Goal: Task Accomplishment & Management: Complete application form

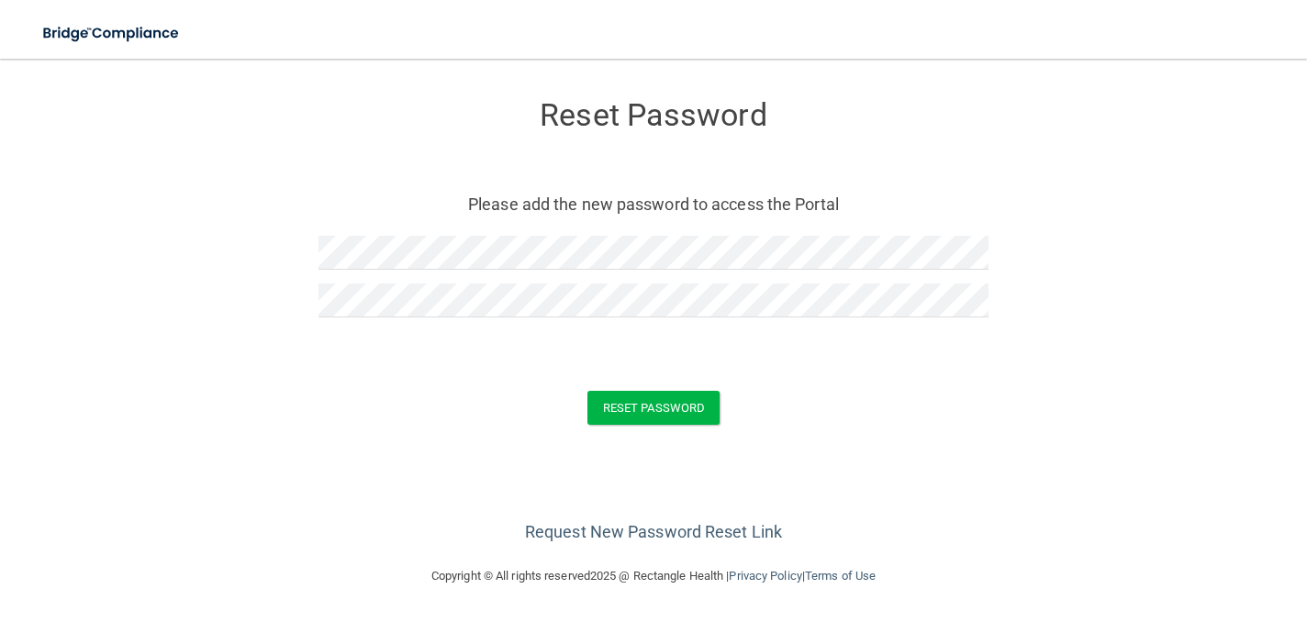
click at [694, 336] on div at bounding box center [653, 338] width 670 height 14
click at [657, 411] on button "Reset Password" at bounding box center [653, 408] width 132 height 34
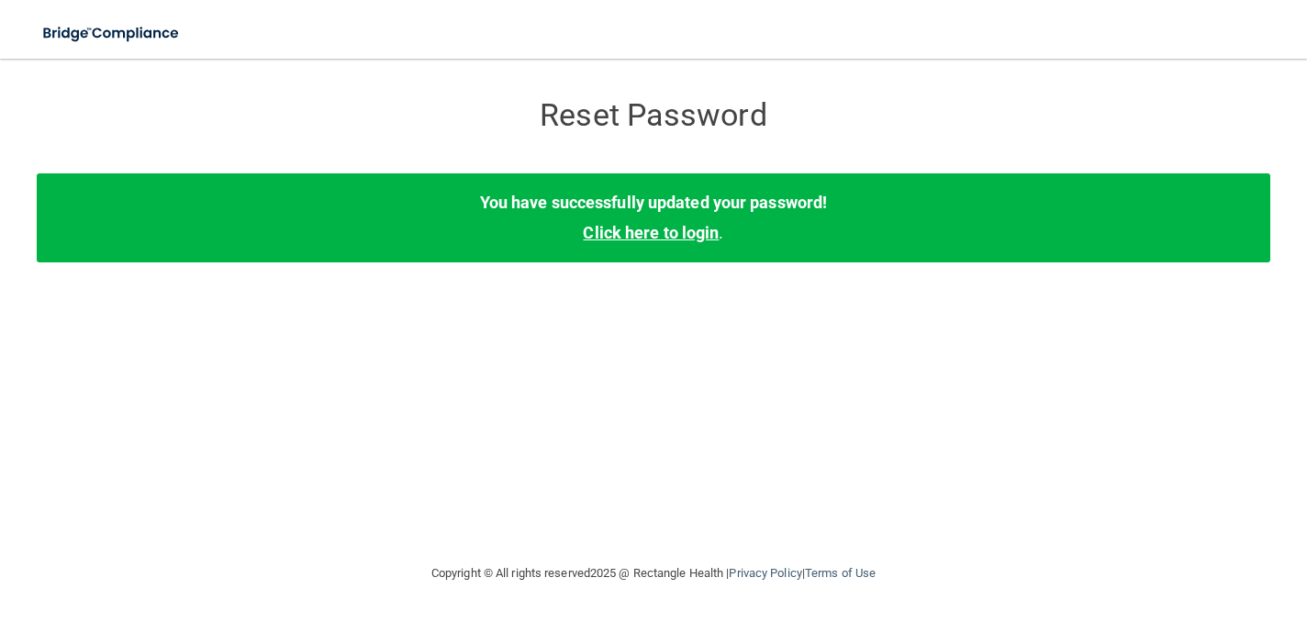
click at [691, 234] on link "Click here to login" at bounding box center [651, 232] width 136 height 19
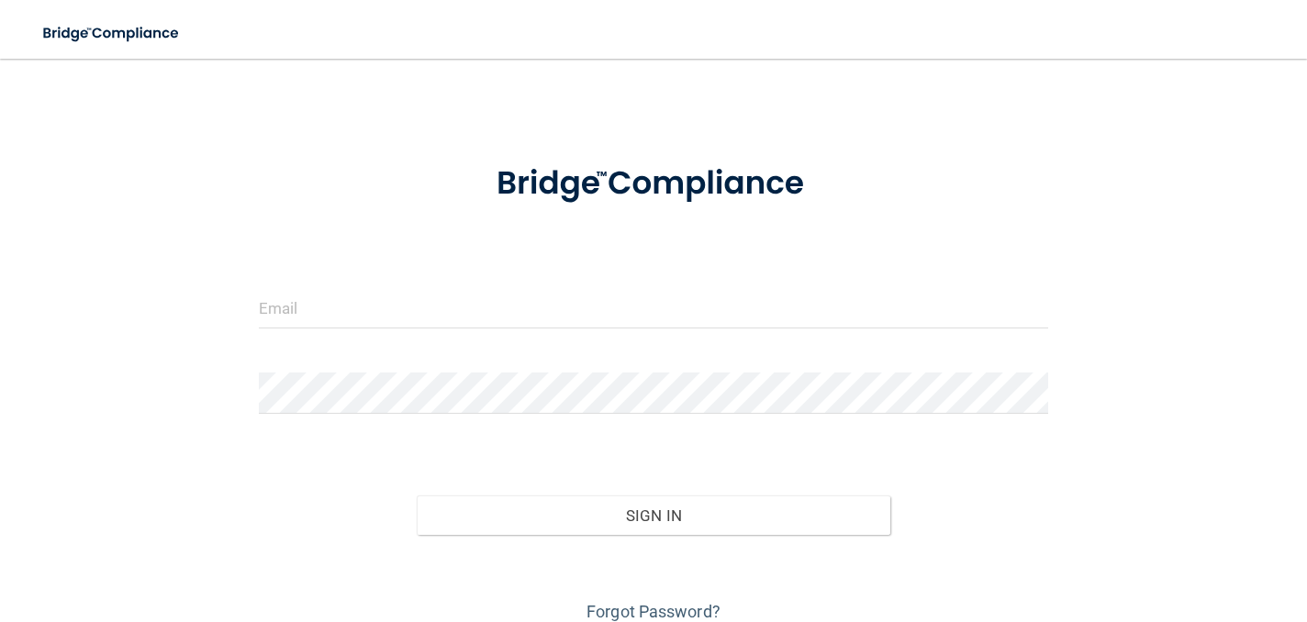
scroll to position [29, 0]
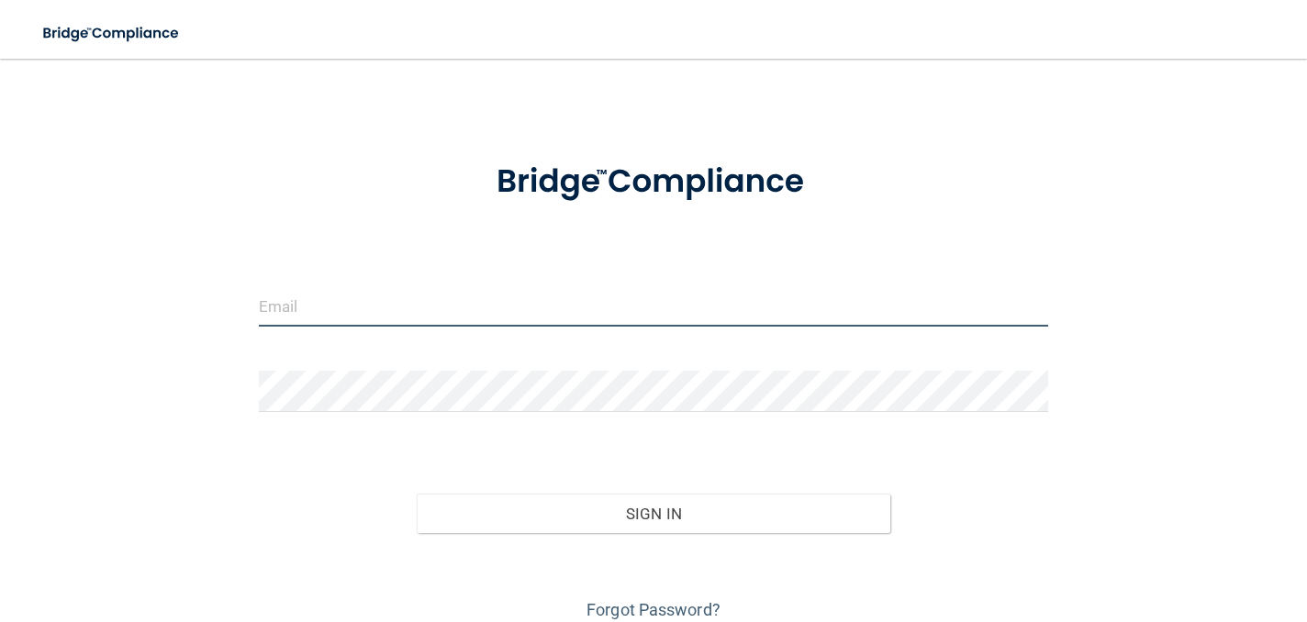
click at [303, 310] on input "email" at bounding box center [653, 305] width 789 height 41
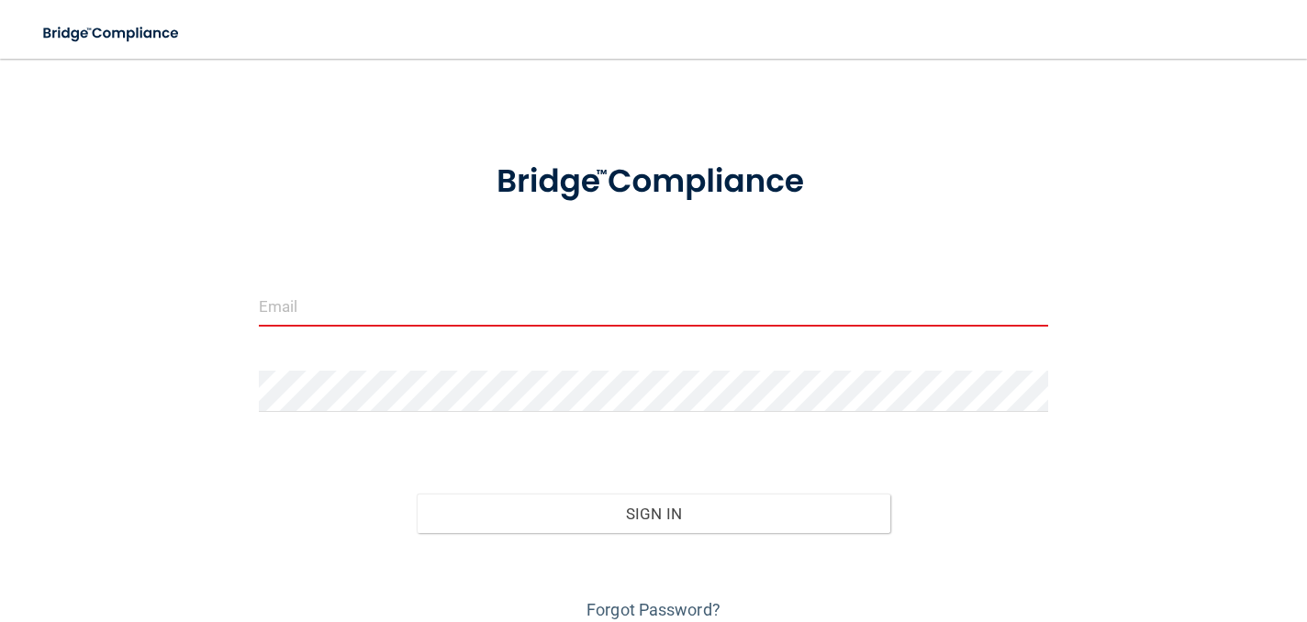
type input "[PERSON_NAME][EMAIL_ADDRESS][DOMAIN_NAME]"
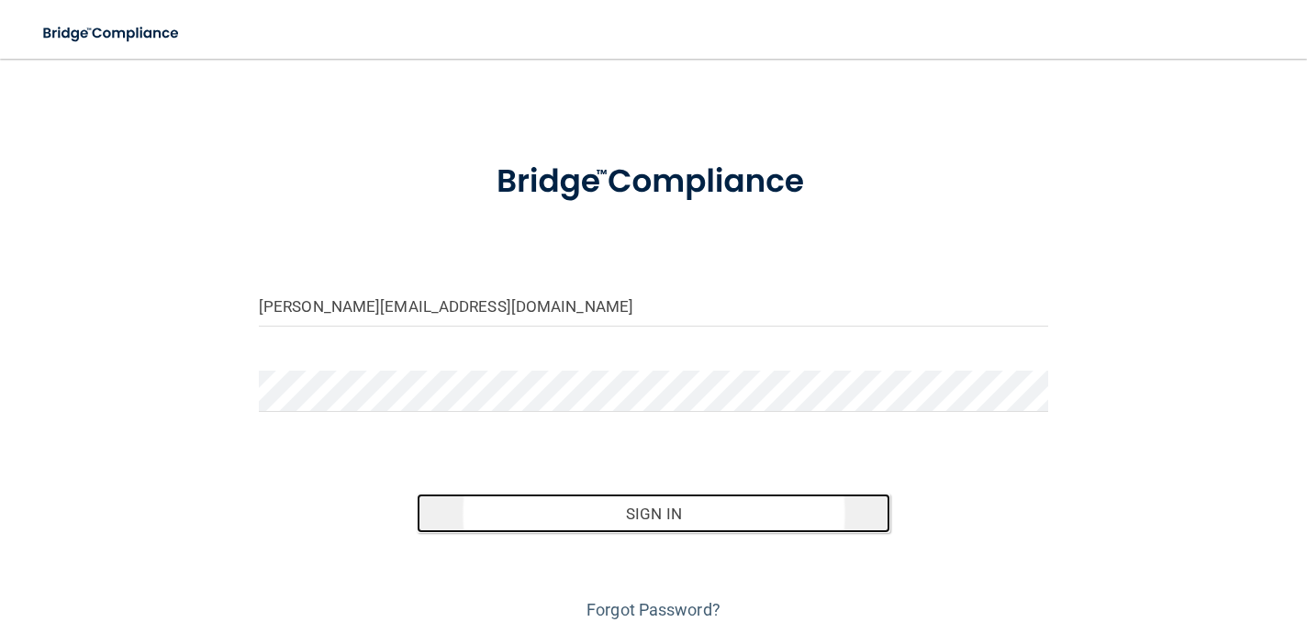
click at [647, 513] on button "Sign In" at bounding box center [654, 514] width 474 height 40
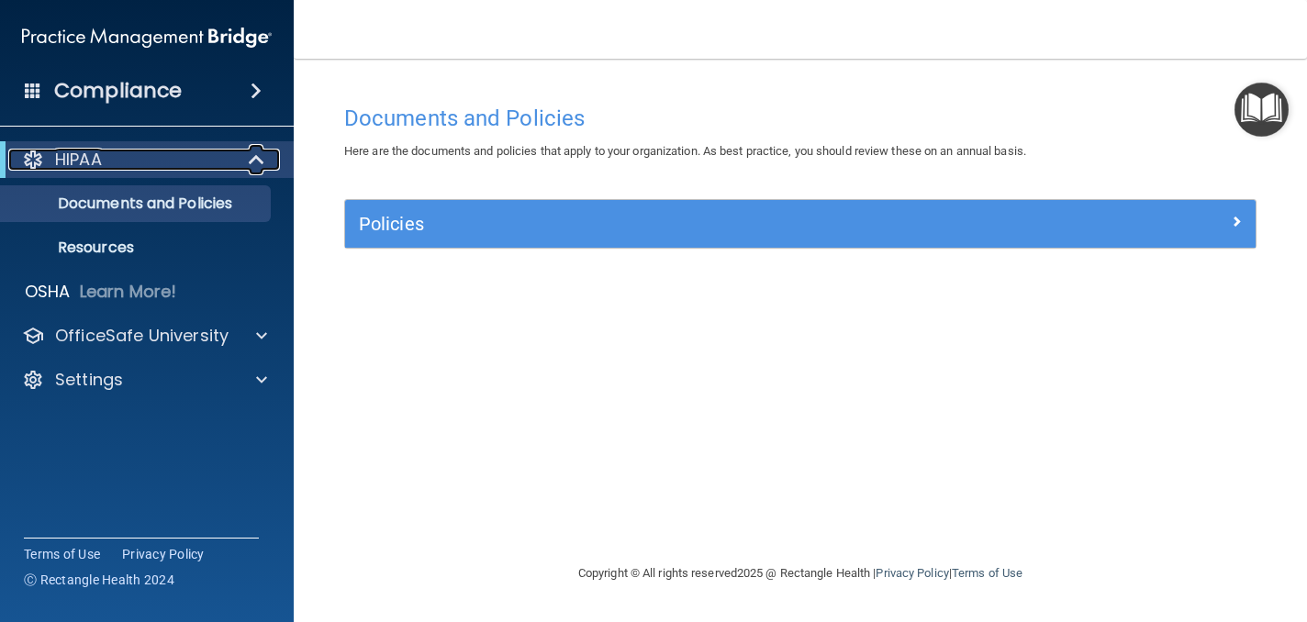
click at [134, 159] on div "HIPAA" at bounding box center [121, 160] width 227 height 22
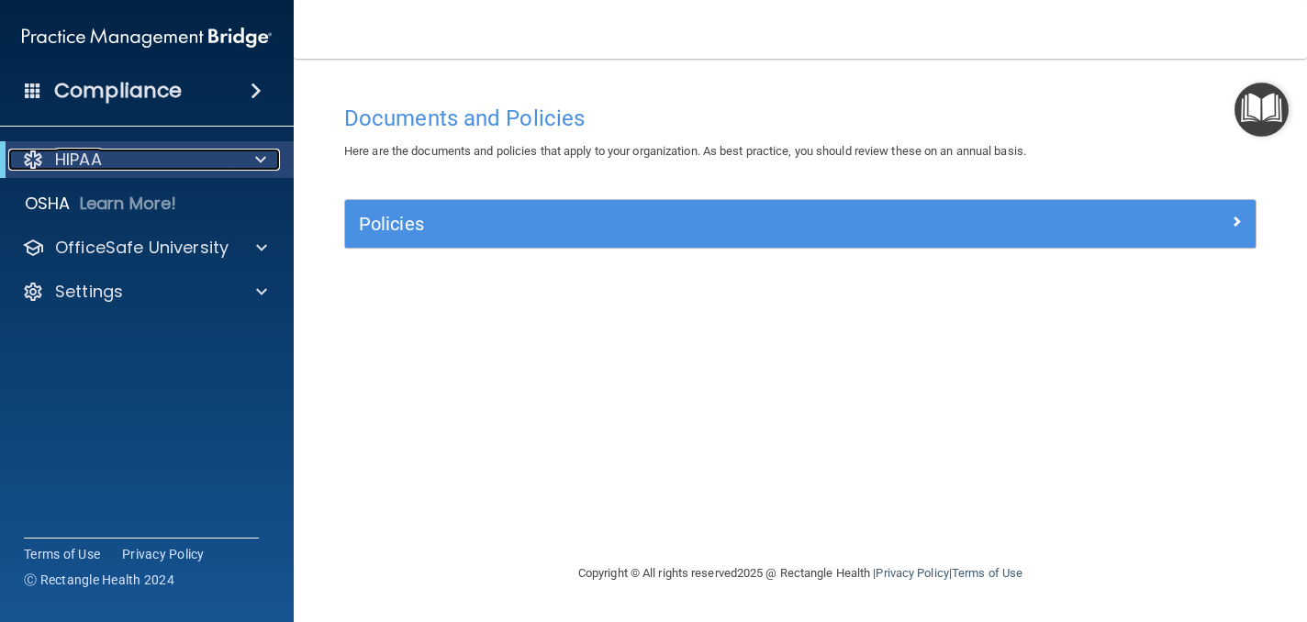
click at [134, 159] on div "HIPAA" at bounding box center [121, 160] width 227 height 22
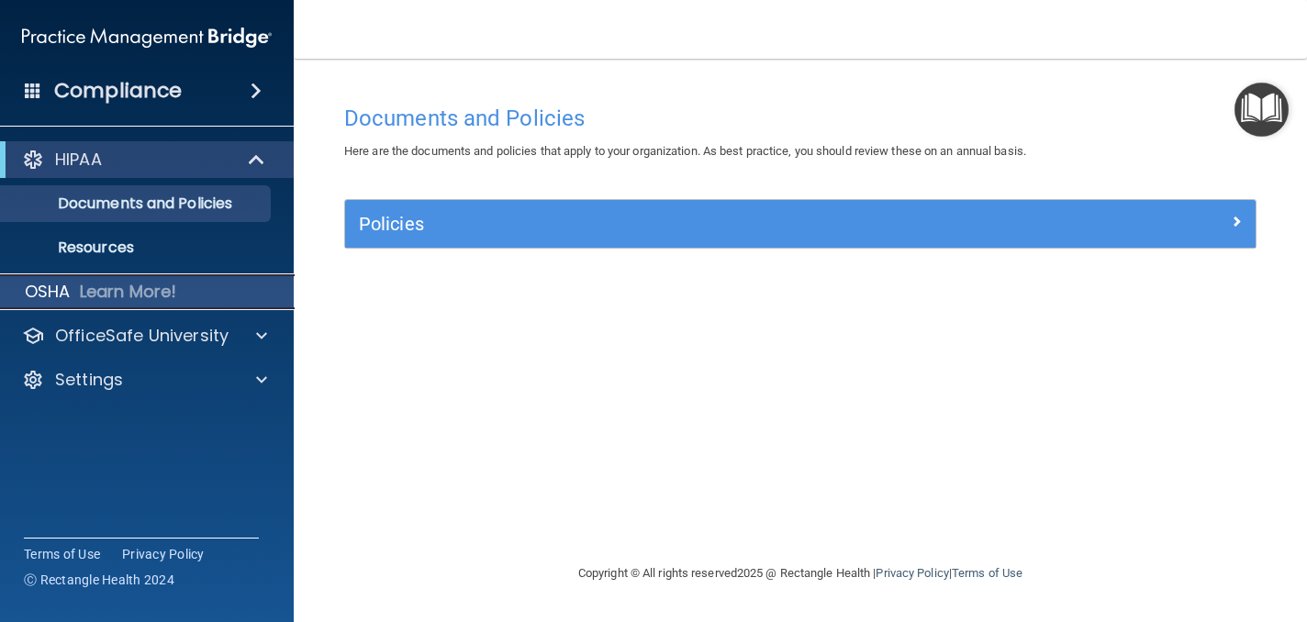
click at [130, 286] on p "Learn More!" at bounding box center [128, 292] width 97 height 22
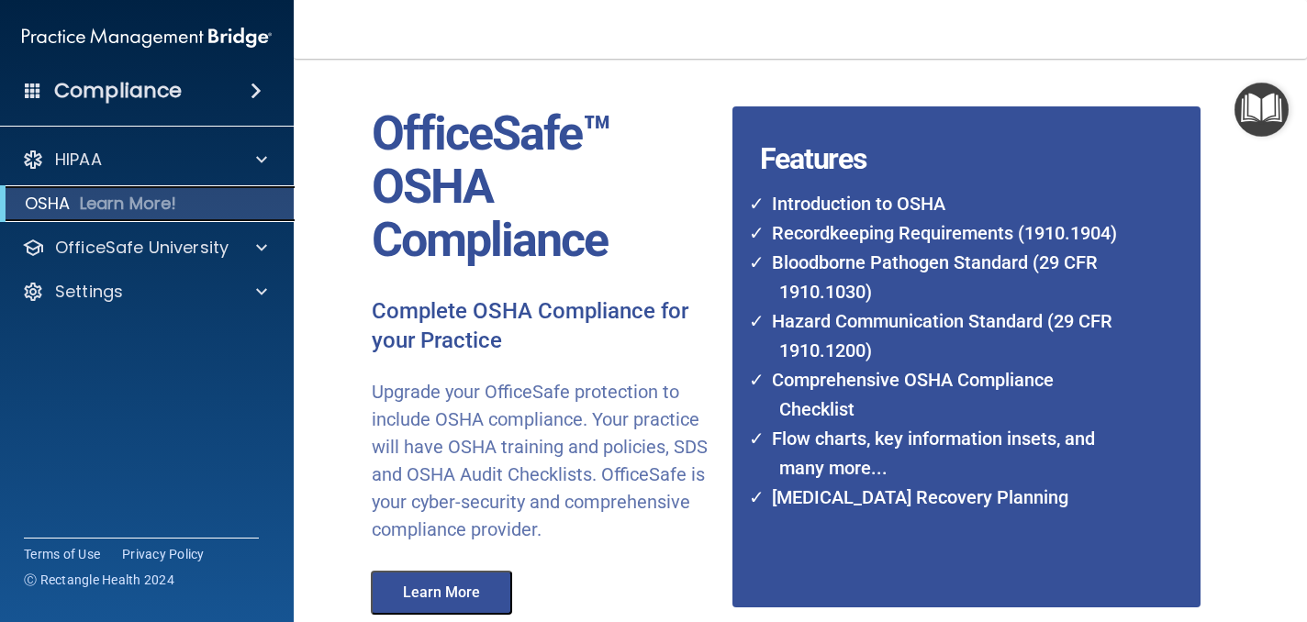
scroll to position [59, 0]
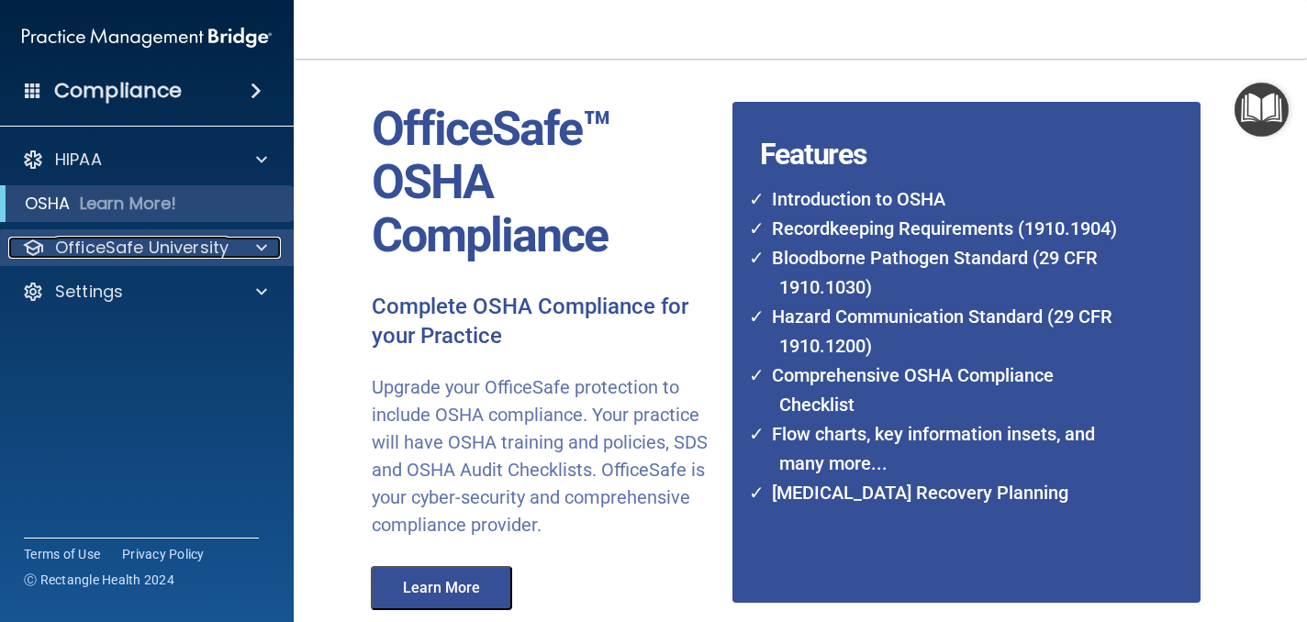
click at [257, 247] on span at bounding box center [261, 248] width 11 height 22
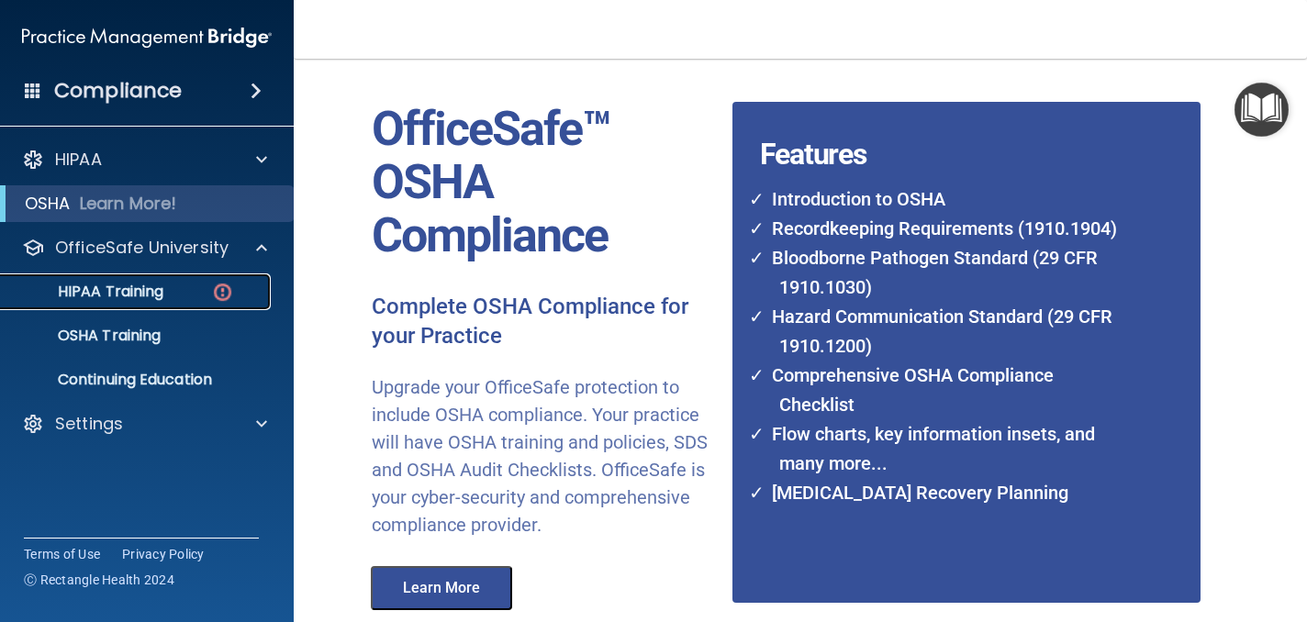
click at [126, 295] on p "HIPAA Training" at bounding box center [87, 292] width 151 height 18
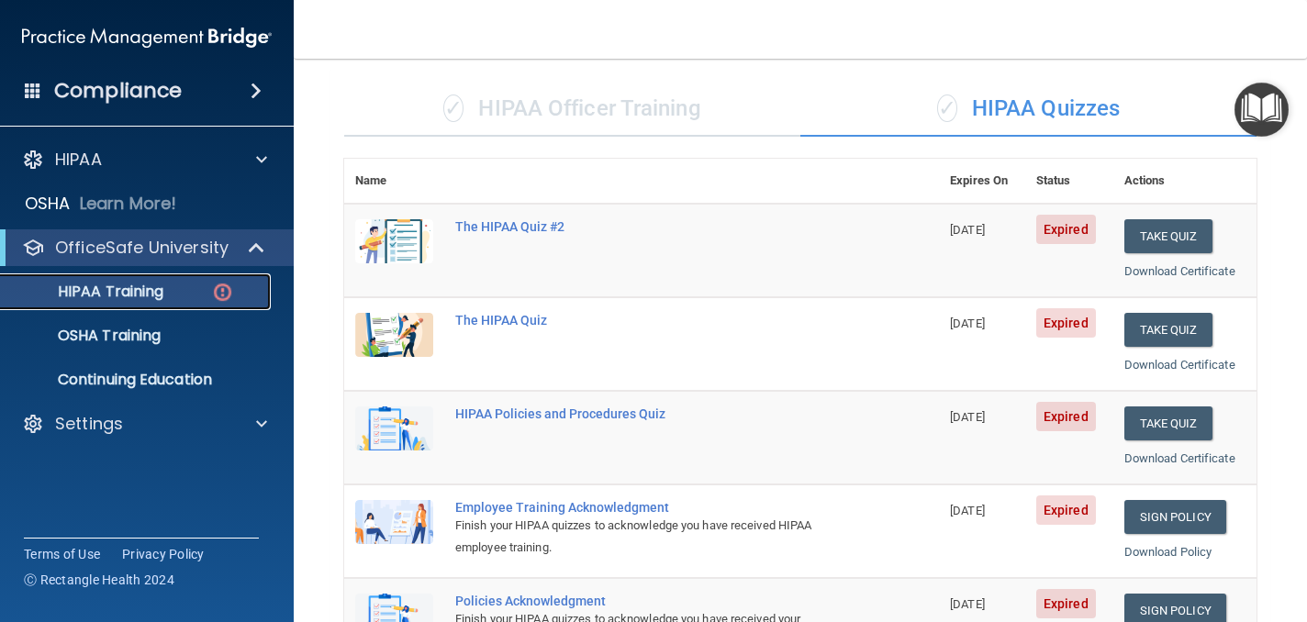
scroll to position [114, 0]
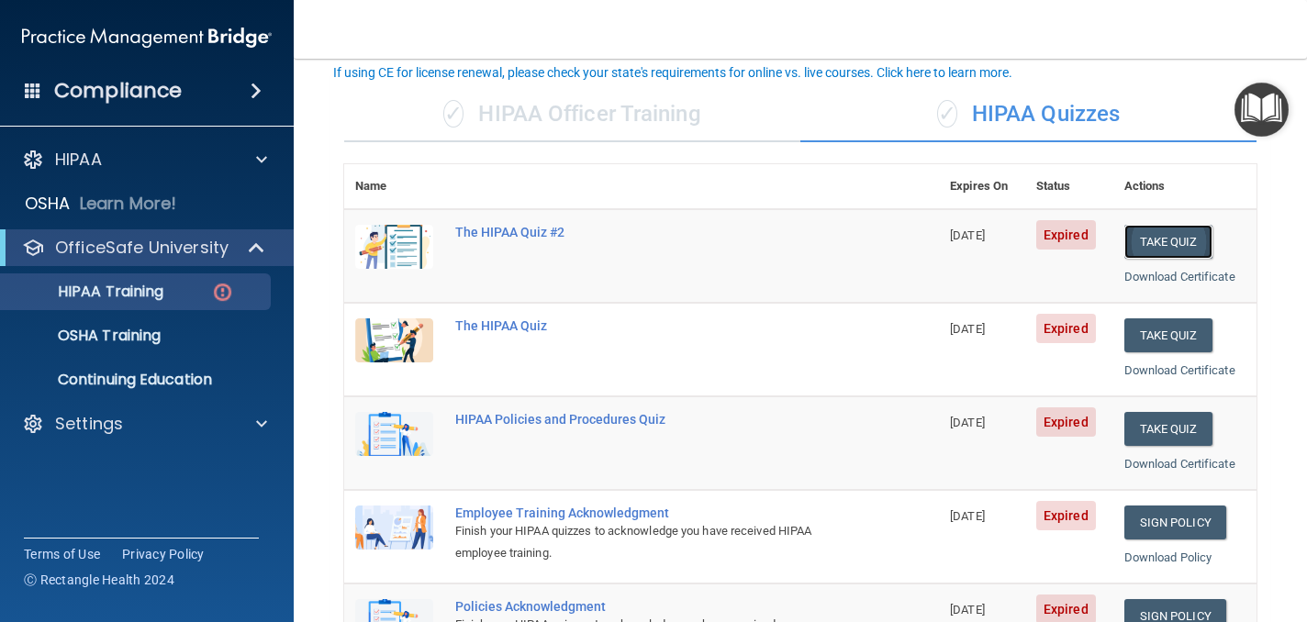
click at [1165, 244] on button "Take Quiz" at bounding box center [1168, 242] width 88 height 34
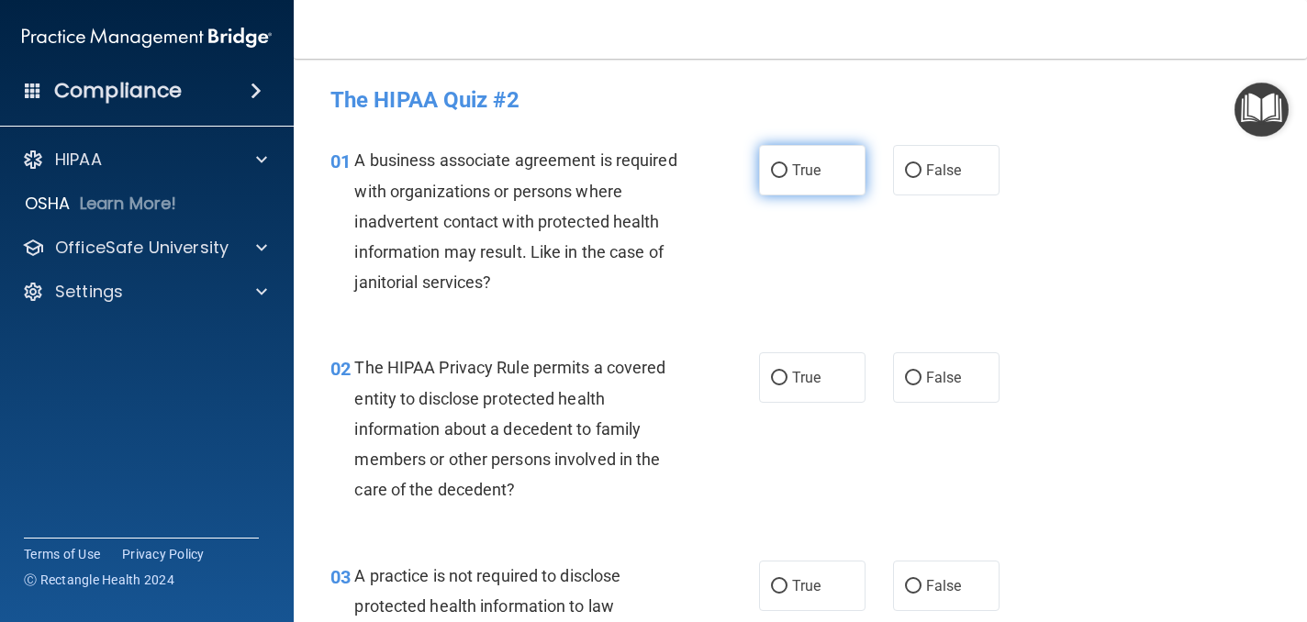
click at [801, 174] on span "True" at bounding box center [806, 170] width 28 height 17
click at [787, 174] on input "True" at bounding box center [779, 171] width 17 height 14
radio input "true"
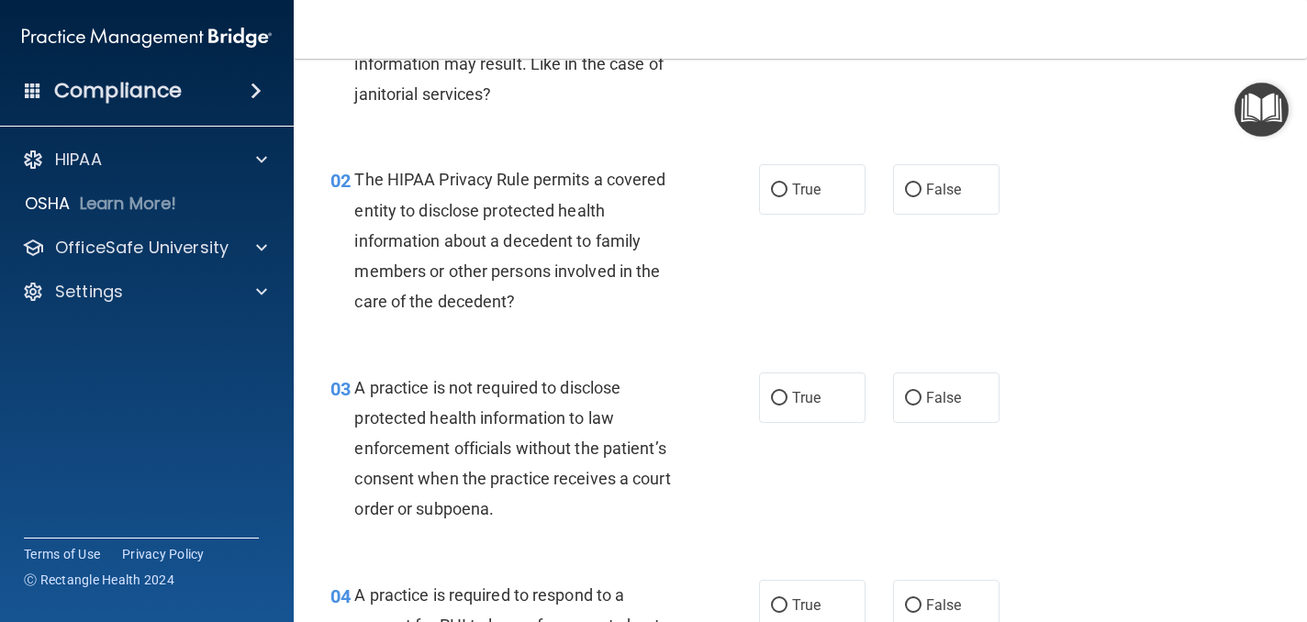
scroll to position [190, 0]
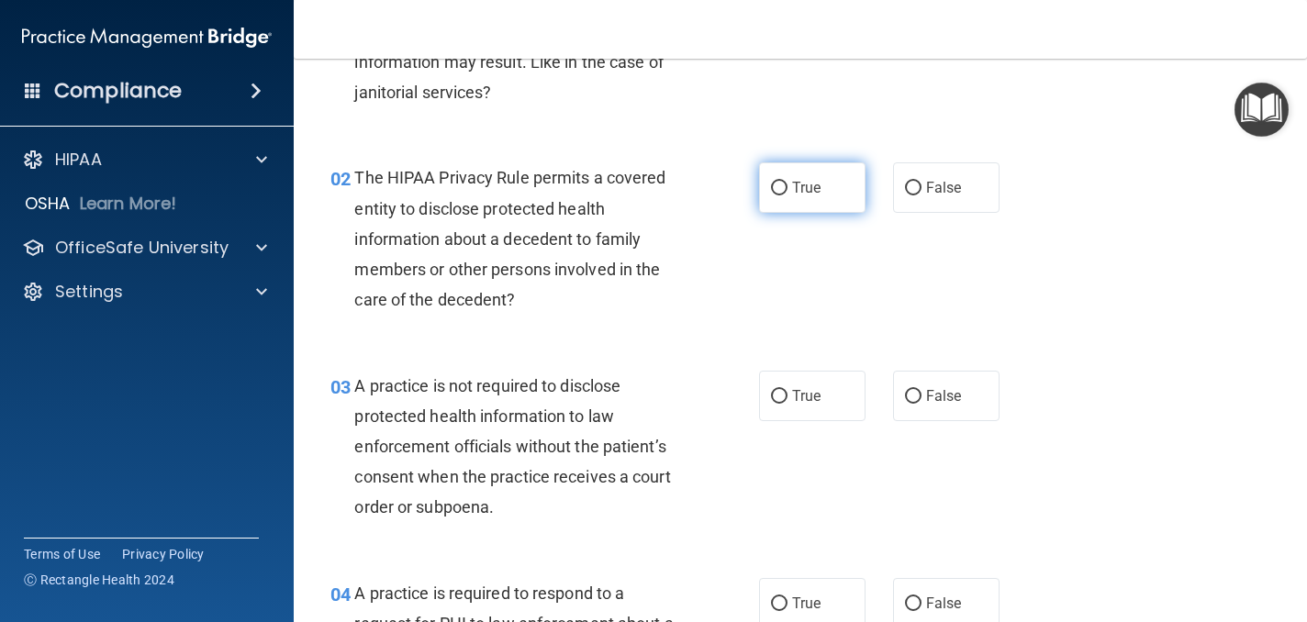
click at [802, 191] on span "True" at bounding box center [806, 187] width 28 height 17
click at [787, 191] on input "True" at bounding box center [779, 189] width 17 height 14
radio input "true"
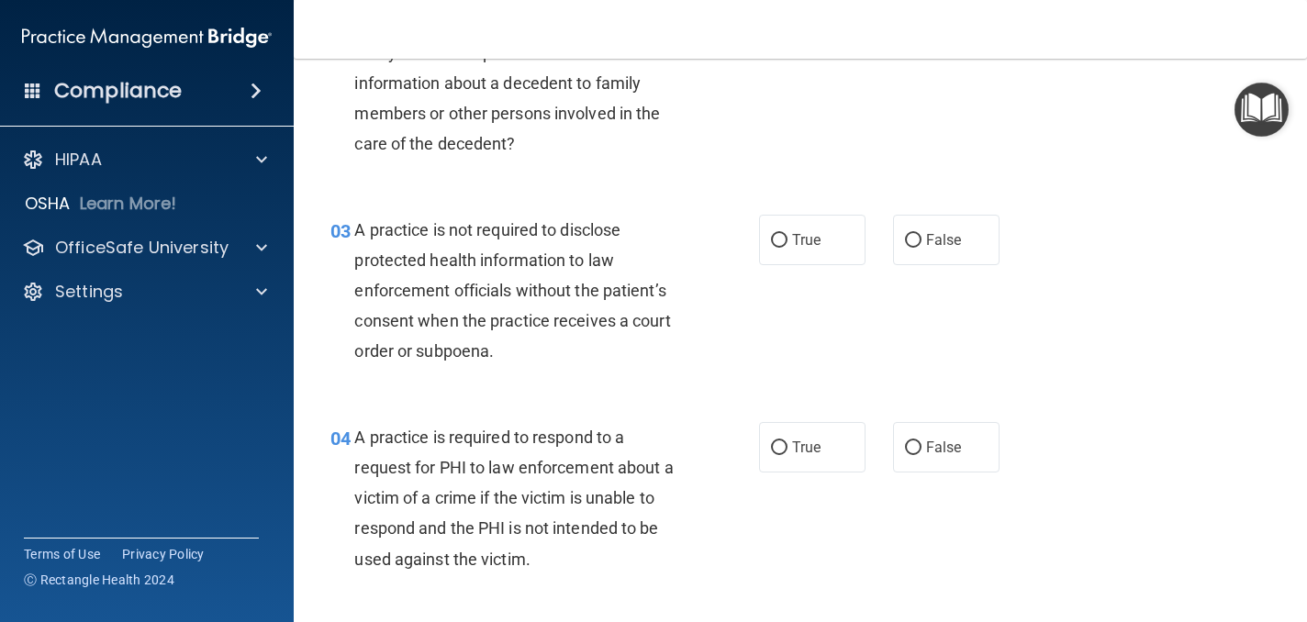
scroll to position [352, 0]
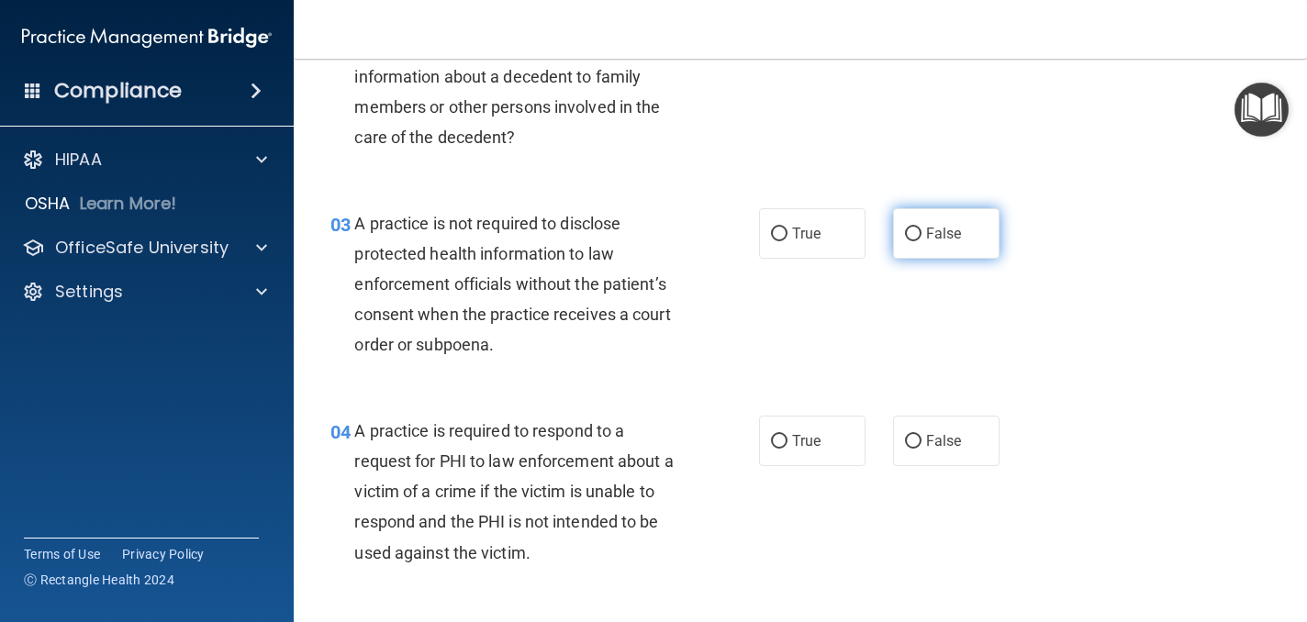
click at [923, 239] on label "False" at bounding box center [946, 233] width 106 height 50
click at [921, 239] on input "False" at bounding box center [913, 235] width 17 height 14
radio input "true"
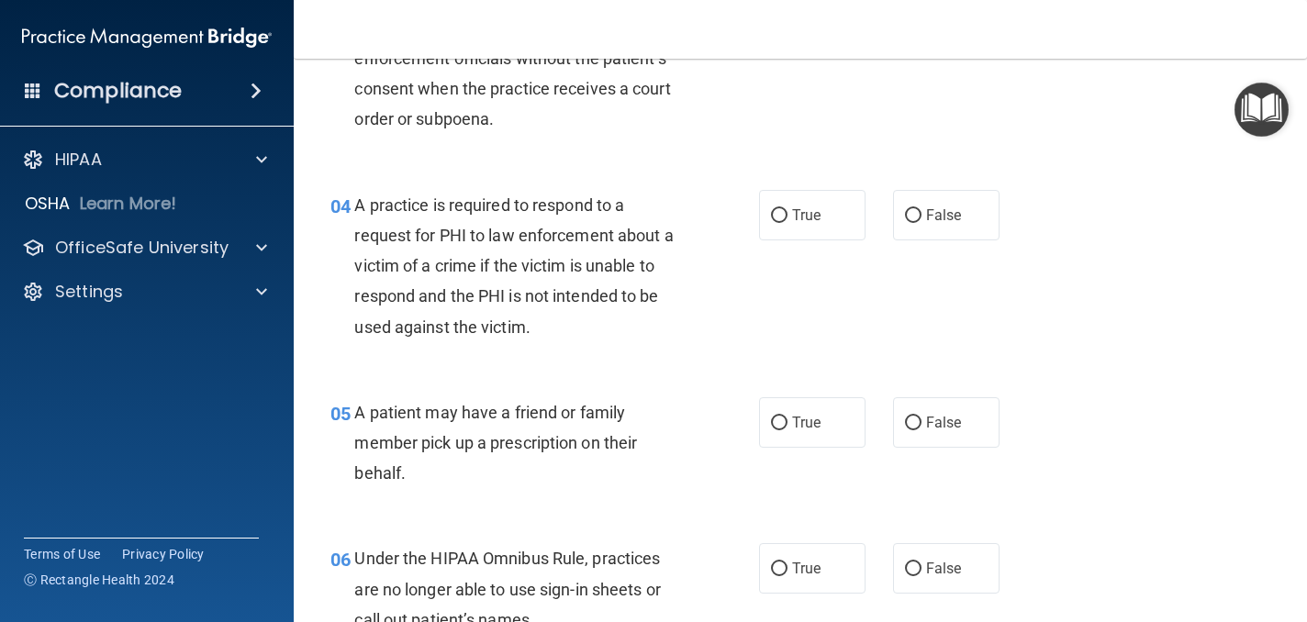
scroll to position [580, 0]
click at [813, 214] on span "True" at bounding box center [806, 213] width 28 height 17
click at [787, 214] on input "True" at bounding box center [779, 214] width 17 height 14
radio input "true"
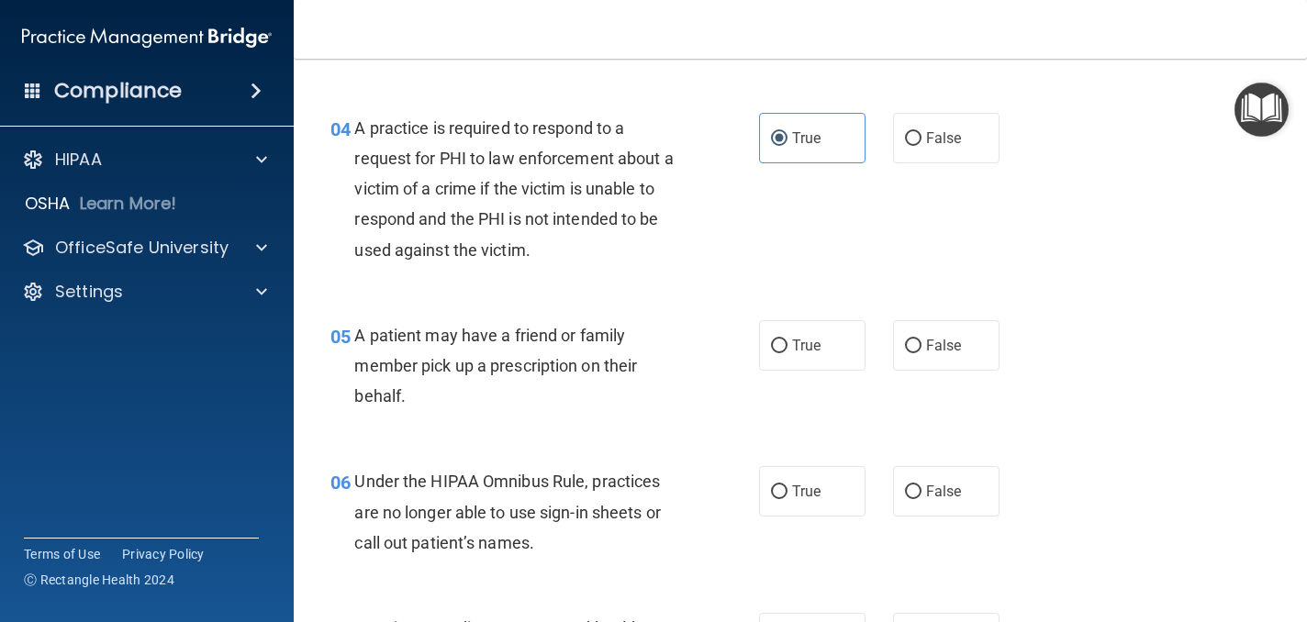
scroll to position [657, 0]
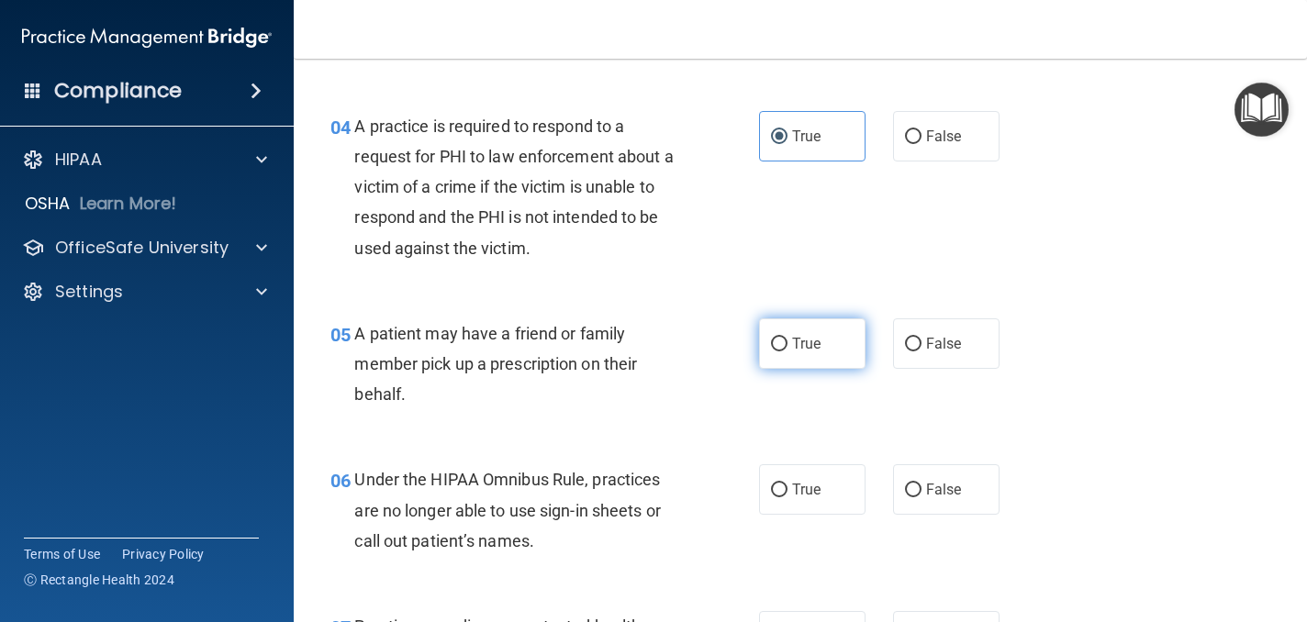
click at [810, 351] on span "True" at bounding box center [806, 343] width 28 height 17
click at [787, 351] on input "True" at bounding box center [779, 345] width 17 height 14
radio input "true"
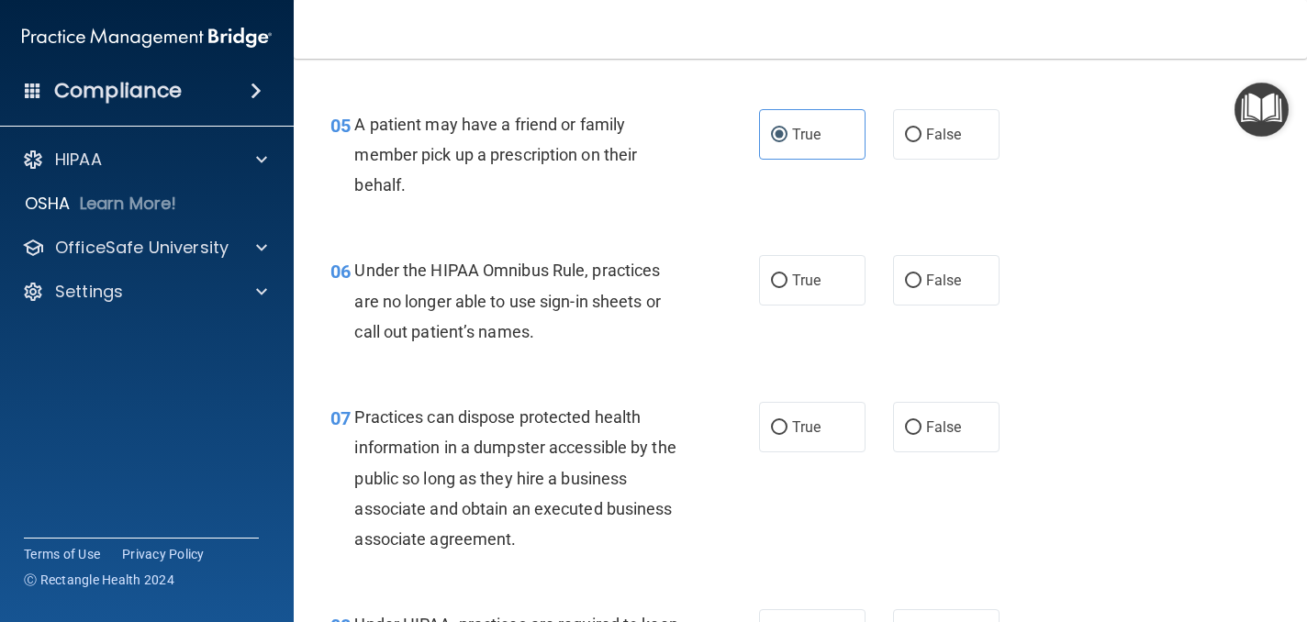
scroll to position [875, 0]
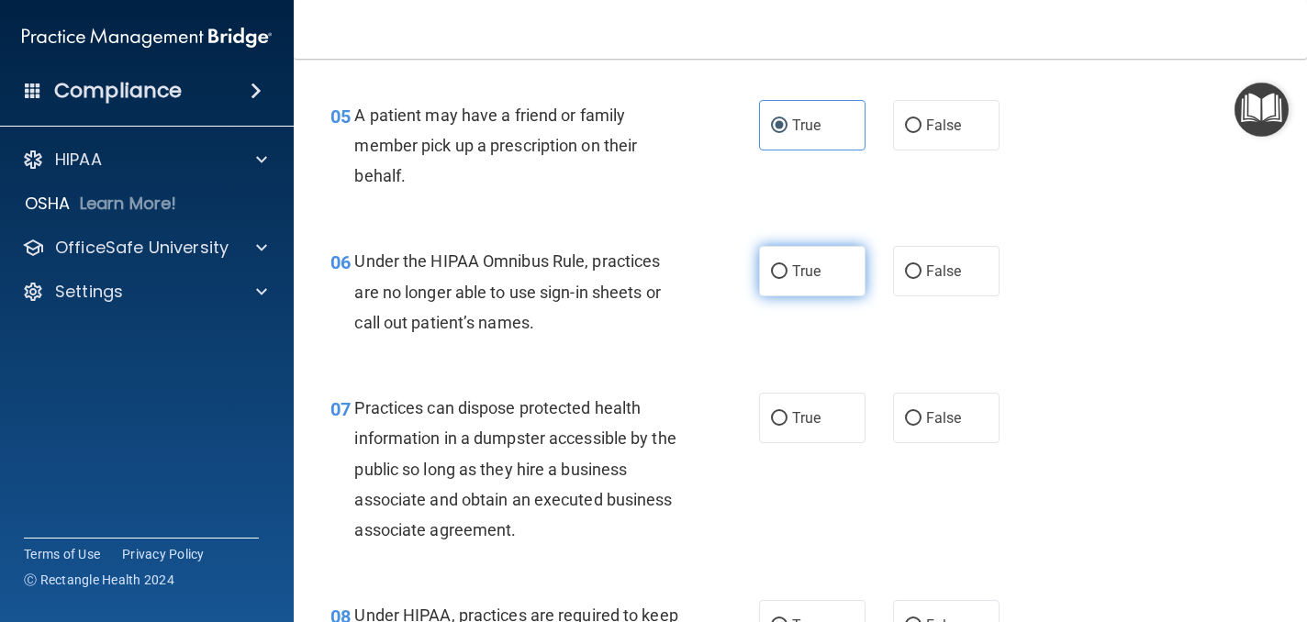
click at [828, 274] on label "True" at bounding box center [812, 271] width 106 height 50
click at [787, 274] on input "True" at bounding box center [779, 272] width 17 height 14
radio input "true"
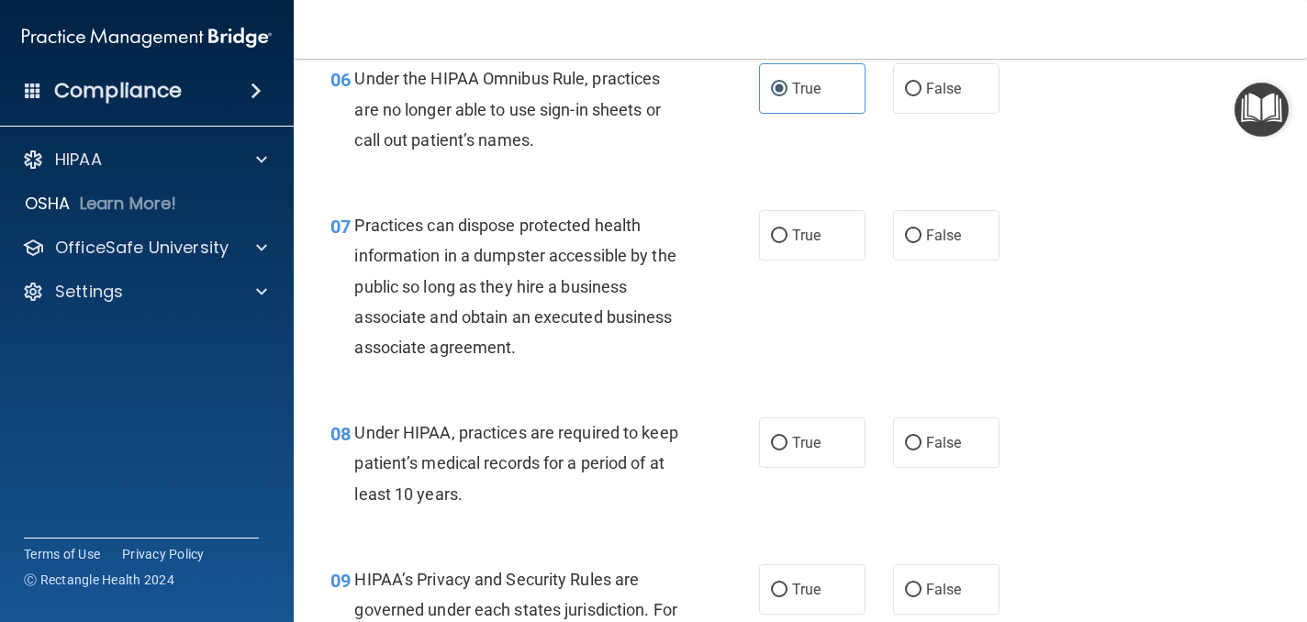
scroll to position [1061, 0]
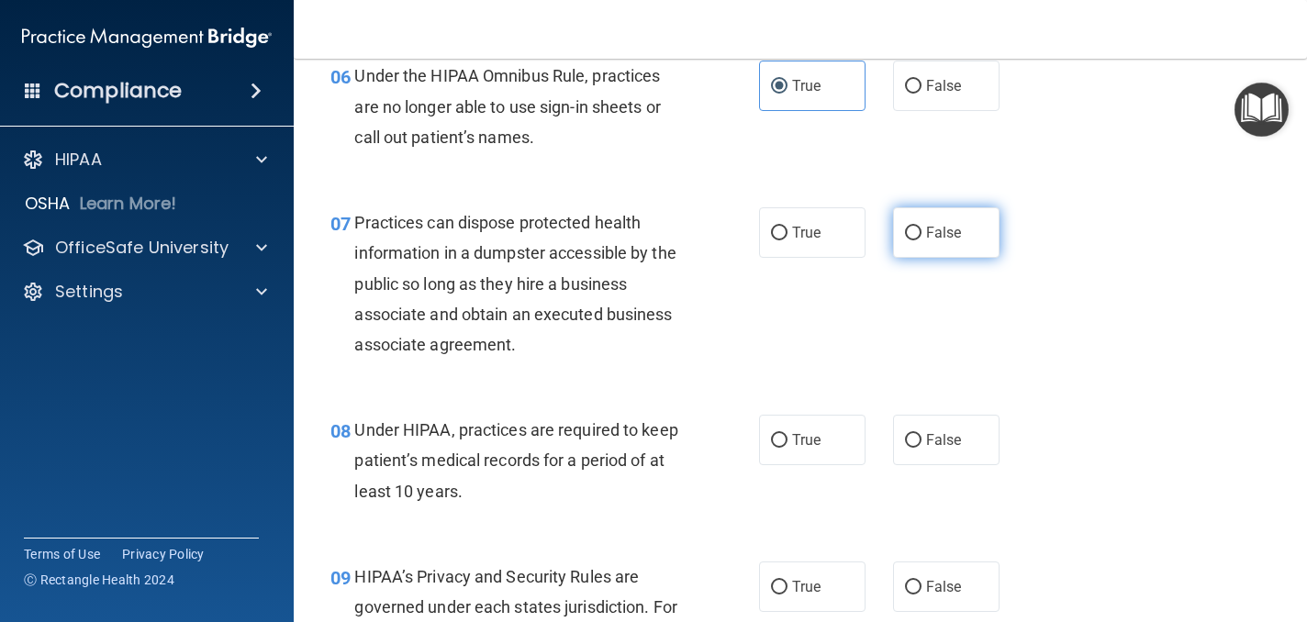
click at [932, 247] on label "False" at bounding box center [946, 232] width 106 height 50
click at [921, 240] on input "False" at bounding box center [913, 234] width 17 height 14
radio input "true"
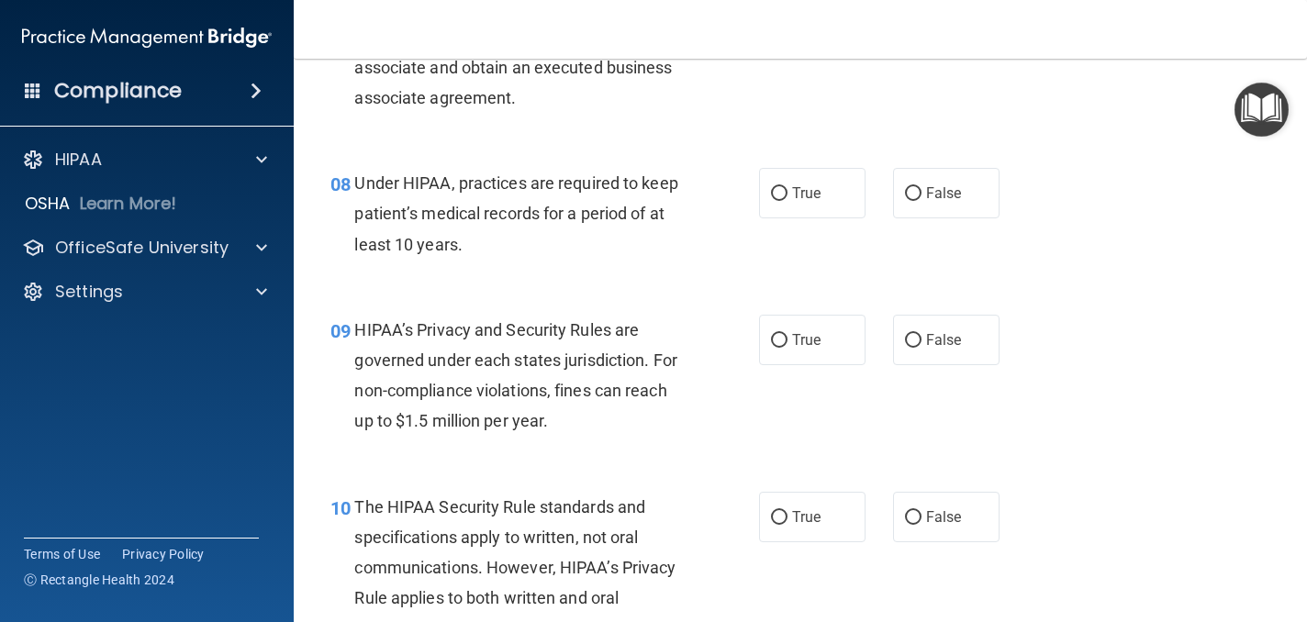
scroll to position [1311, 0]
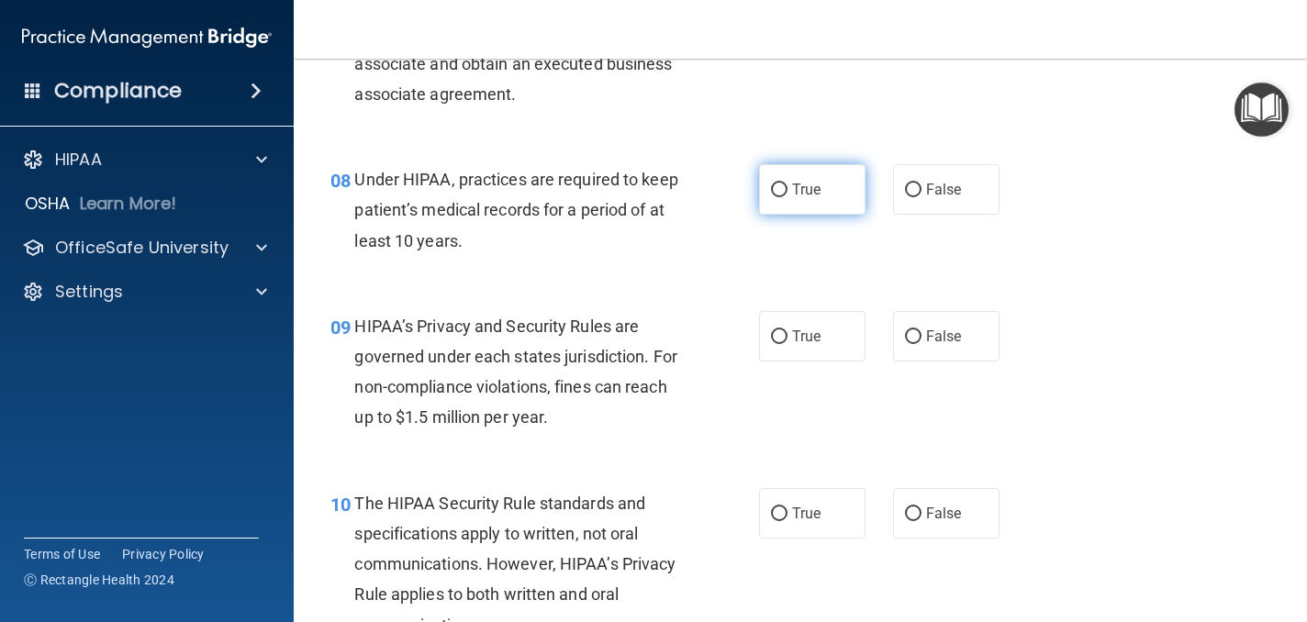
click at [803, 189] on span "True" at bounding box center [806, 189] width 28 height 17
click at [787, 189] on input "True" at bounding box center [779, 191] width 17 height 14
radio input "true"
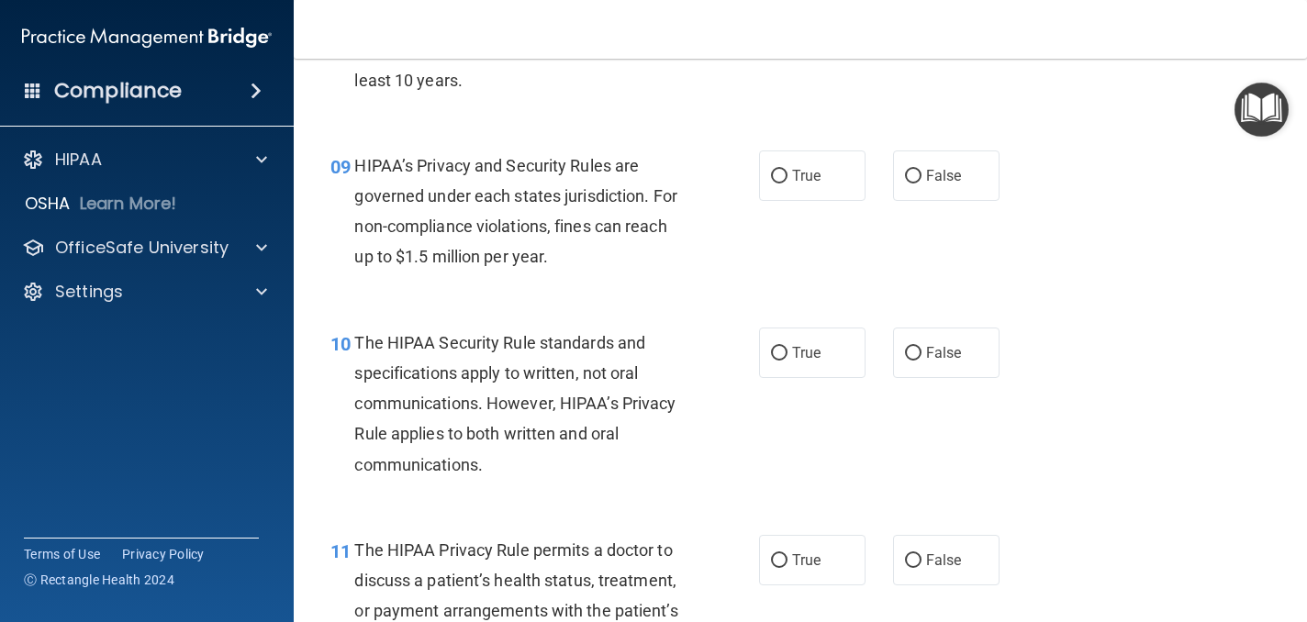
scroll to position [1483, 0]
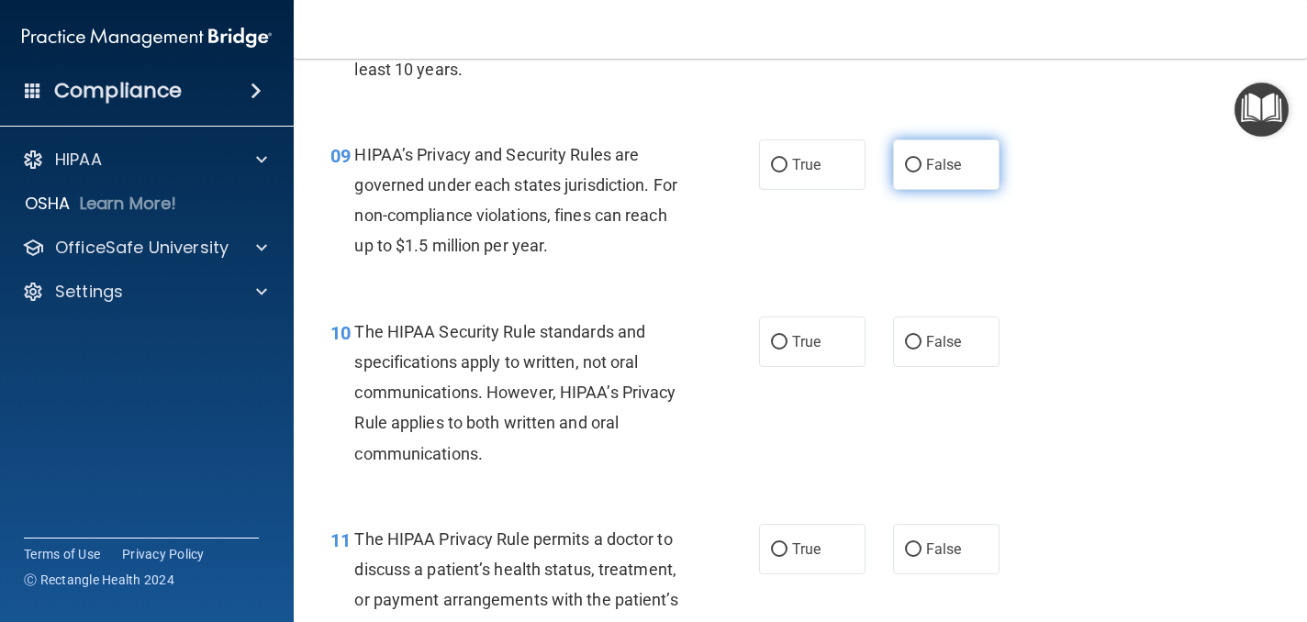
click at [953, 166] on span "False" at bounding box center [944, 164] width 36 height 17
click at [921, 166] on input "False" at bounding box center [913, 166] width 17 height 14
radio input "true"
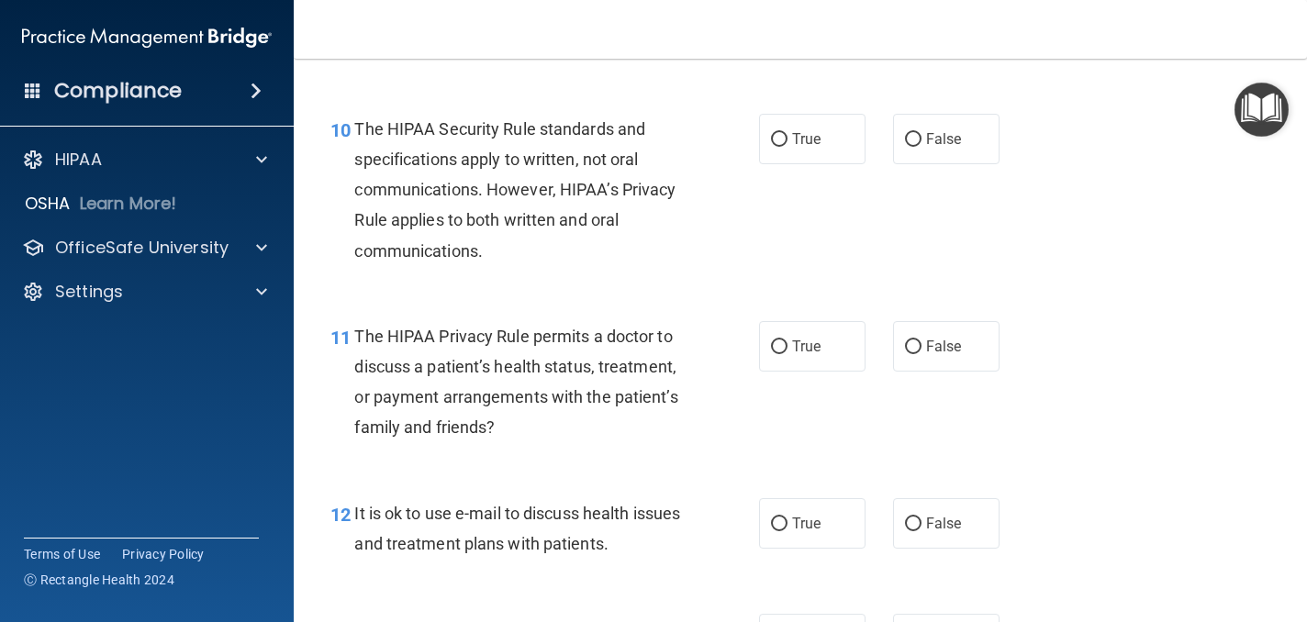
scroll to position [1696, 0]
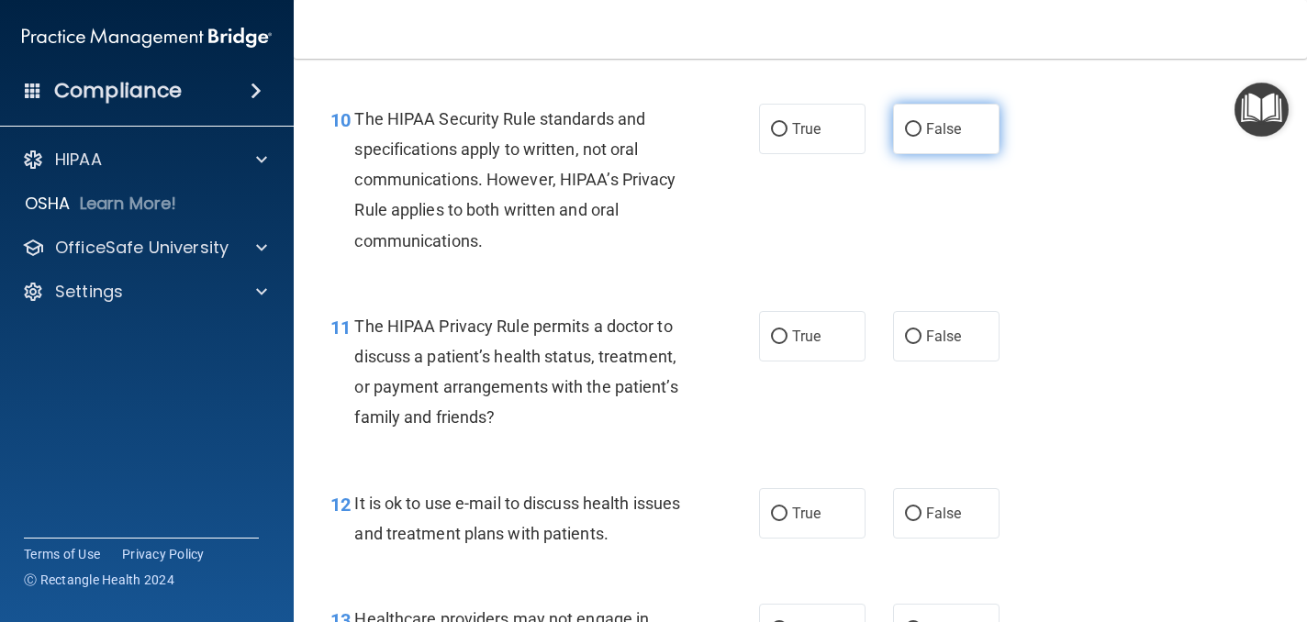
click at [949, 128] on span "False" at bounding box center [944, 128] width 36 height 17
click at [921, 128] on input "False" at bounding box center [913, 130] width 17 height 14
radio input "true"
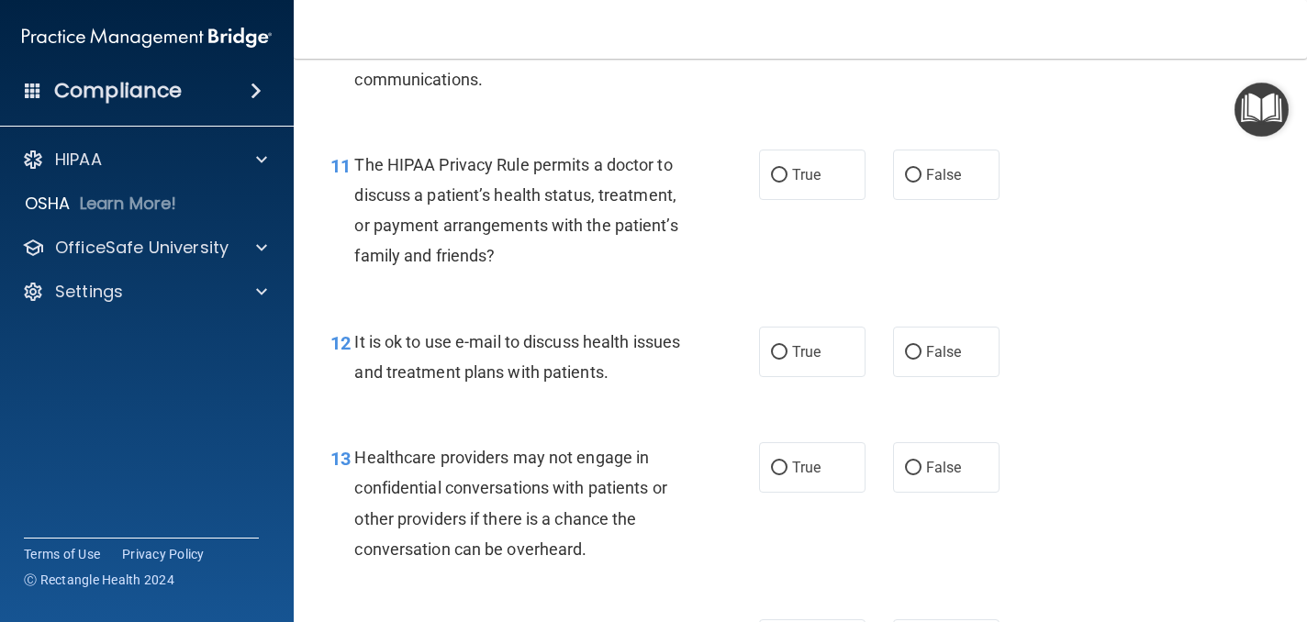
scroll to position [1859, 0]
click at [948, 182] on label "False" at bounding box center [946, 173] width 106 height 50
click at [921, 181] on input "False" at bounding box center [913, 174] width 17 height 14
radio input "true"
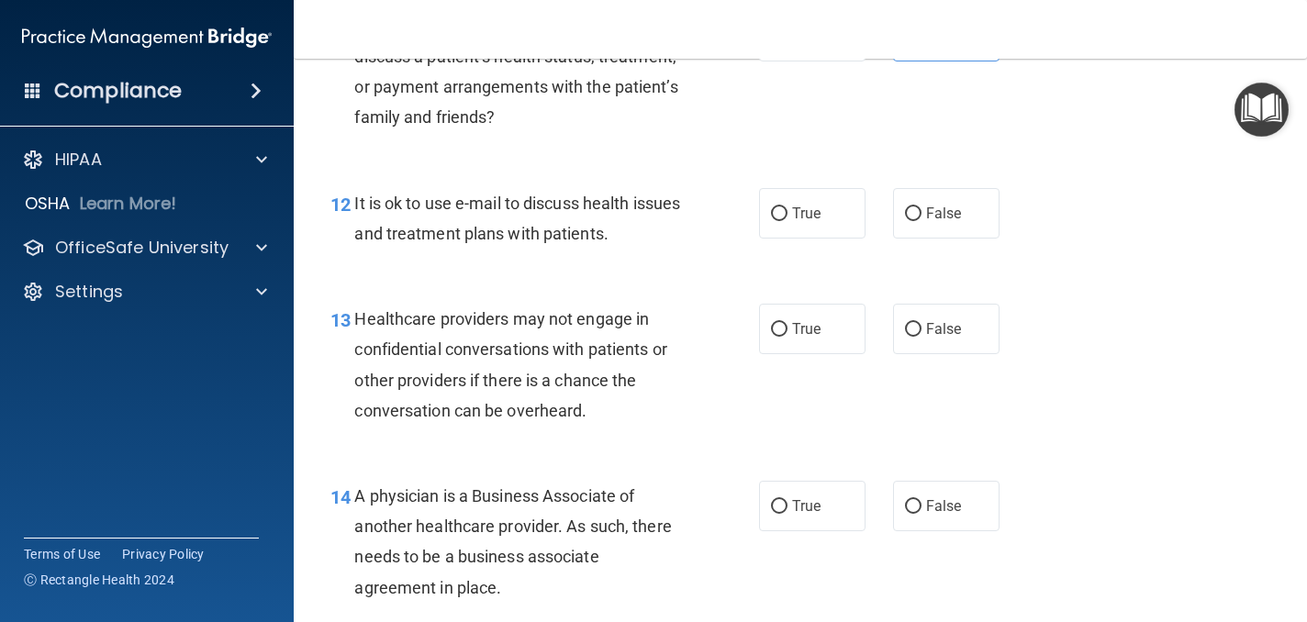
scroll to position [2002, 0]
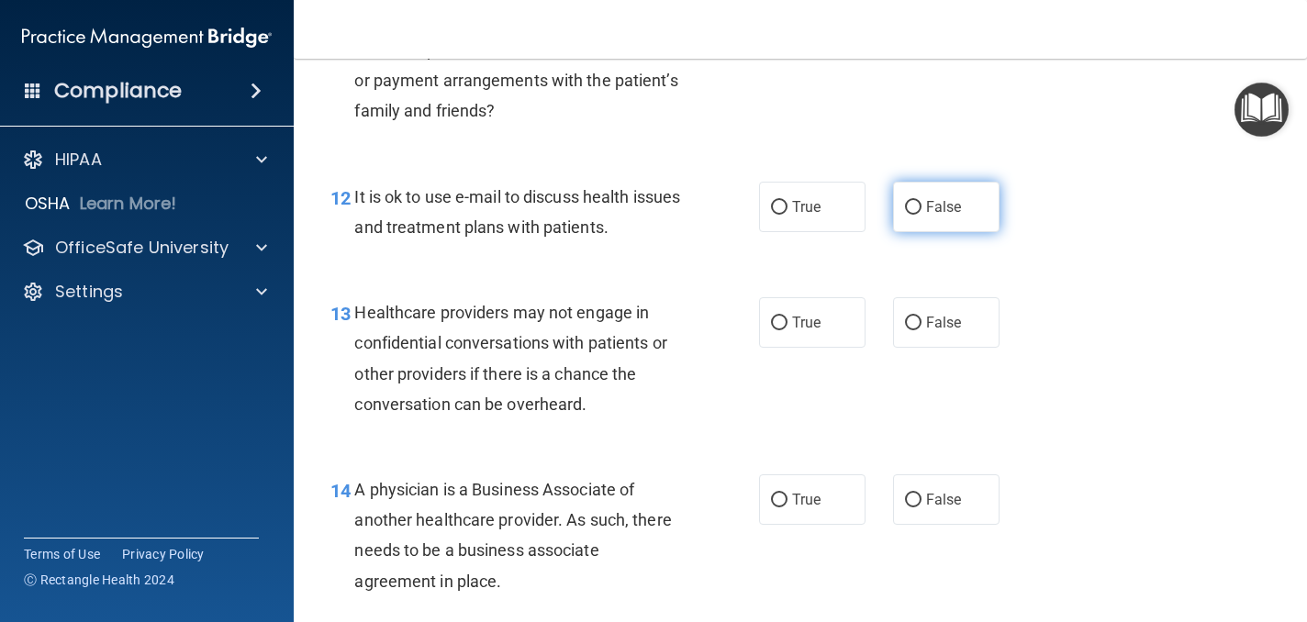
click at [962, 206] on label "False" at bounding box center [946, 207] width 106 height 50
click at [921, 206] on input "False" at bounding box center [913, 208] width 17 height 14
radio input "true"
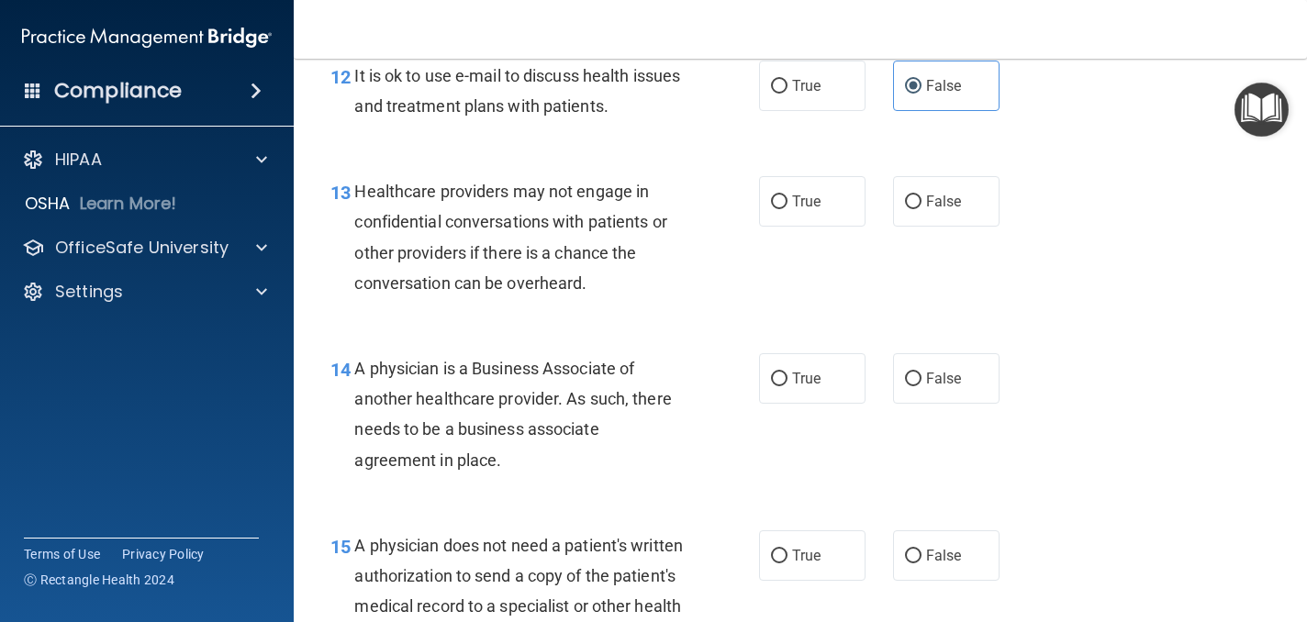
scroll to position [2129, 0]
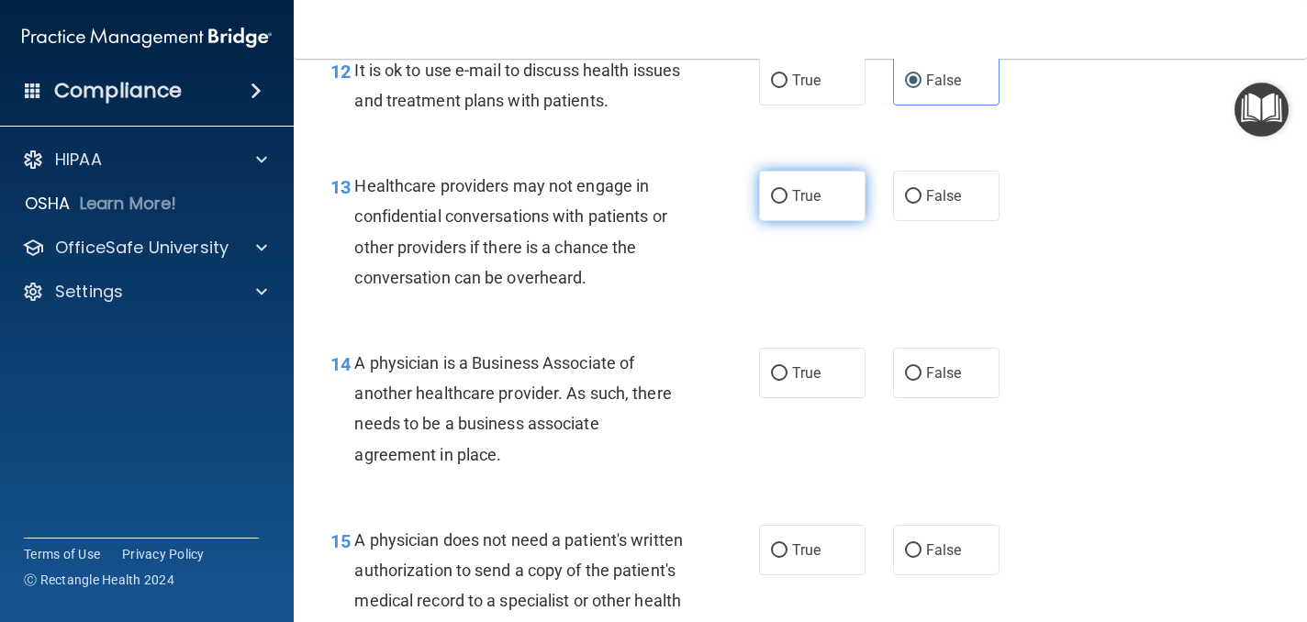
click at [833, 195] on label "True" at bounding box center [812, 196] width 106 height 50
click at [787, 195] on input "True" at bounding box center [779, 197] width 17 height 14
radio input "true"
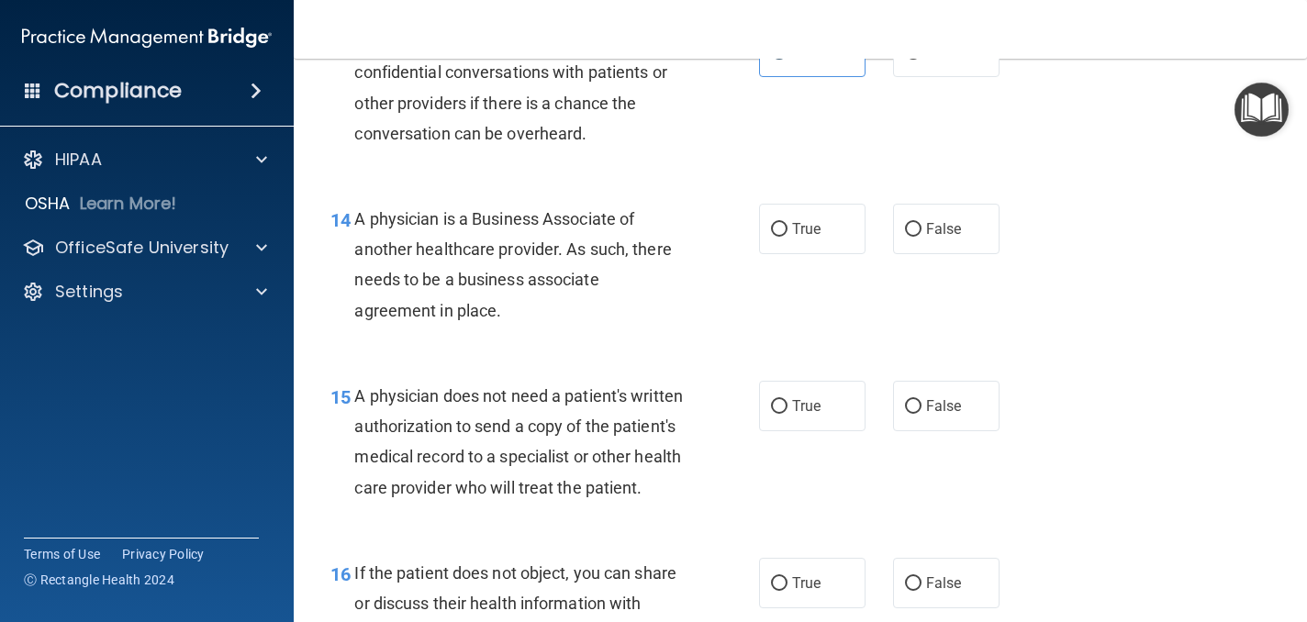
scroll to position [2326, 0]
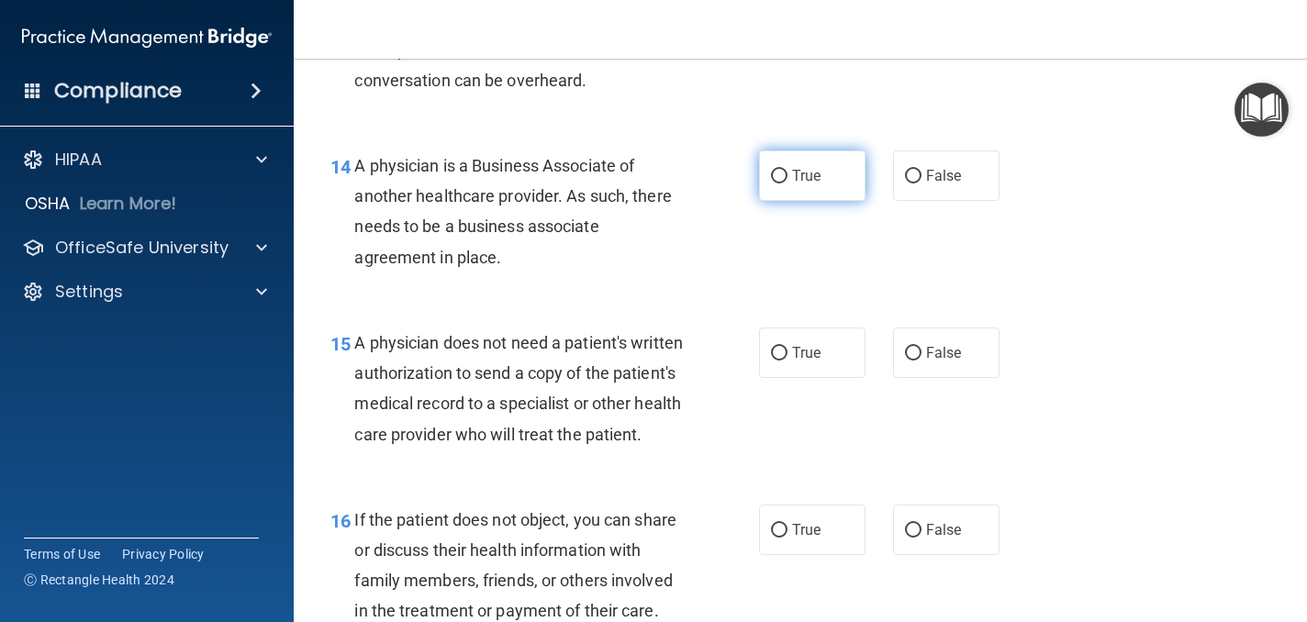
click at [817, 184] on label "True" at bounding box center [812, 175] width 106 height 50
click at [787, 184] on input "True" at bounding box center [779, 177] width 17 height 14
radio input "true"
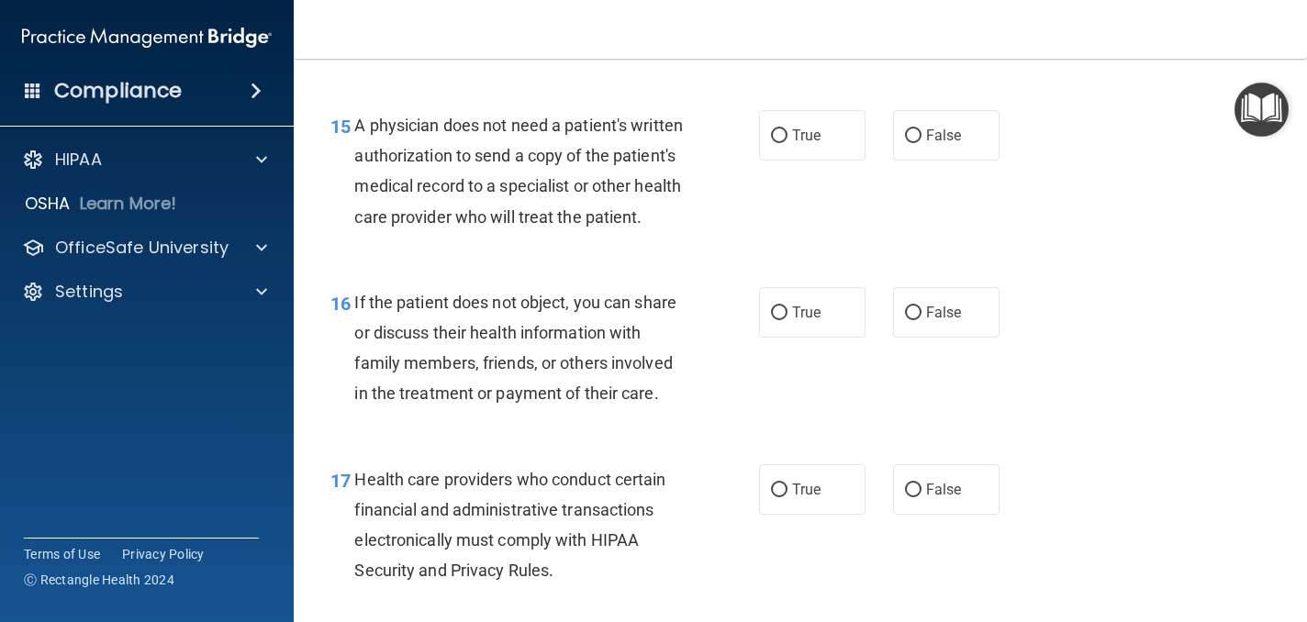
scroll to position [2569, 0]
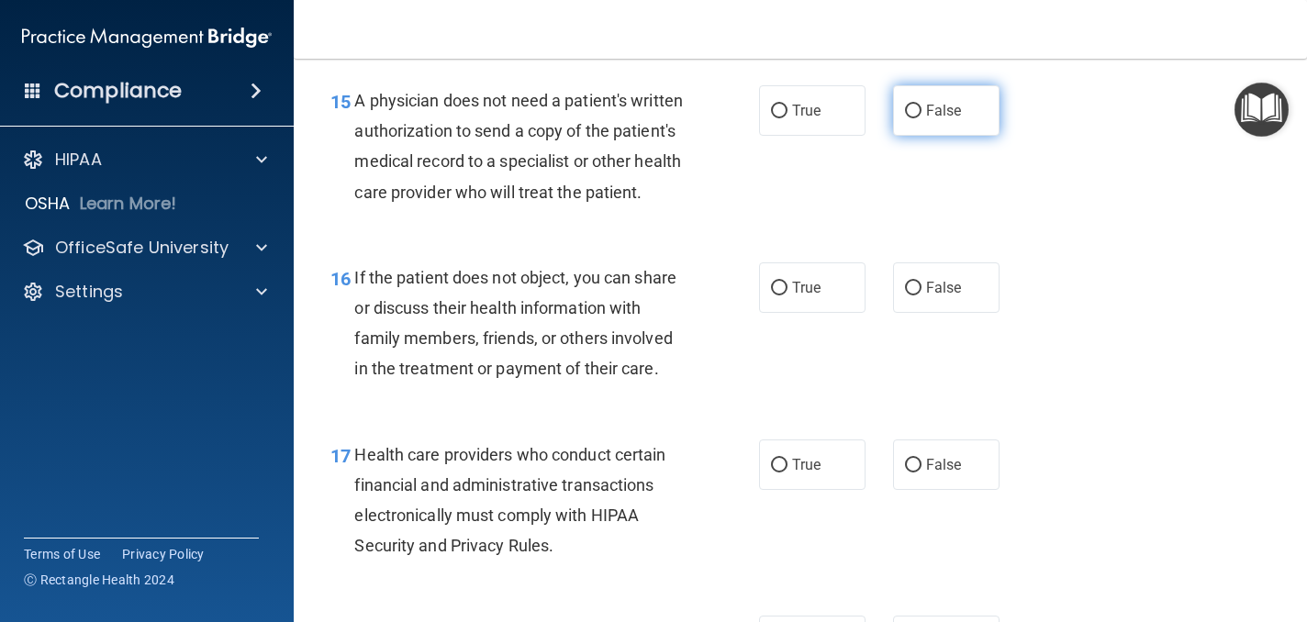
click at [919, 115] on input "False" at bounding box center [913, 112] width 17 height 14
radio input "true"
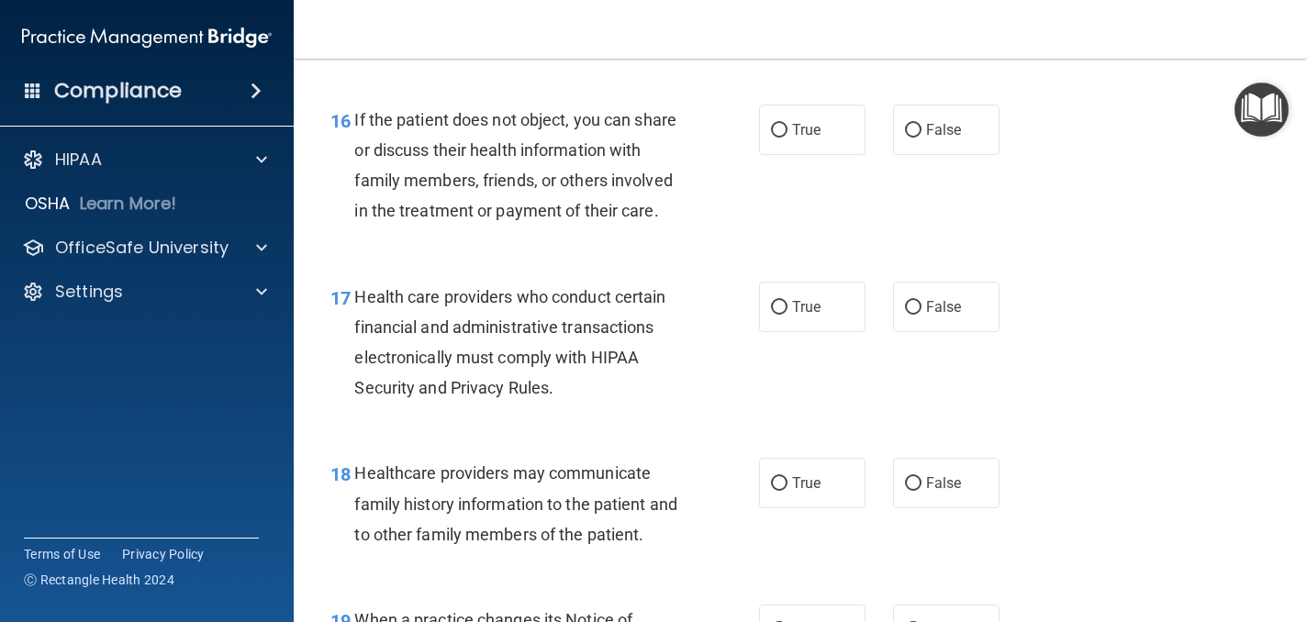
scroll to position [2727, 0]
click at [837, 154] on label "True" at bounding box center [812, 129] width 106 height 50
click at [787, 137] on input "True" at bounding box center [779, 130] width 17 height 14
radio input "true"
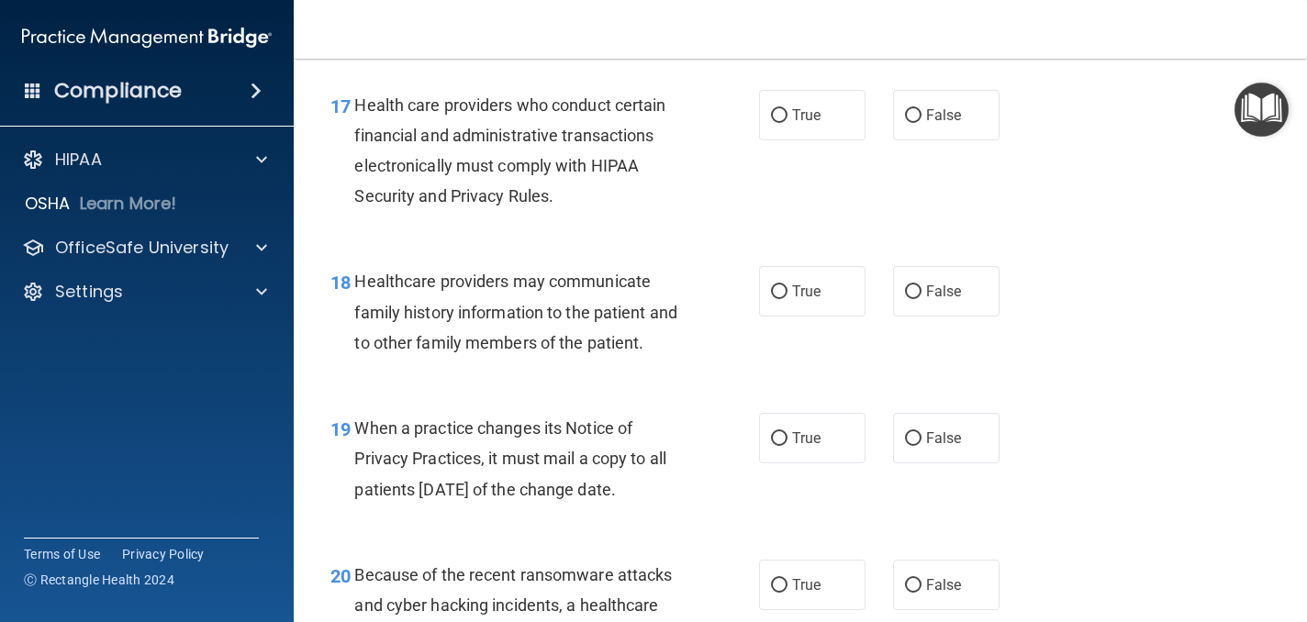
scroll to position [2922, 0]
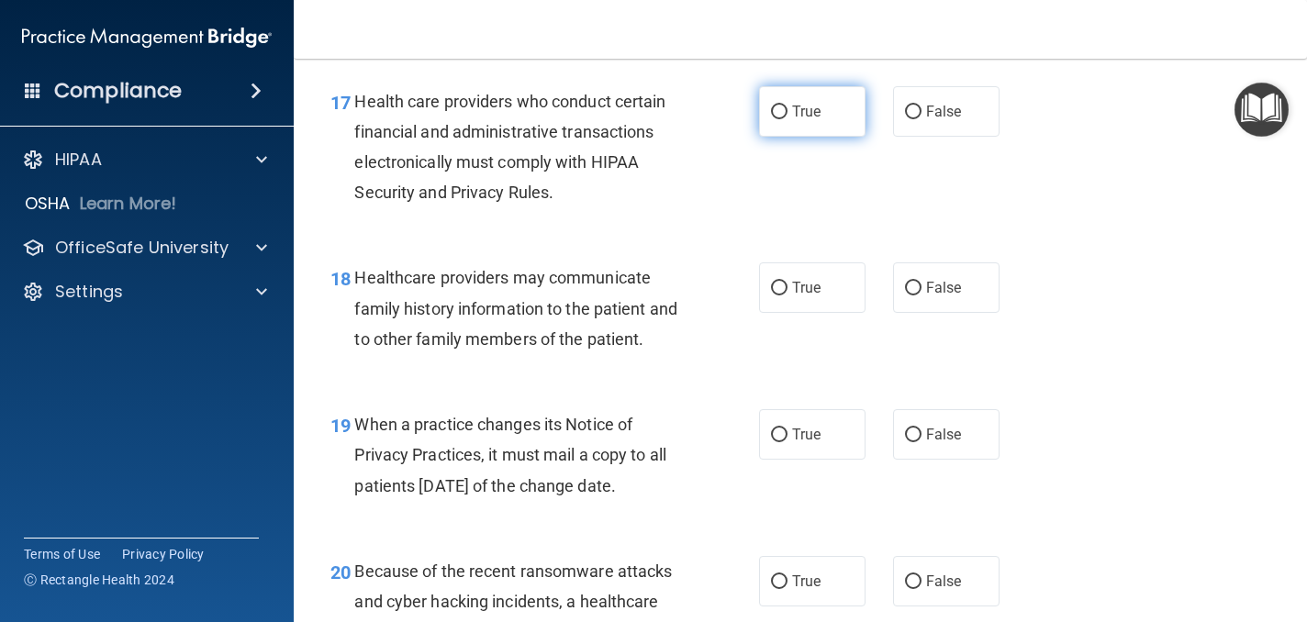
click at [830, 137] on label "True" at bounding box center [812, 111] width 106 height 50
click at [787, 119] on input "True" at bounding box center [779, 113] width 17 height 14
radio input "true"
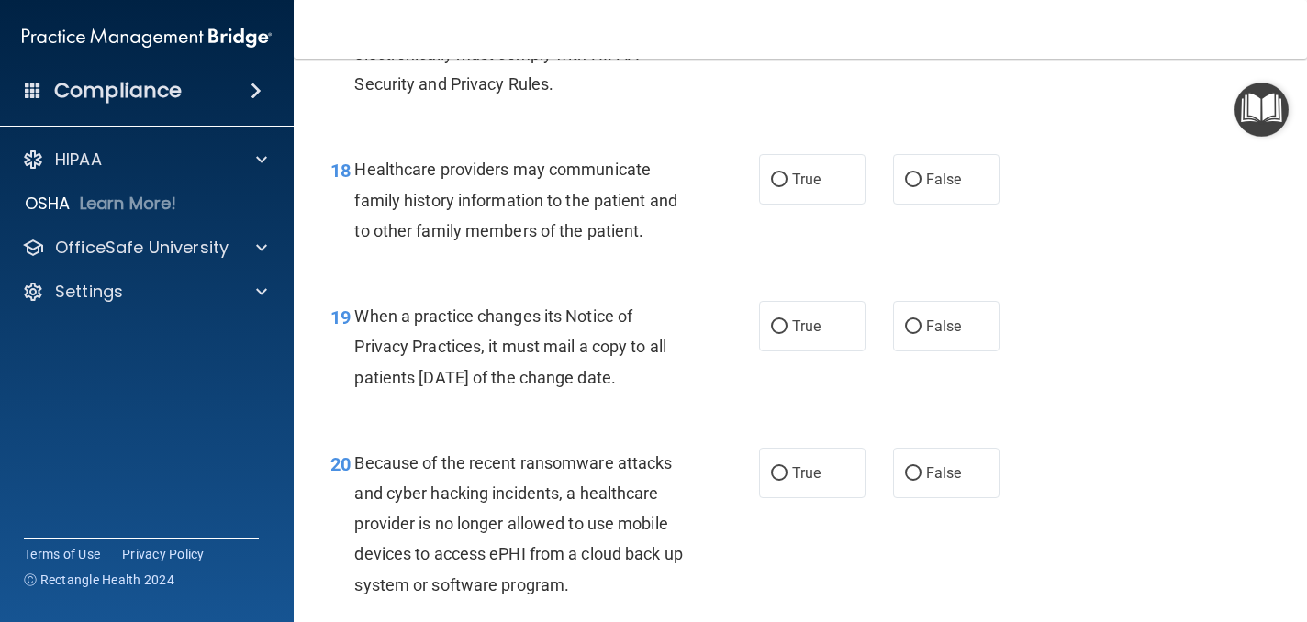
scroll to position [3034, 0]
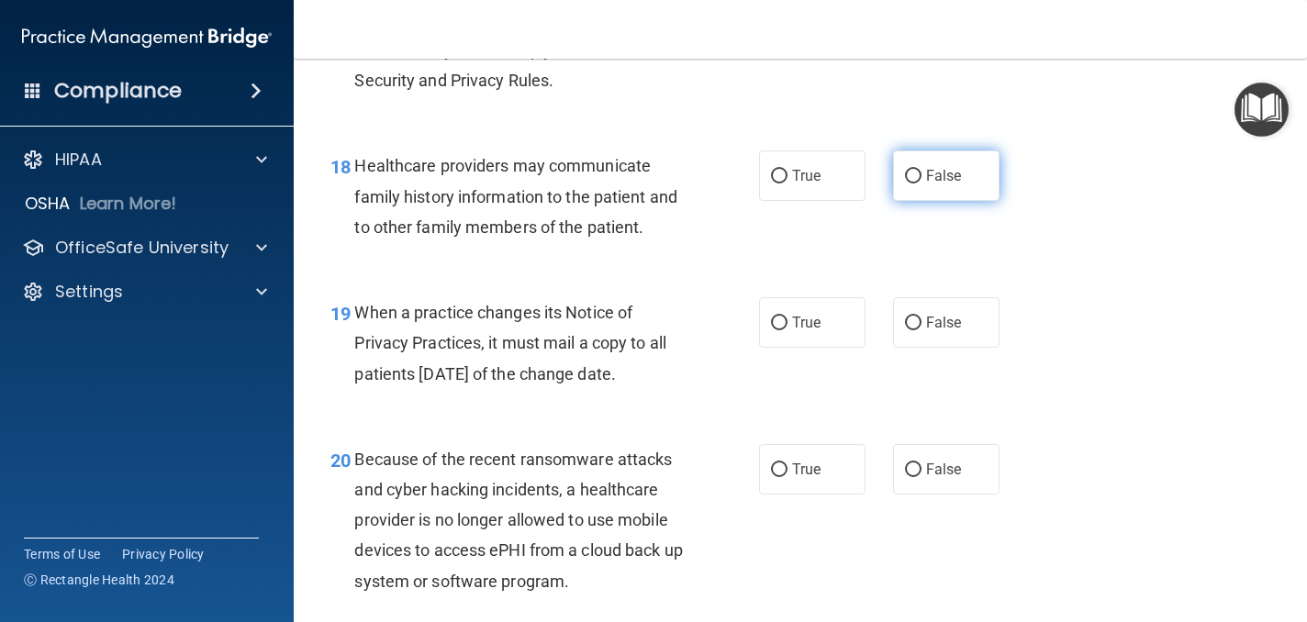
click at [960, 184] on span "False" at bounding box center [944, 175] width 36 height 17
click at [921, 184] on input "False" at bounding box center [913, 177] width 17 height 14
radio input "true"
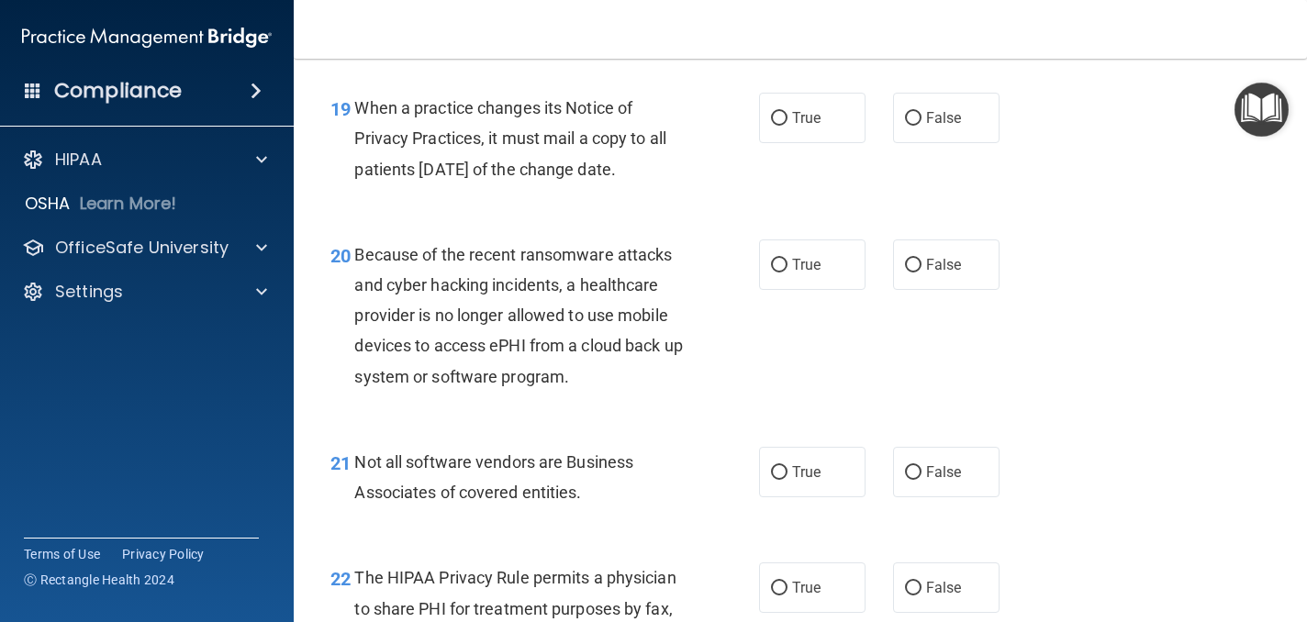
scroll to position [3239, 0]
click at [793, 126] on span "True" at bounding box center [806, 116] width 28 height 17
click at [787, 125] on input "True" at bounding box center [779, 118] width 17 height 14
radio input "true"
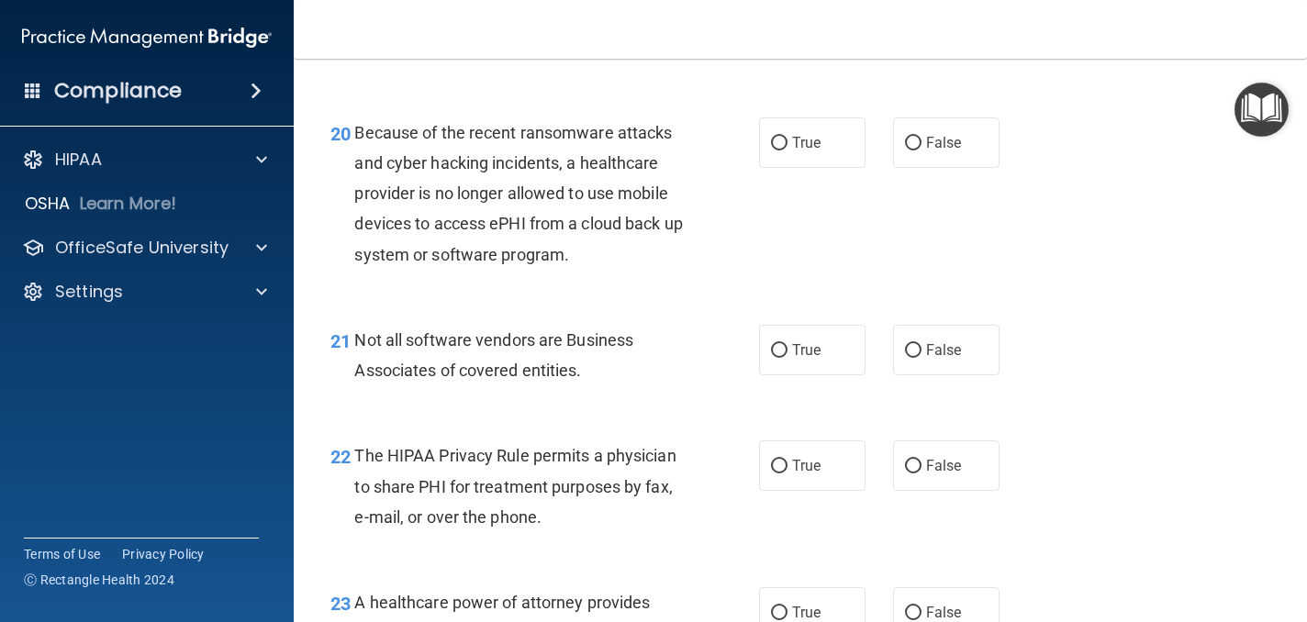
scroll to position [3362, 0]
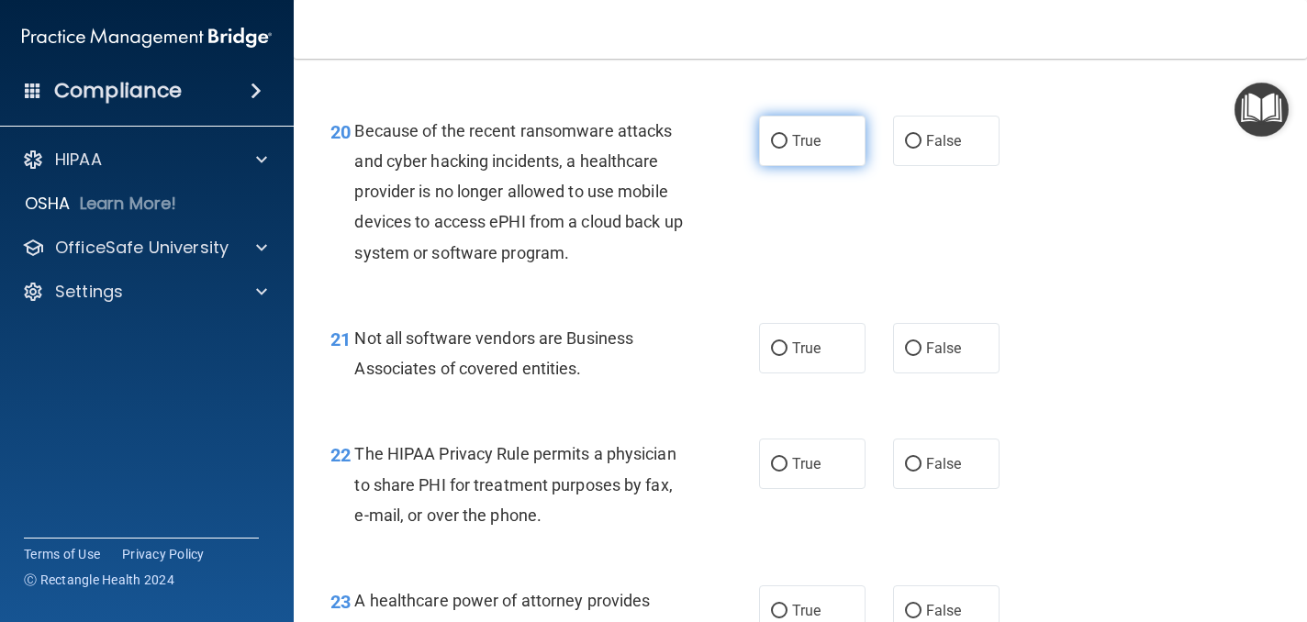
click at [829, 166] on label "True" at bounding box center [812, 141] width 106 height 50
click at [787, 149] on input "True" at bounding box center [779, 142] width 17 height 14
radio input "true"
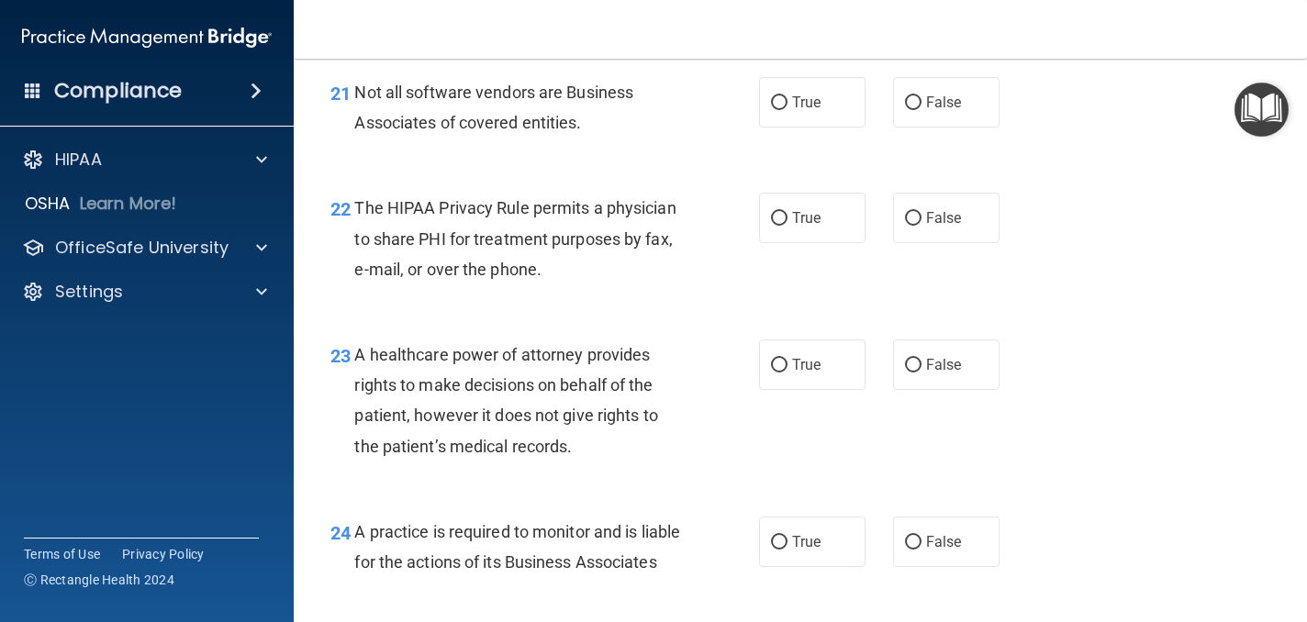
scroll to position [3615, 0]
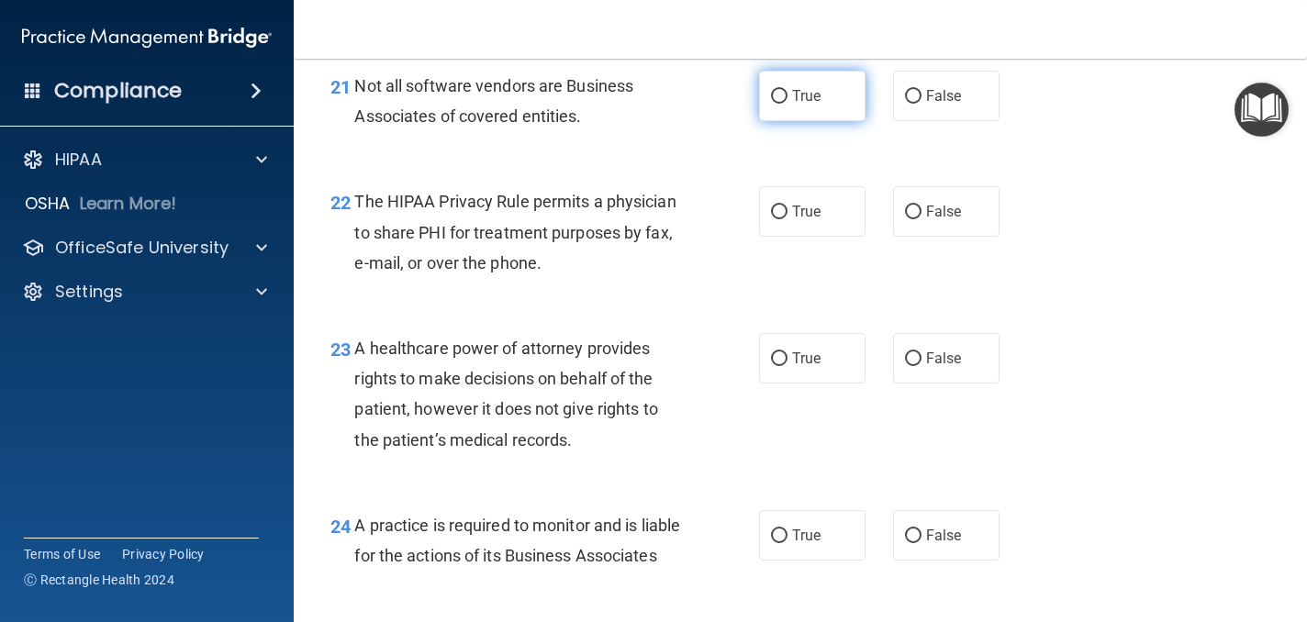
click at [804, 105] on span "True" at bounding box center [806, 95] width 28 height 17
click at [787, 104] on input "True" at bounding box center [779, 97] width 17 height 14
radio input "true"
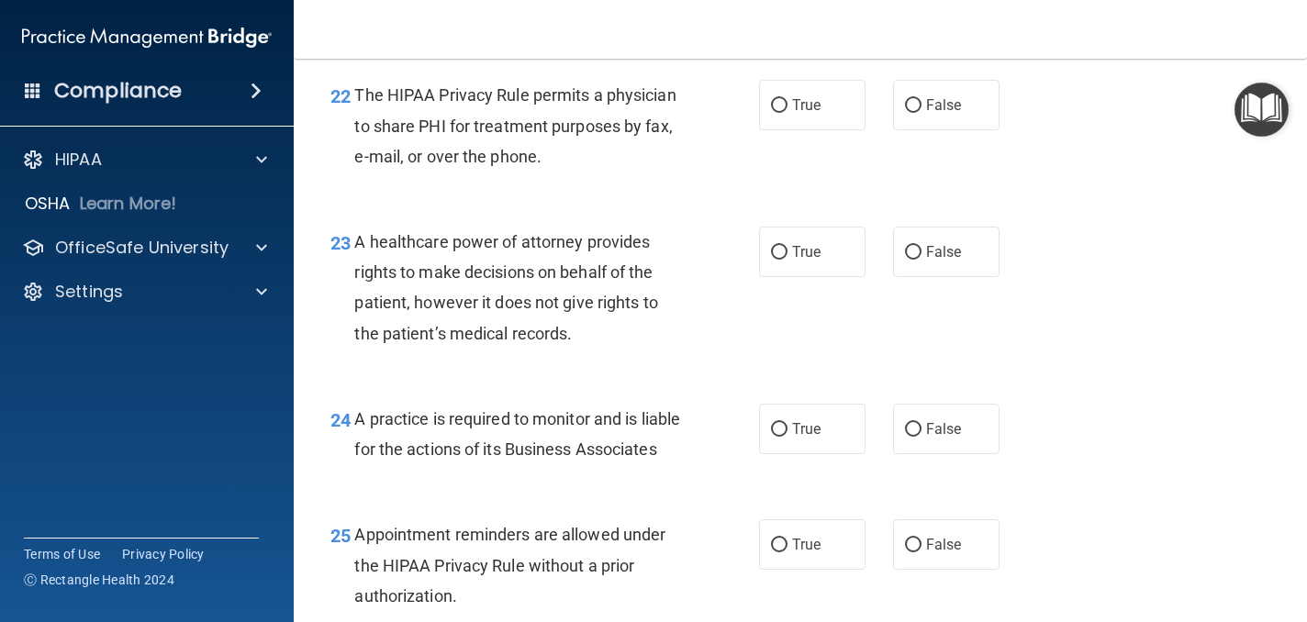
scroll to position [3729, 0]
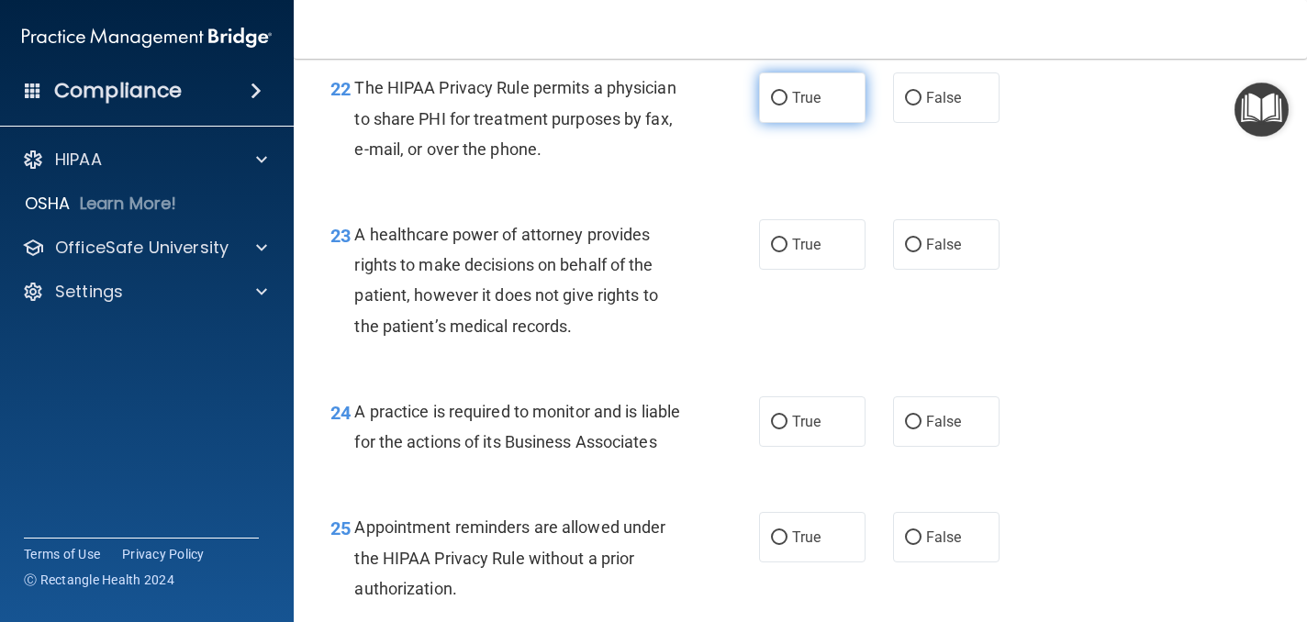
click at [821, 123] on label "True" at bounding box center [812, 97] width 106 height 50
click at [787, 106] on input "True" at bounding box center [779, 99] width 17 height 14
radio input "true"
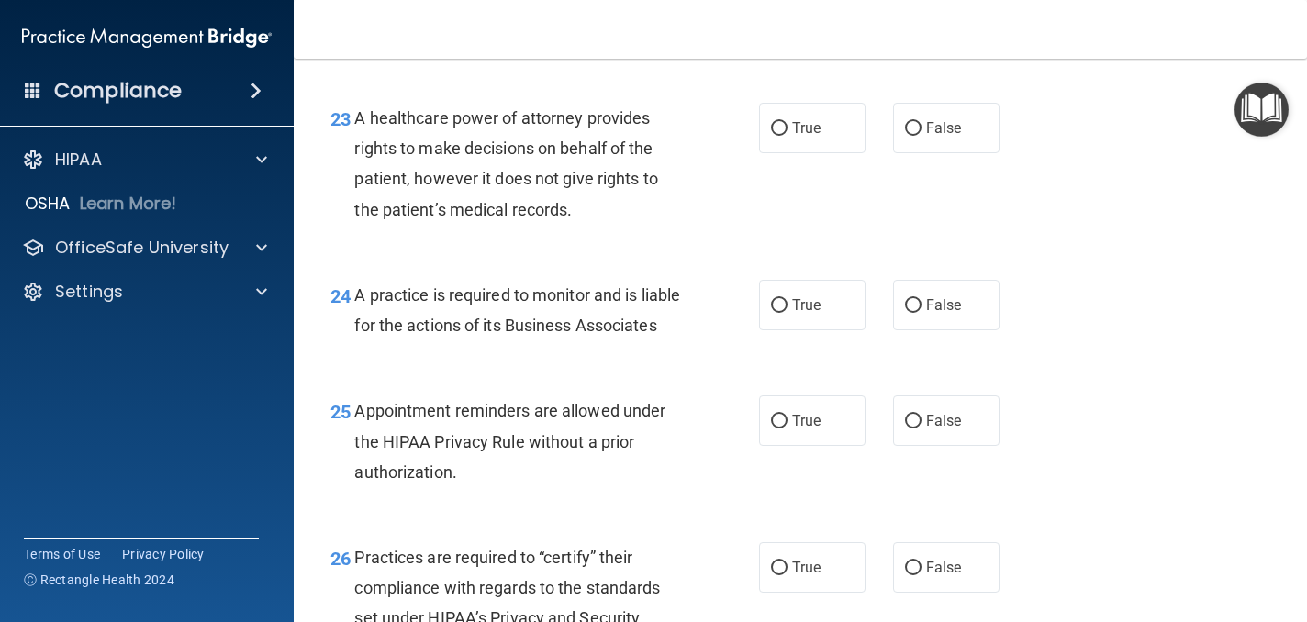
scroll to position [3853, 0]
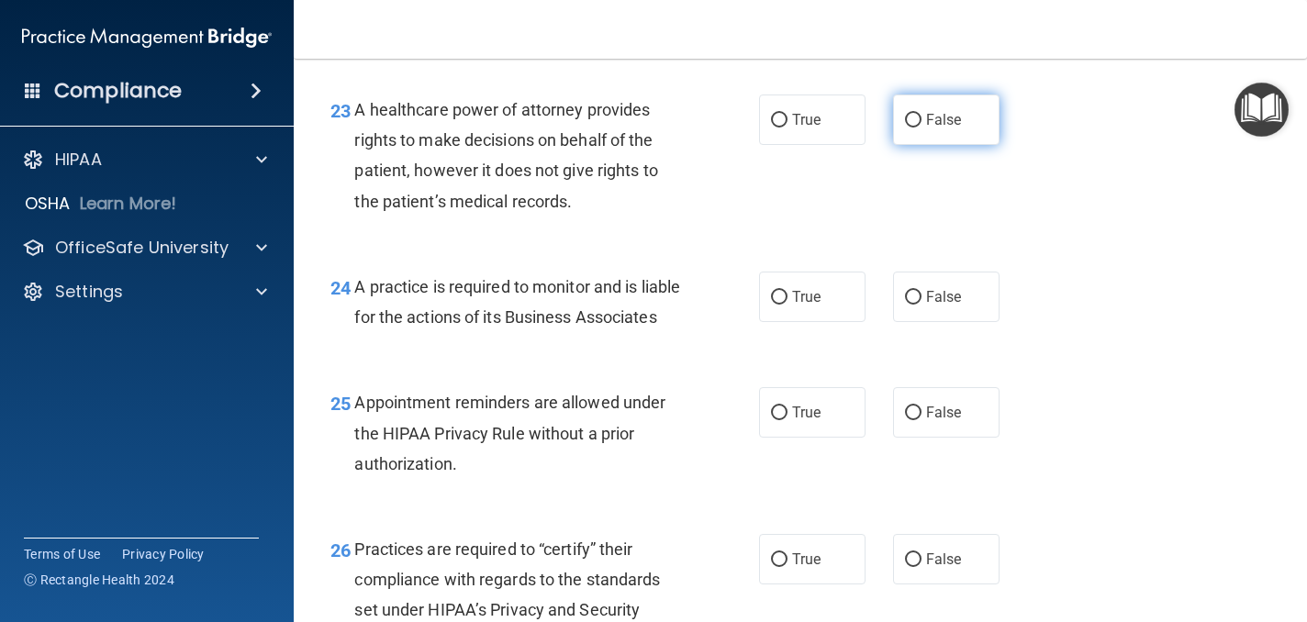
click at [932, 145] on label "False" at bounding box center [946, 120] width 106 height 50
click at [921, 128] on input "False" at bounding box center [913, 121] width 17 height 14
radio input "true"
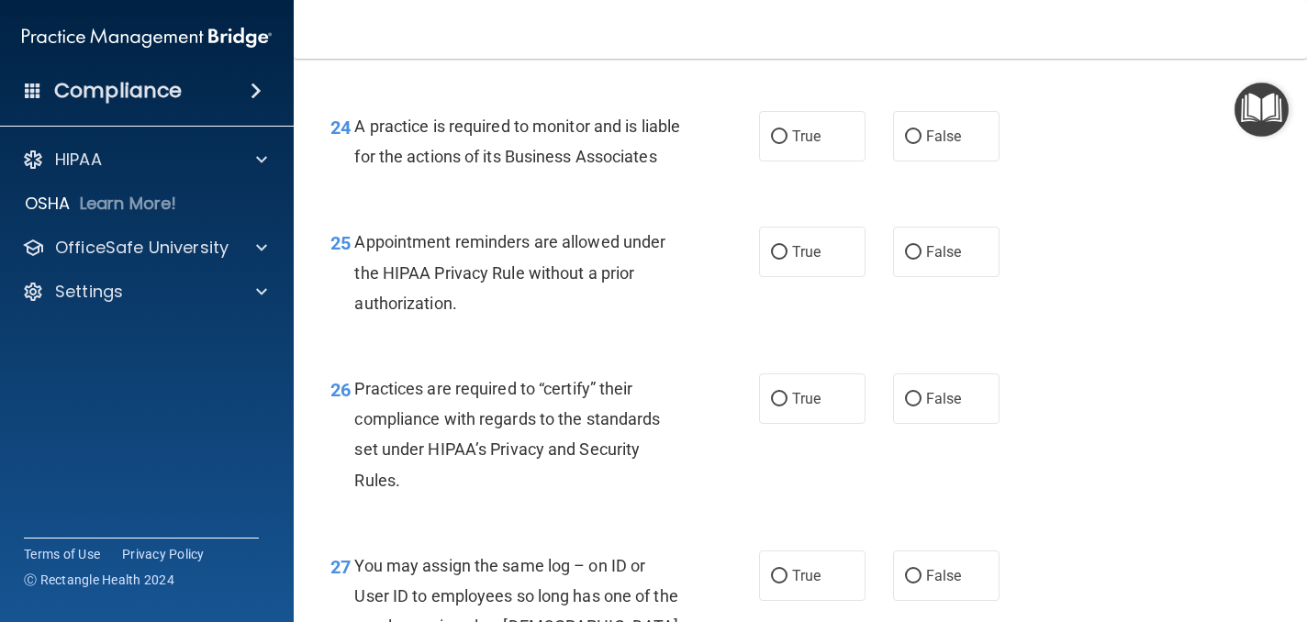
scroll to position [4018, 0]
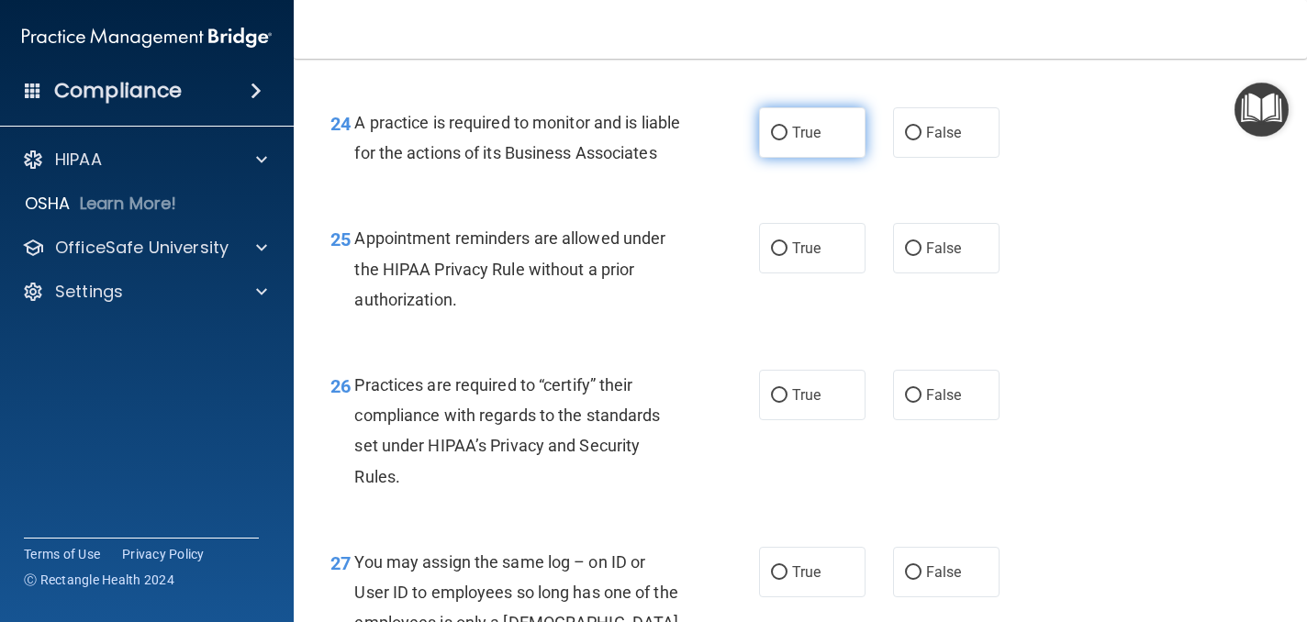
click at [814, 141] on span "True" at bounding box center [806, 132] width 28 height 17
click at [787, 140] on input "True" at bounding box center [779, 134] width 17 height 14
radio input "true"
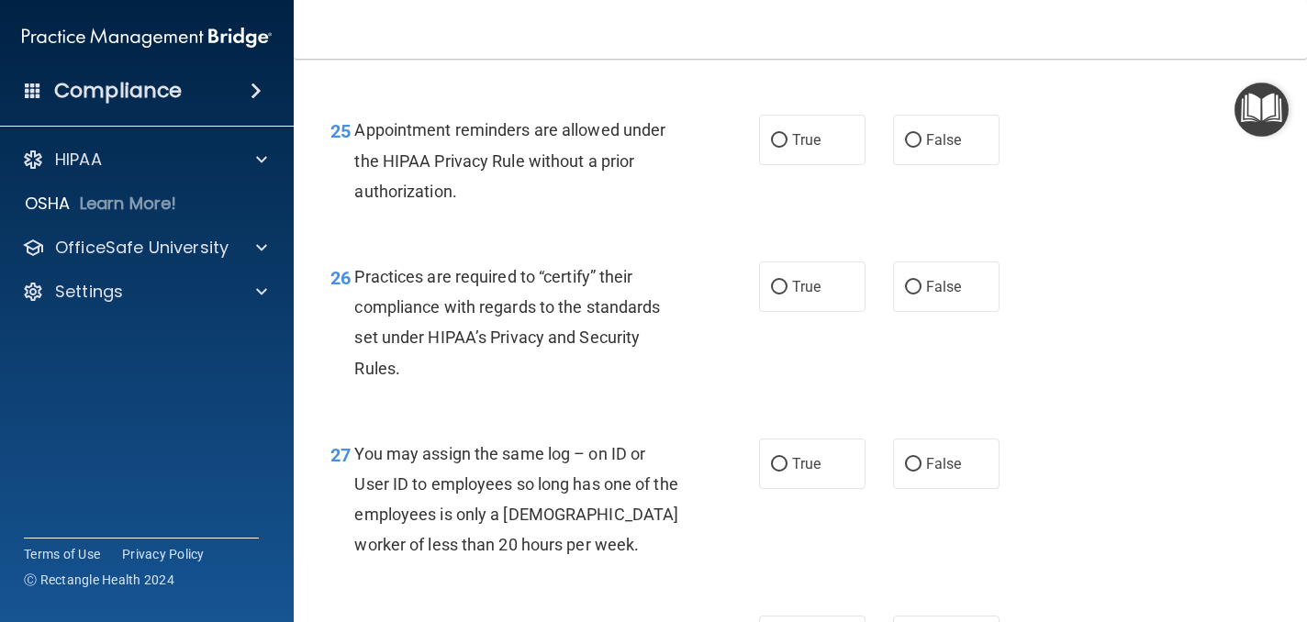
scroll to position [4132, 0]
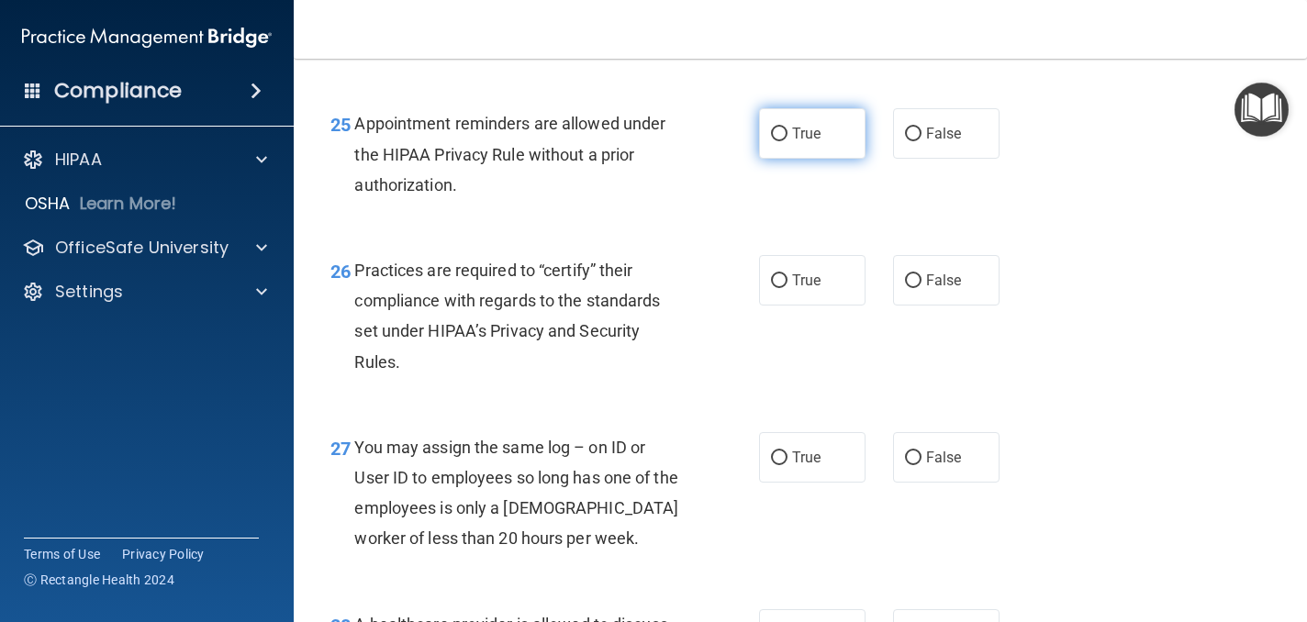
click at [833, 159] on label "True" at bounding box center [812, 133] width 106 height 50
click at [787, 141] on input "True" at bounding box center [779, 135] width 17 height 14
radio input "true"
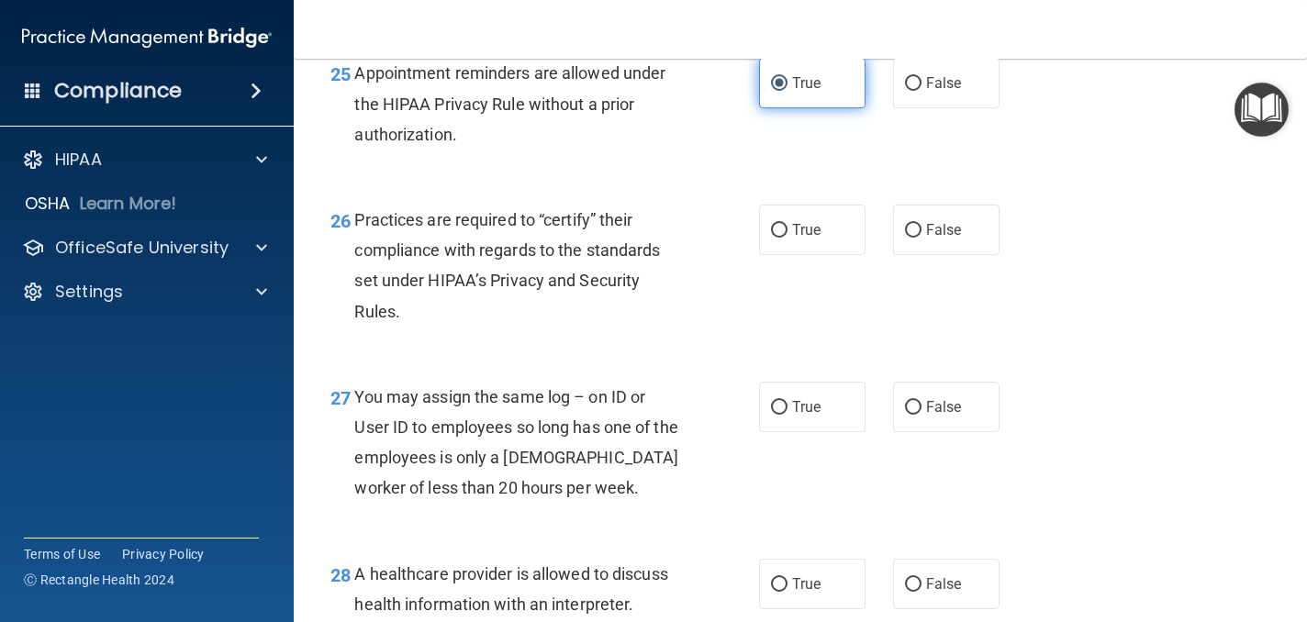
scroll to position [4186, 0]
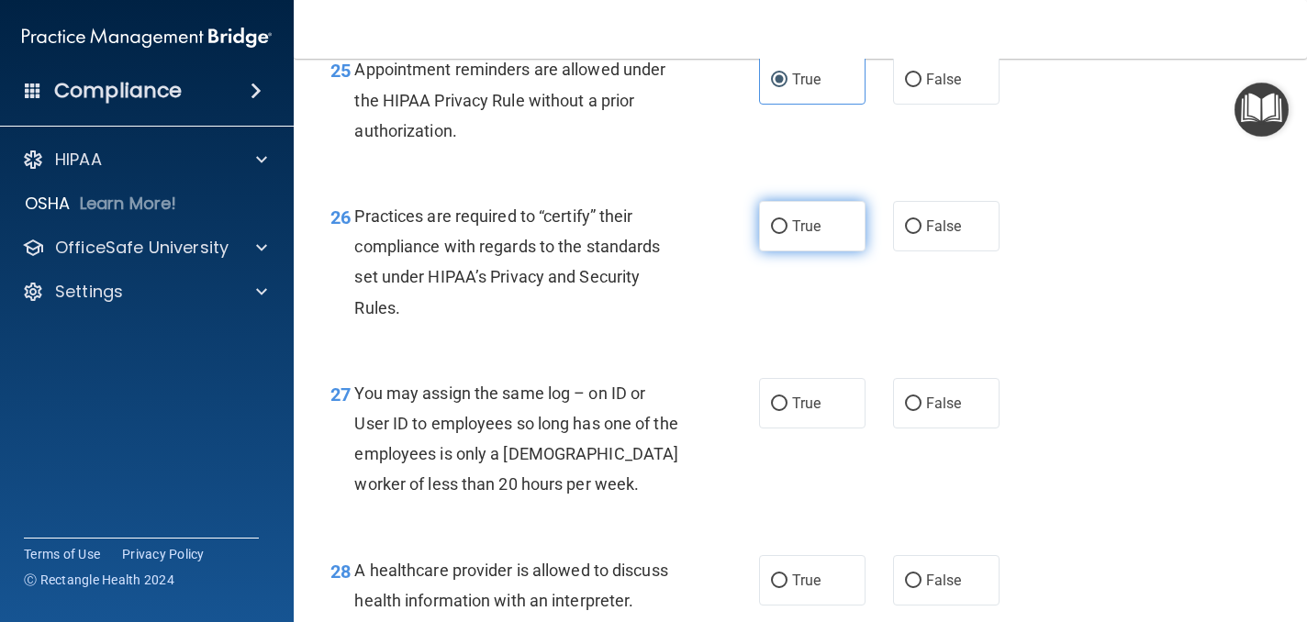
click at [819, 251] on label "True" at bounding box center [812, 226] width 106 height 50
click at [787, 234] on input "True" at bounding box center [779, 227] width 17 height 14
radio input "true"
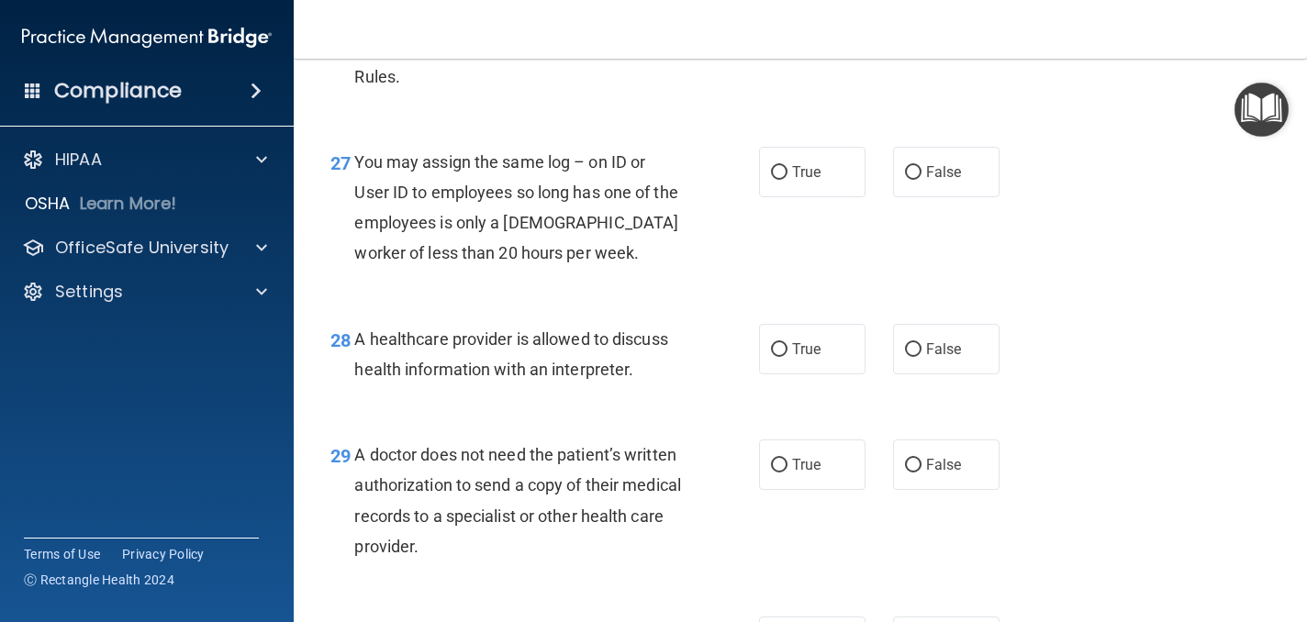
scroll to position [4420, 0]
click at [930, 179] on span "False" at bounding box center [944, 170] width 36 height 17
click at [921, 178] on input "False" at bounding box center [913, 171] width 17 height 14
radio input "true"
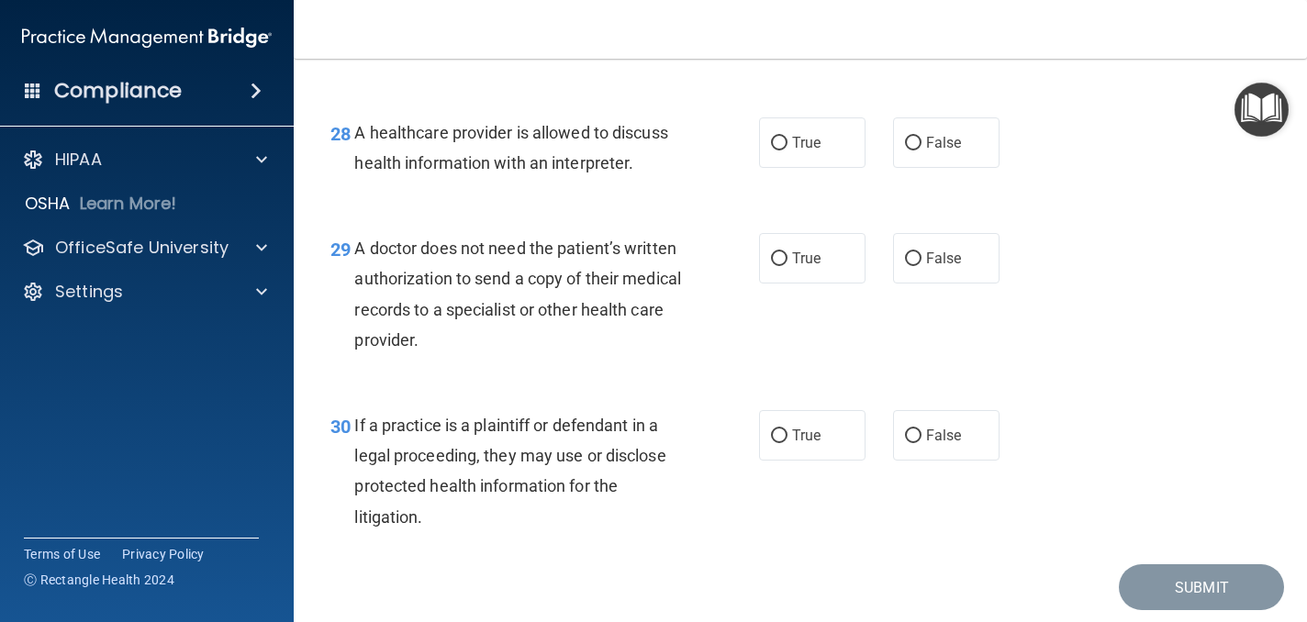
scroll to position [4625, 0]
click at [957, 150] on span "False" at bounding box center [944, 141] width 36 height 17
click at [921, 150] on input "False" at bounding box center [913, 143] width 17 height 14
radio input "true"
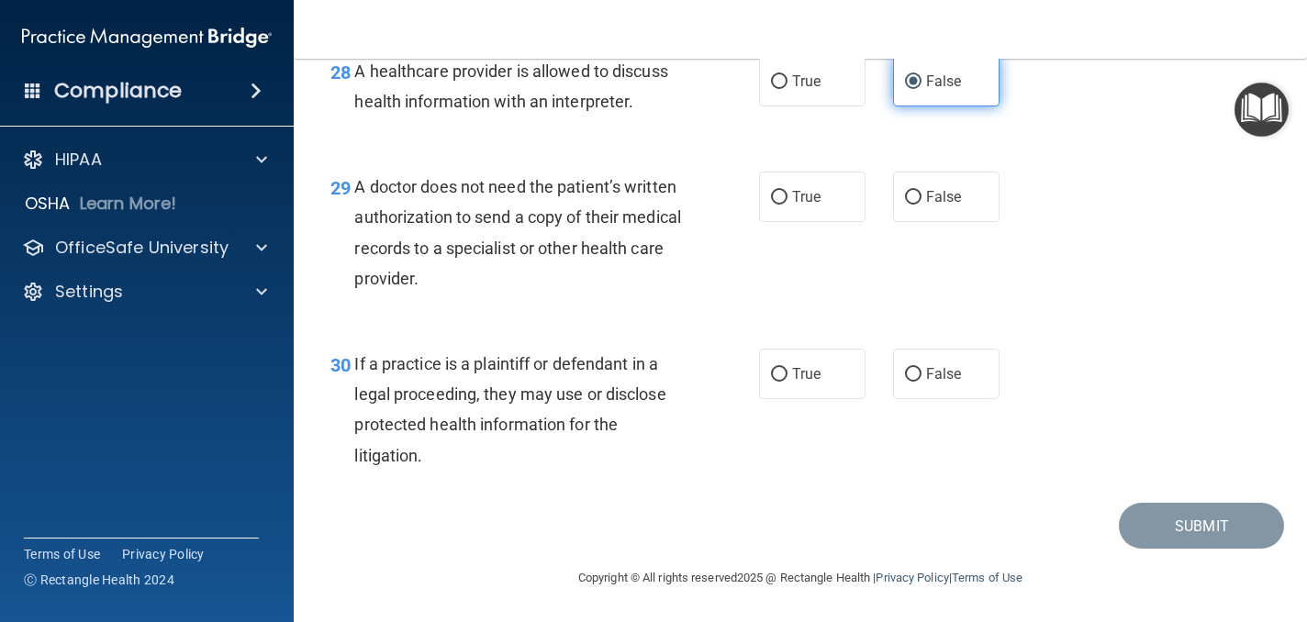
scroll to position [4748, 0]
click at [954, 207] on label "False" at bounding box center [946, 197] width 106 height 50
click at [921, 205] on input "False" at bounding box center [913, 198] width 17 height 14
radio input "true"
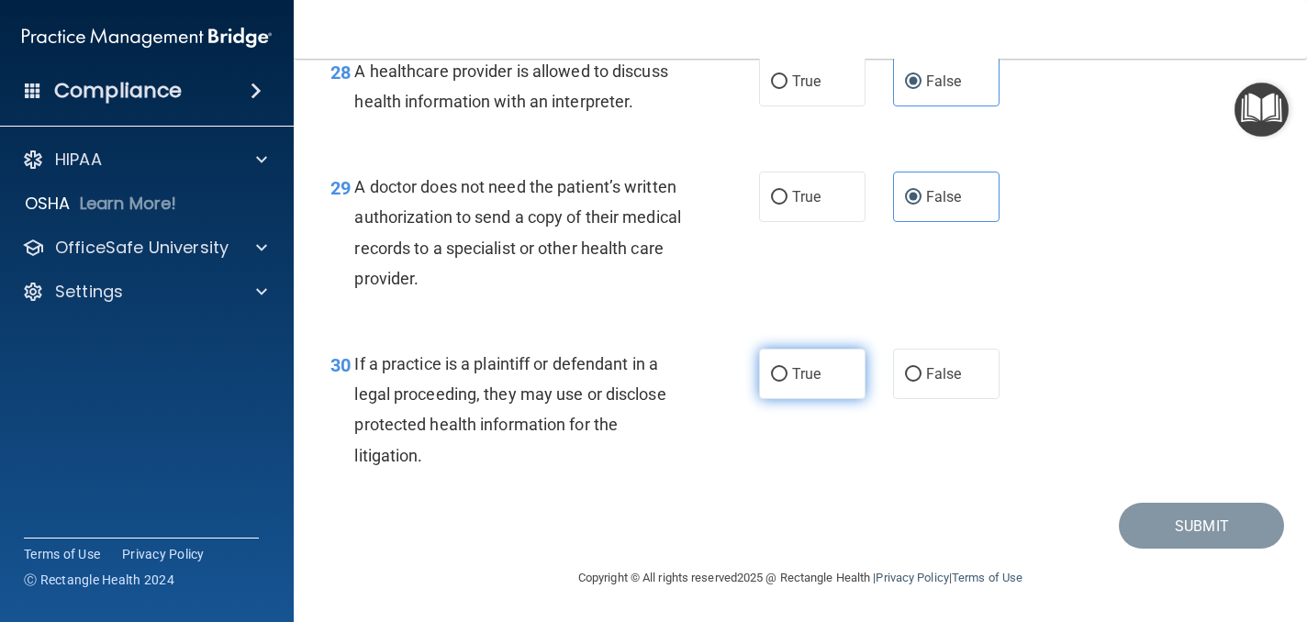
click at [820, 376] on span "True" at bounding box center [806, 373] width 28 height 17
click at [787, 376] on input "True" at bounding box center [779, 375] width 17 height 14
radio input "true"
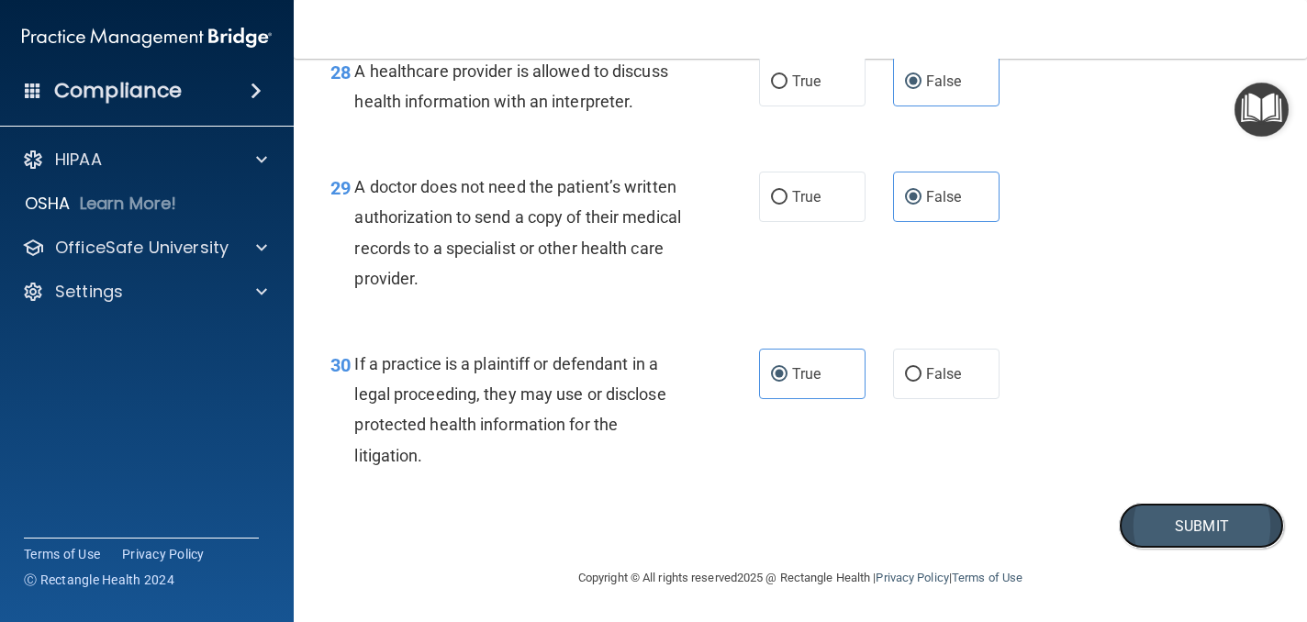
click at [1190, 514] on button "Submit" at bounding box center [1201, 526] width 165 height 47
click at [1242, 527] on button "Submit" at bounding box center [1201, 526] width 165 height 47
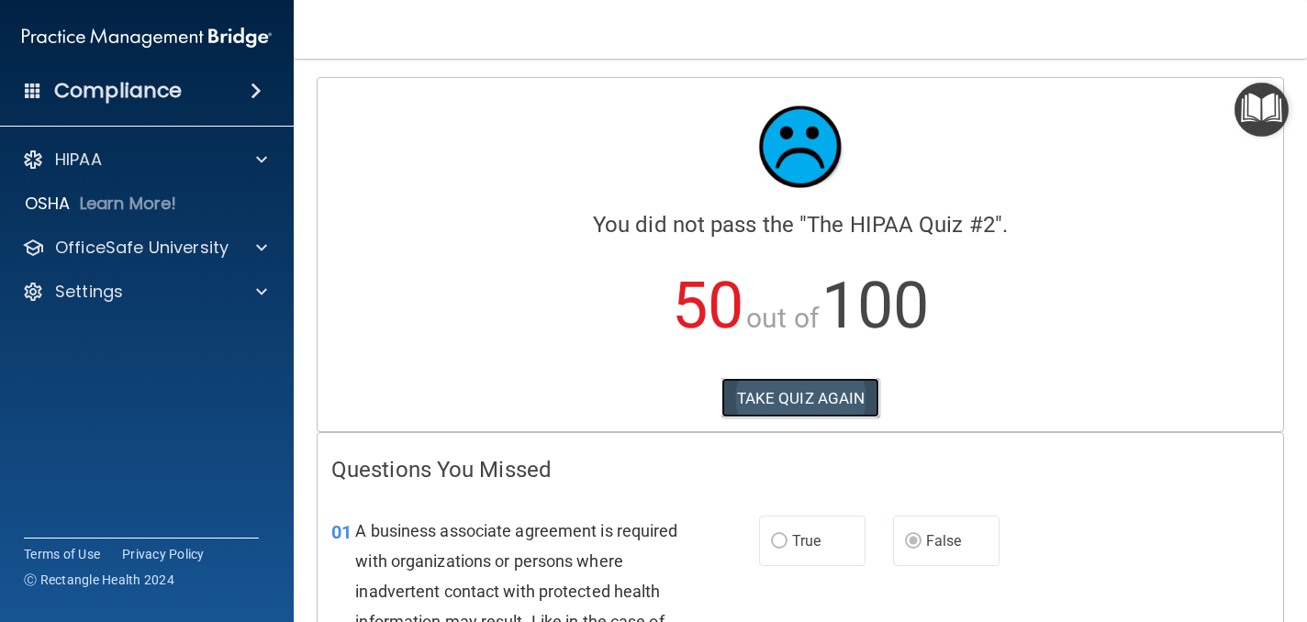
click at [830, 391] on button "TAKE QUIZ AGAIN" at bounding box center [800, 398] width 159 height 40
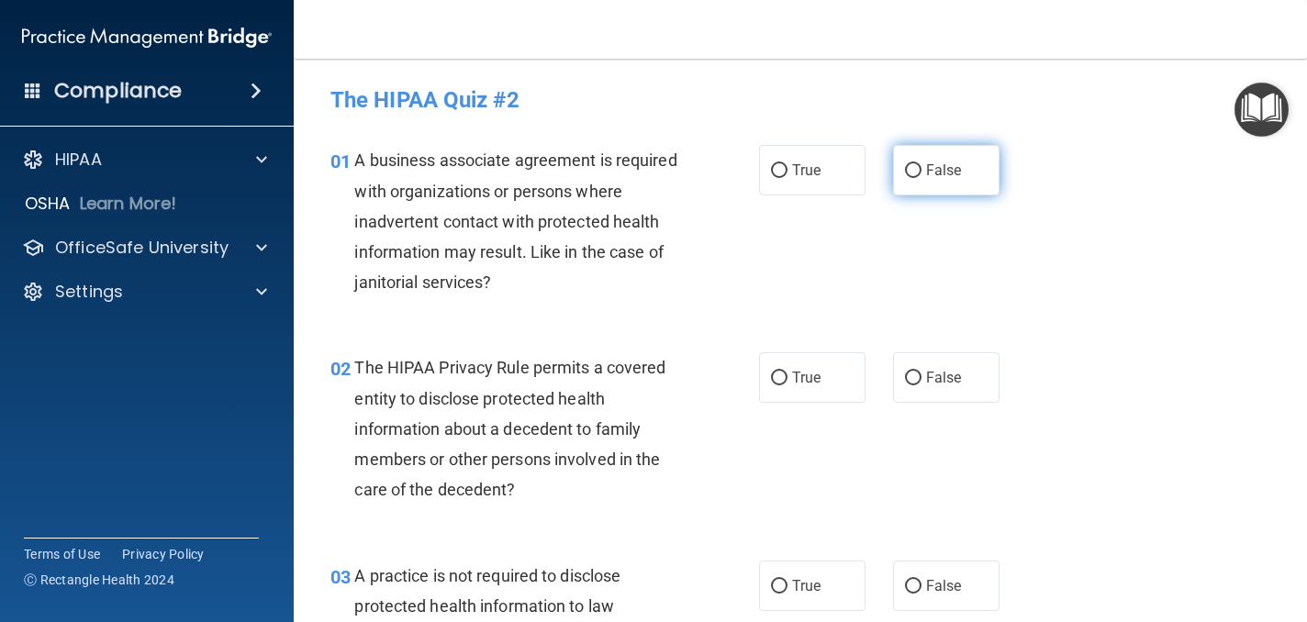
click at [947, 180] on label "False" at bounding box center [946, 170] width 106 height 50
click at [921, 178] on input "False" at bounding box center [913, 171] width 17 height 14
radio input "true"
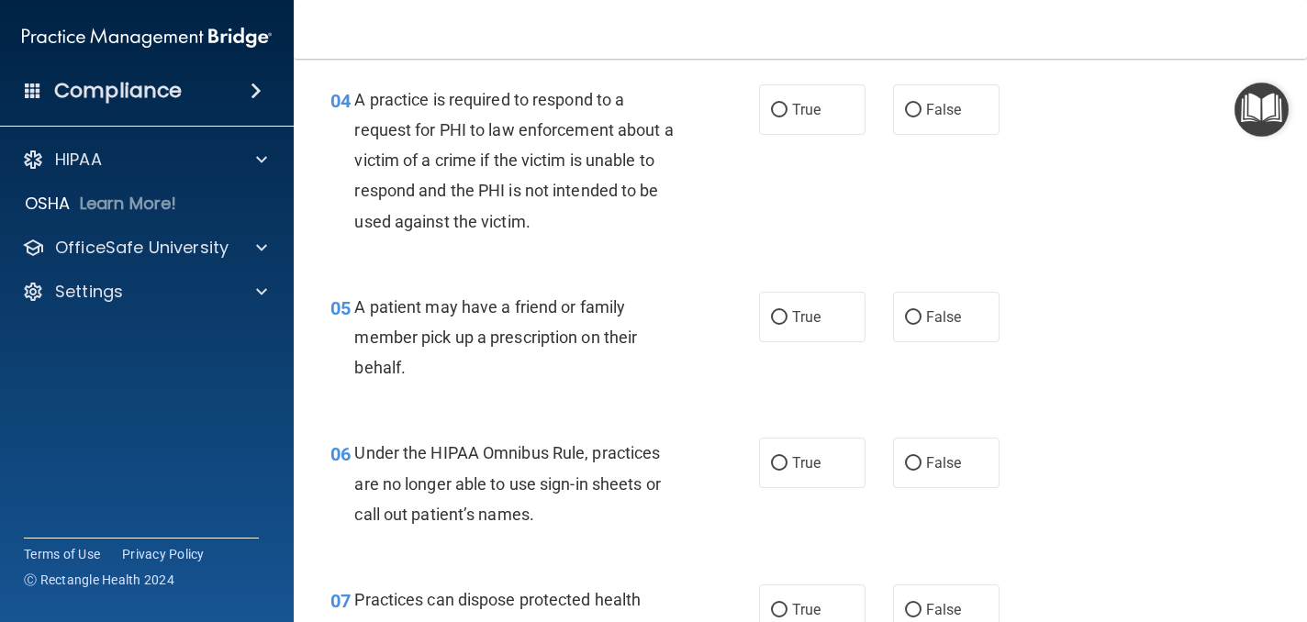
scroll to position [685, 0]
click at [952, 451] on label "False" at bounding box center [946, 462] width 106 height 50
click at [921, 456] on input "False" at bounding box center [913, 463] width 17 height 14
radio input "true"
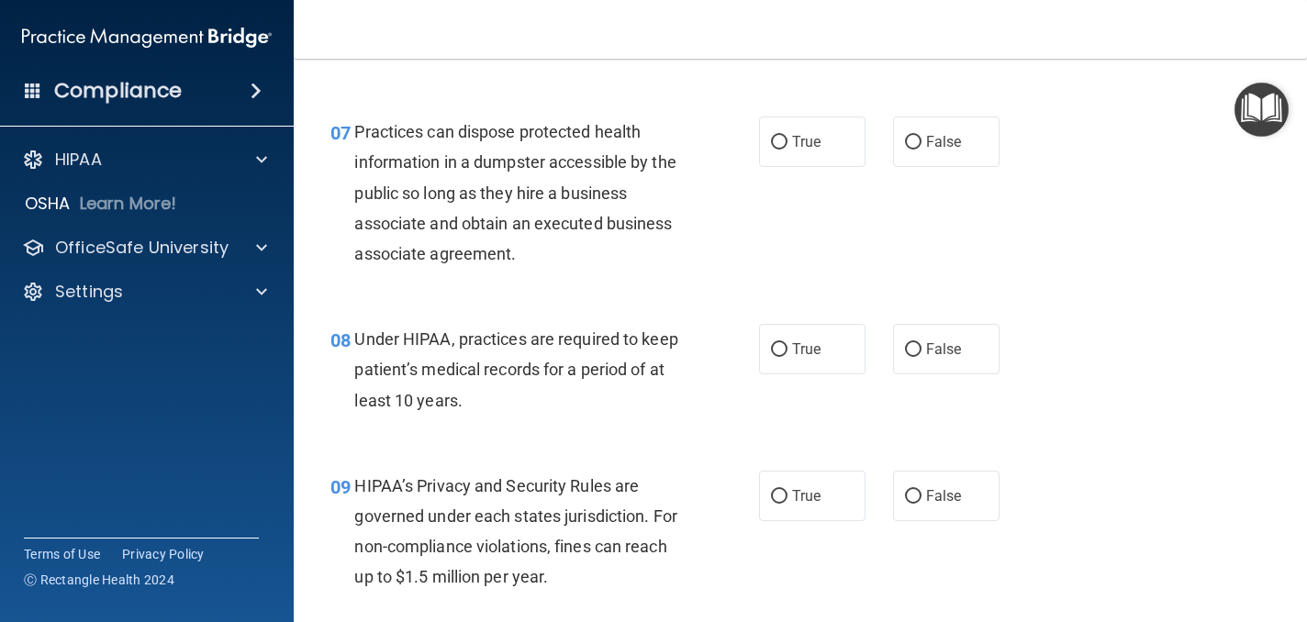
scroll to position [1172, 0]
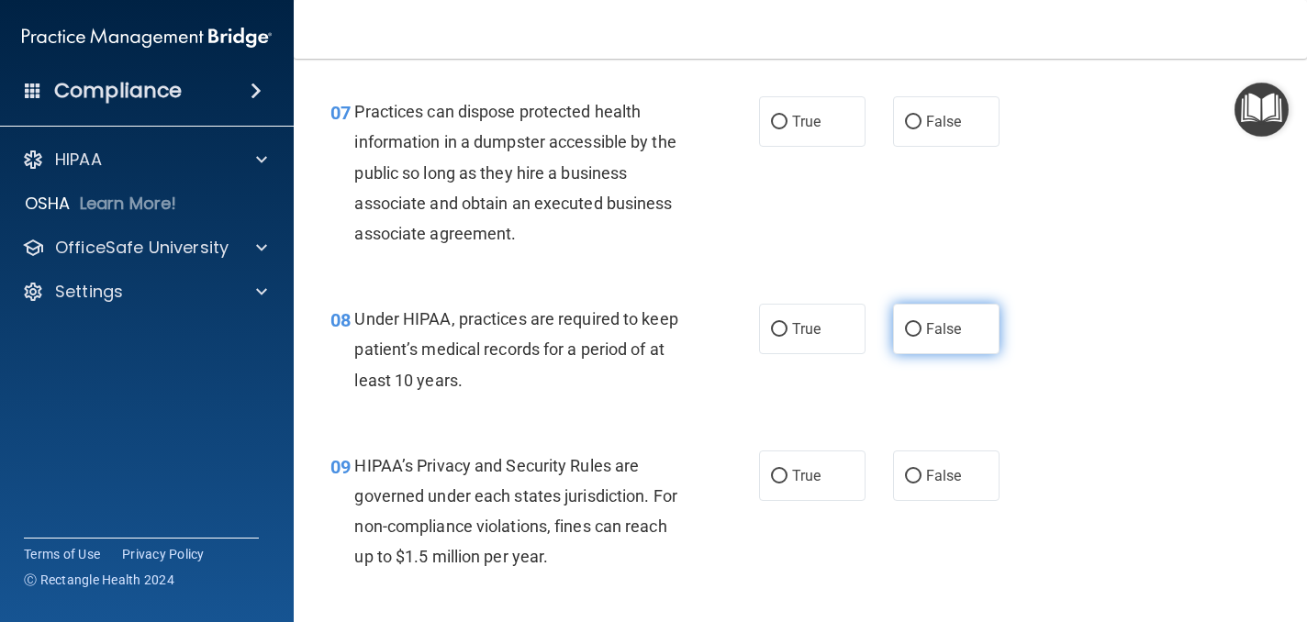
click at [940, 334] on span "False" at bounding box center [944, 328] width 36 height 17
click at [921, 334] on input "False" at bounding box center [913, 330] width 17 height 14
radio input "true"
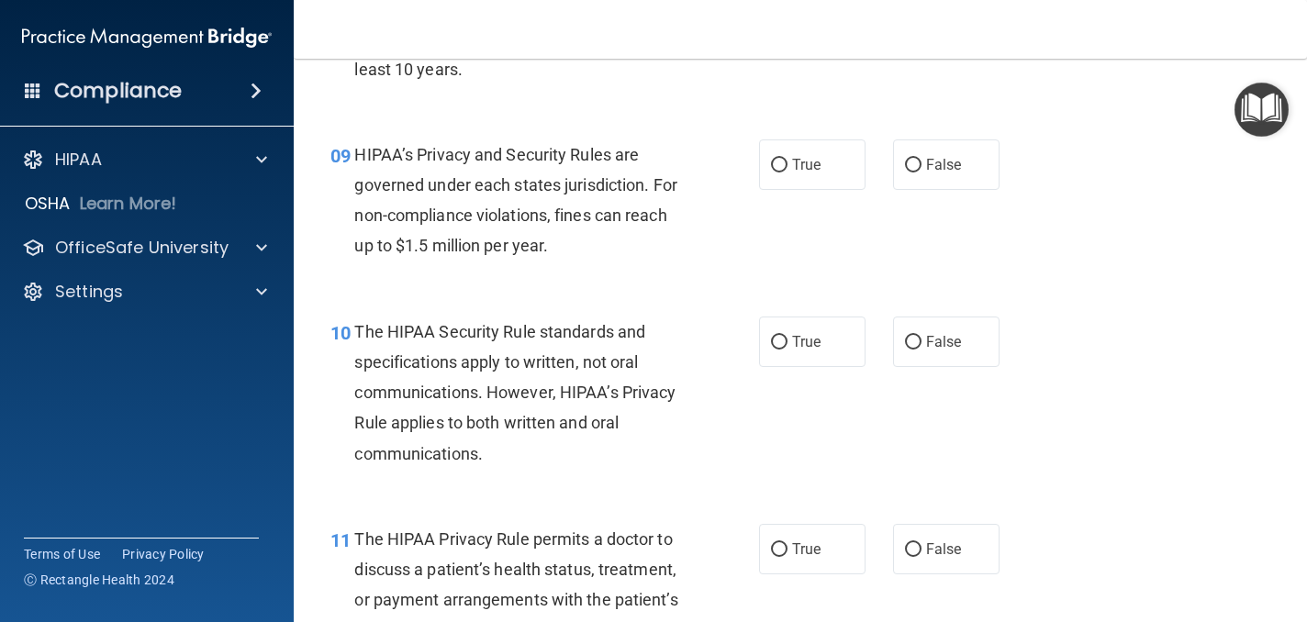
scroll to position [1515, 0]
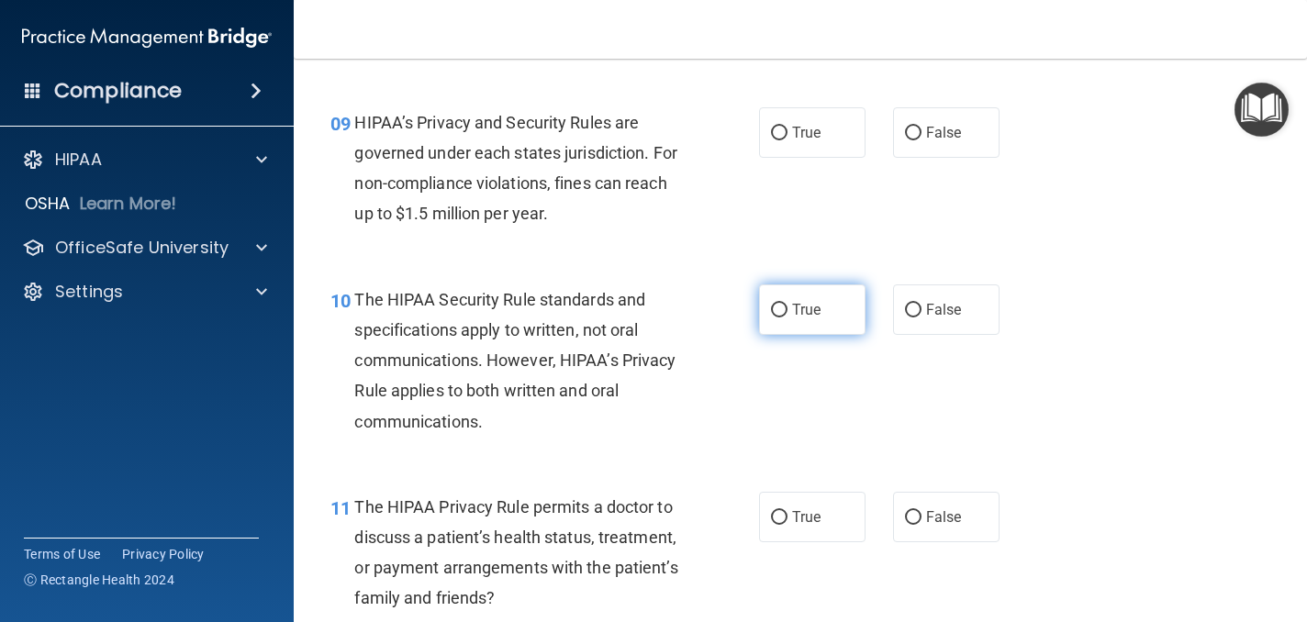
click at [804, 304] on span "True" at bounding box center [806, 309] width 28 height 17
click at [787, 304] on input "True" at bounding box center [779, 311] width 17 height 14
radio input "true"
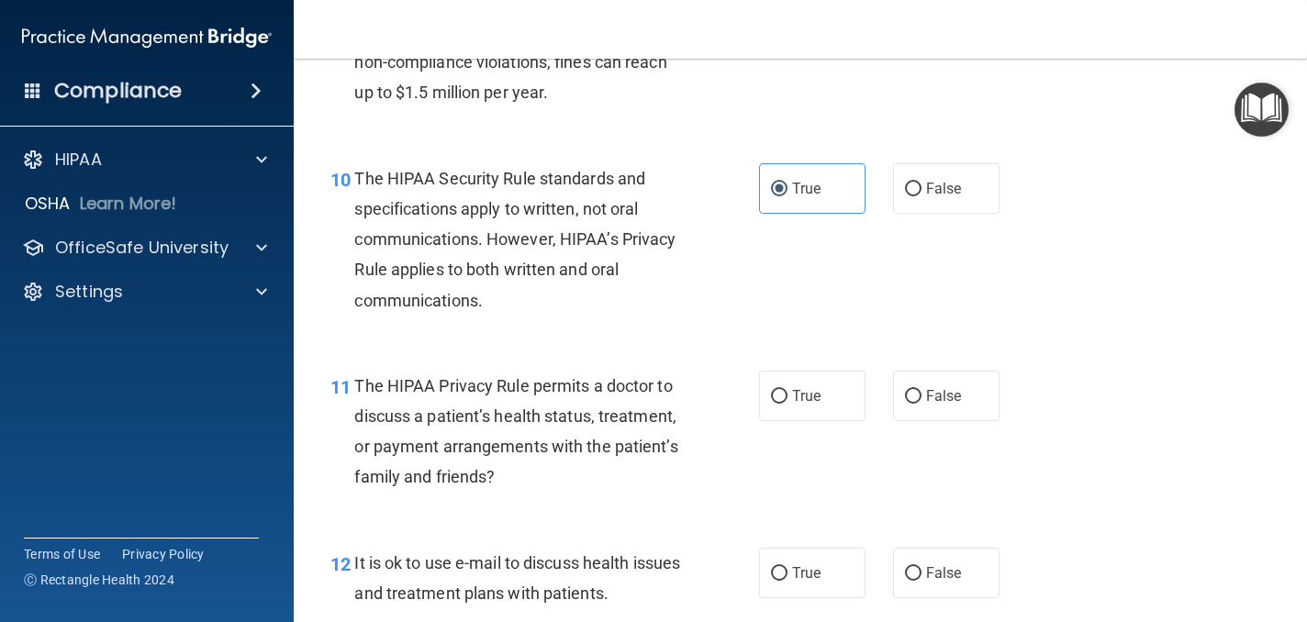
scroll to position [1638, 0]
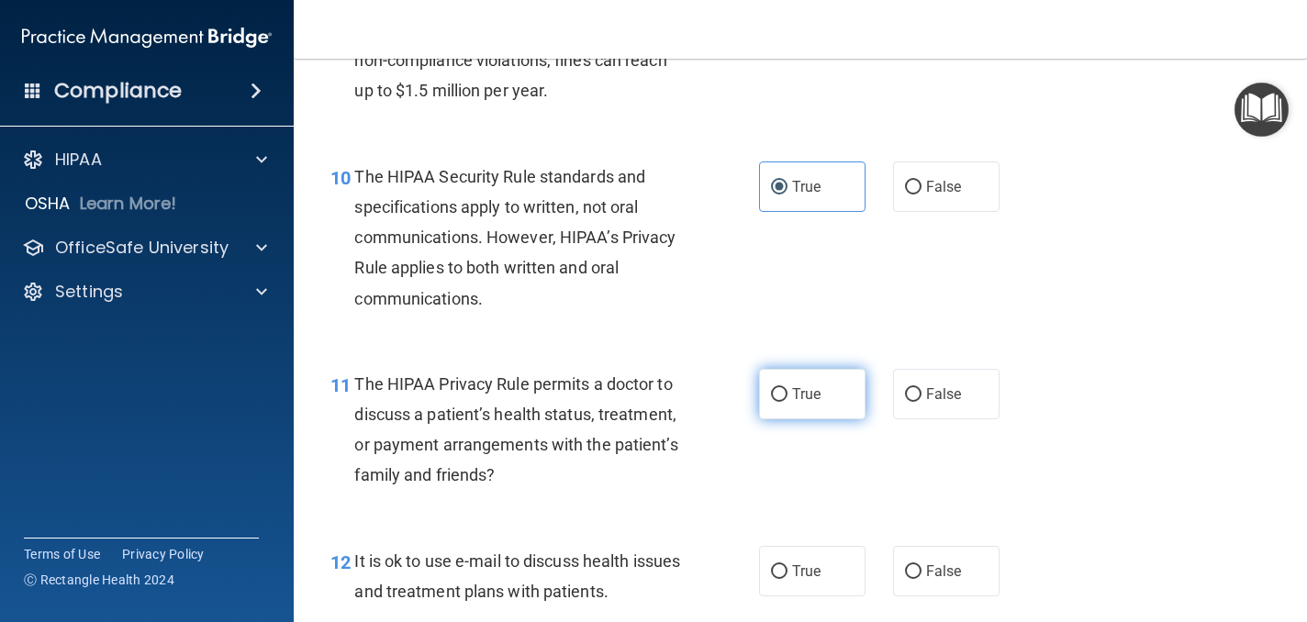
click at [805, 400] on span "True" at bounding box center [806, 393] width 28 height 17
click at [787, 400] on input "True" at bounding box center [779, 395] width 17 height 14
radio input "true"
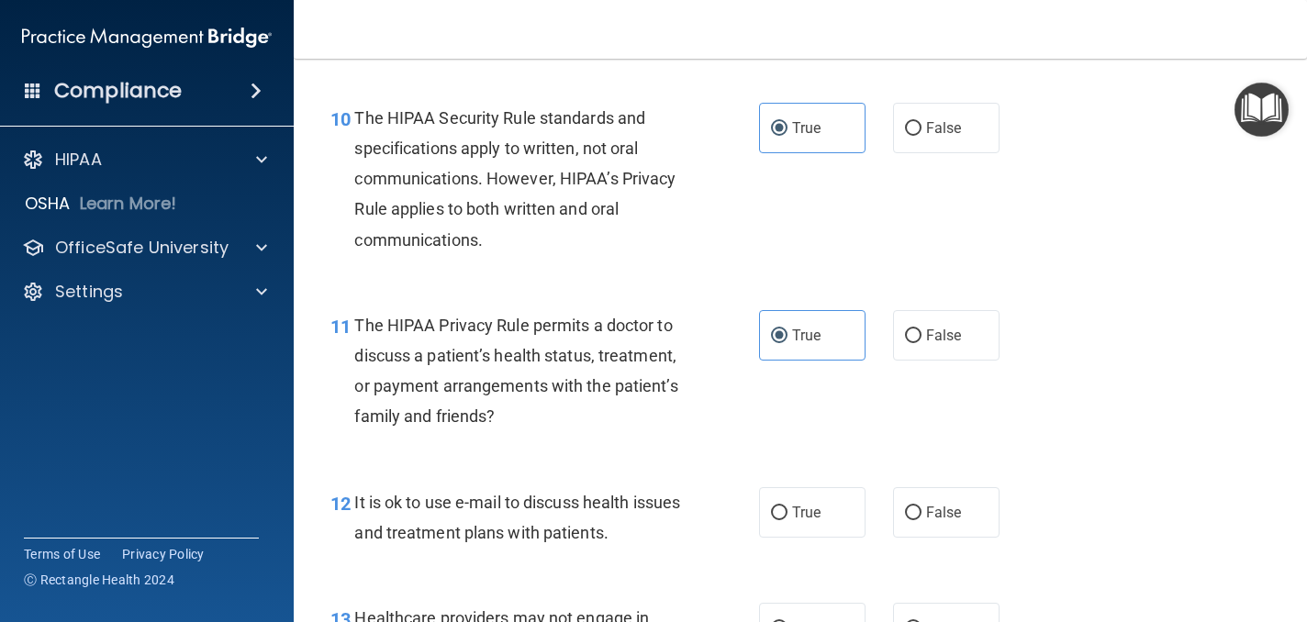
scroll to position [1717, 0]
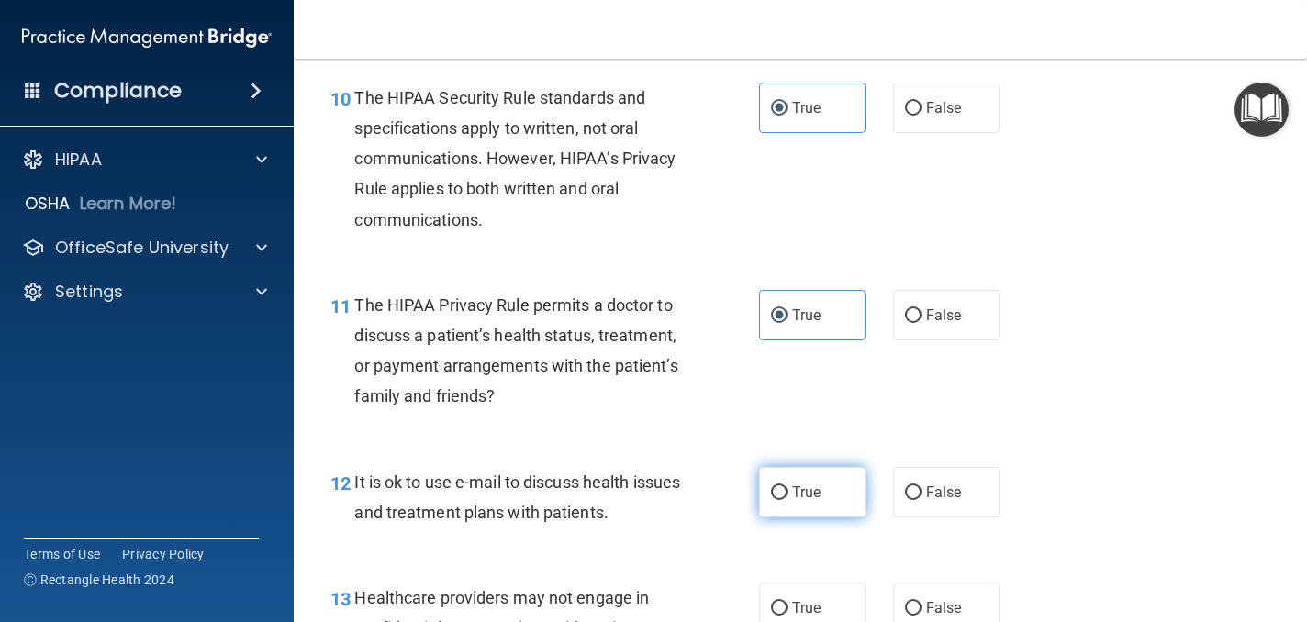
click at [805, 493] on span "True" at bounding box center [806, 492] width 28 height 17
click at [787, 493] on input "True" at bounding box center [779, 493] width 17 height 14
radio input "true"
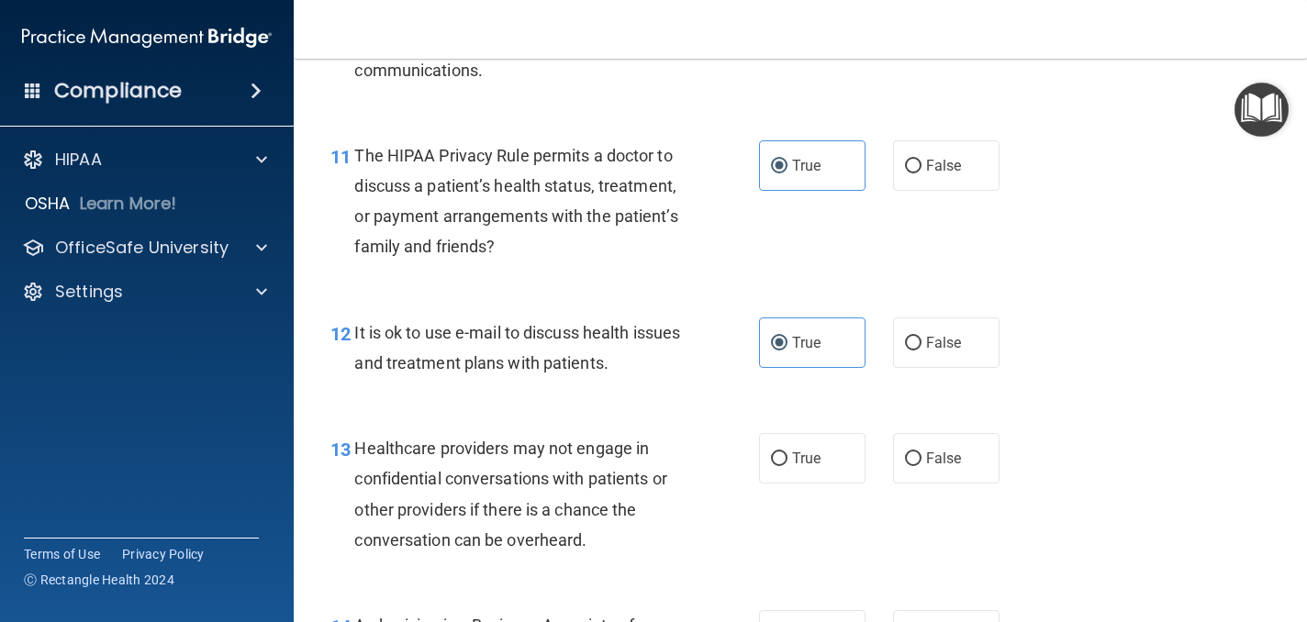
scroll to position [1892, 0]
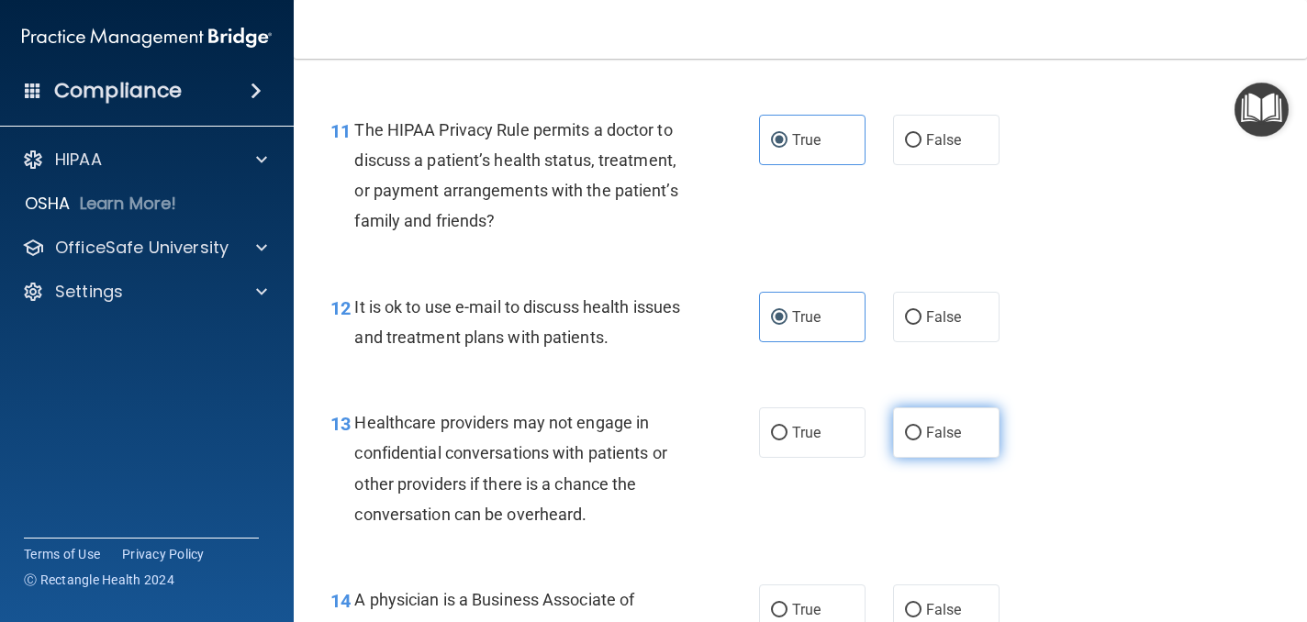
click at [959, 431] on span "False" at bounding box center [944, 432] width 36 height 17
click at [921, 431] on input "False" at bounding box center [913, 434] width 17 height 14
radio input "true"
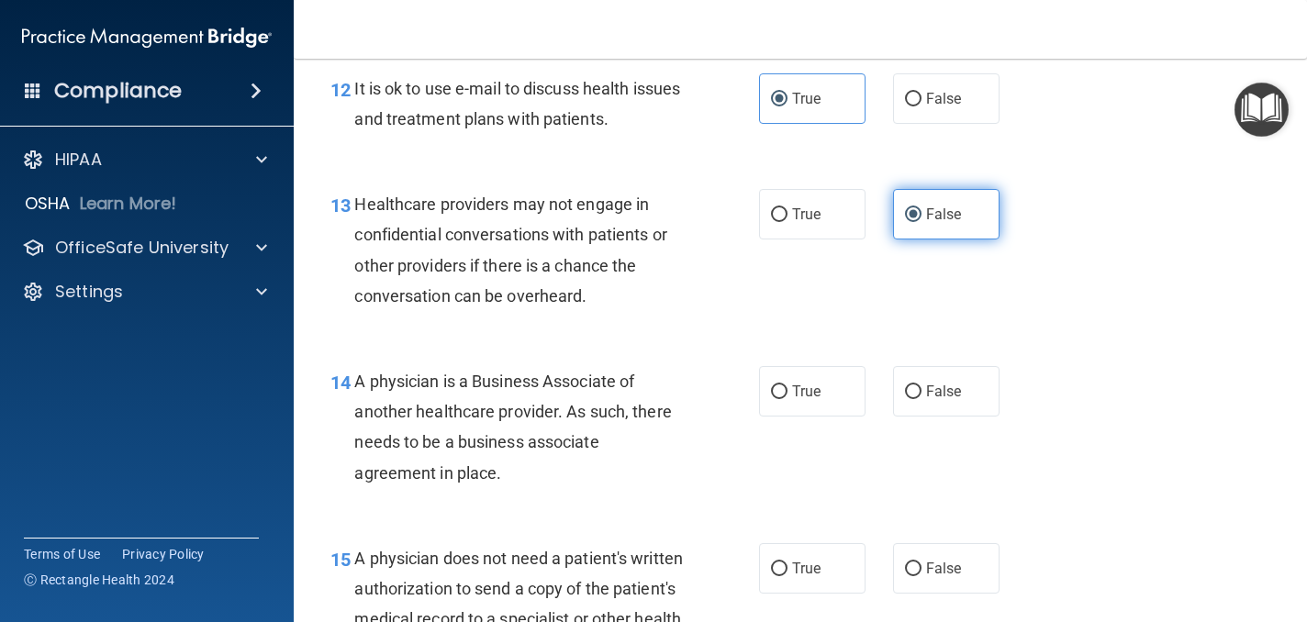
scroll to position [2112, 0]
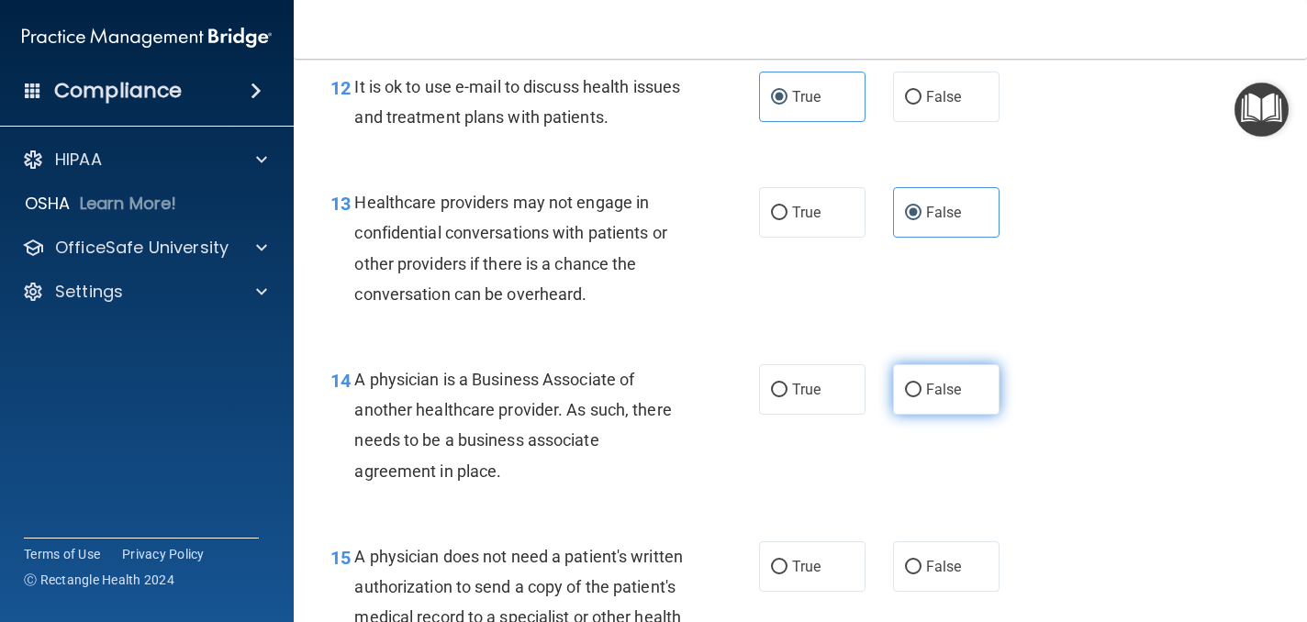
click at [954, 389] on span "False" at bounding box center [944, 389] width 36 height 17
click at [921, 389] on input "False" at bounding box center [913, 391] width 17 height 14
radio input "true"
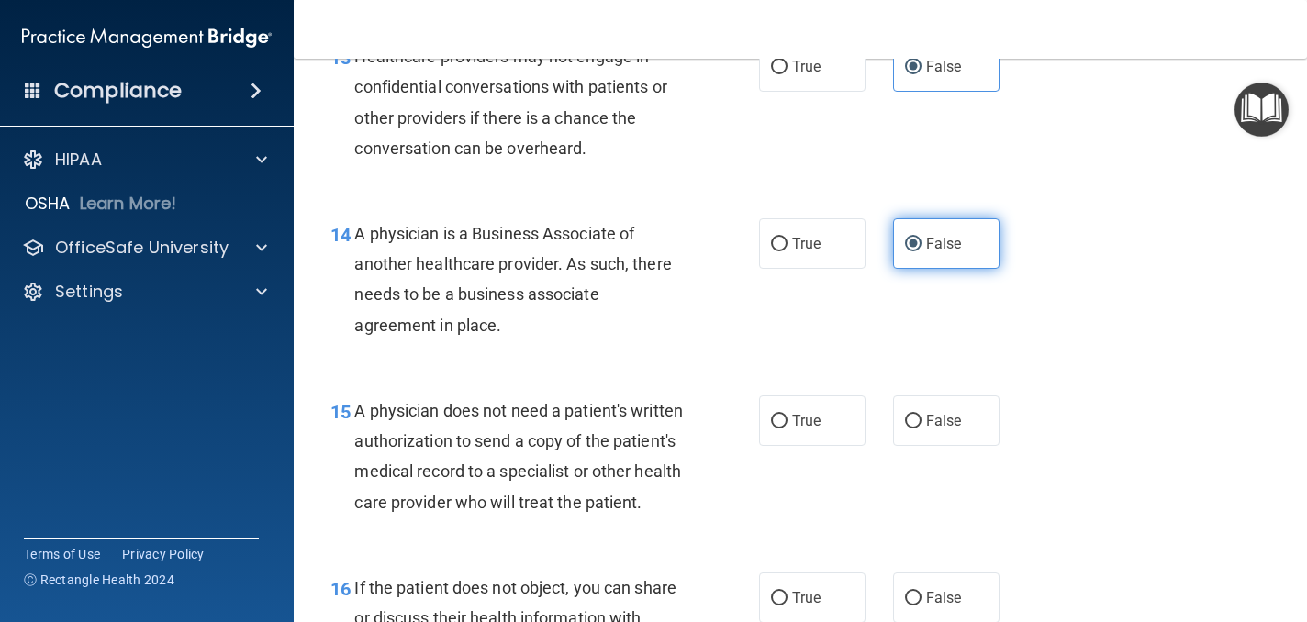
scroll to position [2275, 0]
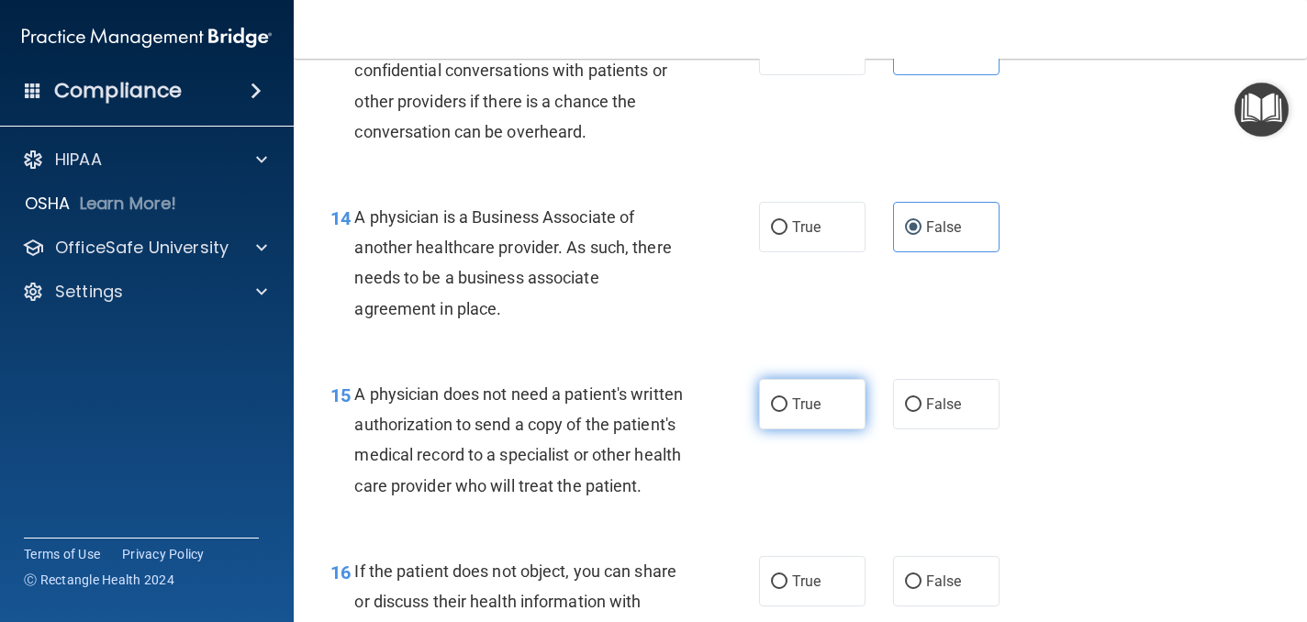
click at [812, 406] on span "True" at bounding box center [806, 404] width 28 height 17
click at [787, 406] on input "True" at bounding box center [779, 405] width 17 height 14
radio input "true"
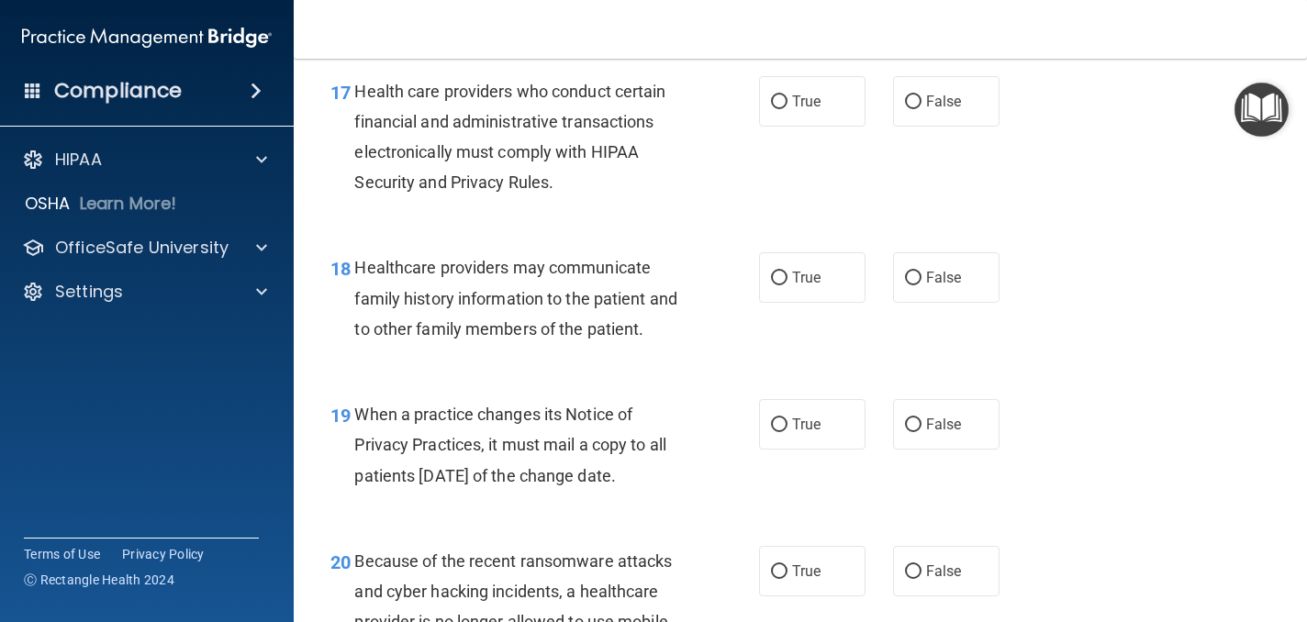
scroll to position [2934, 0]
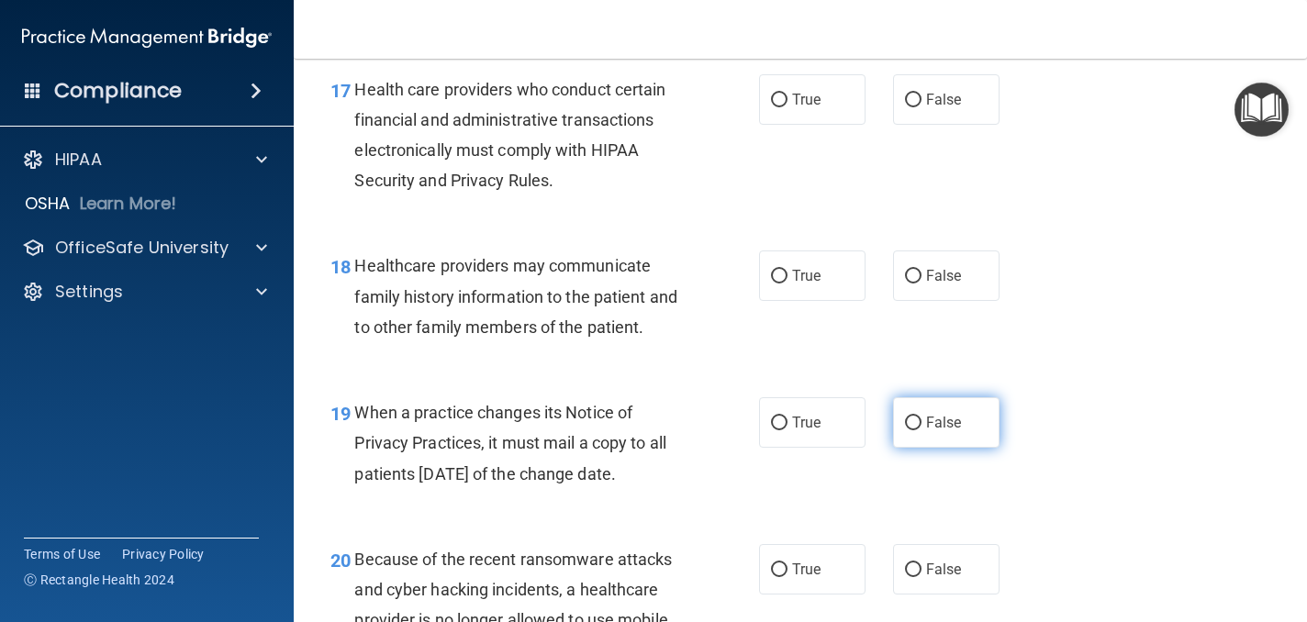
click at [968, 448] on label "False" at bounding box center [946, 422] width 106 height 50
click at [921, 430] on input "False" at bounding box center [913, 424] width 17 height 14
radio input "true"
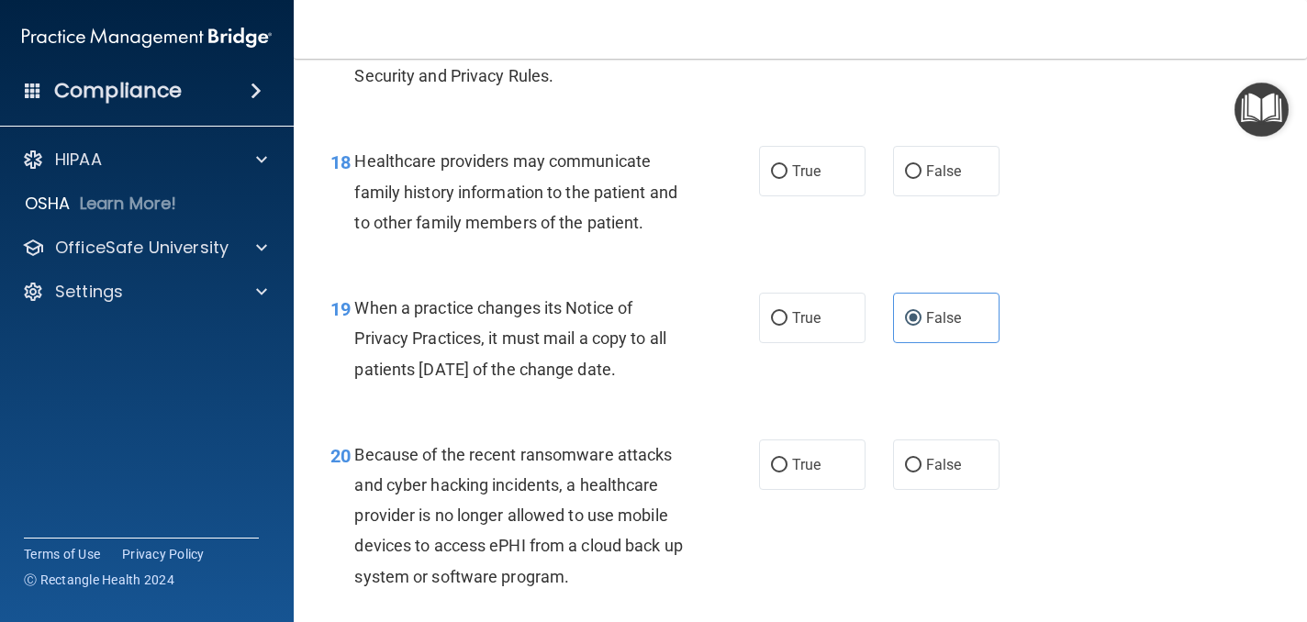
scroll to position [3040, 0]
click at [957, 472] on span "False" at bounding box center [944, 462] width 36 height 17
click at [921, 471] on input "False" at bounding box center [913, 464] width 17 height 14
radio input "true"
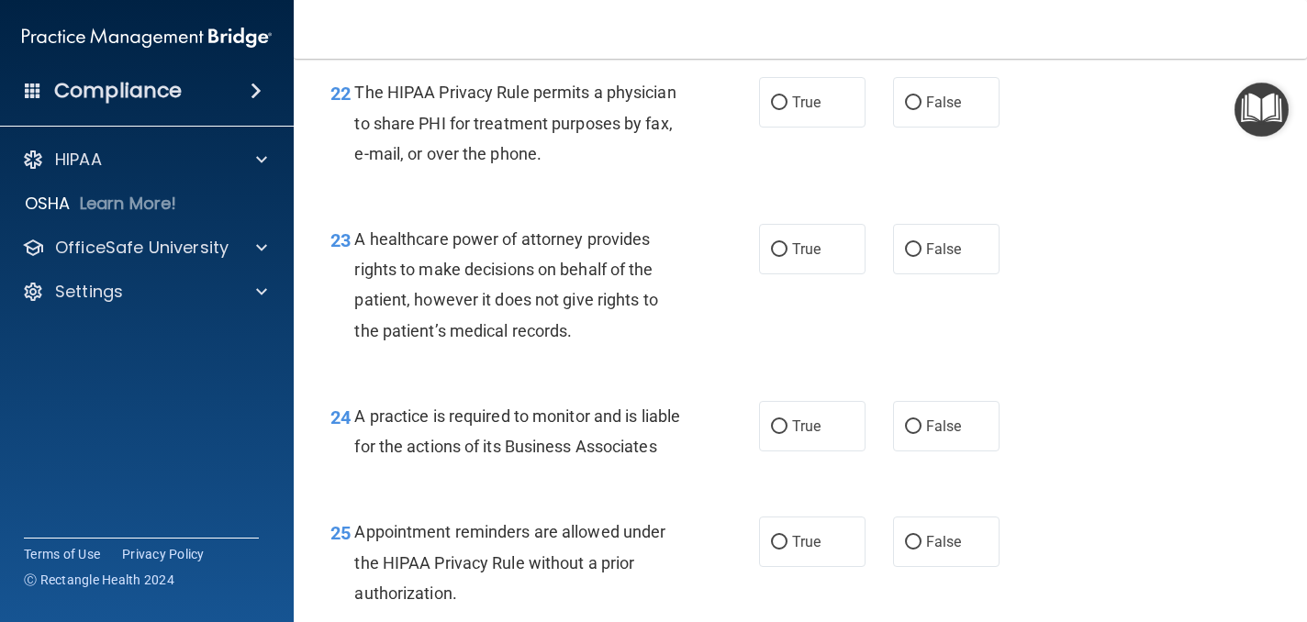
scroll to position [3735, 0]
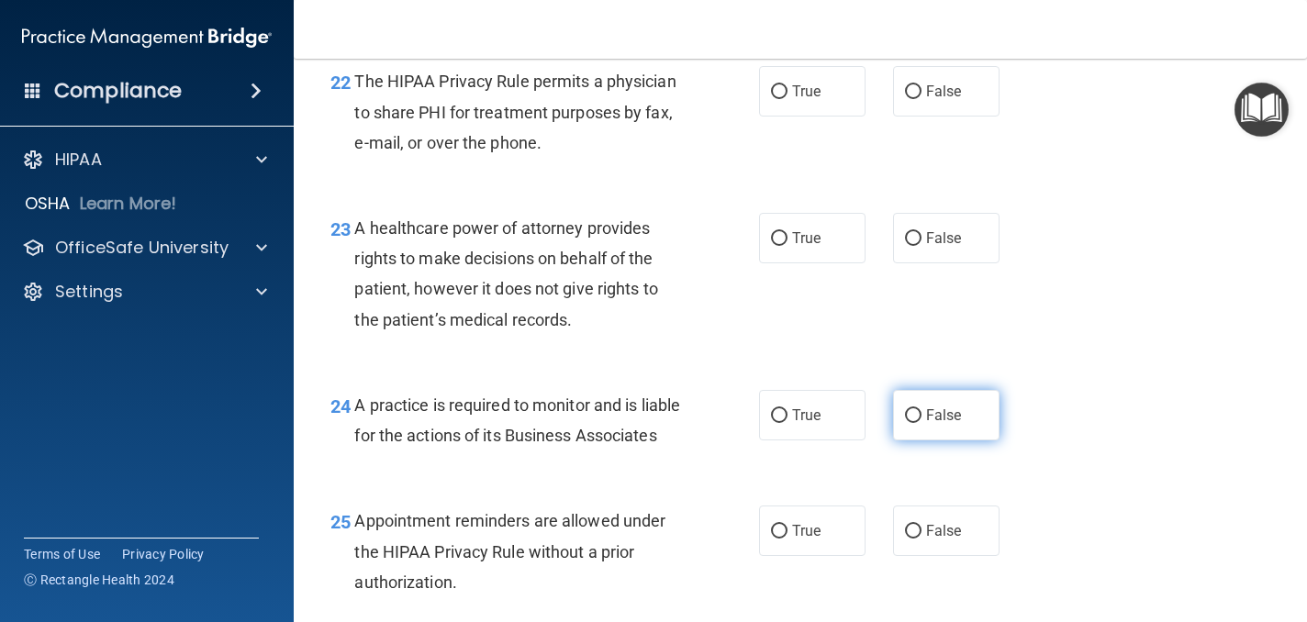
click at [954, 424] on span "False" at bounding box center [944, 415] width 36 height 17
click at [921, 423] on input "False" at bounding box center [913, 416] width 17 height 14
radio input "true"
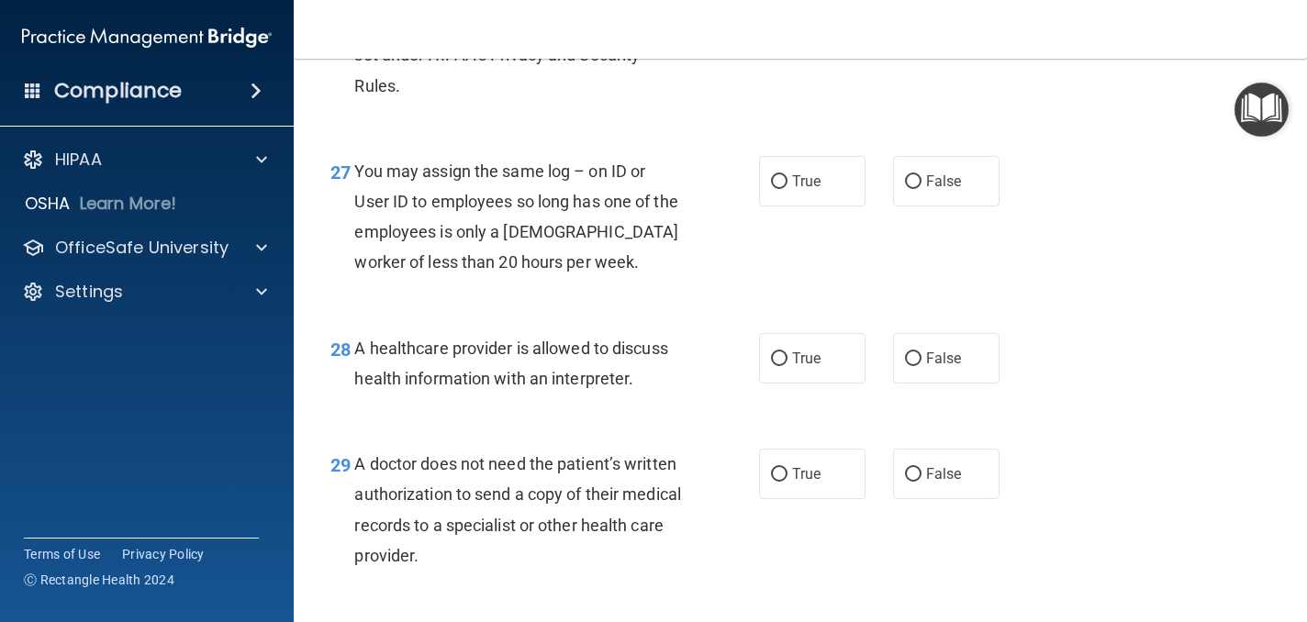
scroll to position [4409, 0]
click at [823, 383] on label "True" at bounding box center [812, 357] width 106 height 50
click at [787, 365] on input "True" at bounding box center [779, 358] width 17 height 14
radio input "true"
click at [830, 498] on label "True" at bounding box center [812, 473] width 106 height 50
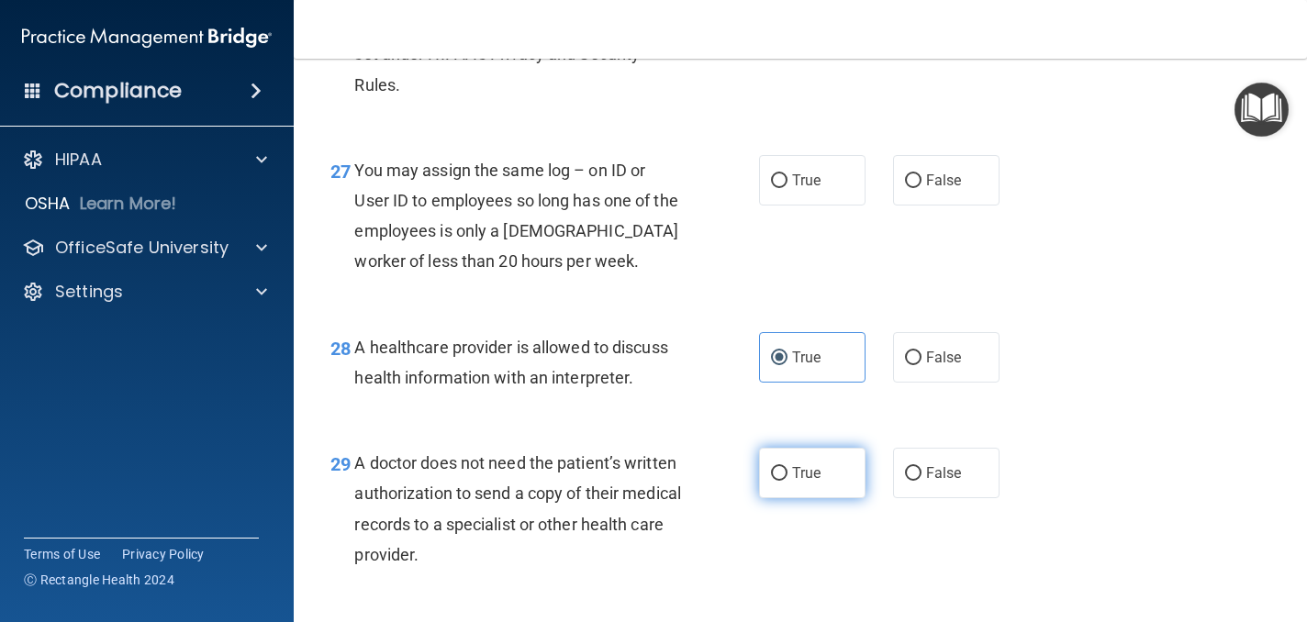
click at [787, 481] on input "True" at bounding box center [779, 474] width 17 height 14
radio input "true"
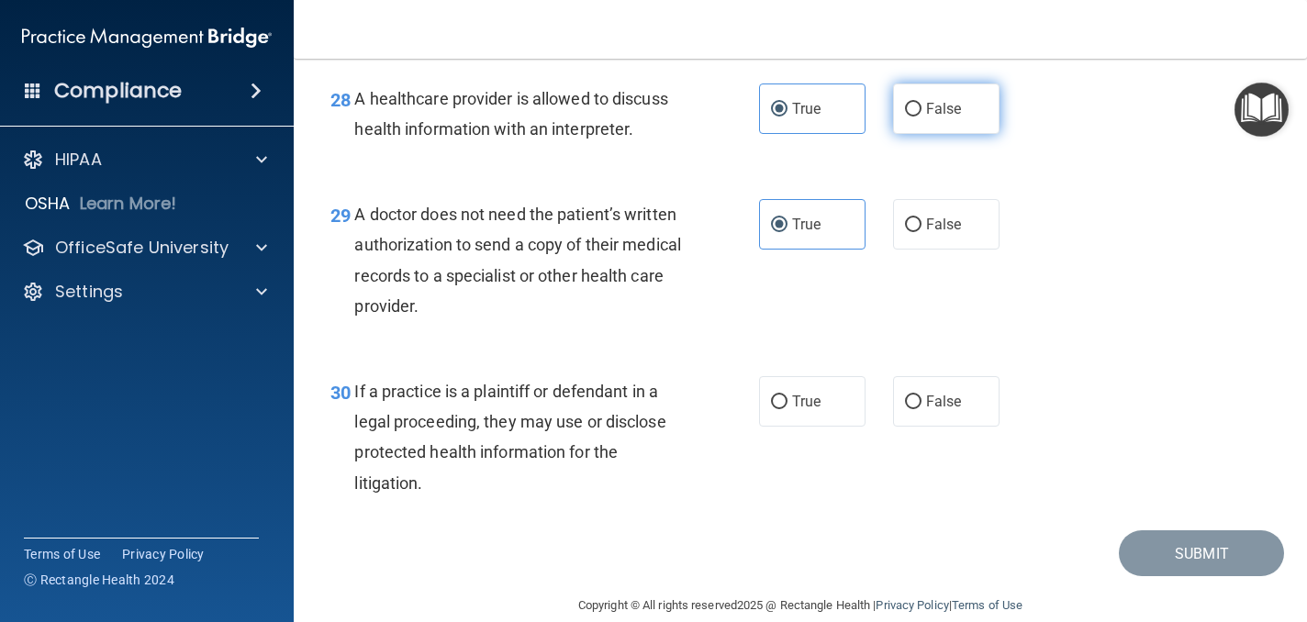
scroll to position [4748, 0]
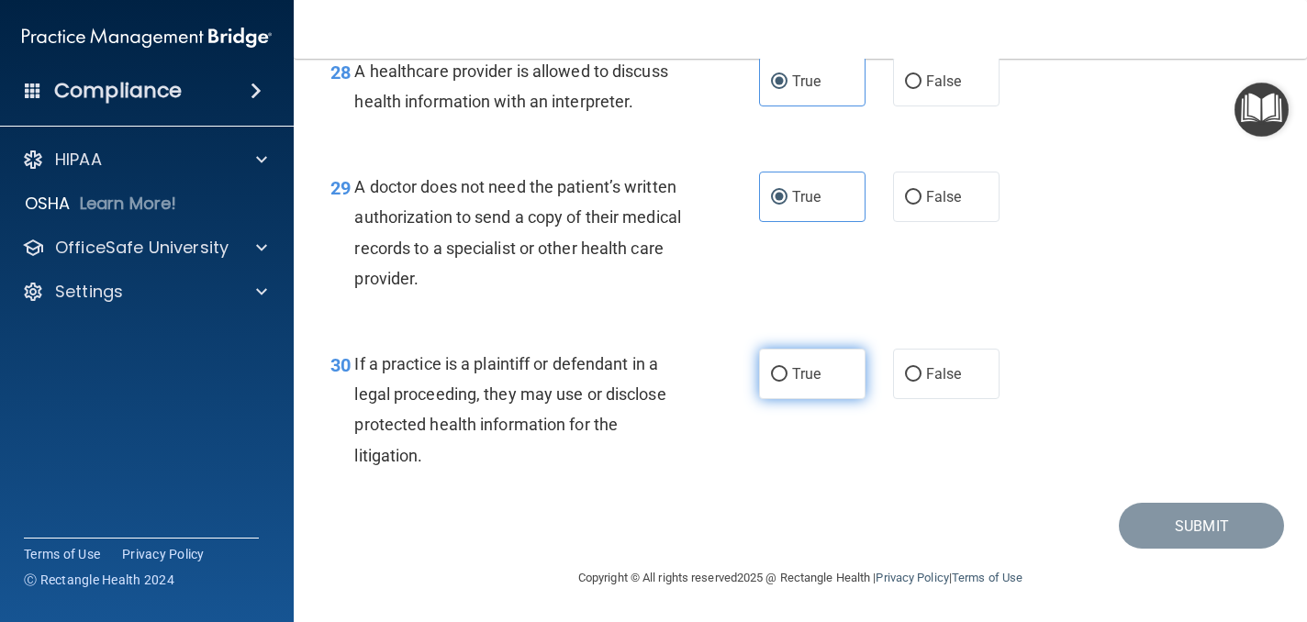
click at [830, 363] on label "True" at bounding box center [812, 374] width 106 height 50
click at [787, 368] on input "True" at bounding box center [779, 375] width 17 height 14
radio input "true"
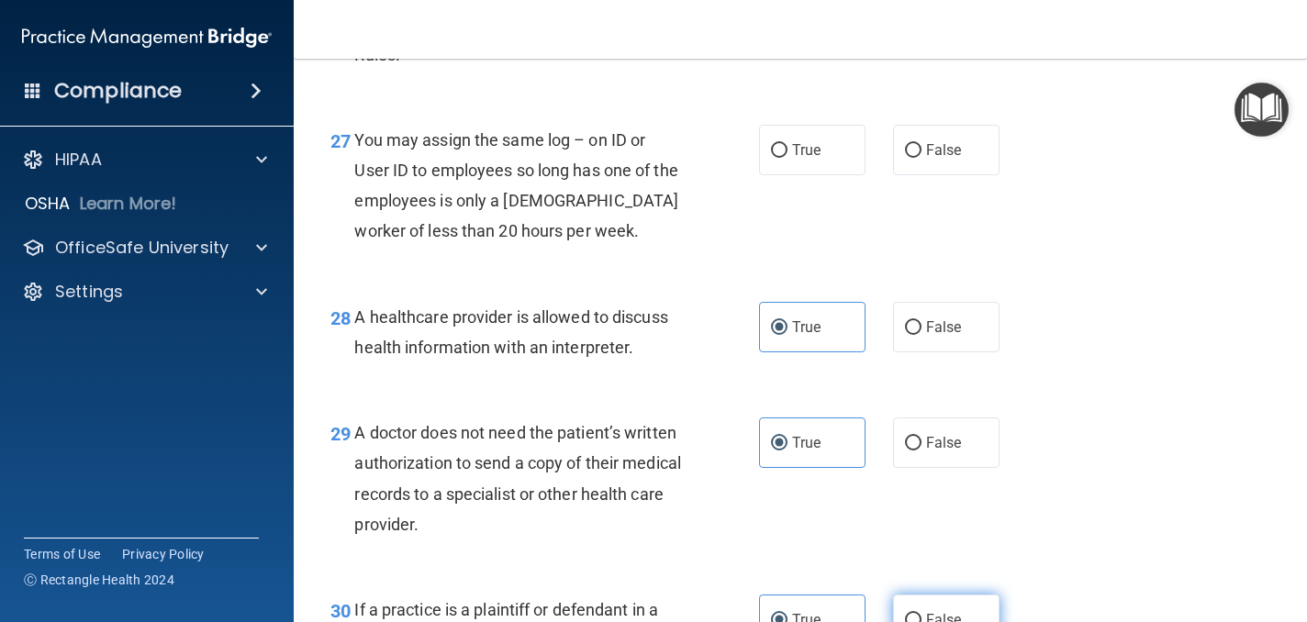
scroll to position [4434, 0]
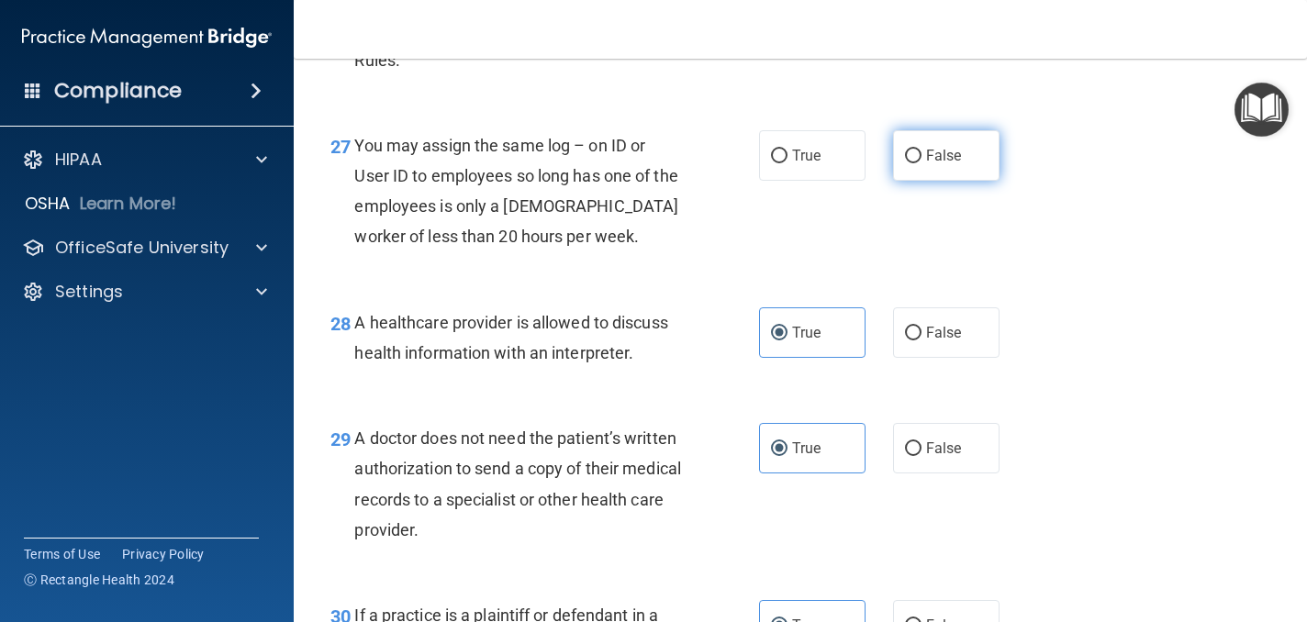
click at [942, 164] on span "False" at bounding box center [944, 155] width 36 height 17
click at [921, 163] on input "False" at bounding box center [913, 157] width 17 height 14
radio input "true"
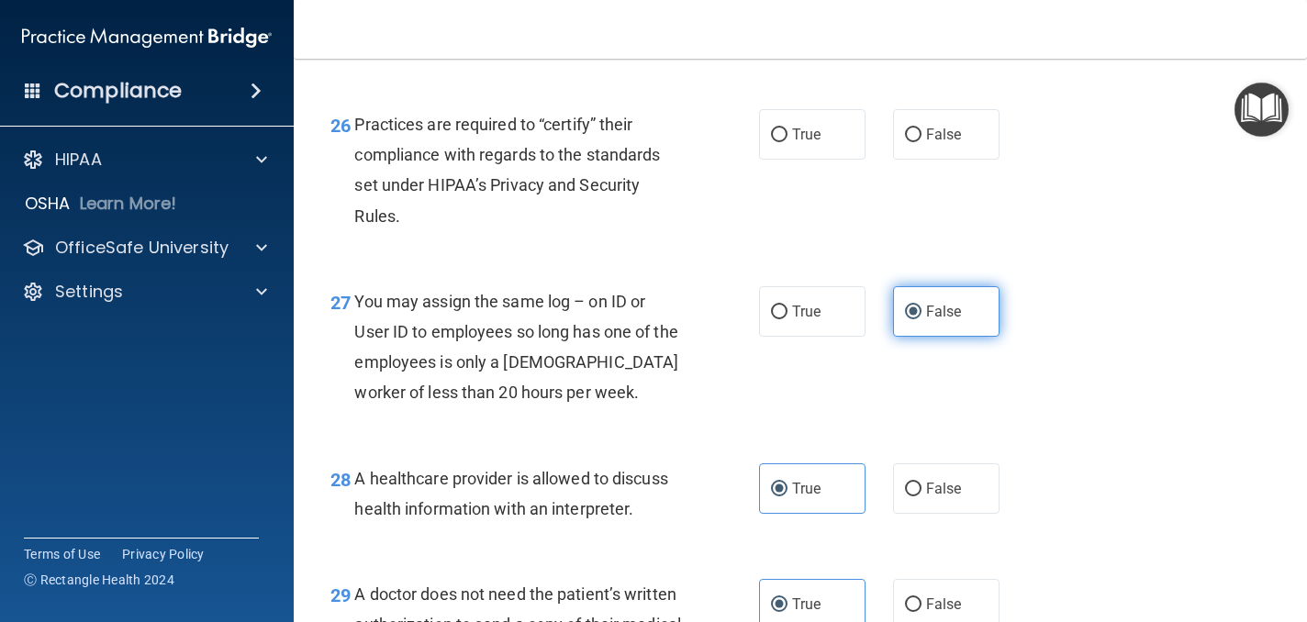
scroll to position [4271, 0]
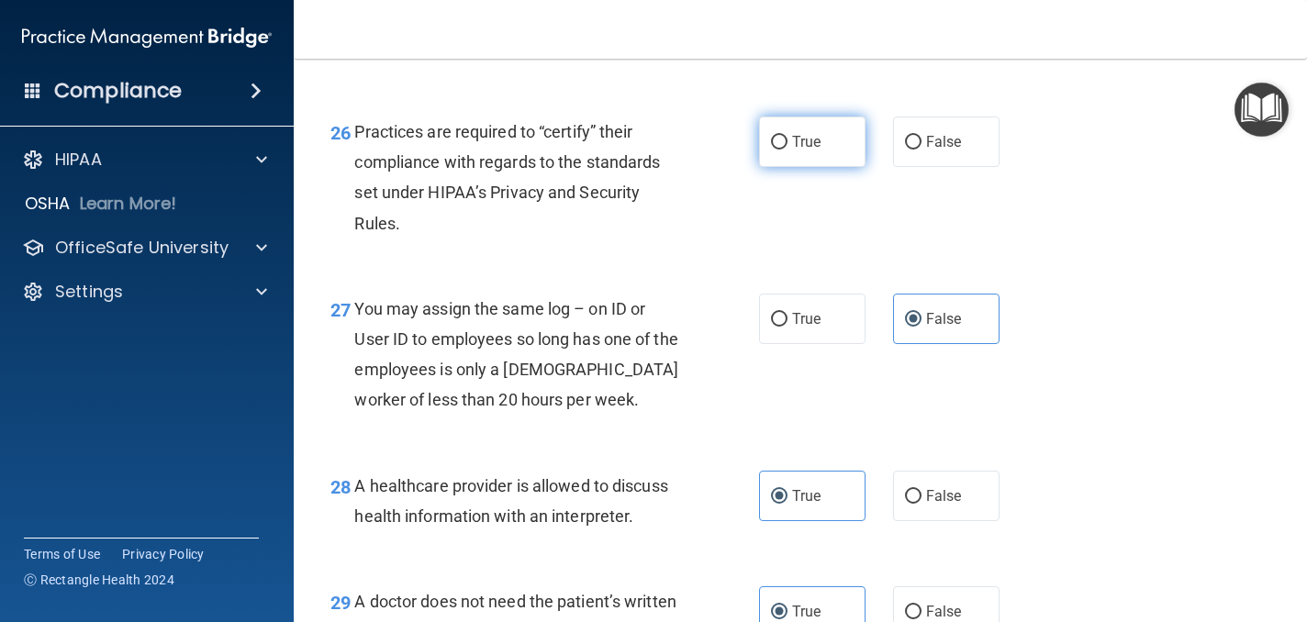
click at [831, 167] on label "True" at bounding box center [812, 142] width 106 height 50
click at [787, 150] on input "True" at bounding box center [779, 143] width 17 height 14
radio input "true"
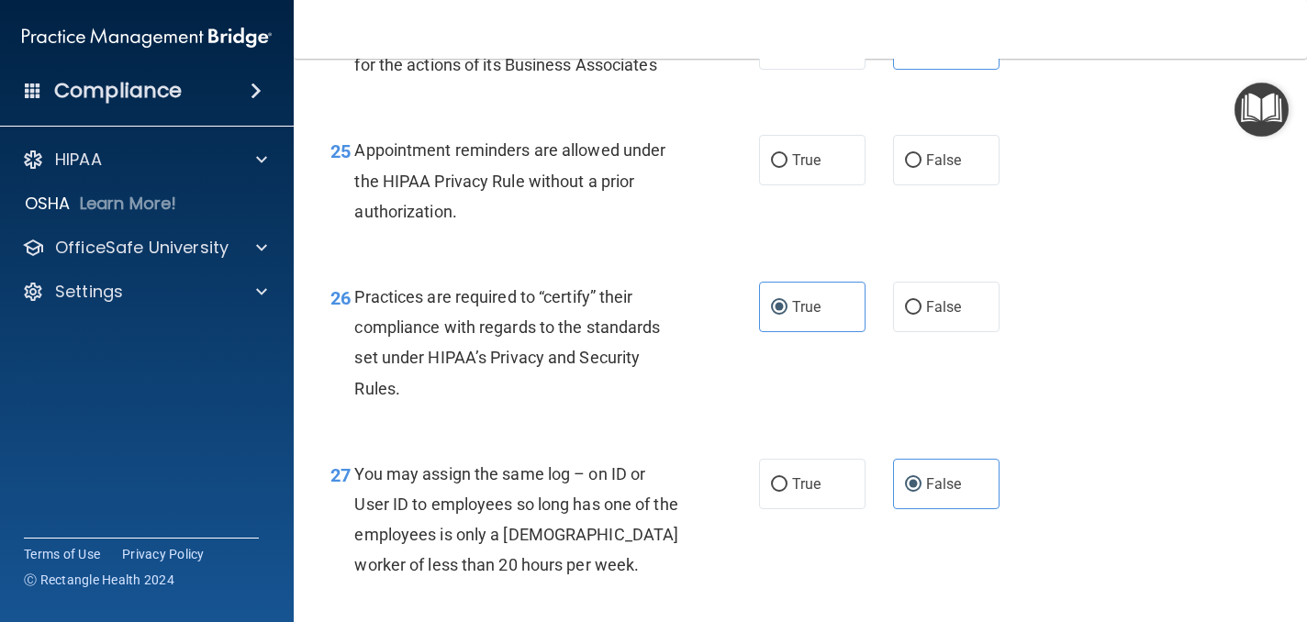
scroll to position [4088, 0]
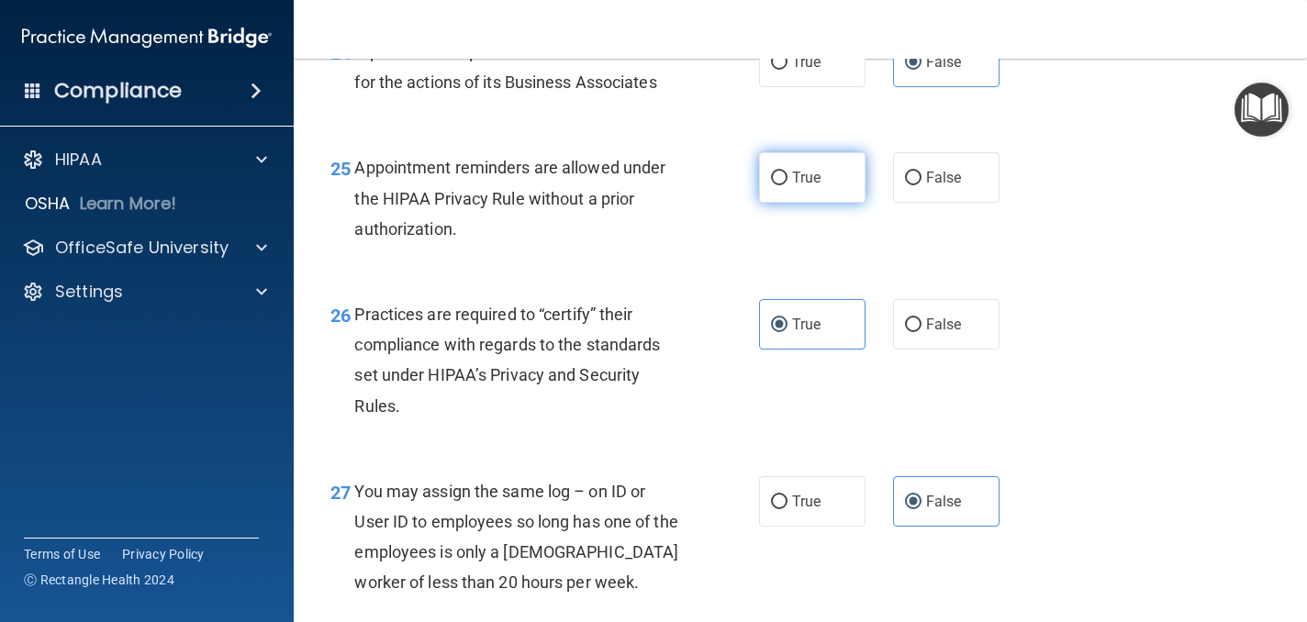
click at [824, 203] on label "True" at bounding box center [812, 177] width 106 height 50
click at [787, 185] on input "True" at bounding box center [779, 179] width 17 height 14
radio input "true"
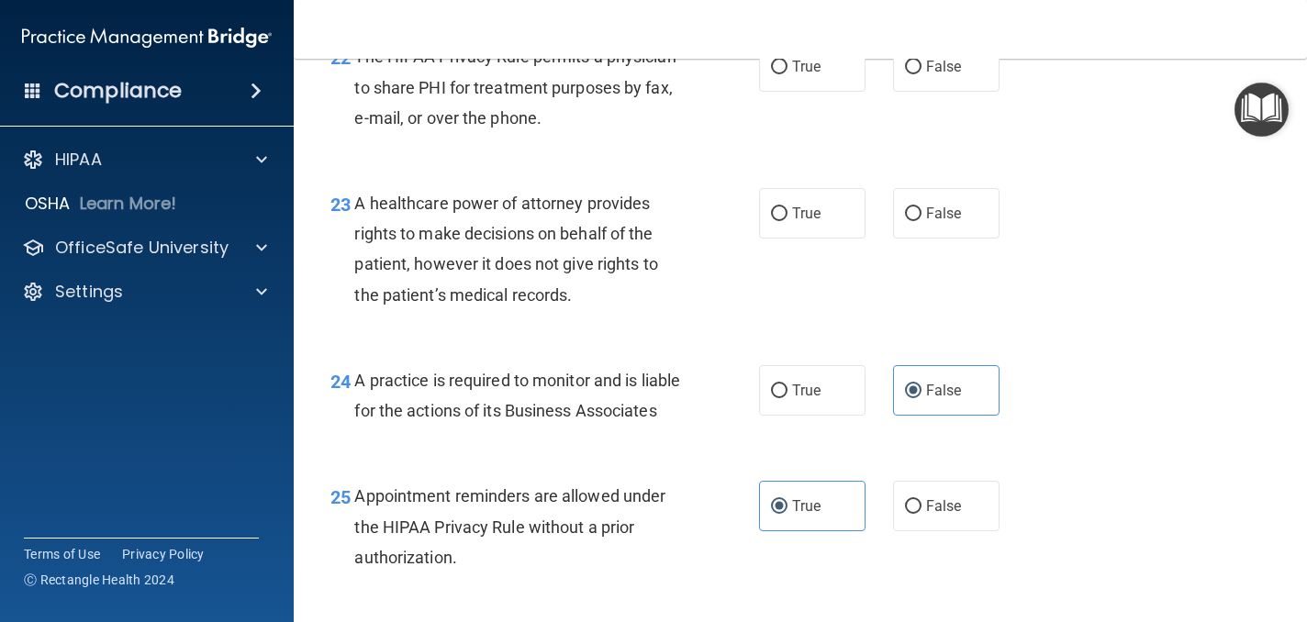
scroll to position [3758, 0]
click at [823, 94] on label "True" at bounding box center [812, 68] width 106 height 50
click at [787, 76] on input "True" at bounding box center [779, 69] width 17 height 14
radio input "true"
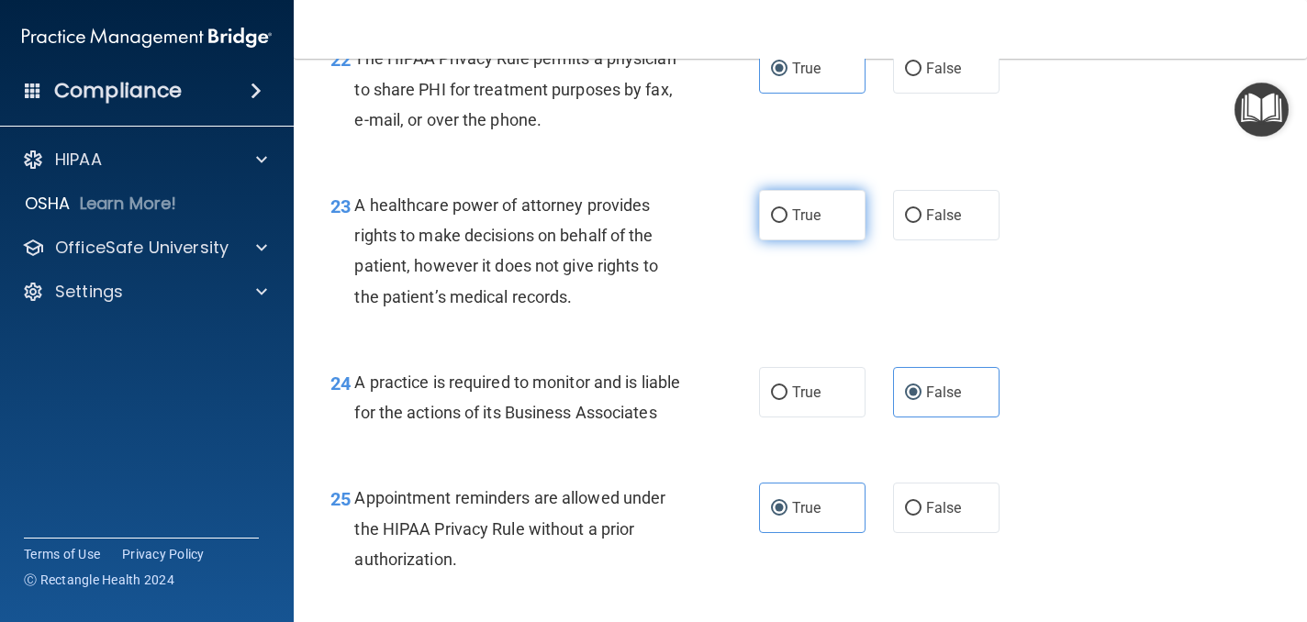
click at [827, 240] on label "True" at bounding box center [812, 215] width 106 height 50
click at [787, 223] on input "True" at bounding box center [779, 216] width 17 height 14
radio input "true"
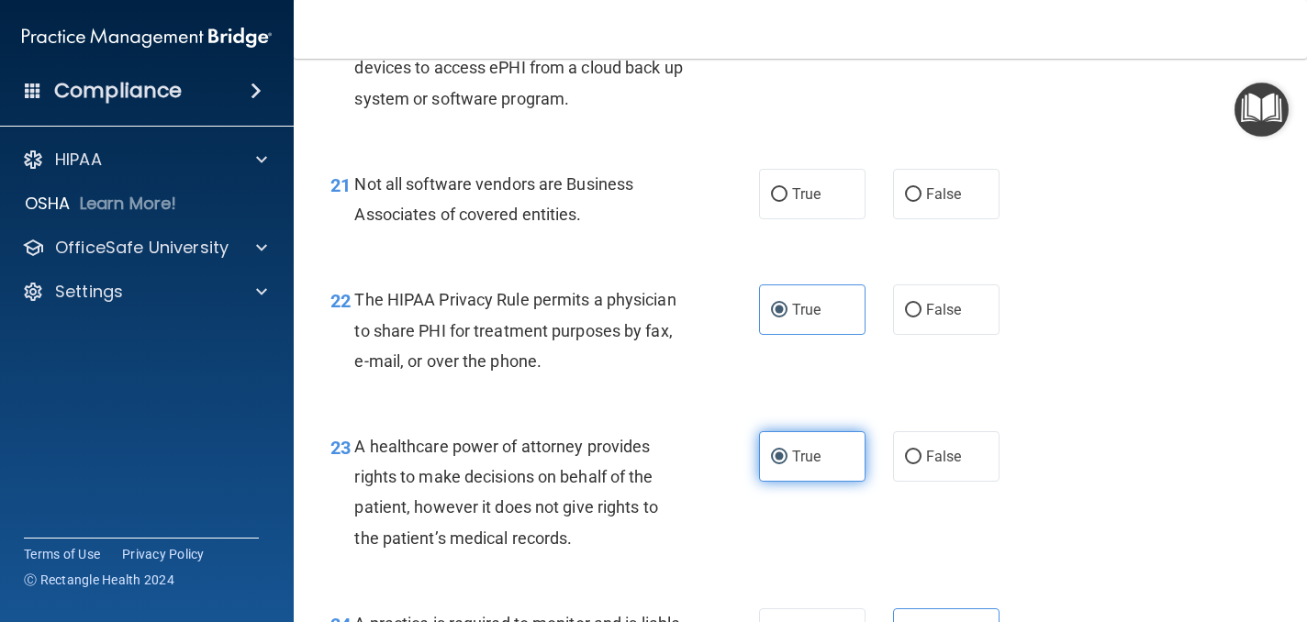
scroll to position [3472, 0]
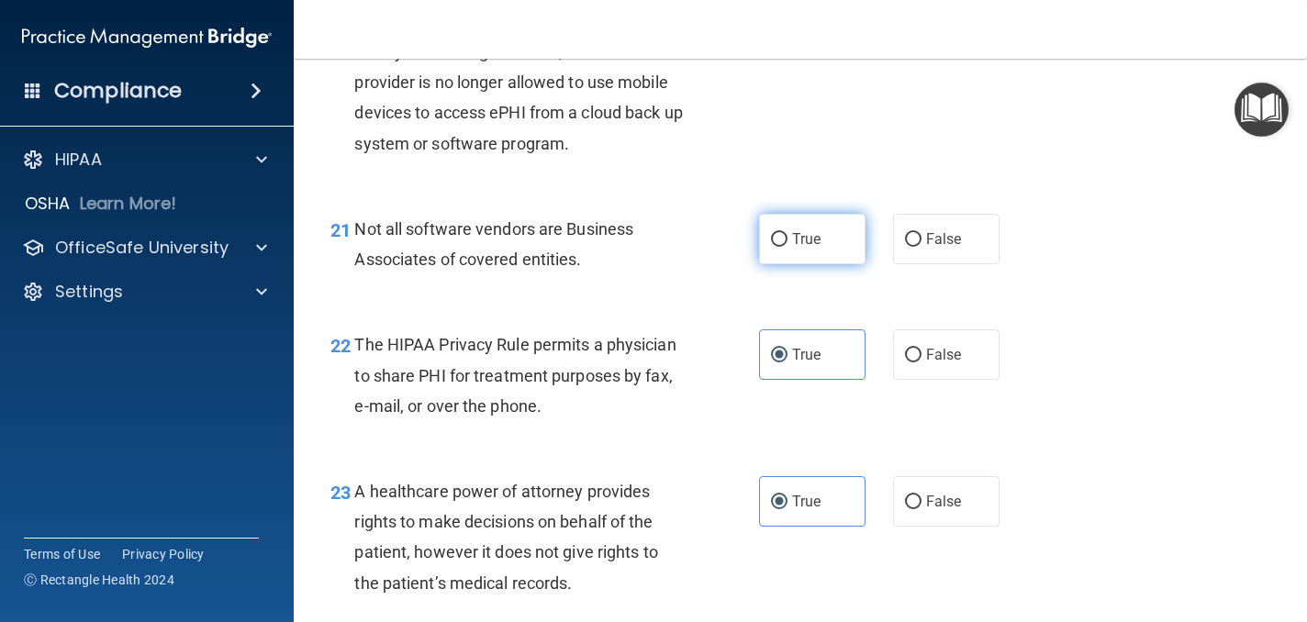
click at [788, 264] on label "True" at bounding box center [812, 239] width 106 height 50
click at [787, 247] on input "True" at bounding box center [779, 240] width 17 height 14
radio input "true"
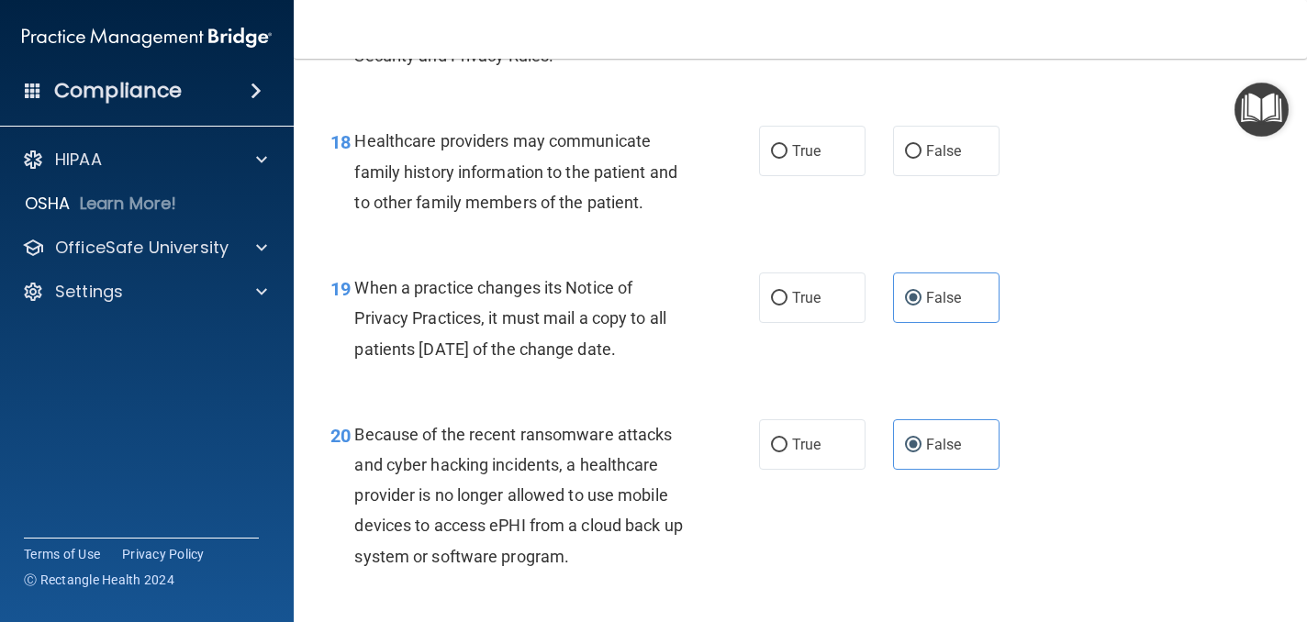
scroll to position [3056, 0]
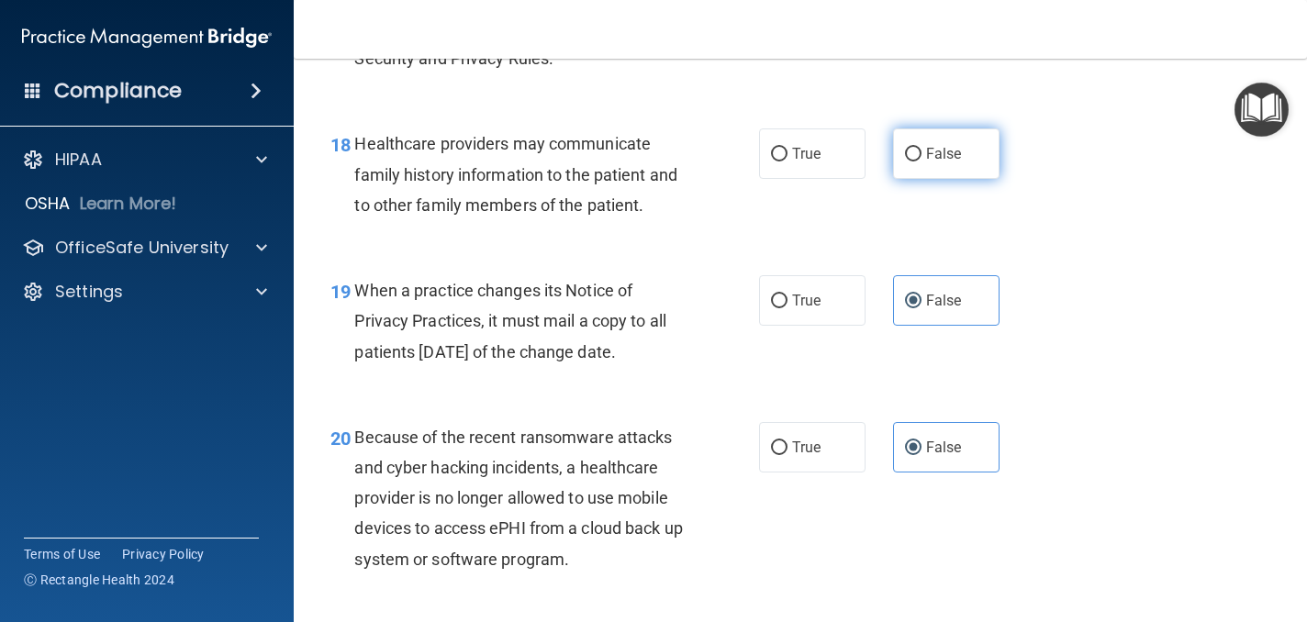
click at [909, 162] on input "False" at bounding box center [913, 155] width 17 height 14
radio input "true"
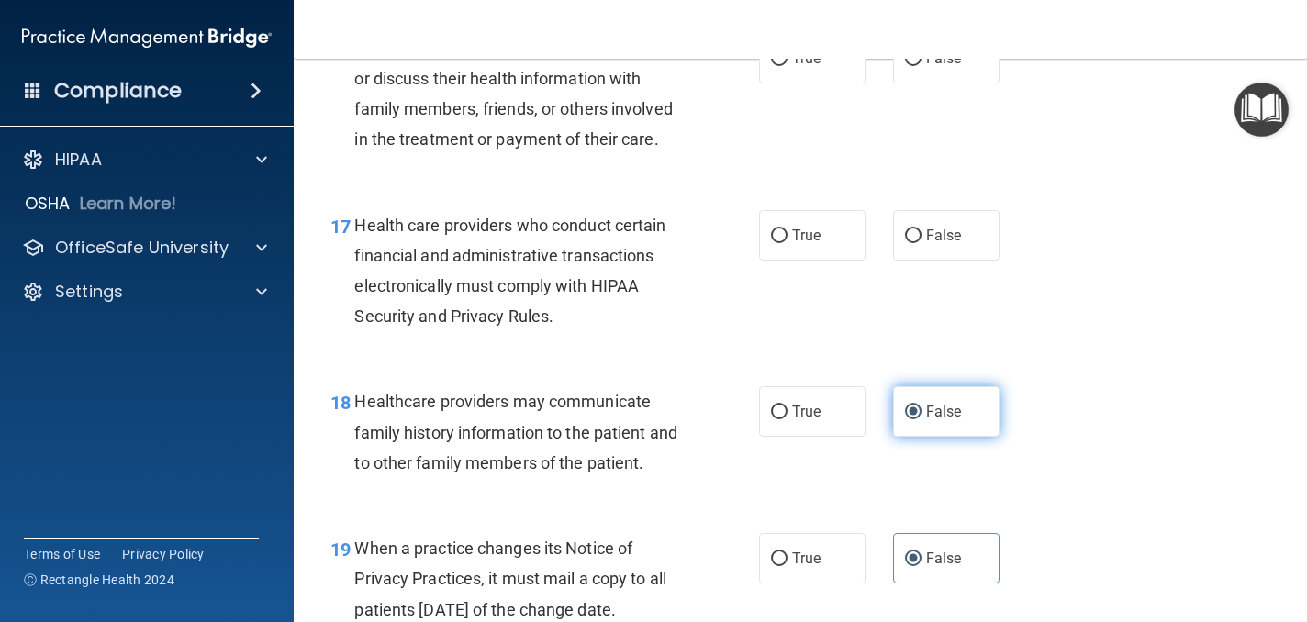
scroll to position [2797, 0]
click at [840, 262] on label "True" at bounding box center [812, 236] width 106 height 50
click at [787, 244] on input "True" at bounding box center [779, 237] width 17 height 14
radio input "true"
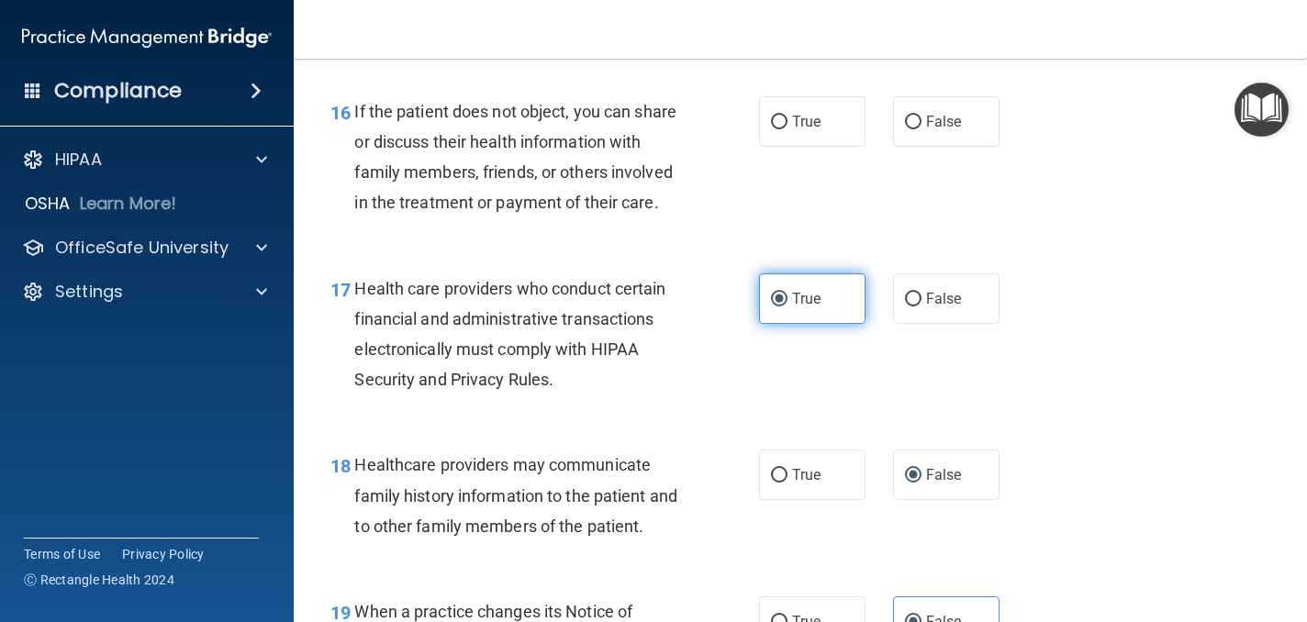
scroll to position [2733, 0]
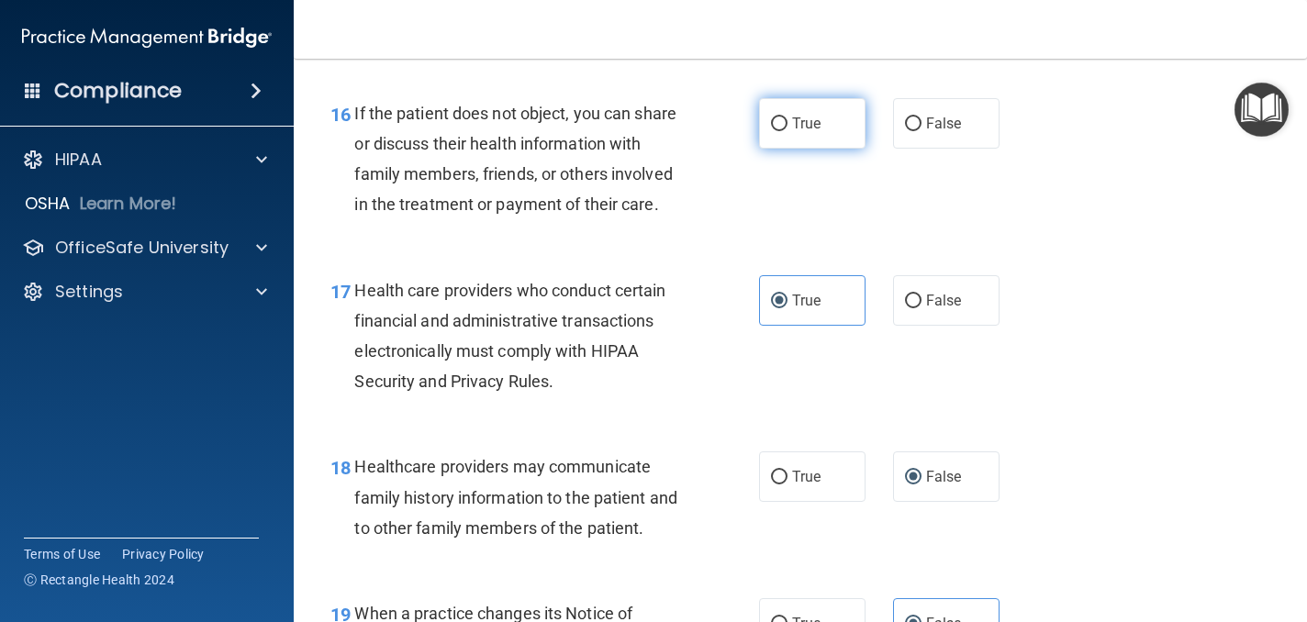
click at [829, 149] on label "True" at bounding box center [812, 123] width 106 height 50
click at [787, 131] on input "True" at bounding box center [779, 124] width 17 height 14
radio input "true"
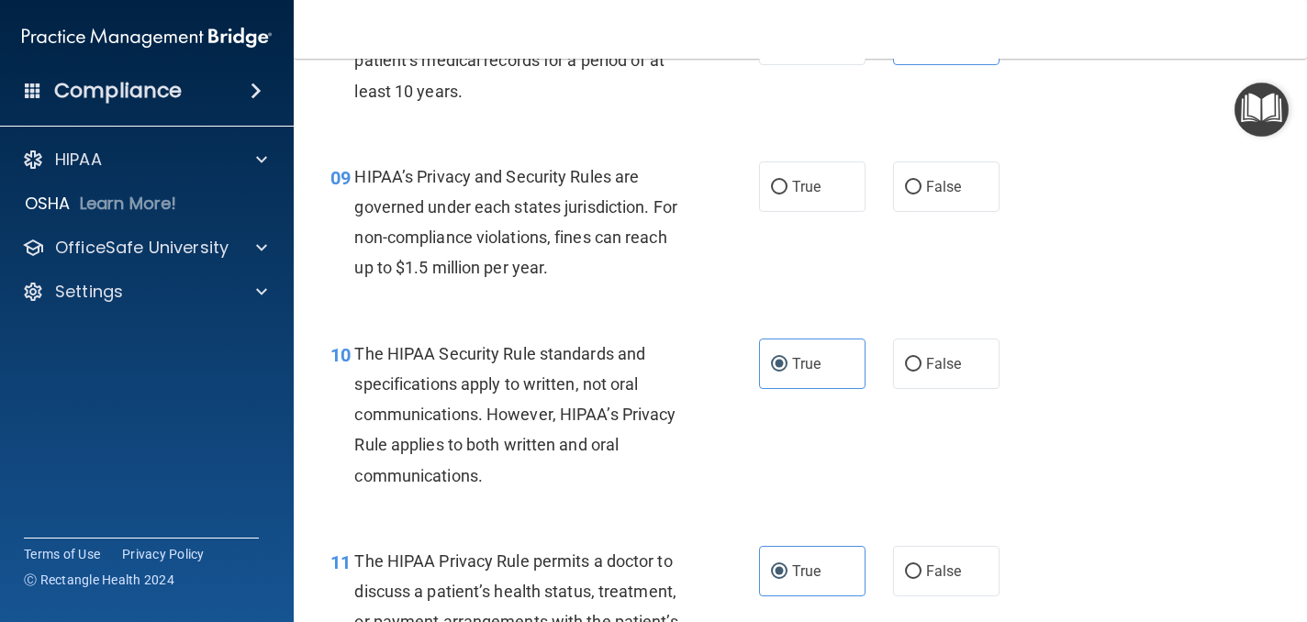
scroll to position [1457, 0]
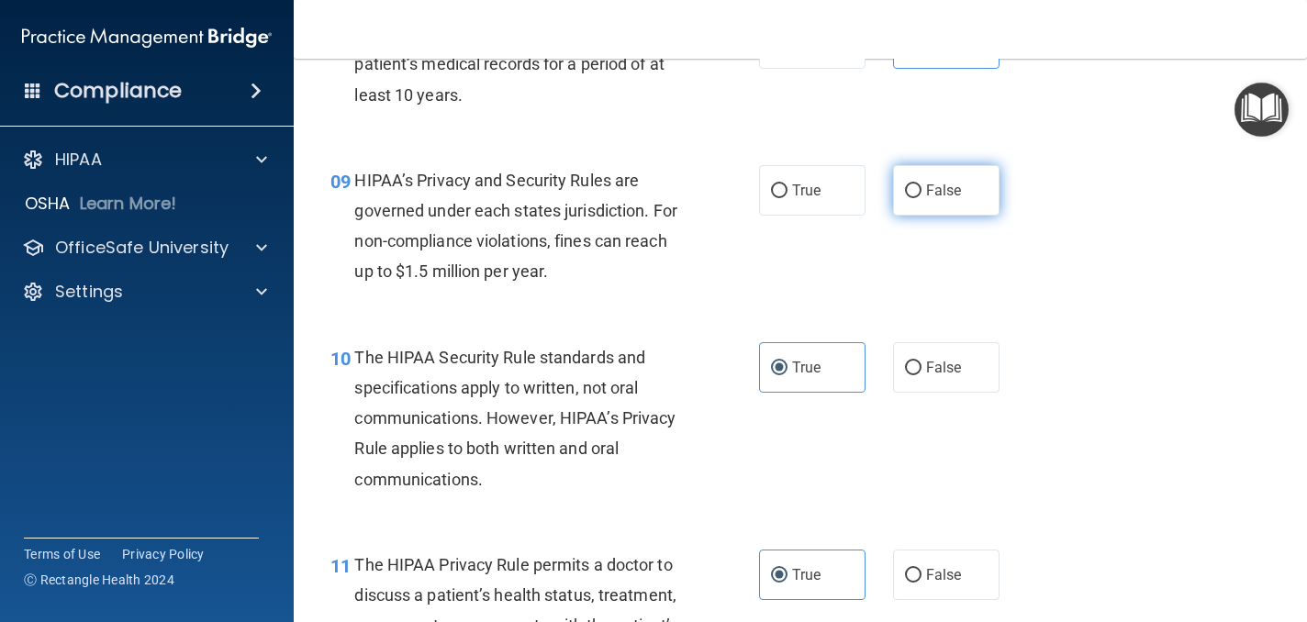
click at [956, 188] on span "False" at bounding box center [944, 190] width 36 height 17
click at [921, 188] on input "False" at bounding box center [913, 191] width 17 height 14
radio input "true"
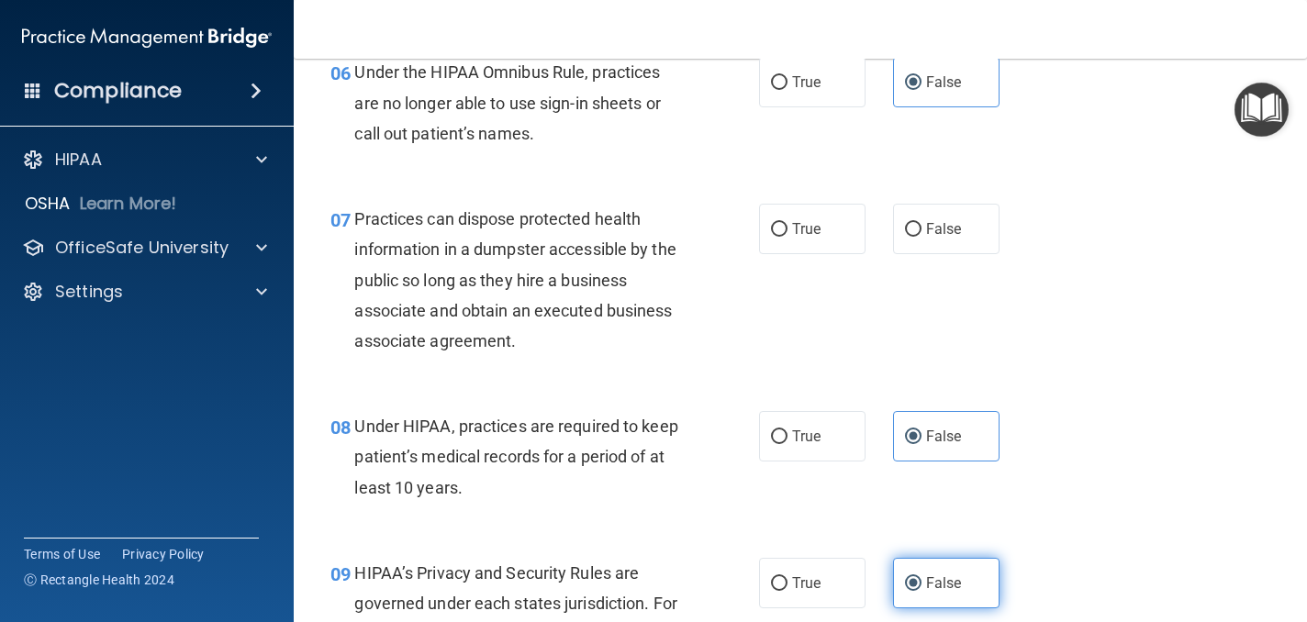
scroll to position [1062, 0]
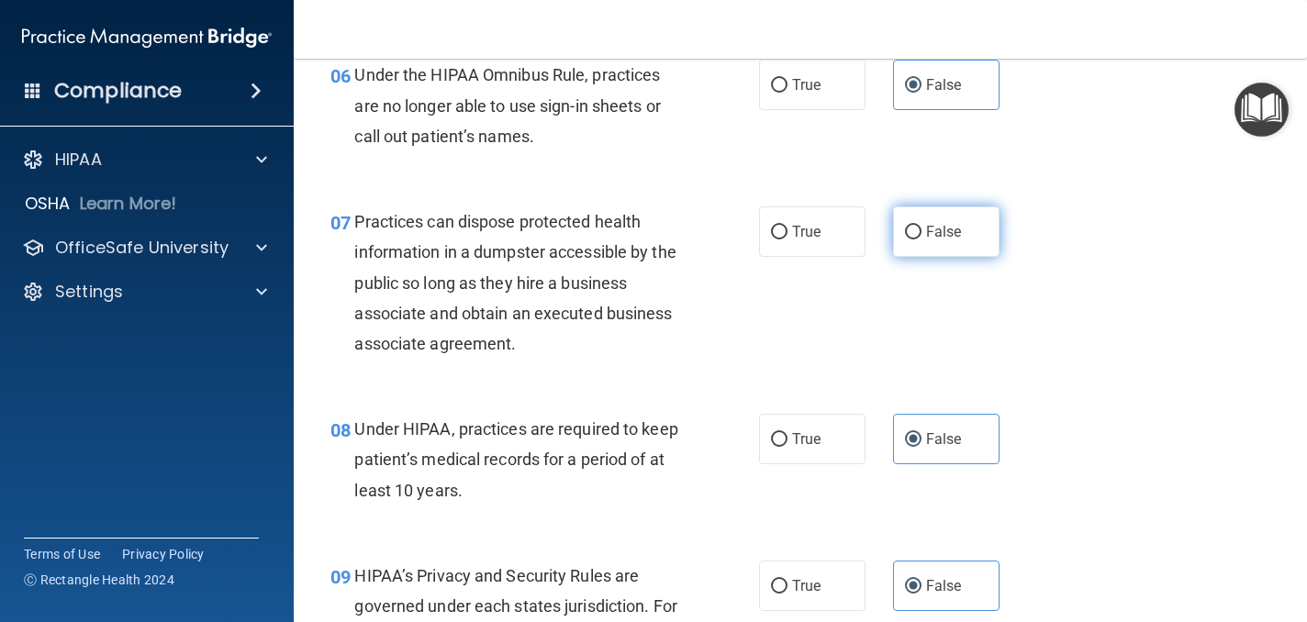
click at [940, 230] on span "False" at bounding box center [944, 231] width 36 height 17
click at [921, 230] on input "False" at bounding box center [913, 233] width 17 height 14
radio input "true"
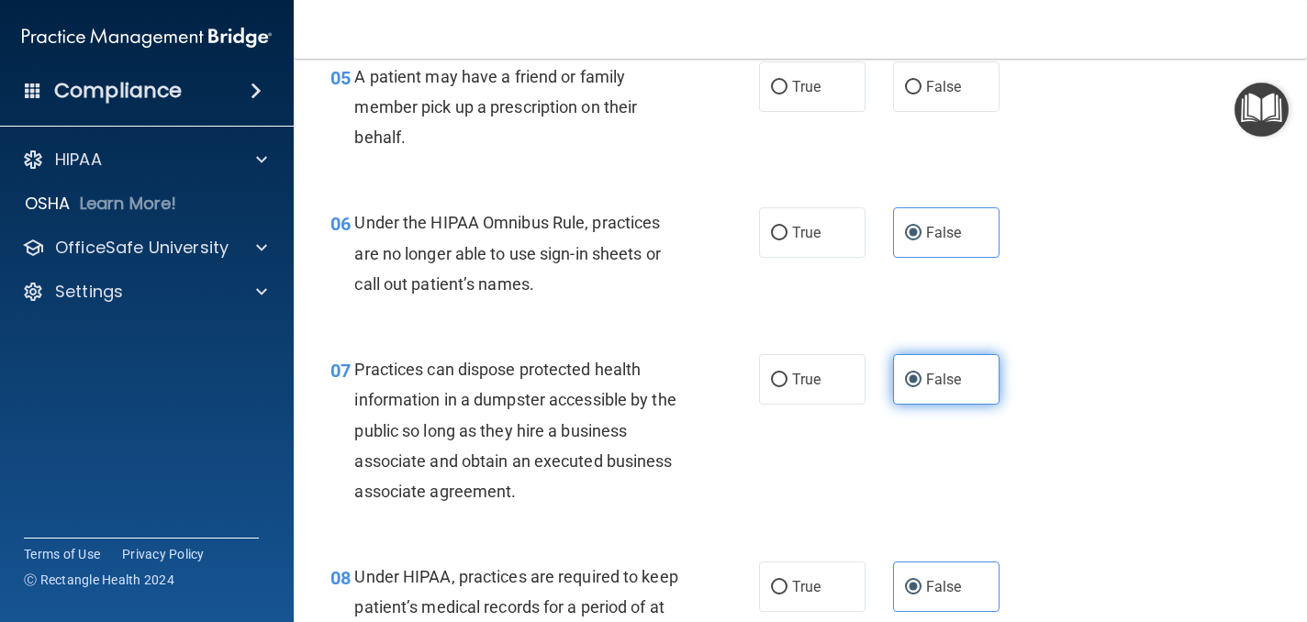
scroll to position [864, 0]
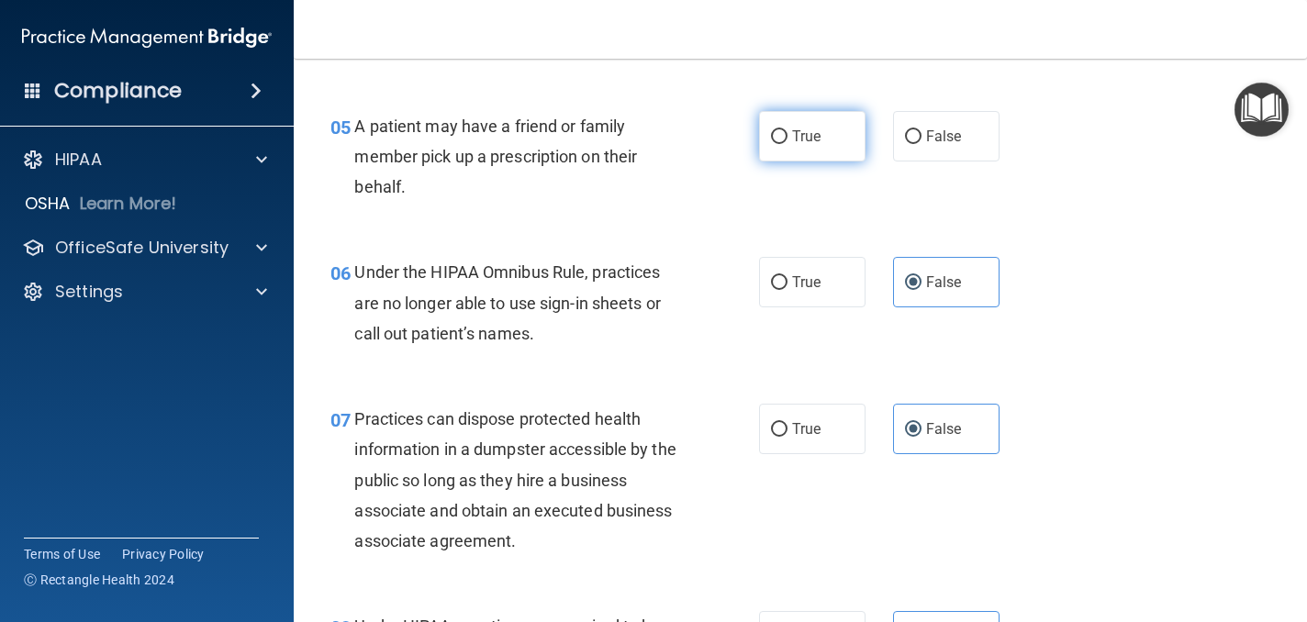
click at [838, 131] on label "True" at bounding box center [812, 136] width 106 height 50
click at [787, 131] on input "True" at bounding box center [779, 137] width 17 height 14
radio input "true"
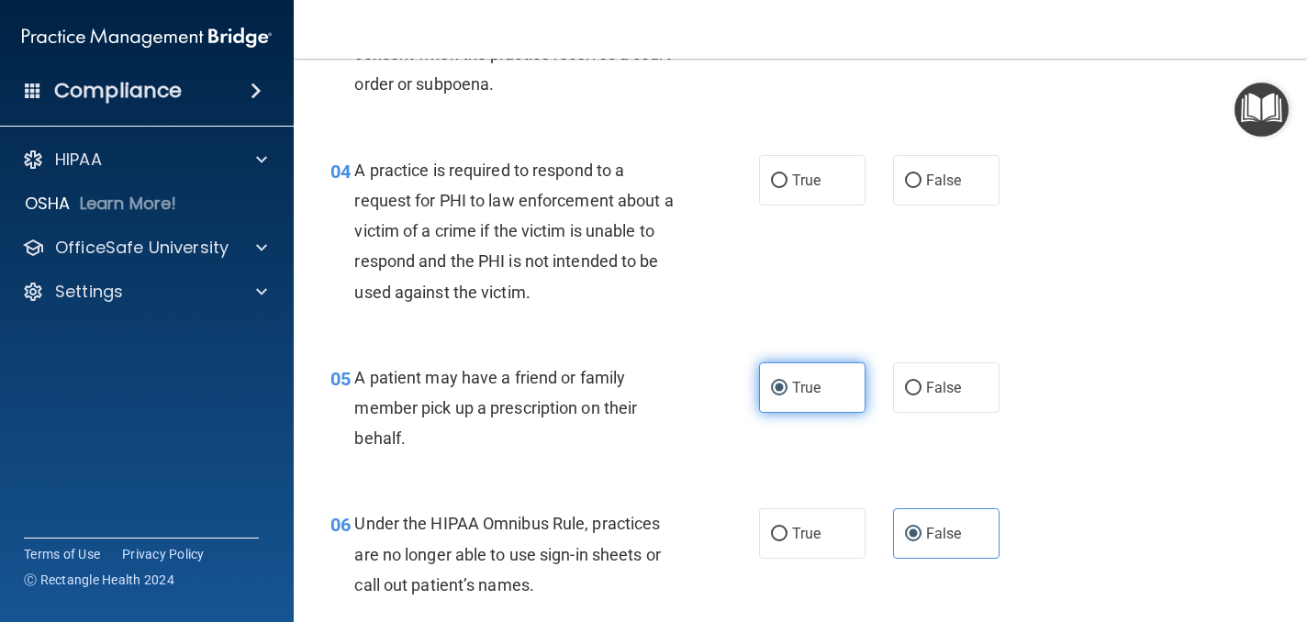
scroll to position [611, 0]
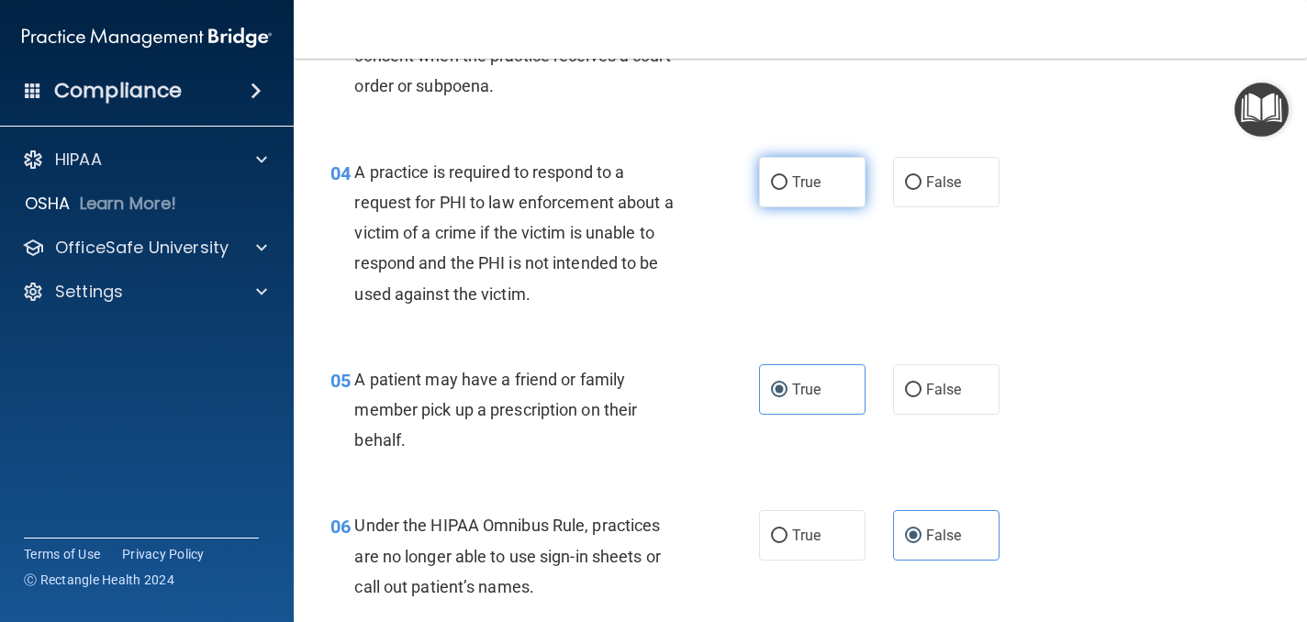
click at [819, 179] on span "True" at bounding box center [806, 181] width 28 height 17
click at [787, 179] on input "True" at bounding box center [779, 183] width 17 height 14
radio input "true"
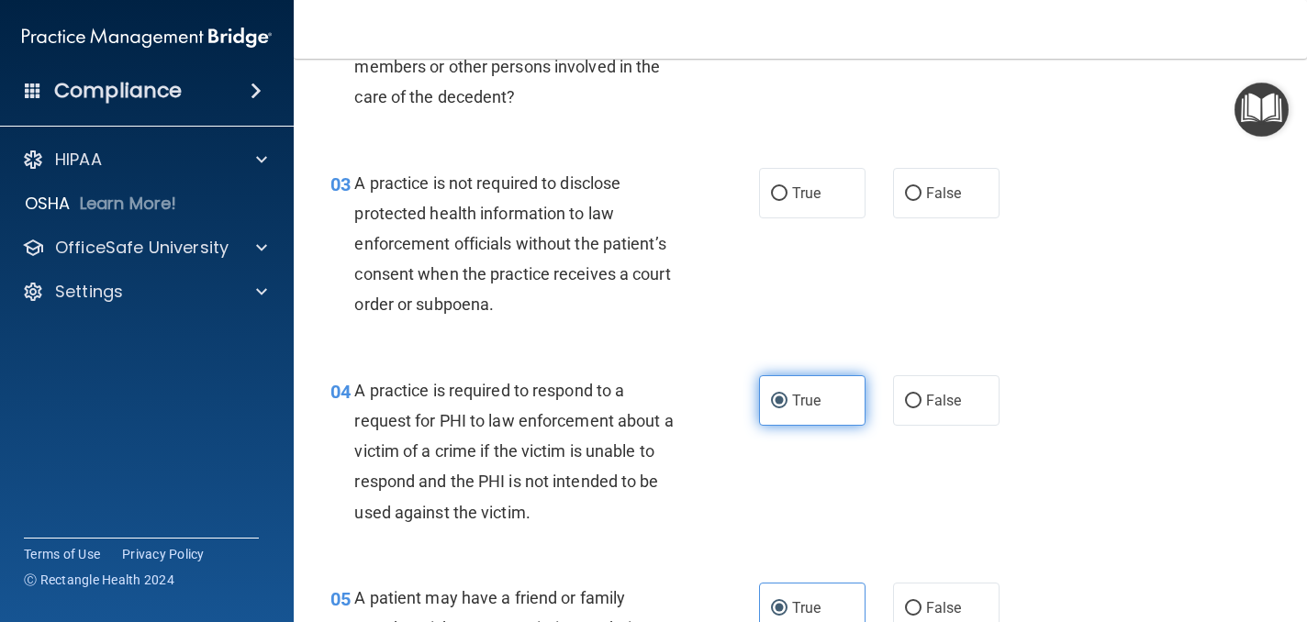
scroll to position [376, 0]
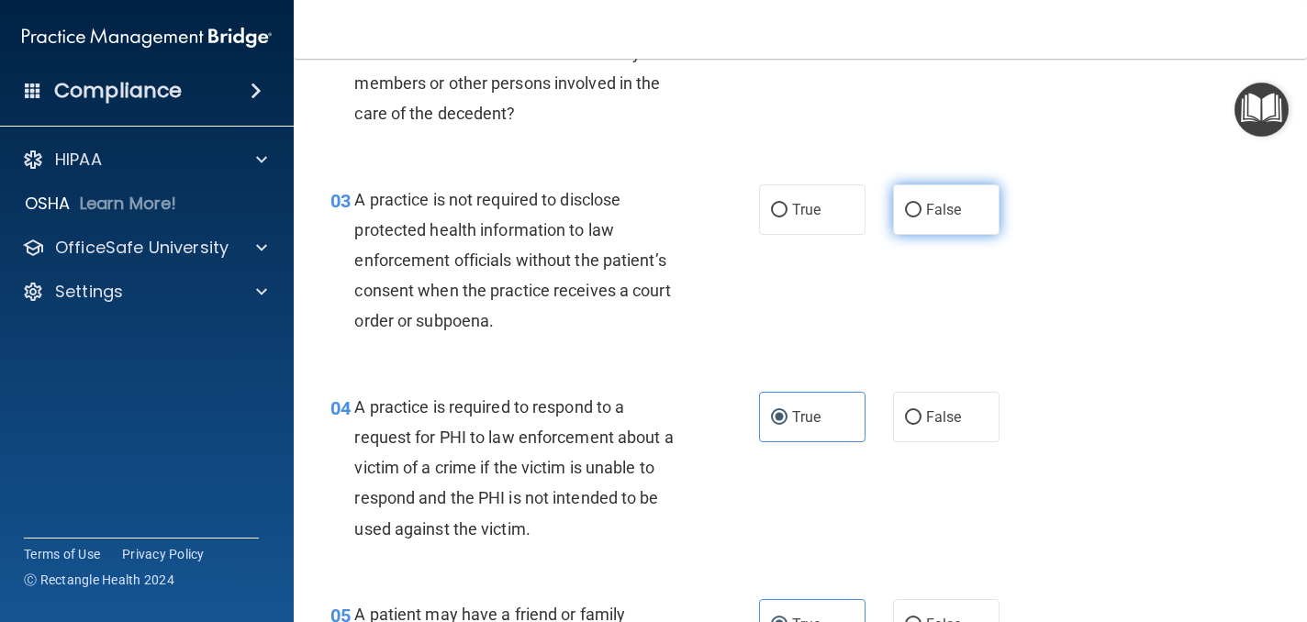
click at [935, 202] on span "False" at bounding box center [944, 209] width 36 height 17
click at [921, 204] on input "False" at bounding box center [913, 211] width 17 height 14
radio input "true"
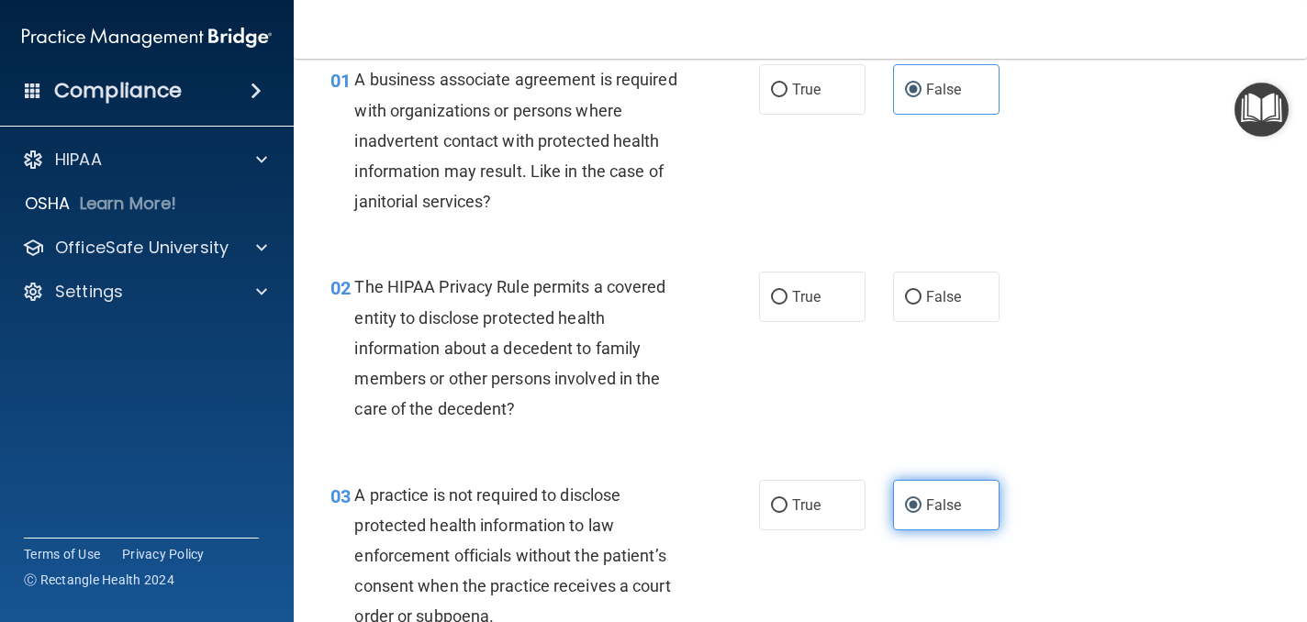
scroll to position [84, 0]
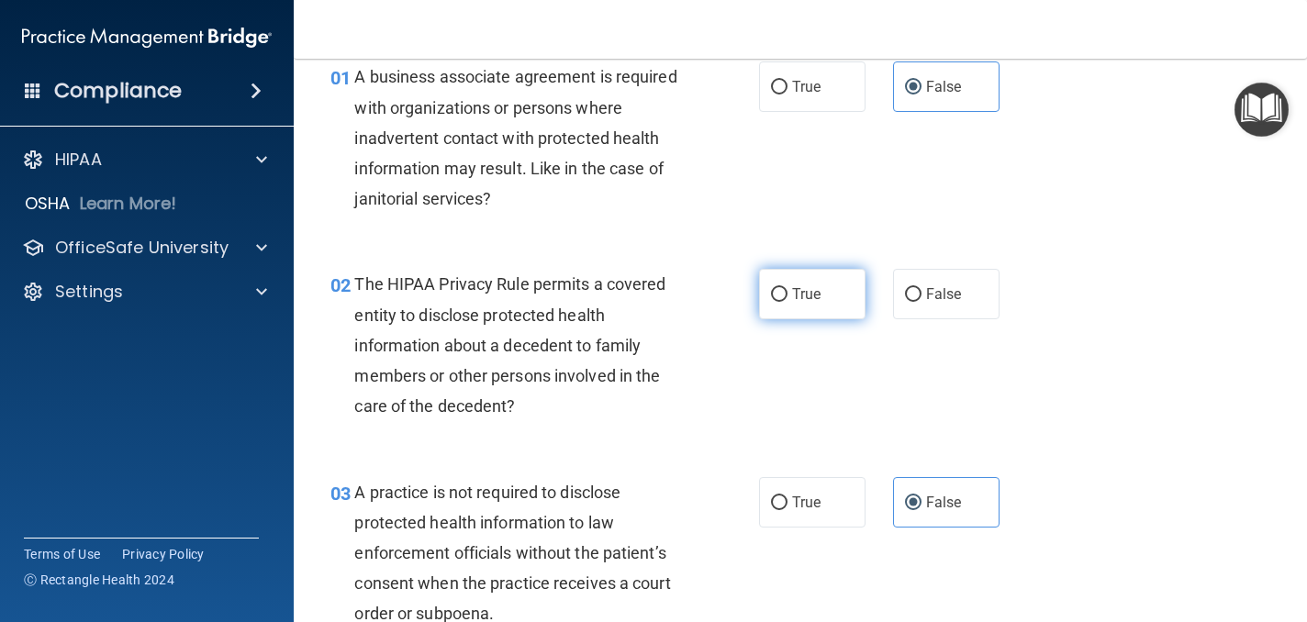
click at [811, 269] on label "True" at bounding box center [812, 294] width 106 height 50
click at [787, 288] on input "True" at bounding box center [779, 295] width 17 height 14
radio input "true"
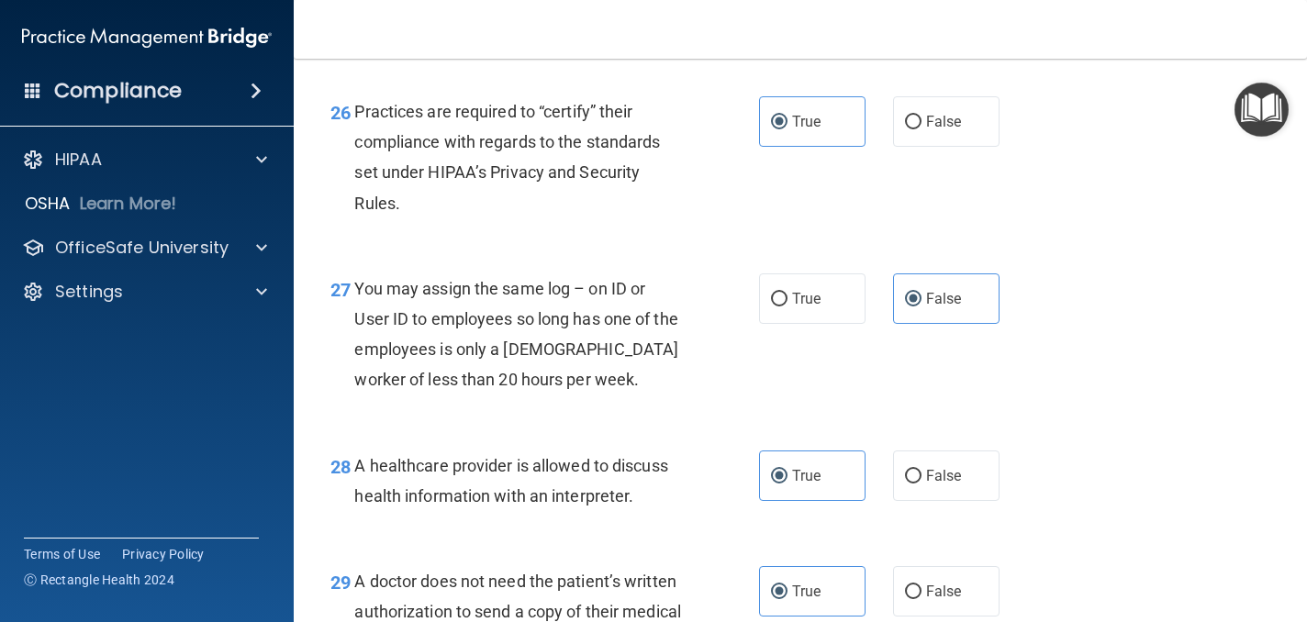
scroll to position [4748, 0]
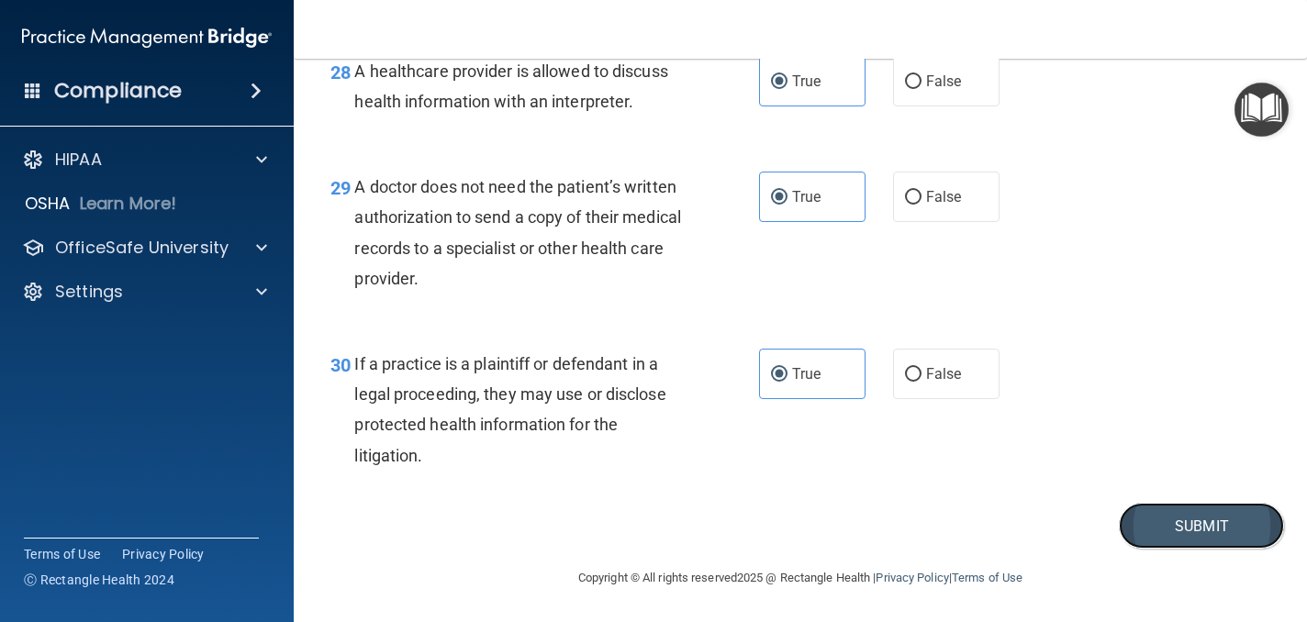
click at [1203, 529] on button "Submit" at bounding box center [1201, 526] width 165 height 47
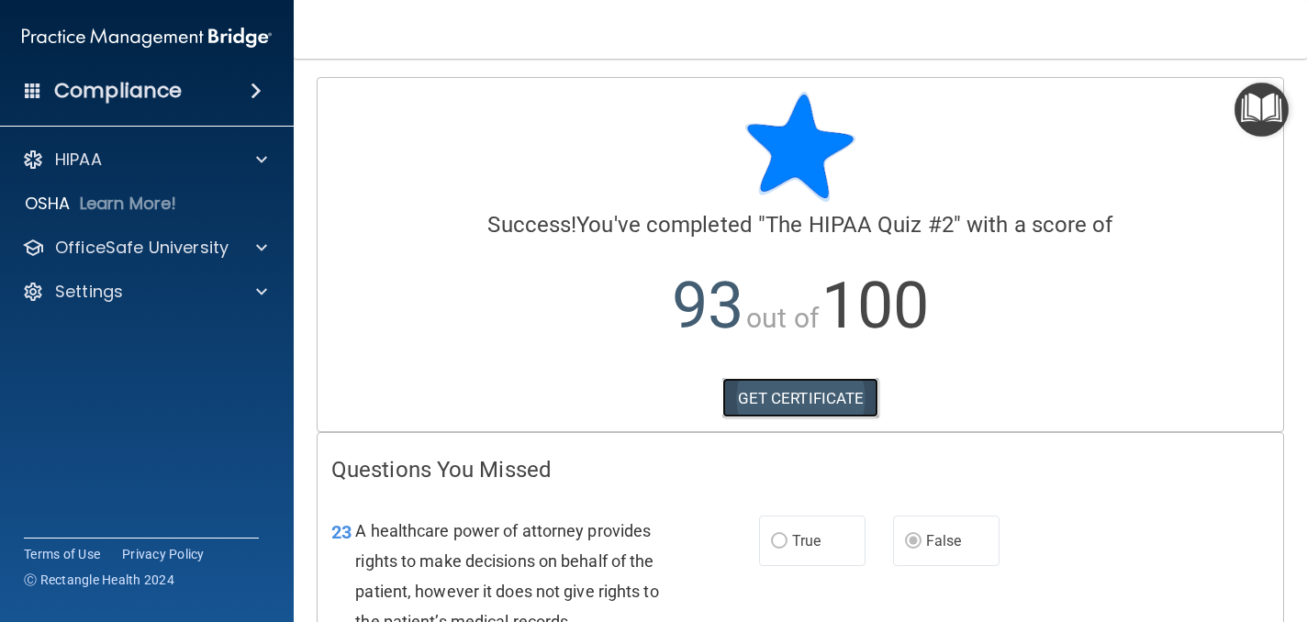
click at [822, 394] on link "GET CERTIFICATE" at bounding box center [800, 398] width 157 height 40
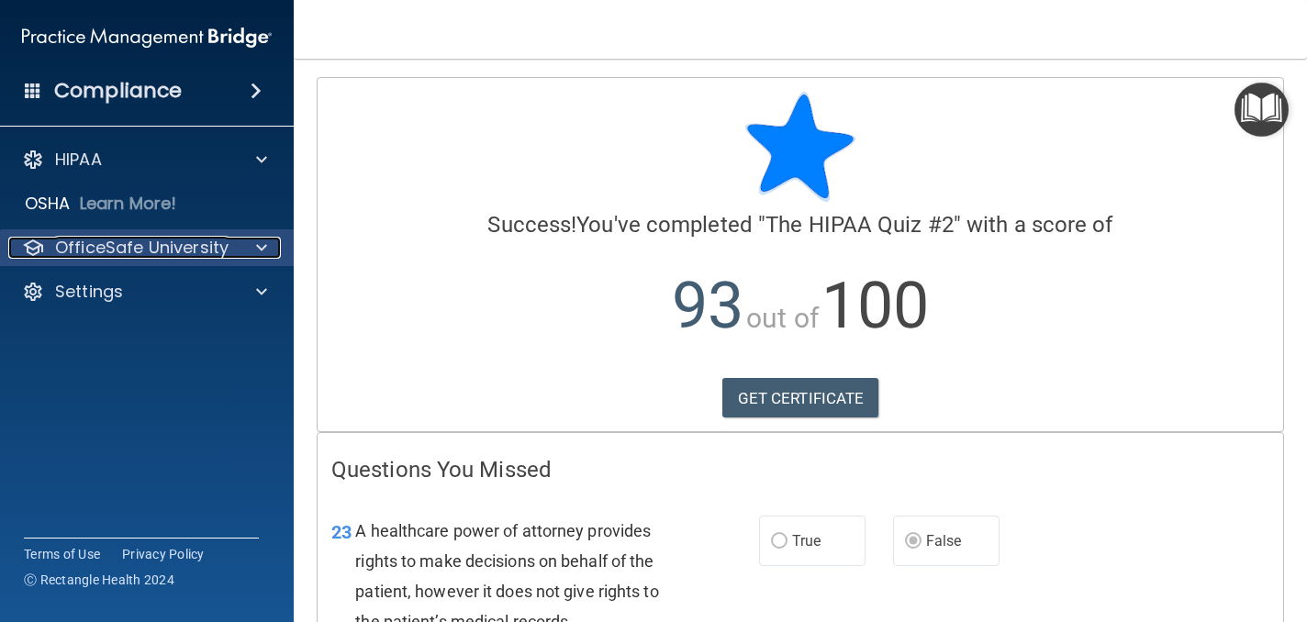
click at [251, 253] on div at bounding box center [259, 248] width 46 height 22
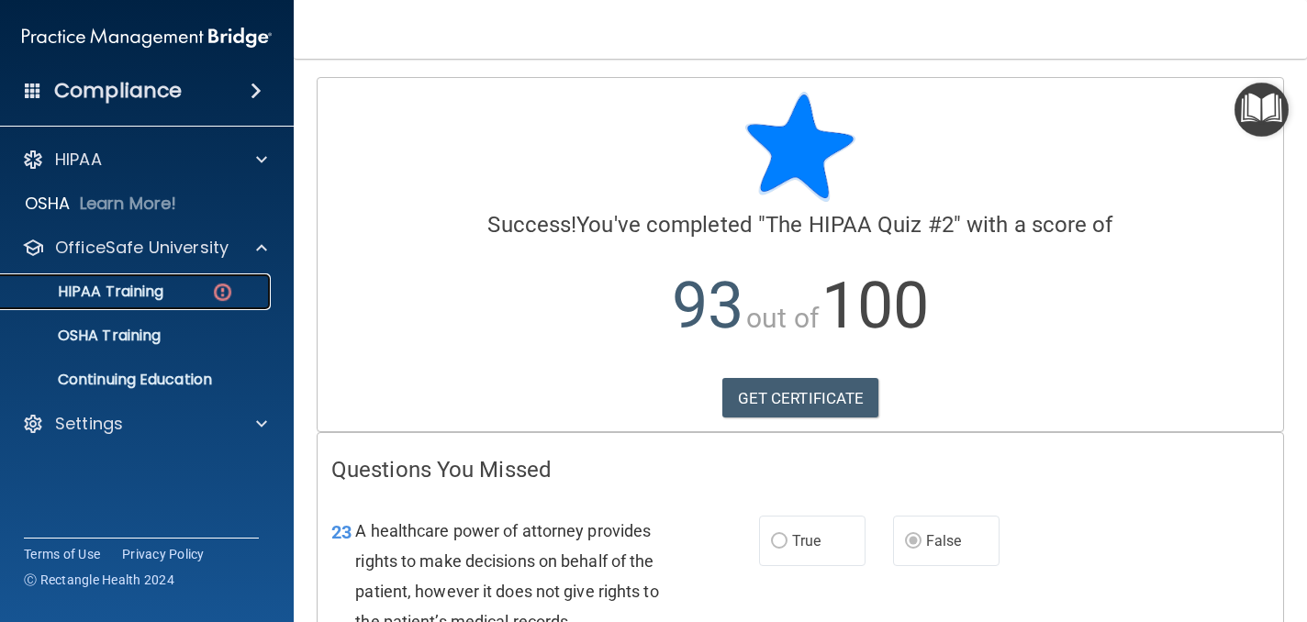
click at [123, 288] on p "HIPAA Training" at bounding box center [87, 292] width 151 height 18
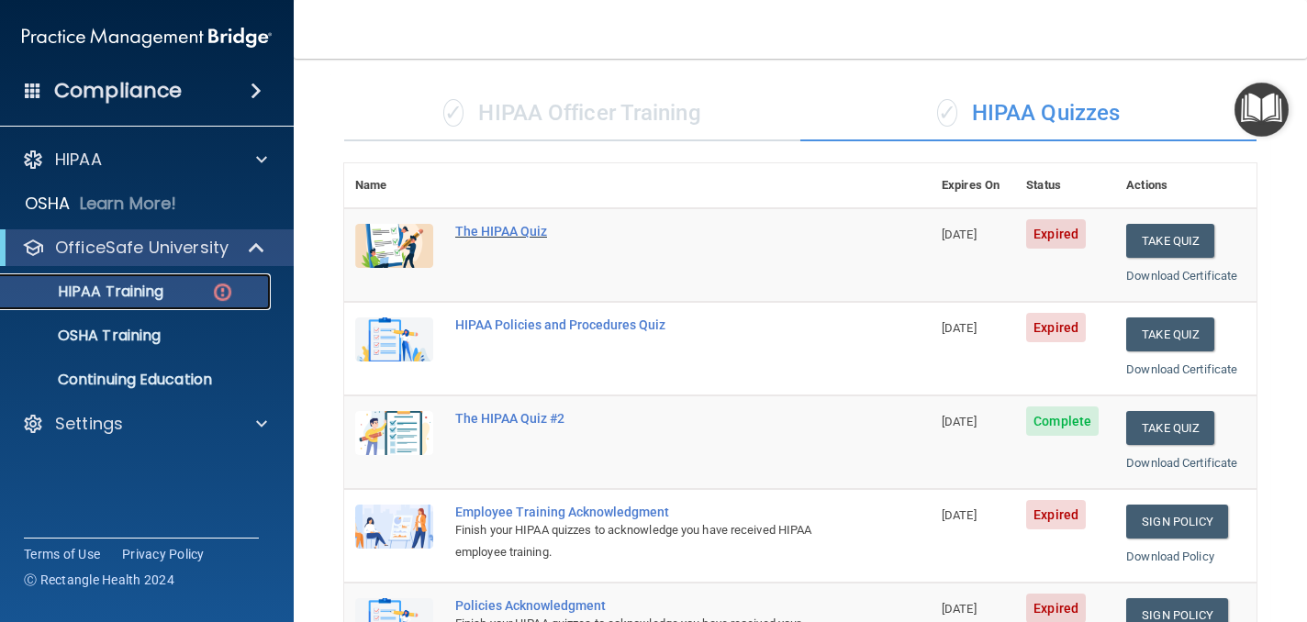
scroll to position [54, 0]
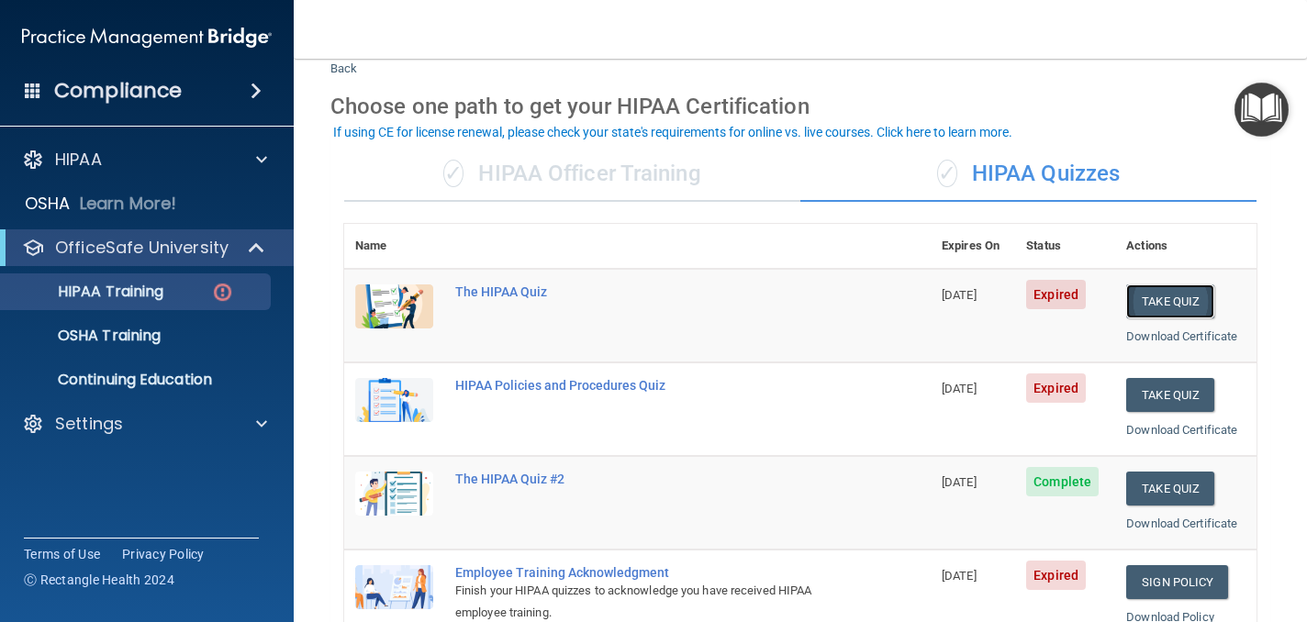
click at [1167, 301] on button "Take Quiz" at bounding box center [1170, 301] width 88 height 34
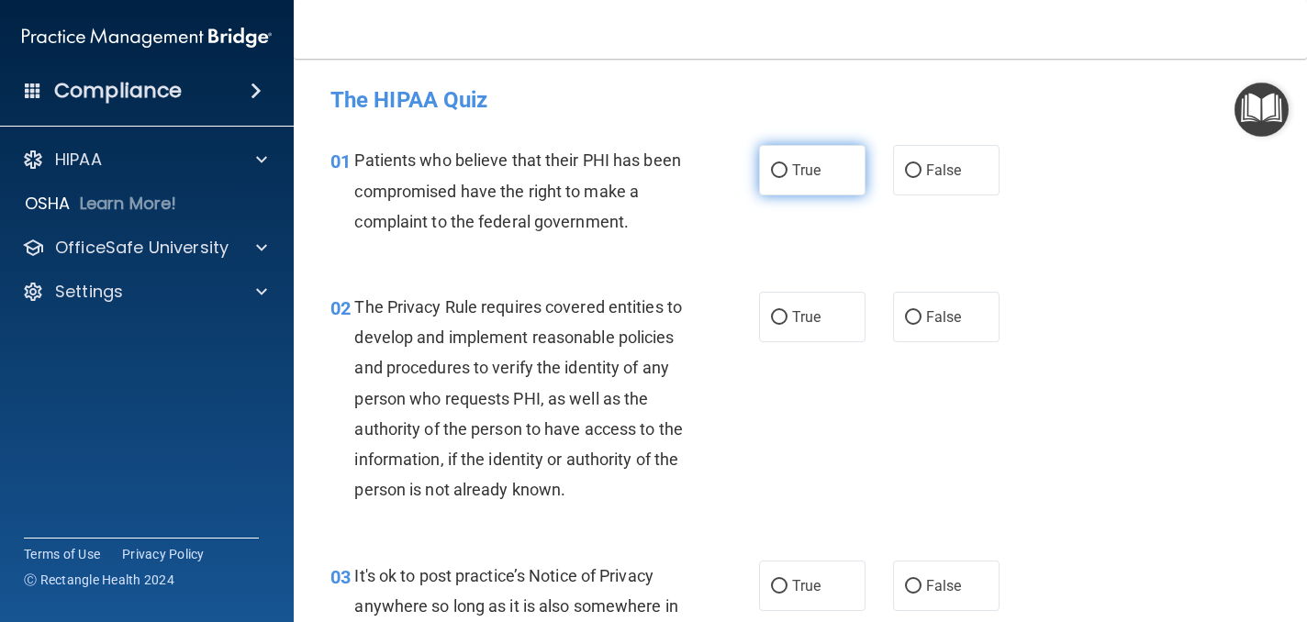
click at [823, 154] on label "True" at bounding box center [812, 170] width 106 height 50
click at [787, 164] on input "True" at bounding box center [779, 171] width 17 height 14
radio input "true"
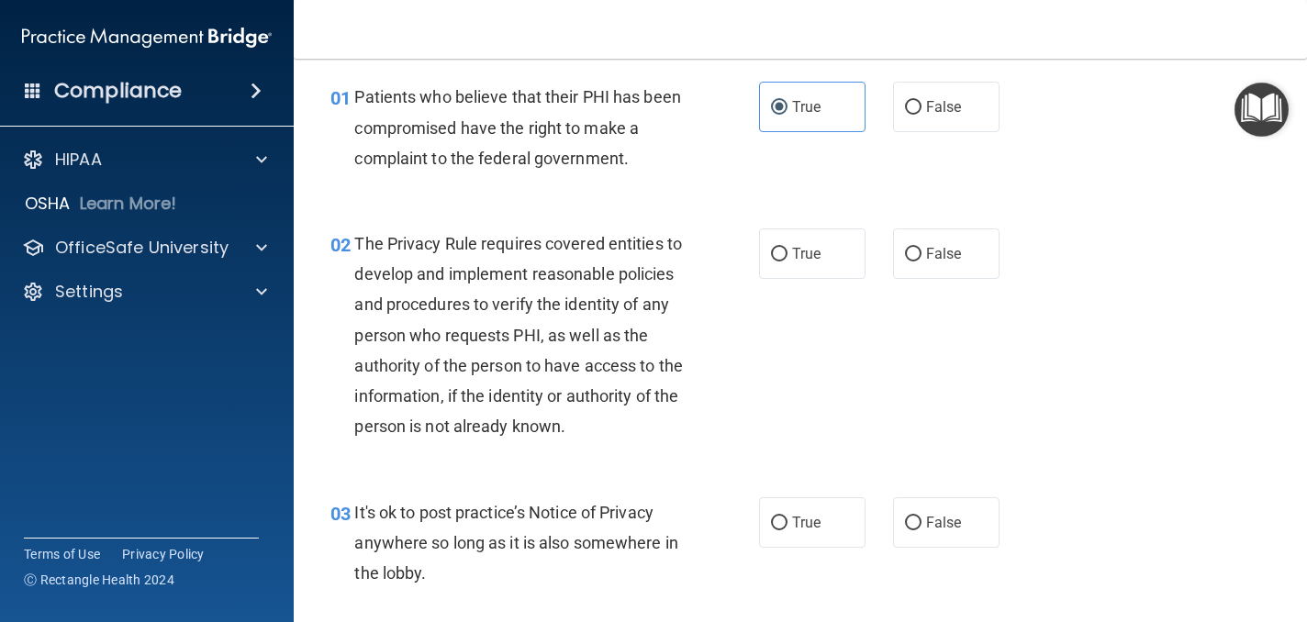
scroll to position [67, 0]
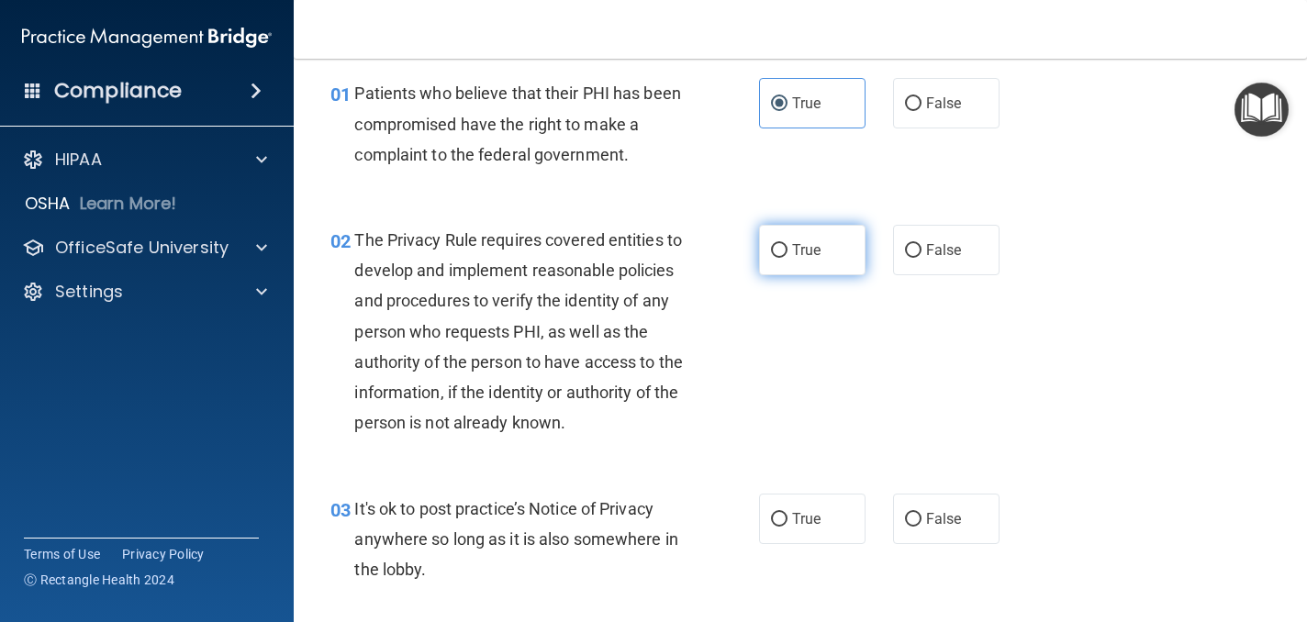
click at [821, 261] on label "True" at bounding box center [812, 250] width 106 height 50
click at [787, 258] on input "True" at bounding box center [779, 251] width 17 height 14
radio input "true"
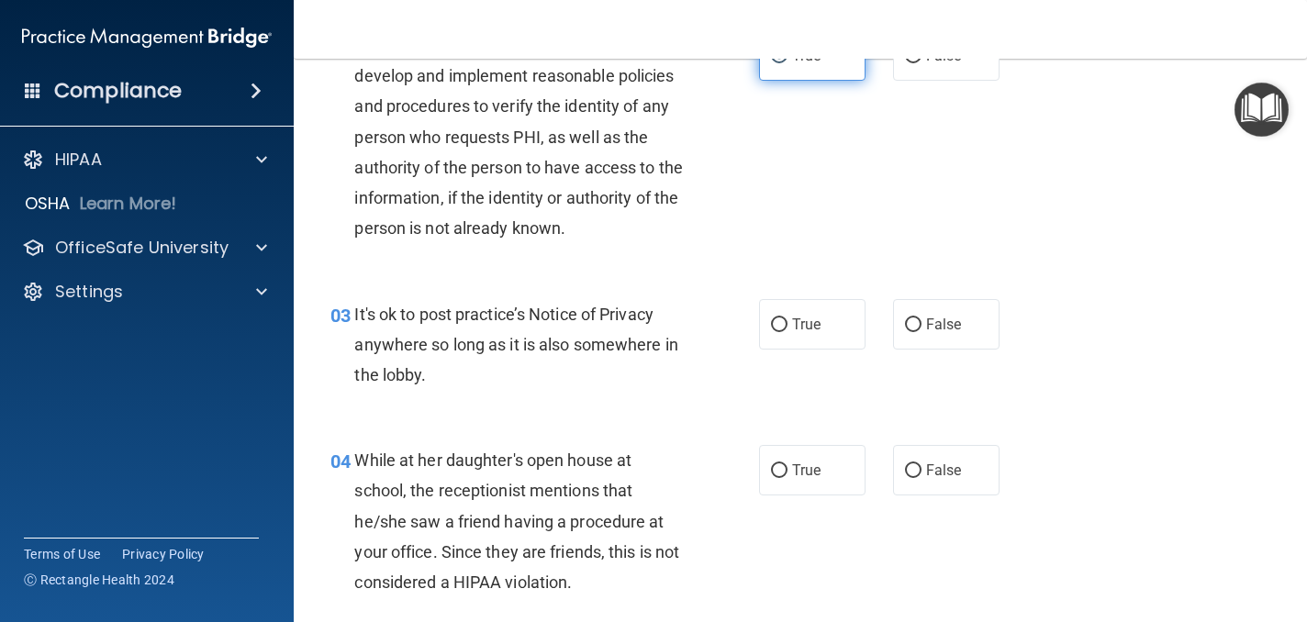
scroll to position [262, 0]
click at [934, 328] on span "False" at bounding box center [944, 323] width 36 height 17
click at [921, 328] on input "False" at bounding box center [913, 325] width 17 height 14
radio input "true"
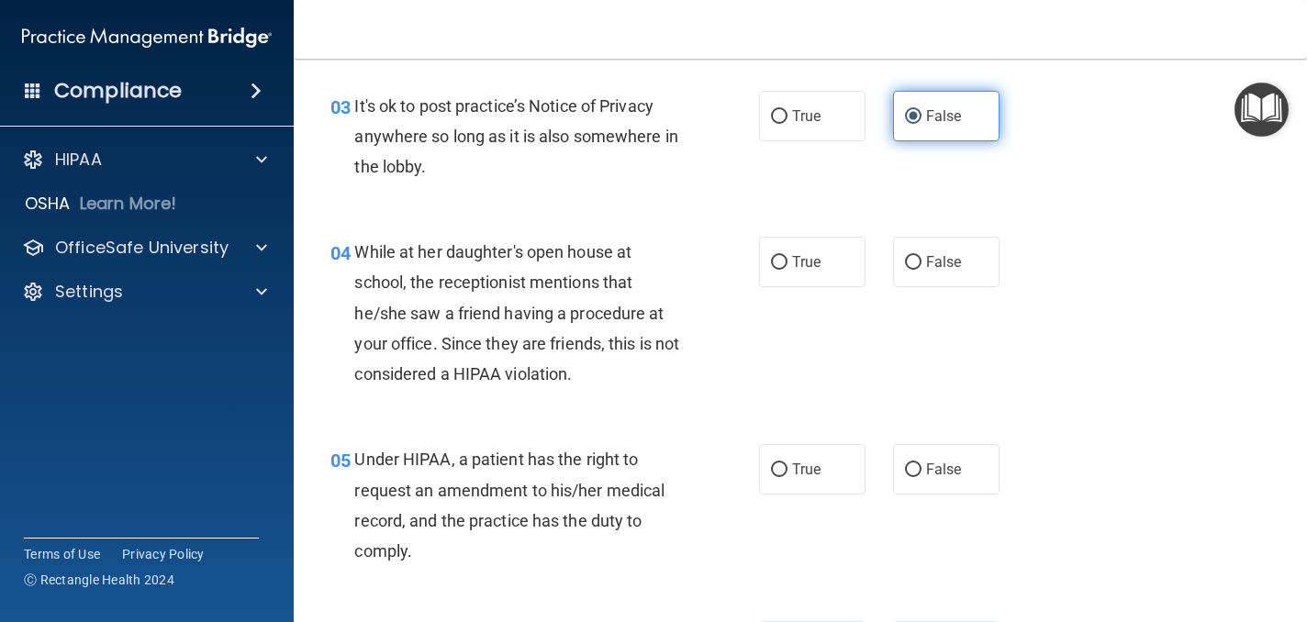
scroll to position [472, 0]
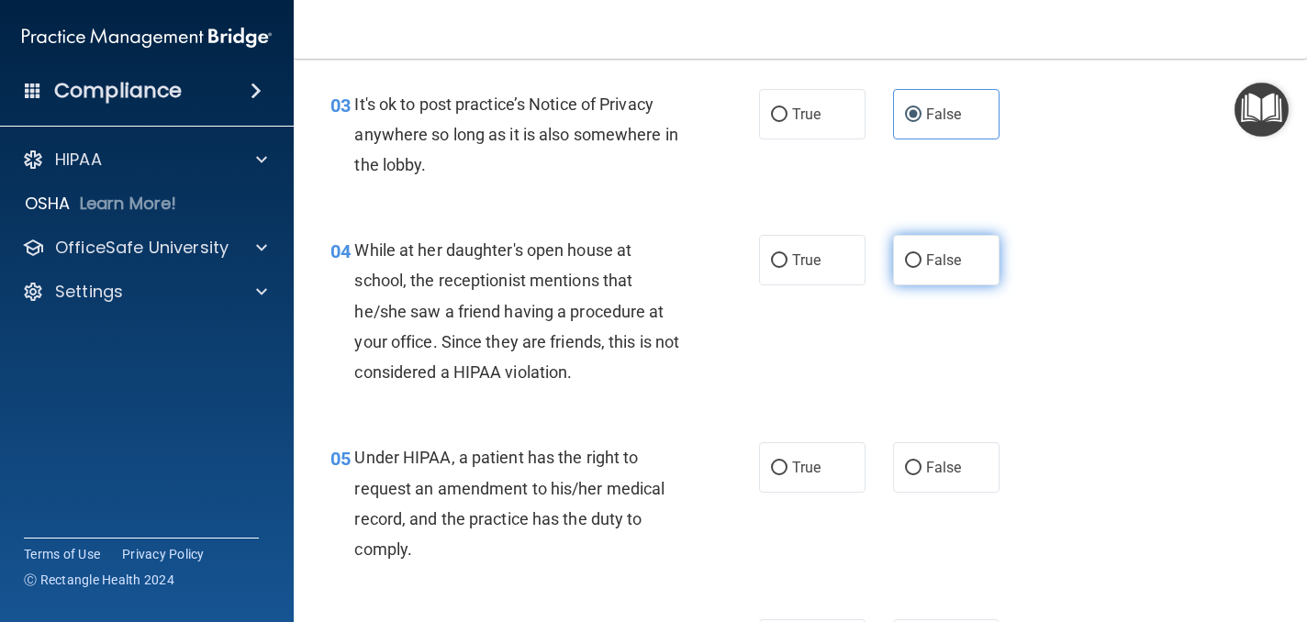
click at [945, 272] on label "False" at bounding box center [946, 260] width 106 height 50
click at [921, 268] on input "False" at bounding box center [913, 261] width 17 height 14
radio input "true"
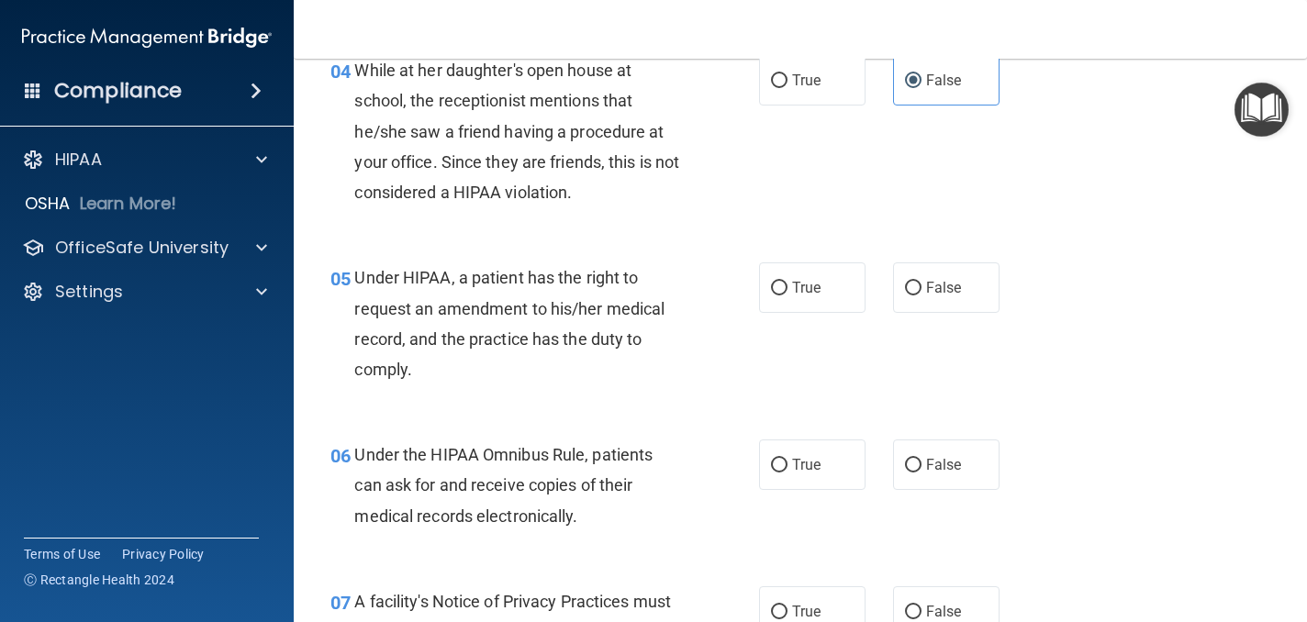
scroll to position [657, 0]
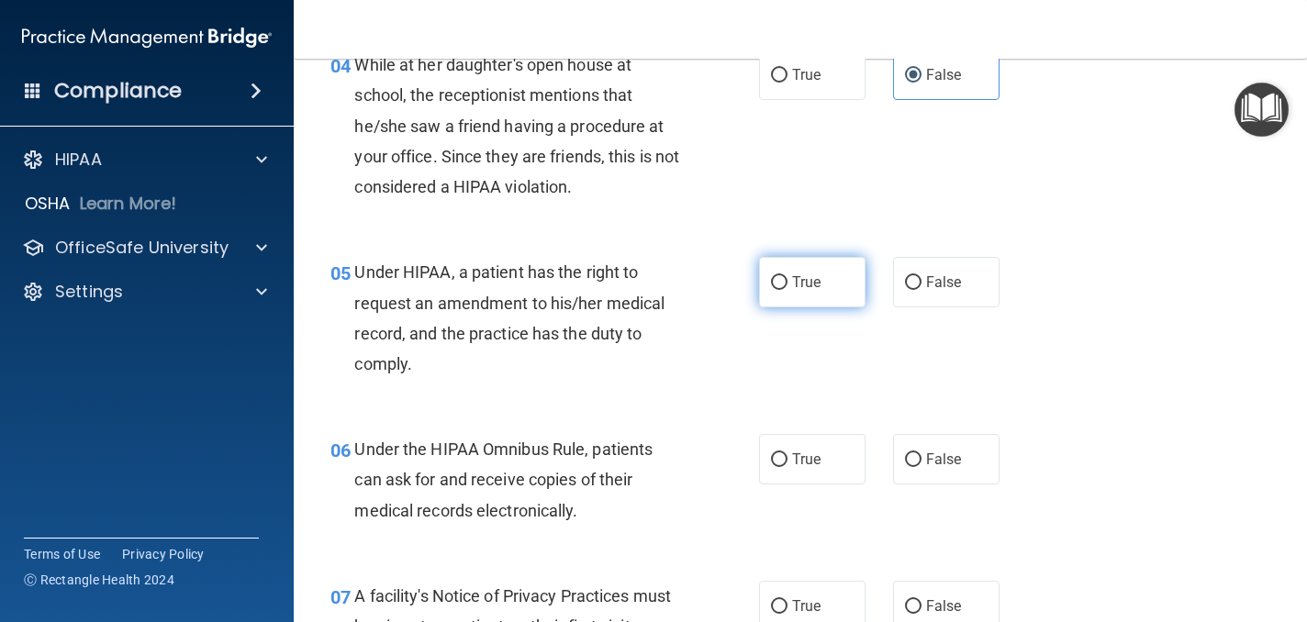
click at [835, 289] on label "True" at bounding box center [812, 282] width 106 height 50
click at [787, 289] on input "True" at bounding box center [779, 283] width 17 height 14
radio input "true"
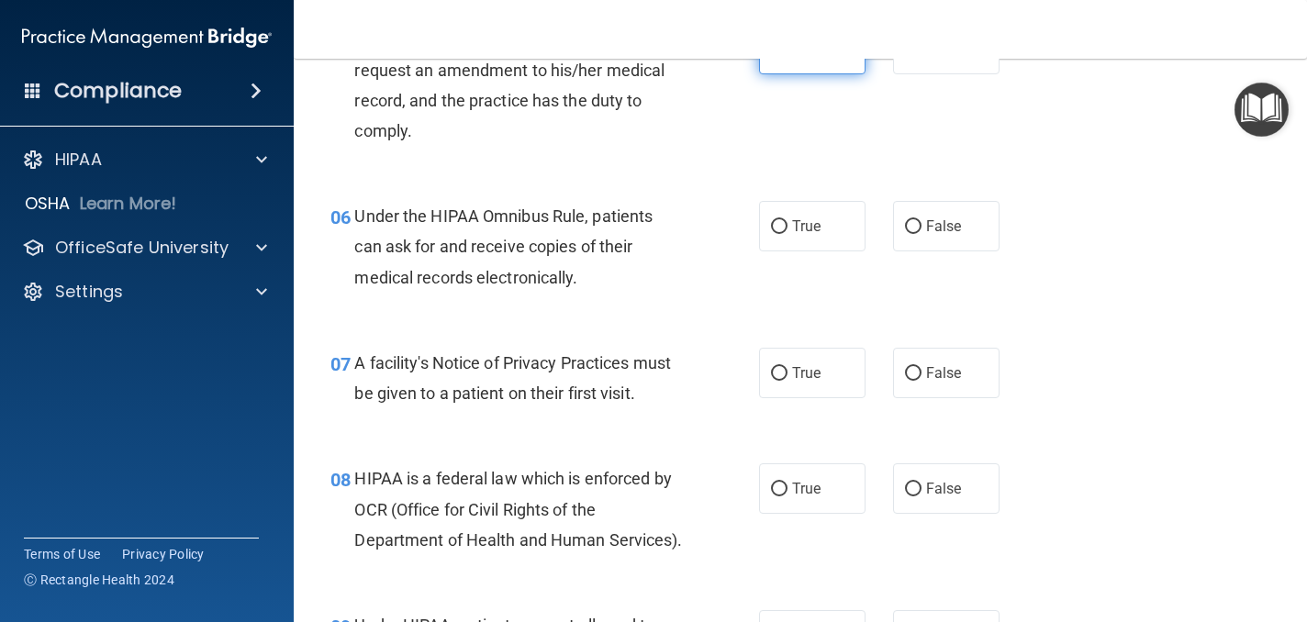
scroll to position [897, 0]
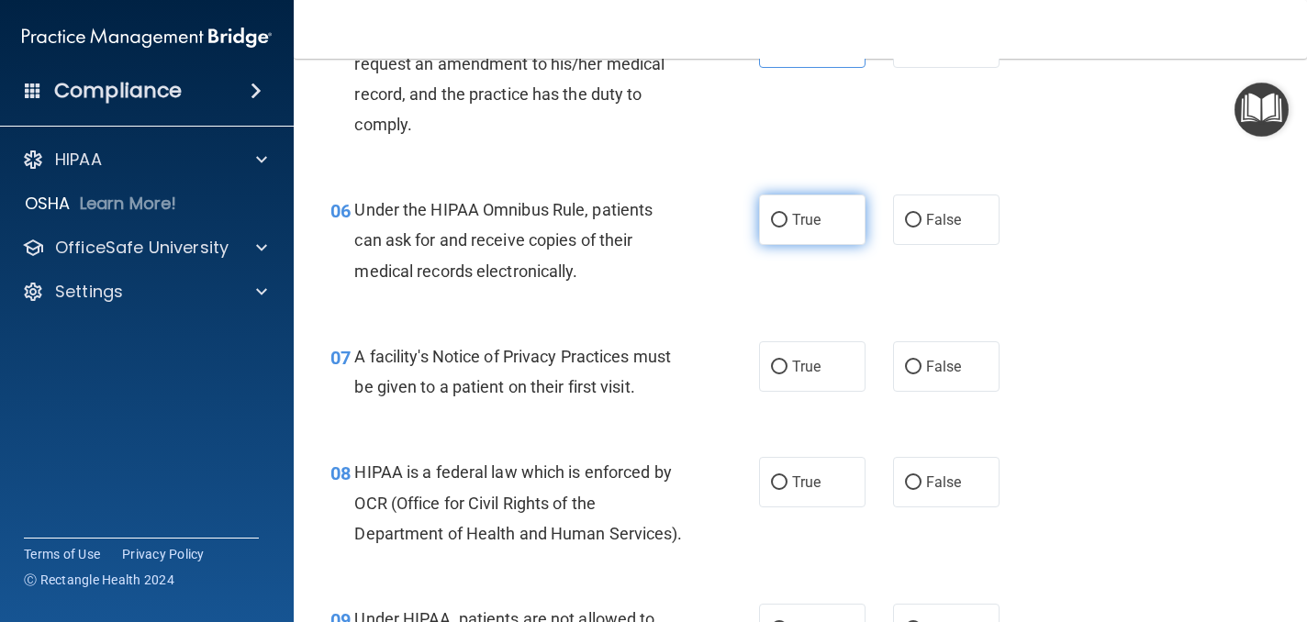
click at [826, 237] on label "True" at bounding box center [812, 220] width 106 height 50
click at [787, 228] on input "True" at bounding box center [779, 221] width 17 height 14
radio input "true"
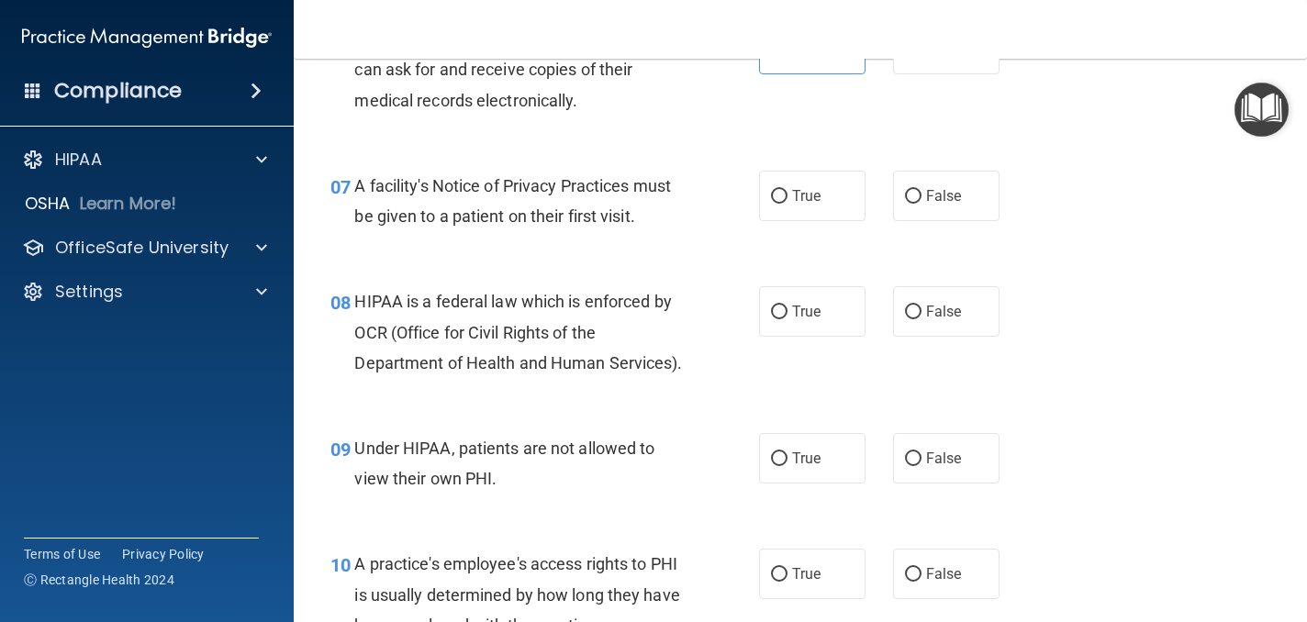
scroll to position [1062, 0]
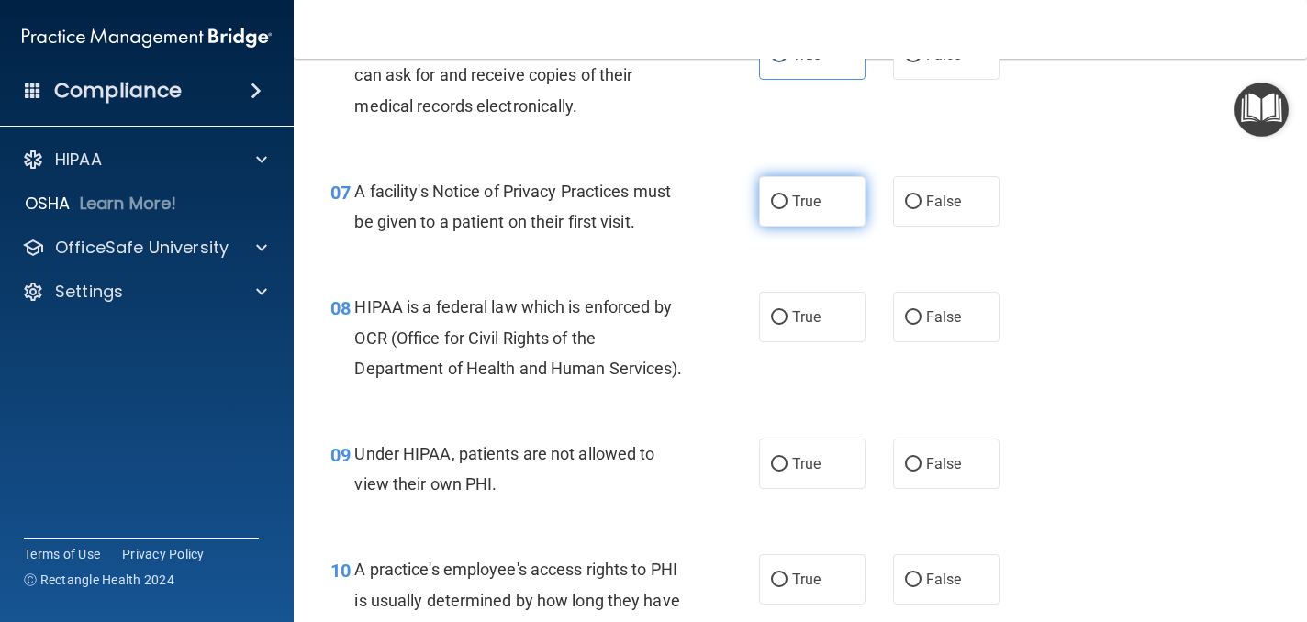
click at [798, 181] on label "True" at bounding box center [812, 201] width 106 height 50
click at [787, 195] on input "True" at bounding box center [779, 202] width 17 height 14
radio input "true"
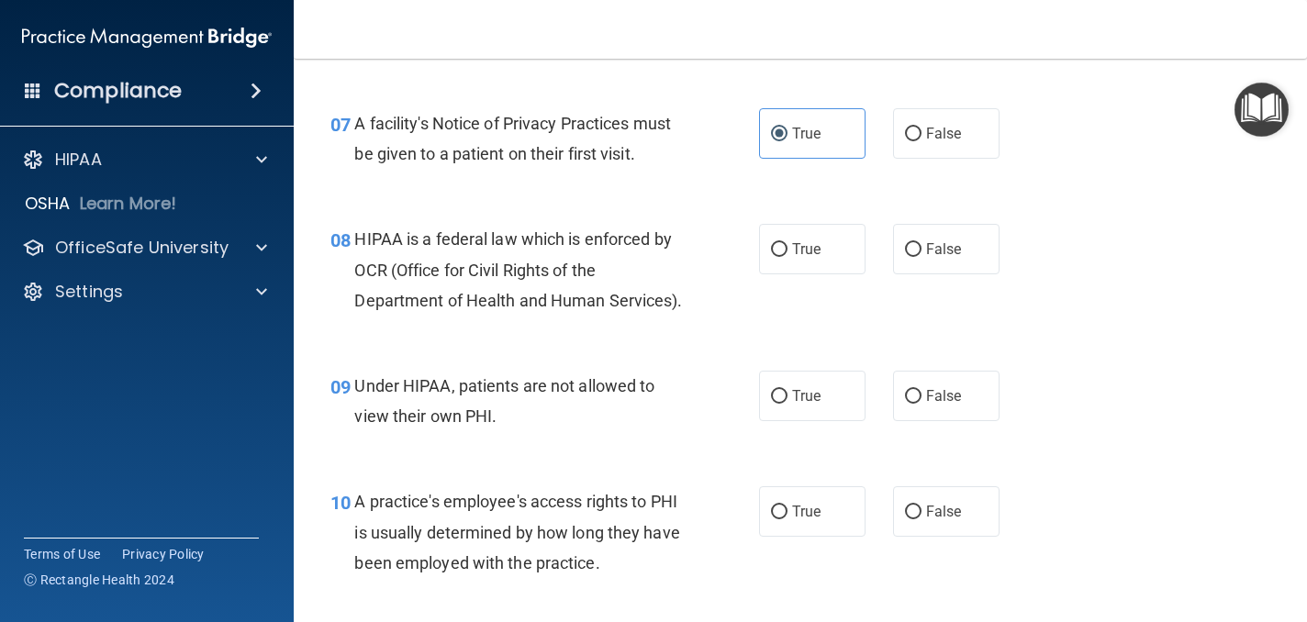
scroll to position [1134, 0]
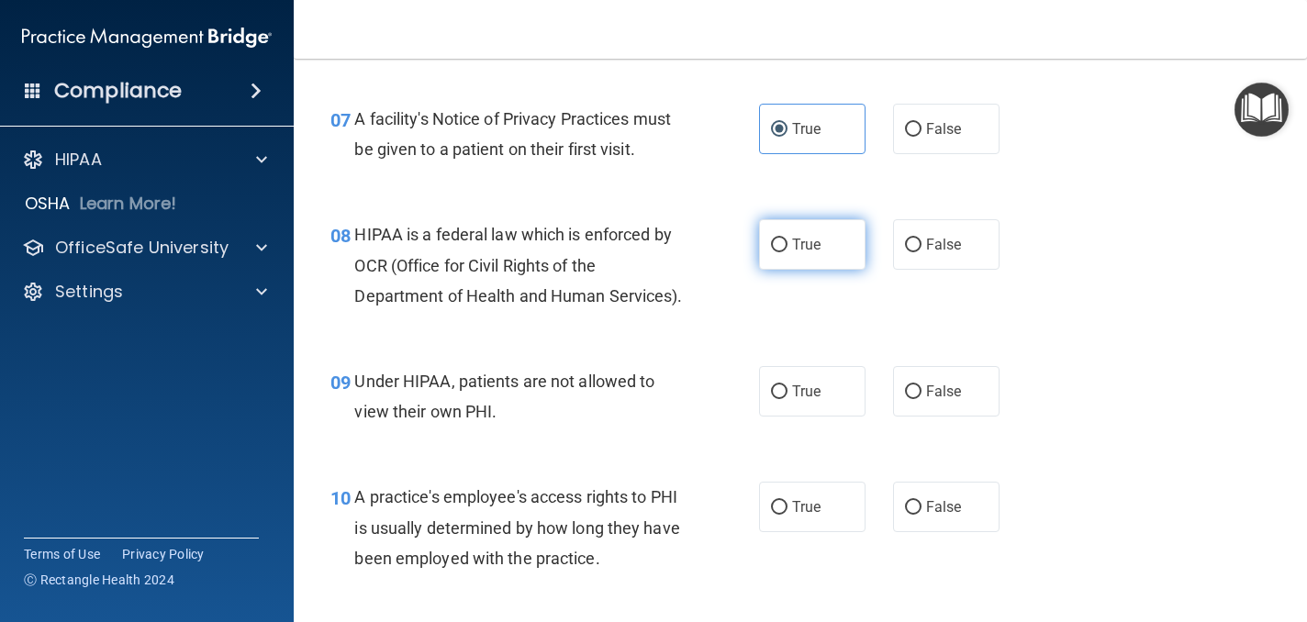
click at [824, 260] on label "True" at bounding box center [812, 244] width 106 height 50
click at [787, 252] on input "True" at bounding box center [779, 246] width 17 height 14
radio input "true"
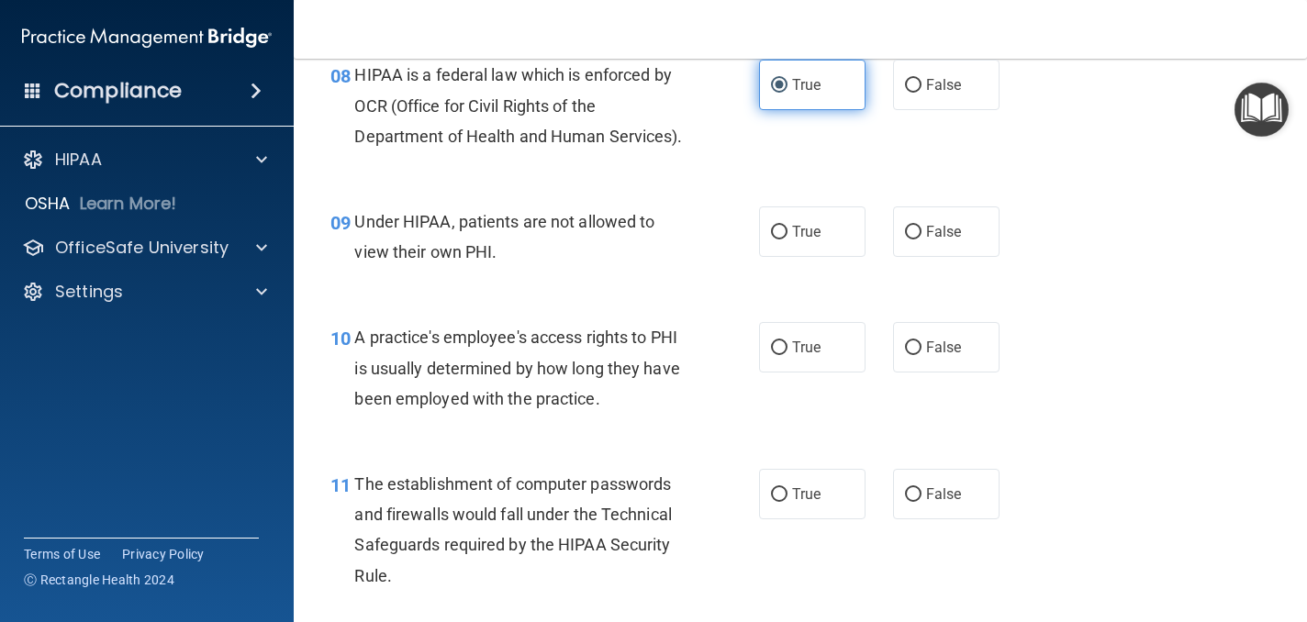
scroll to position [1303, 0]
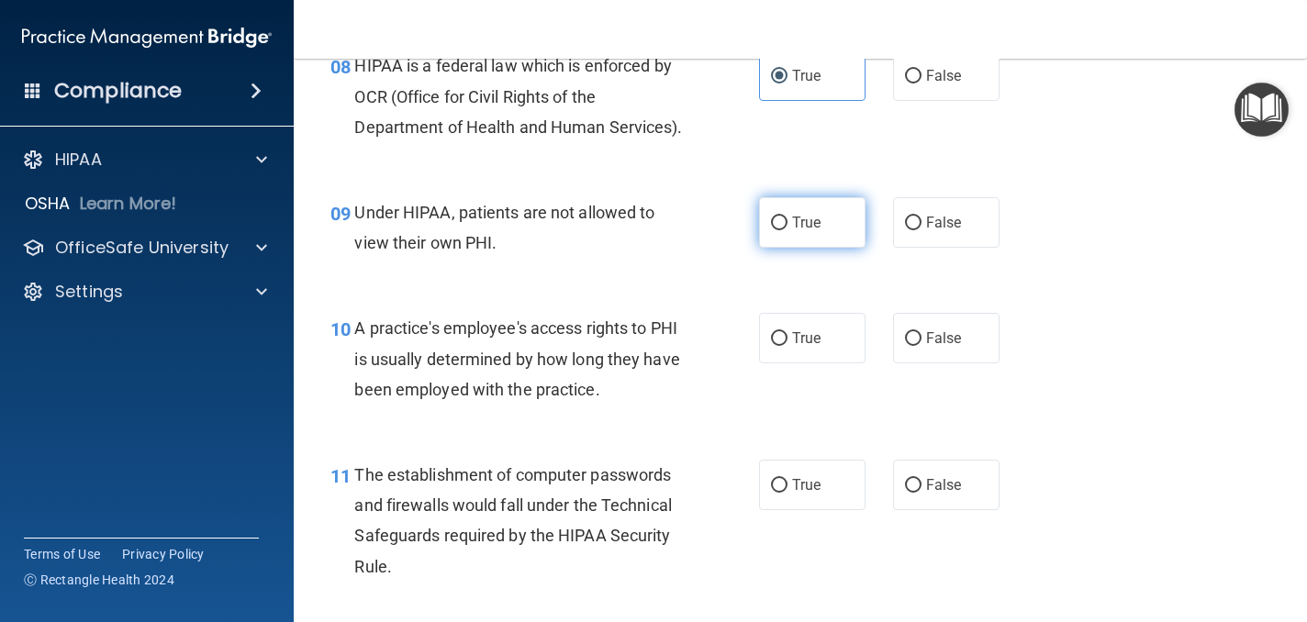
click at [812, 216] on span "True" at bounding box center [806, 222] width 28 height 17
click at [787, 217] on input "True" at bounding box center [779, 224] width 17 height 14
radio input "true"
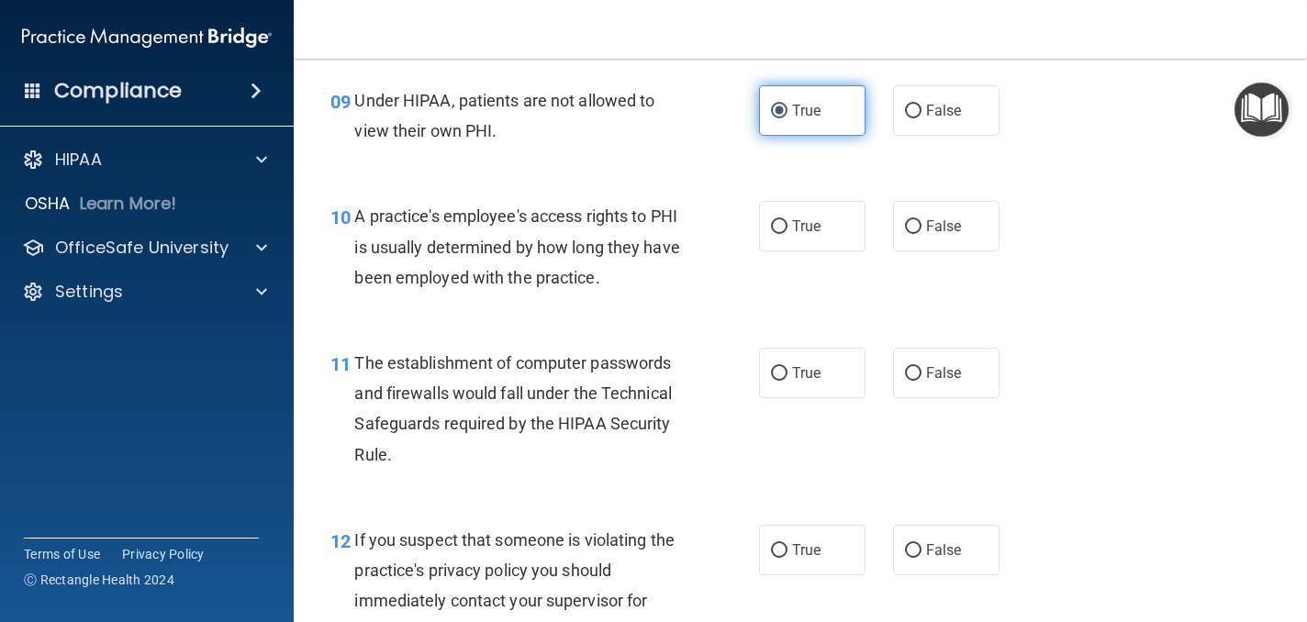
scroll to position [1413, 0]
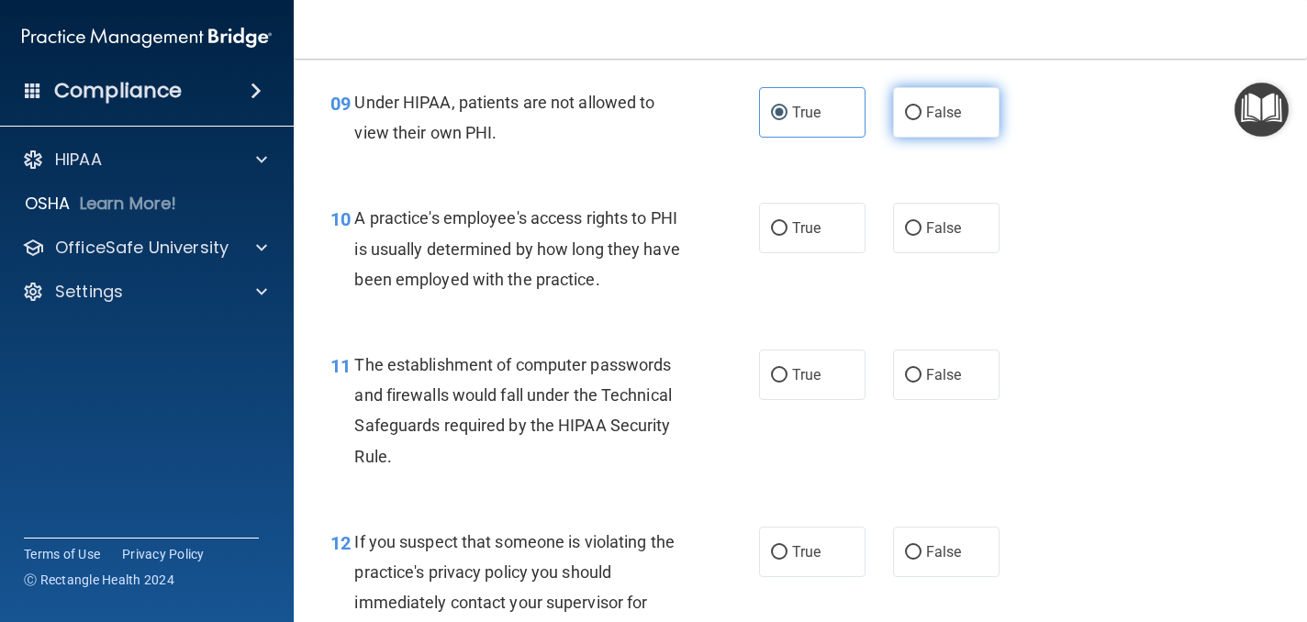
click at [931, 131] on label "False" at bounding box center [946, 112] width 106 height 50
click at [921, 120] on input "False" at bounding box center [913, 113] width 17 height 14
radio input "true"
radio input "false"
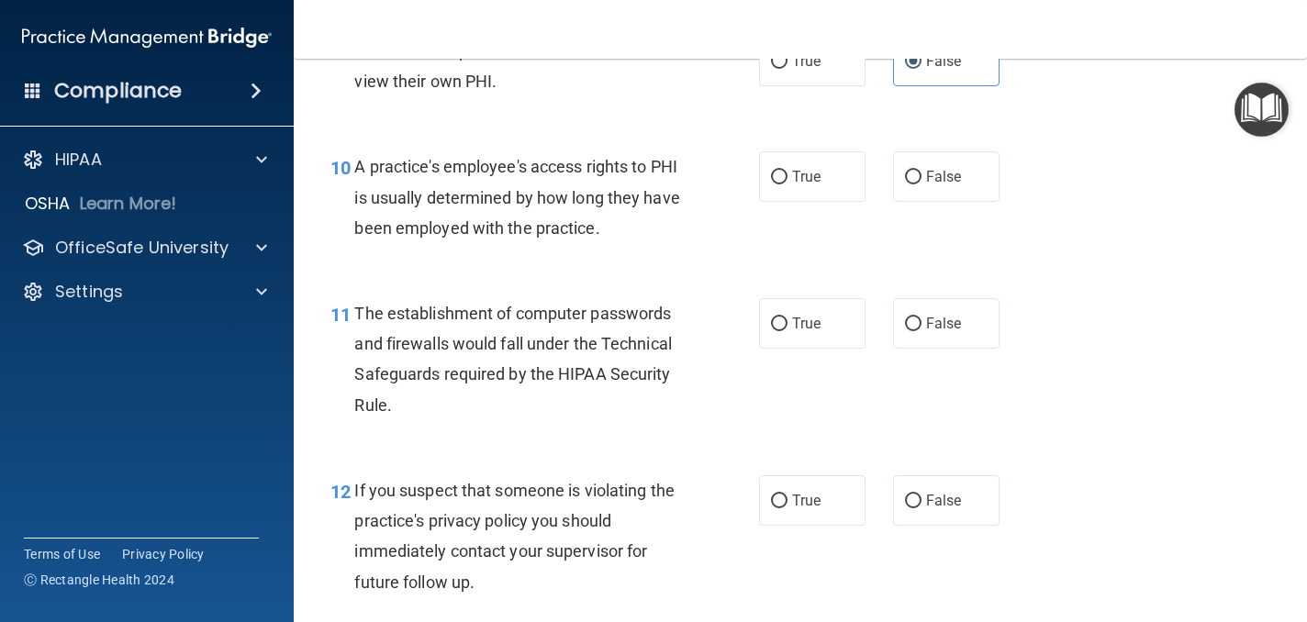
scroll to position [1466, 0]
click at [936, 185] on label "False" at bounding box center [946, 175] width 106 height 50
click at [921, 184] on input "False" at bounding box center [913, 177] width 17 height 14
radio input "true"
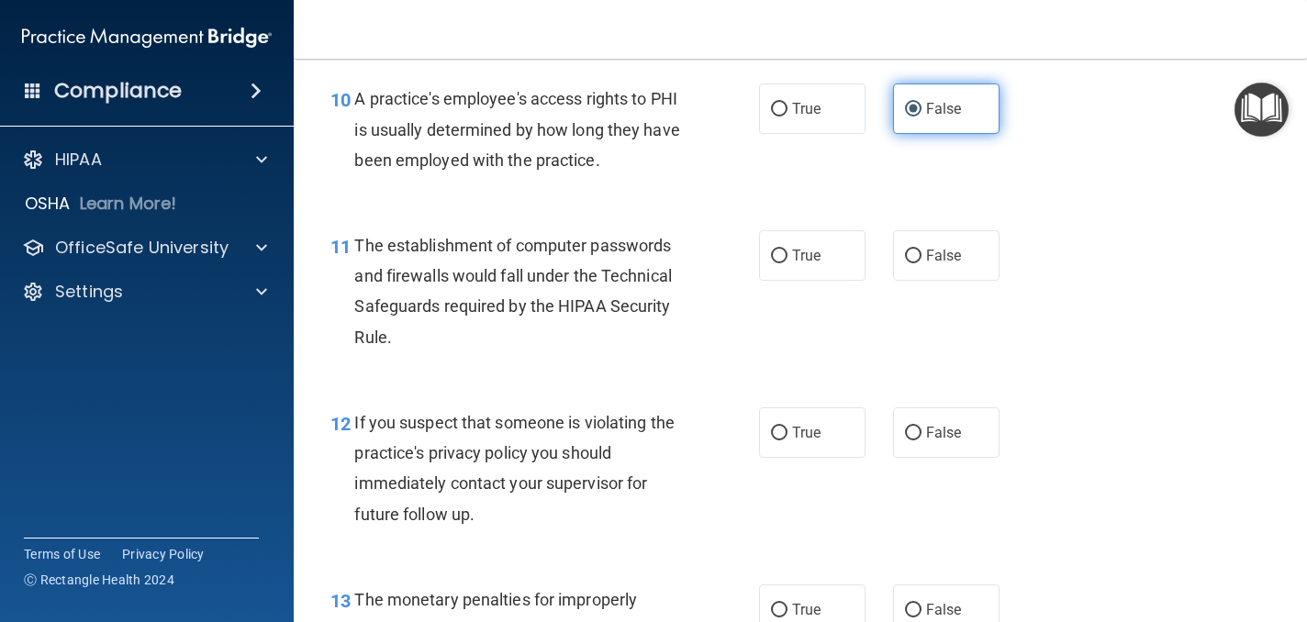
scroll to position [1537, 0]
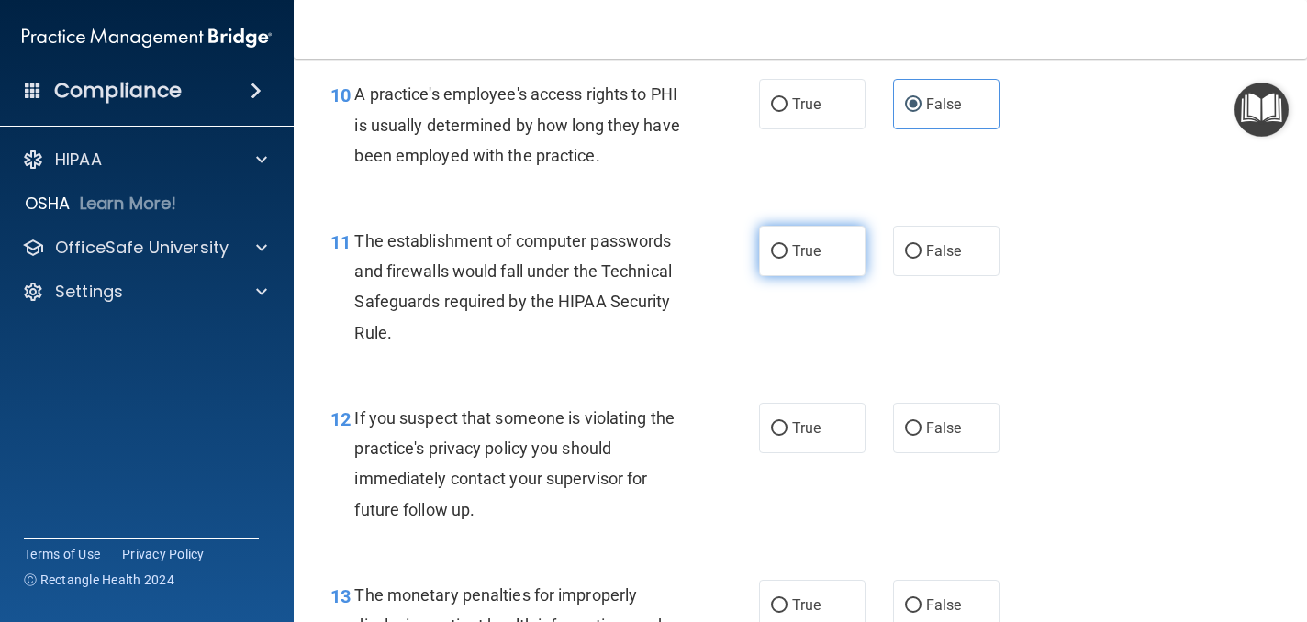
click at [863, 251] on label "True" at bounding box center [812, 251] width 106 height 50
click at [787, 251] on input "True" at bounding box center [779, 252] width 17 height 14
radio input "true"
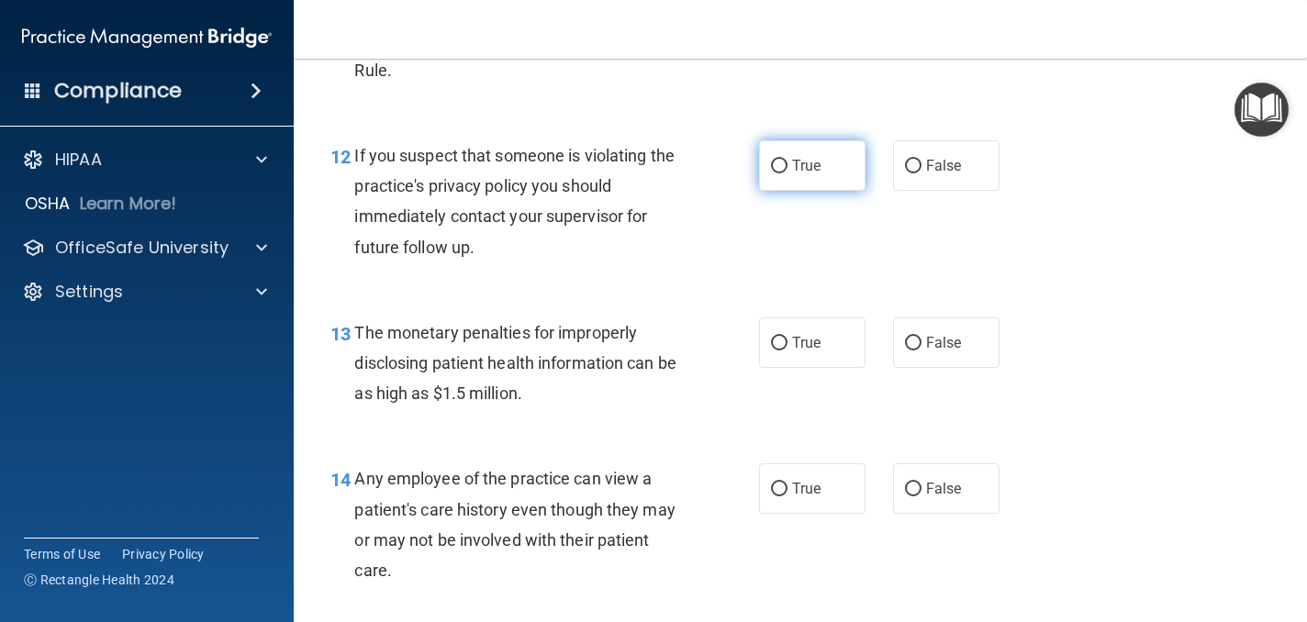
scroll to position [1802, 0]
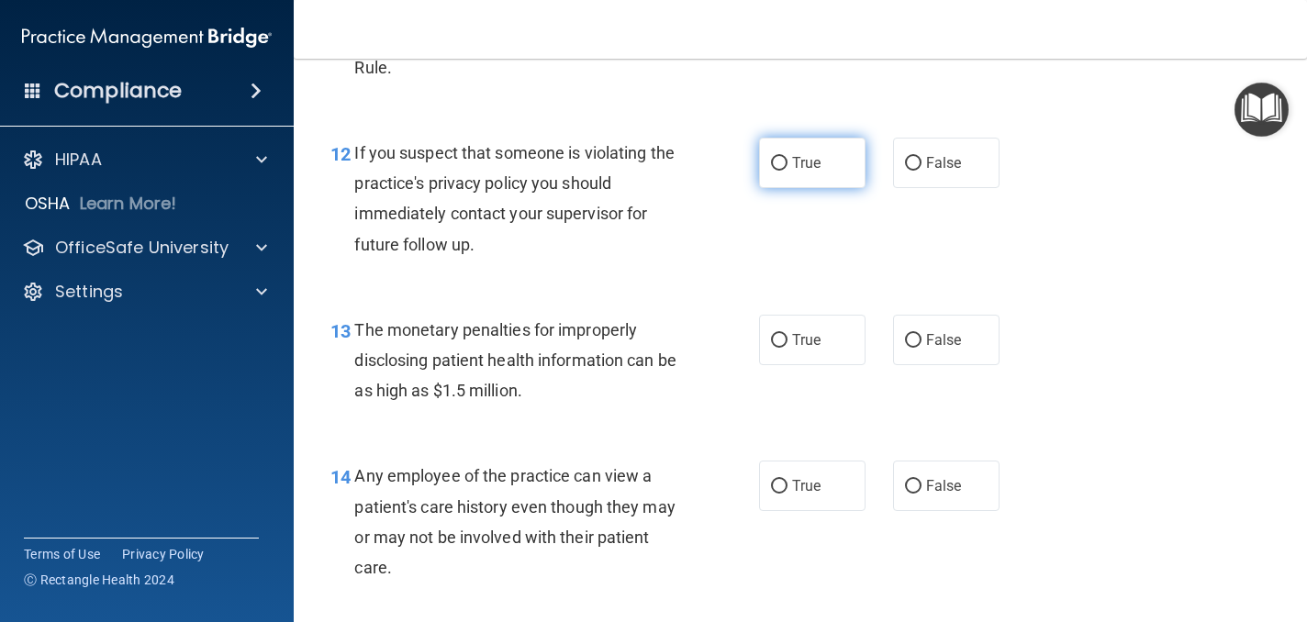
click at [821, 177] on label "True" at bounding box center [812, 163] width 106 height 50
click at [787, 171] on input "True" at bounding box center [779, 164] width 17 height 14
radio input "true"
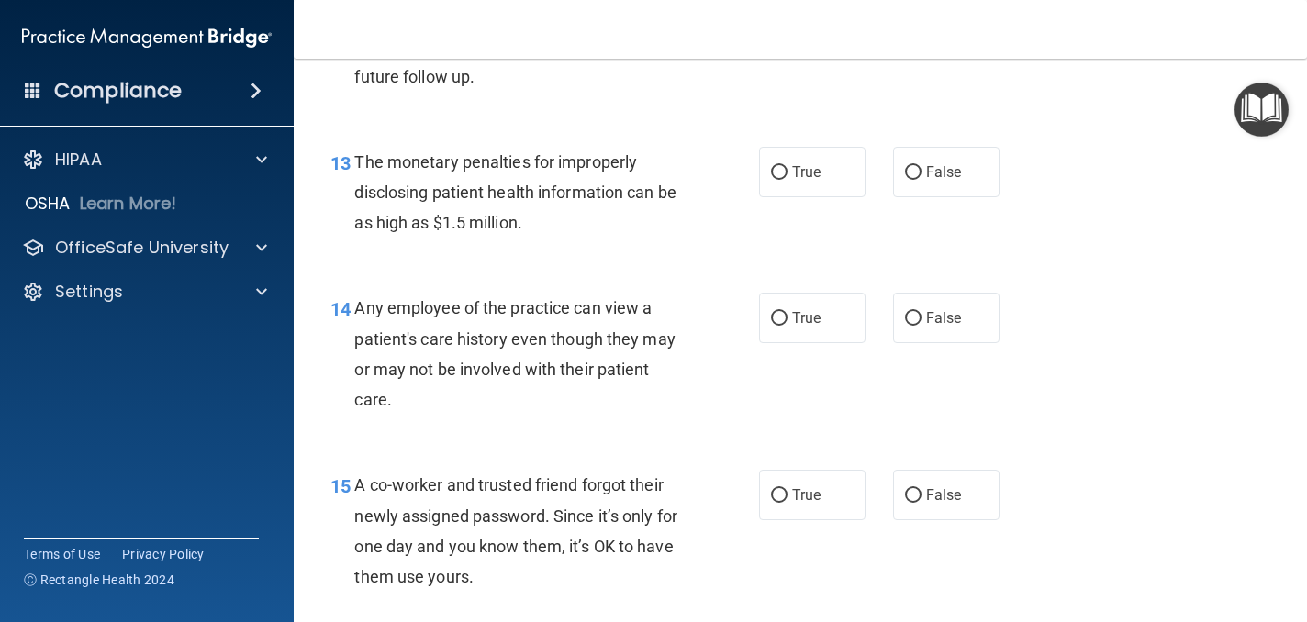
scroll to position [1972, 0]
click at [843, 186] on label "True" at bounding box center [812, 170] width 106 height 50
click at [787, 178] on input "True" at bounding box center [779, 171] width 17 height 14
radio input "true"
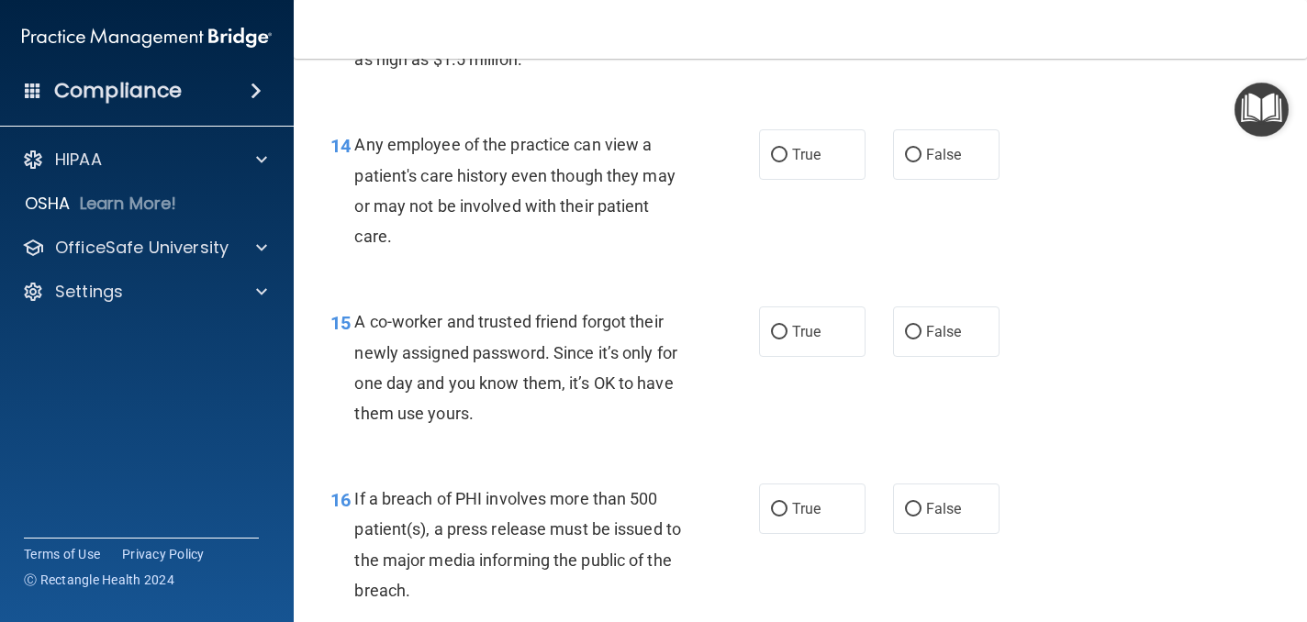
scroll to position [2136, 0]
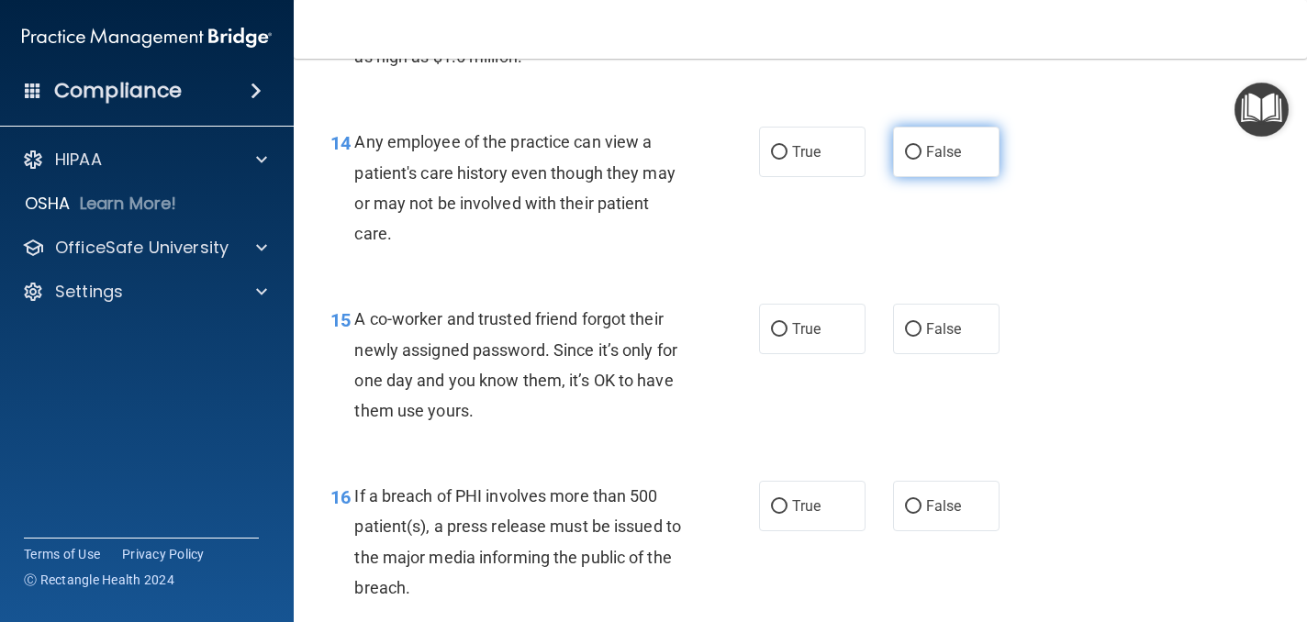
click at [939, 156] on span "False" at bounding box center [944, 151] width 36 height 17
click at [921, 156] on input "False" at bounding box center [913, 153] width 17 height 14
radio input "true"
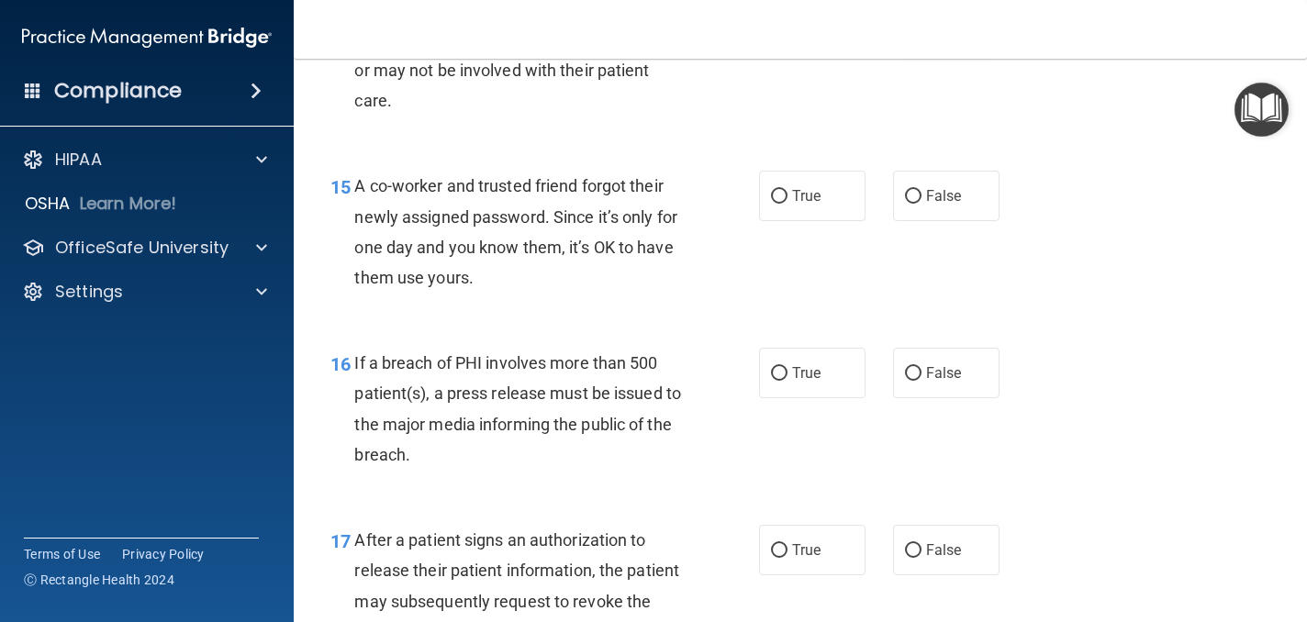
scroll to position [2273, 0]
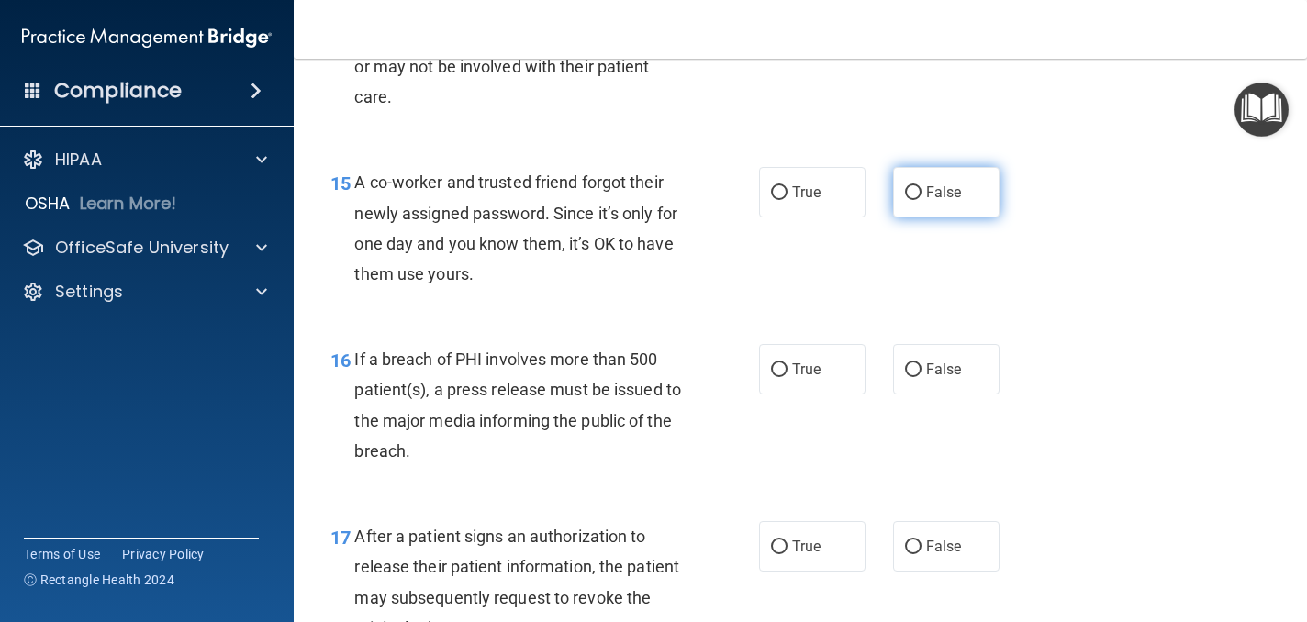
click at [960, 208] on label "False" at bounding box center [946, 192] width 106 height 50
click at [921, 200] on input "False" at bounding box center [913, 193] width 17 height 14
radio input "true"
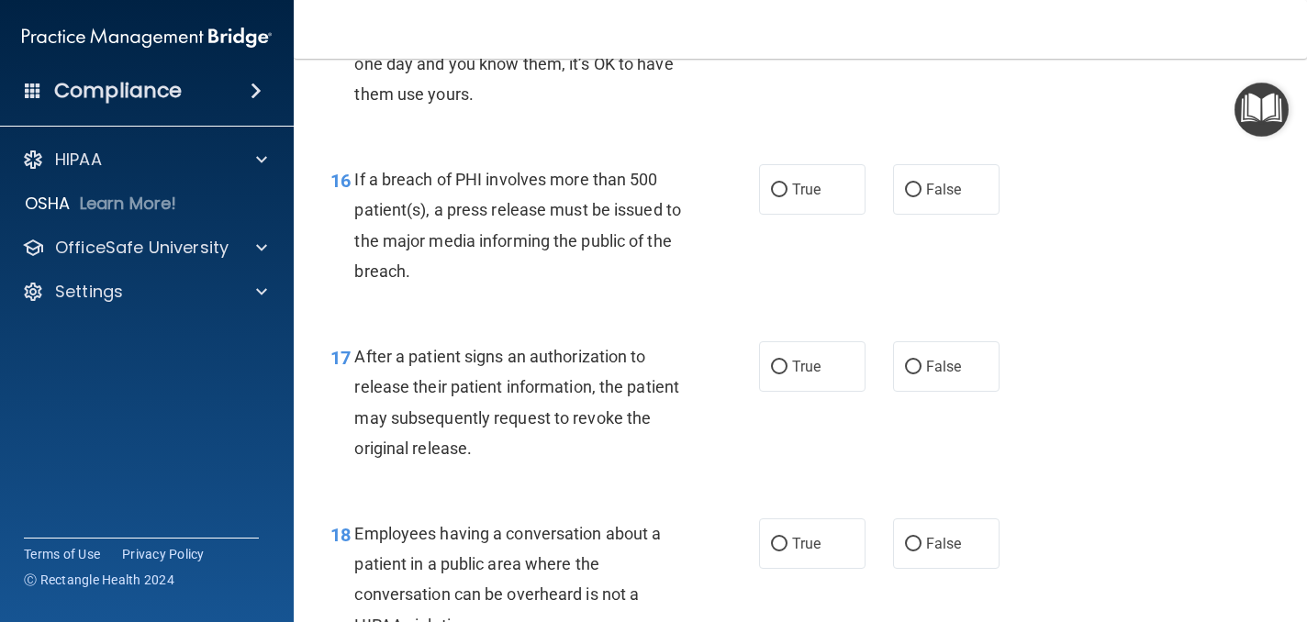
scroll to position [2454, 0]
click at [831, 191] on label "True" at bounding box center [812, 188] width 106 height 50
click at [787, 191] on input "True" at bounding box center [779, 190] width 17 height 14
radio input "true"
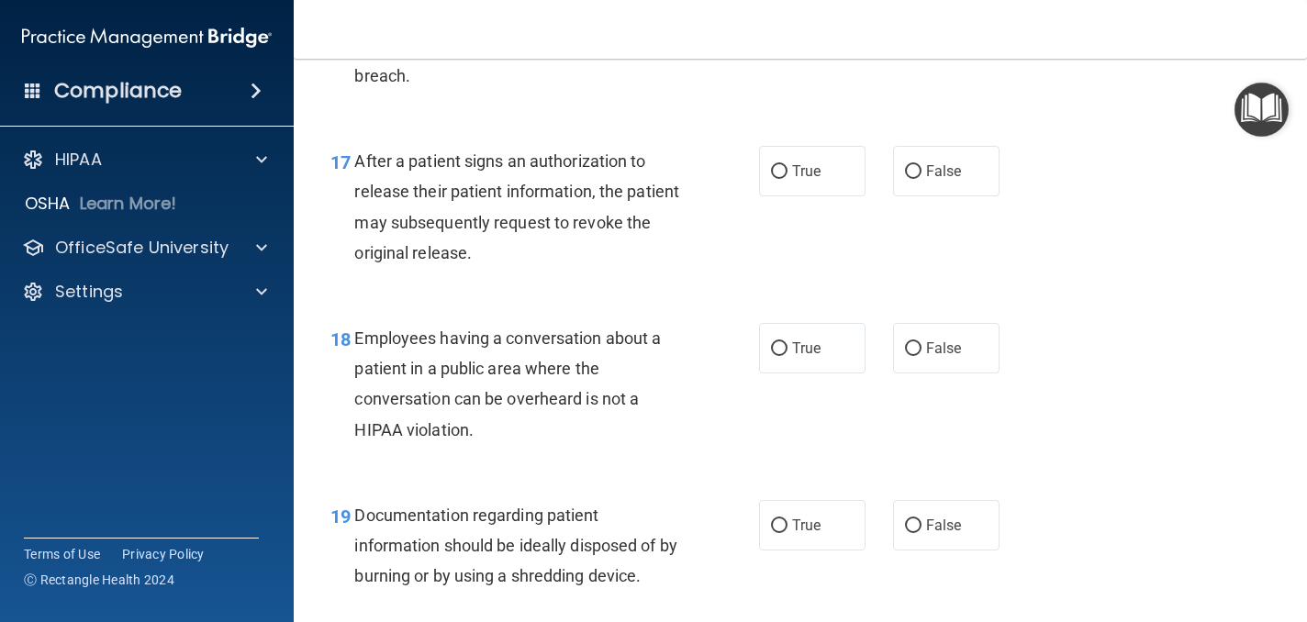
scroll to position [2649, 0]
click at [832, 173] on label "True" at bounding box center [812, 170] width 106 height 50
click at [787, 173] on input "True" at bounding box center [779, 171] width 17 height 14
radio input "true"
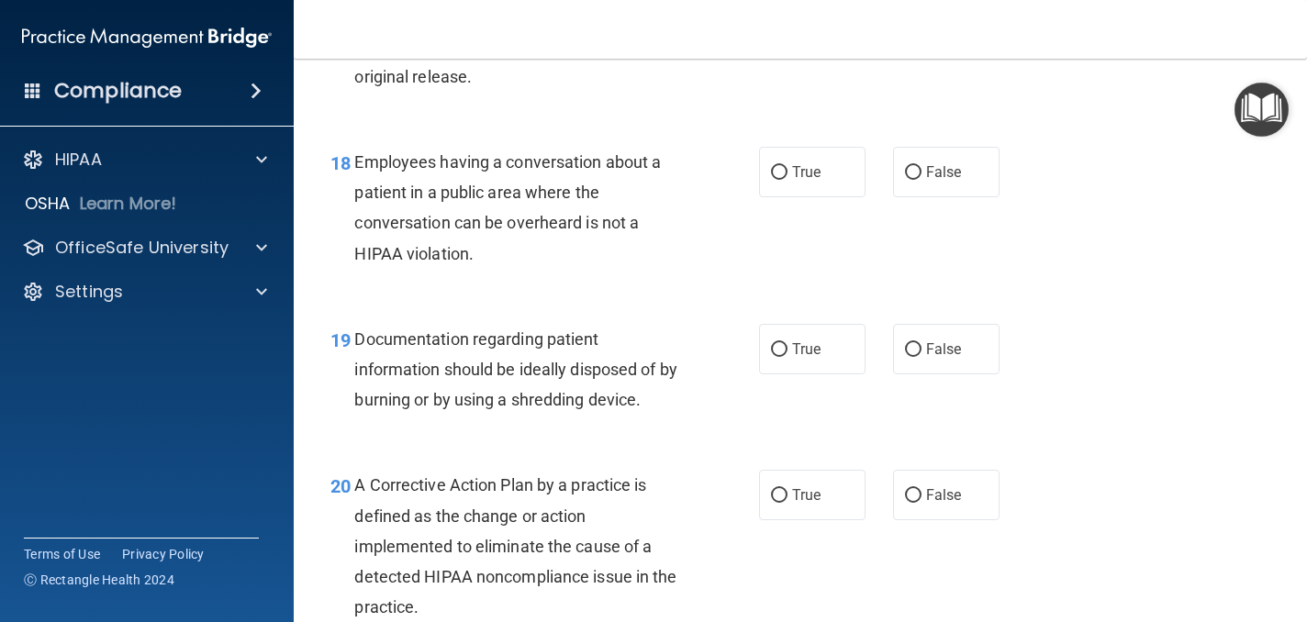
scroll to position [2830, 0]
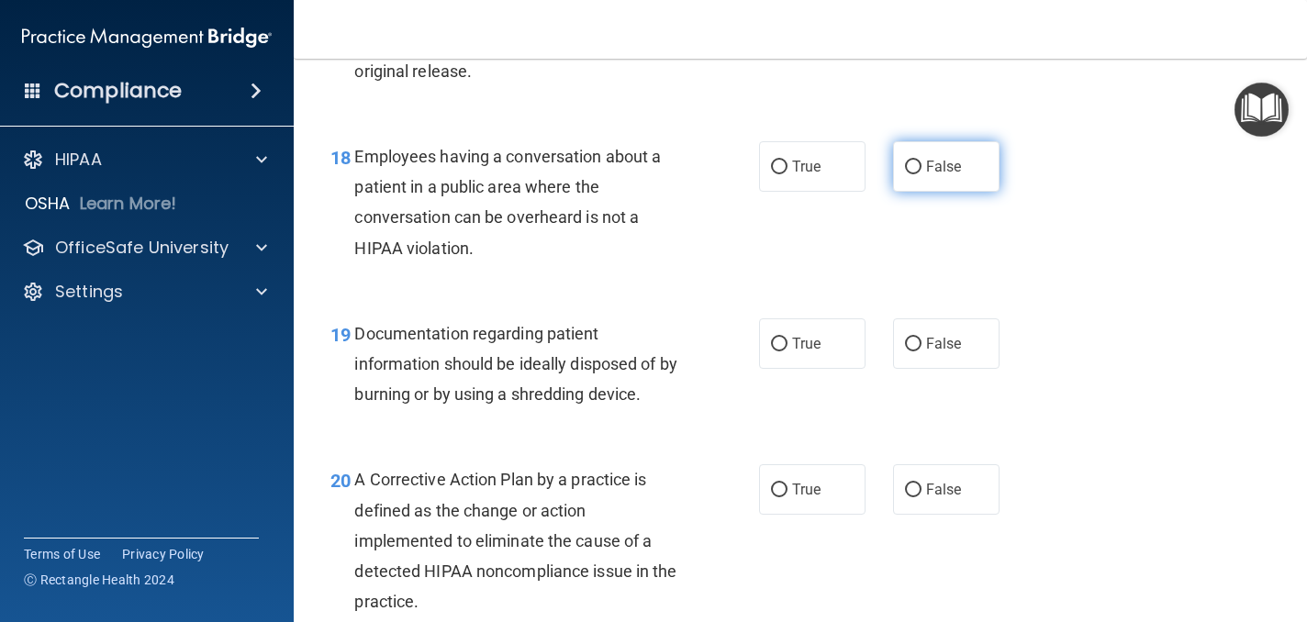
click at [908, 186] on label "False" at bounding box center [946, 166] width 106 height 50
click at [908, 174] on input "False" at bounding box center [913, 168] width 17 height 14
radio input "true"
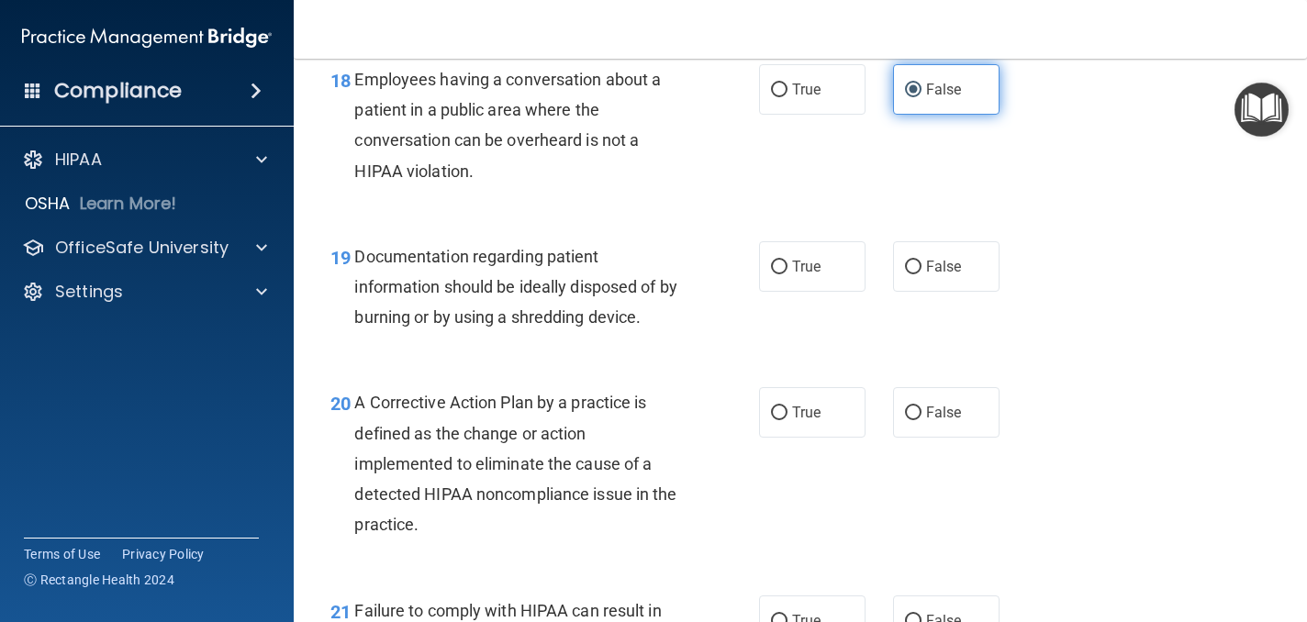
scroll to position [2908, 0]
click at [856, 272] on label "True" at bounding box center [812, 265] width 106 height 50
click at [787, 272] on input "True" at bounding box center [779, 267] width 17 height 14
radio input "true"
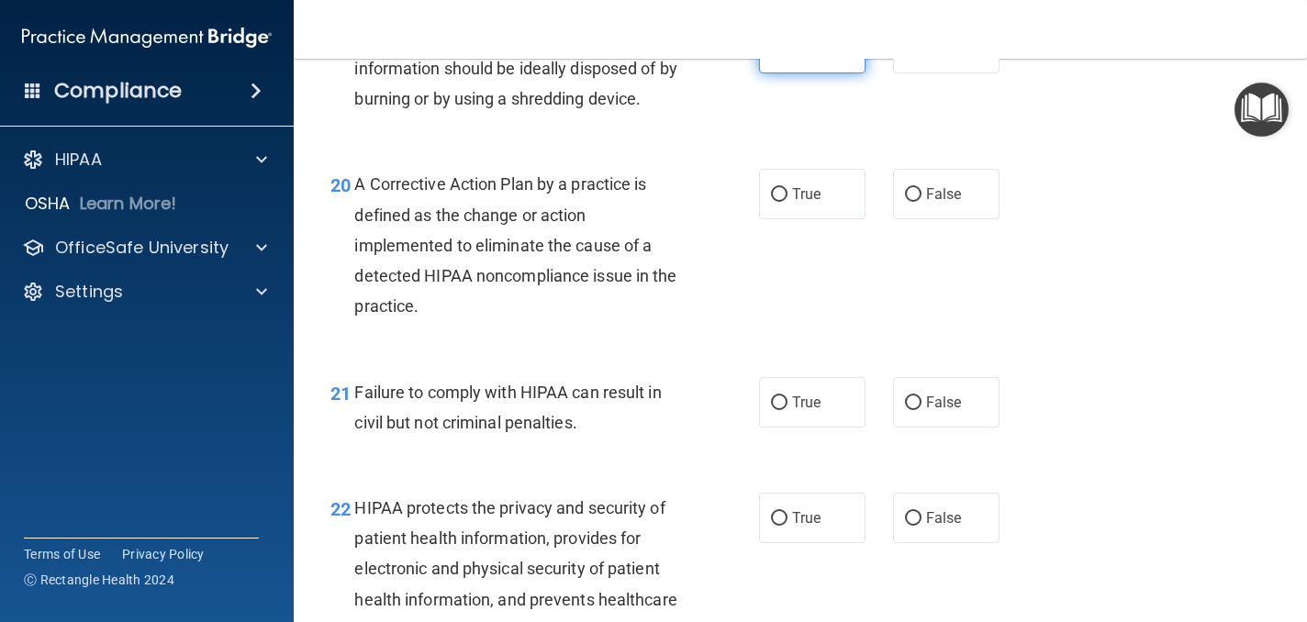
scroll to position [3127, 0]
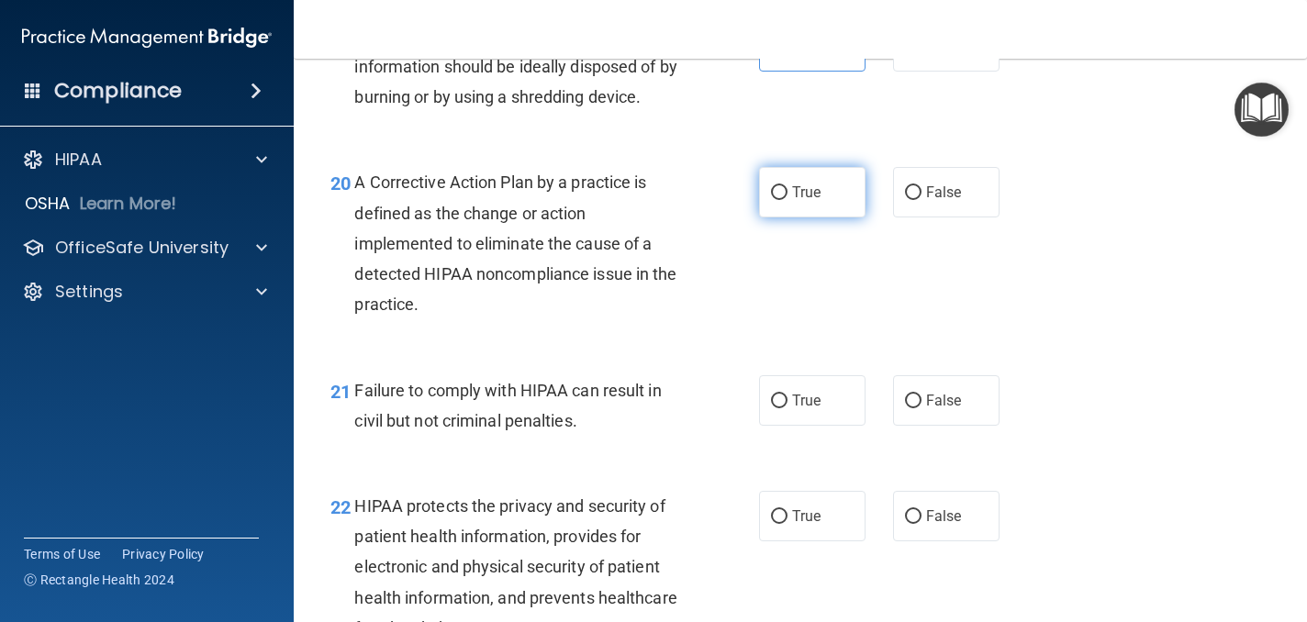
click at [832, 209] on label "True" at bounding box center [812, 192] width 106 height 50
click at [787, 200] on input "True" at bounding box center [779, 193] width 17 height 14
radio input "true"
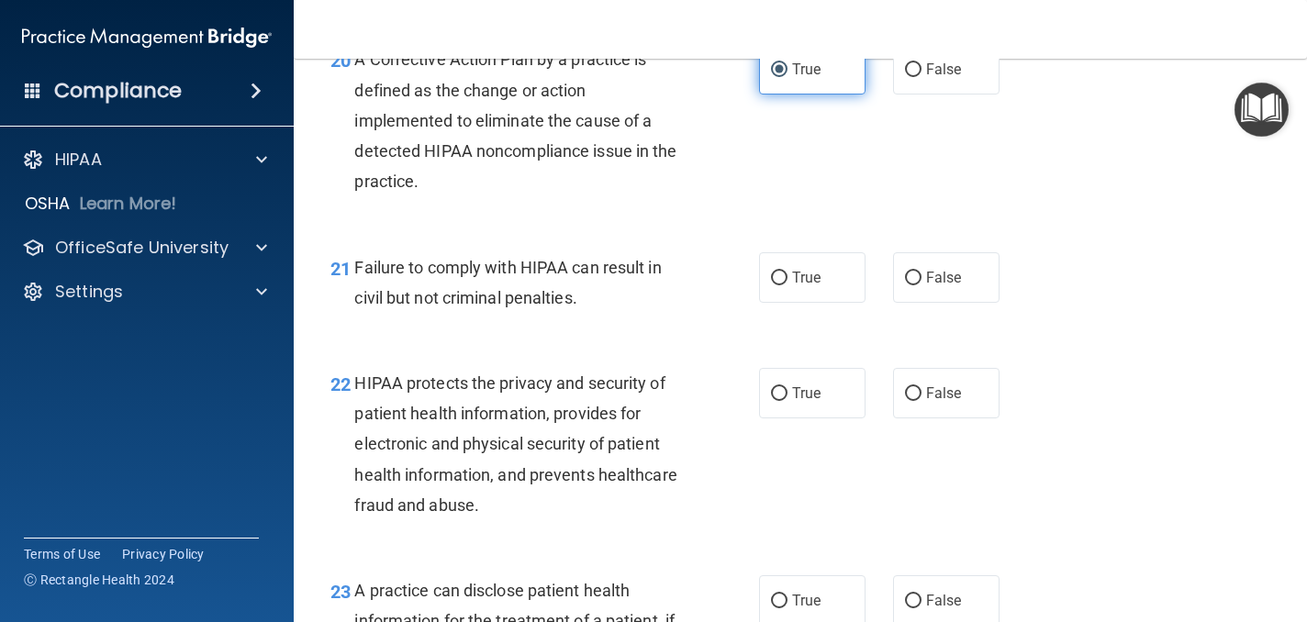
scroll to position [3252, 0]
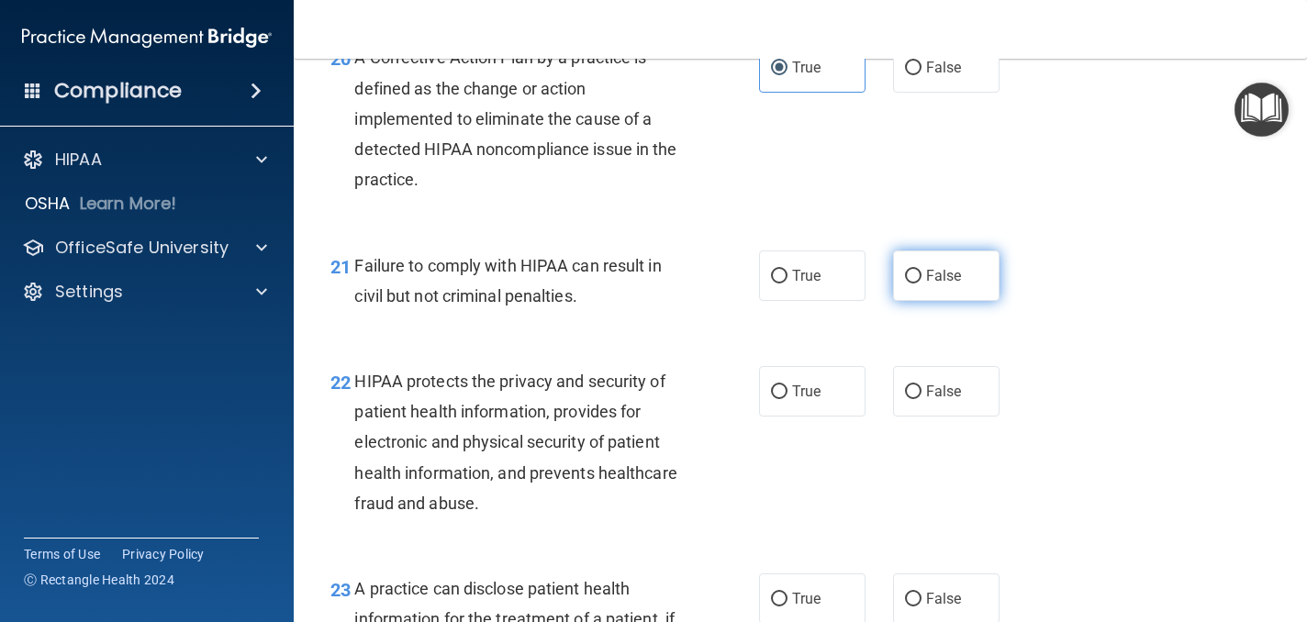
click at [948, 279] on span "False" at bounding box center [944, 275] width 36 height 17
click at [921, 279] on input "False" at bounding box center [913, 277] width 17 height 14
radio input "true"
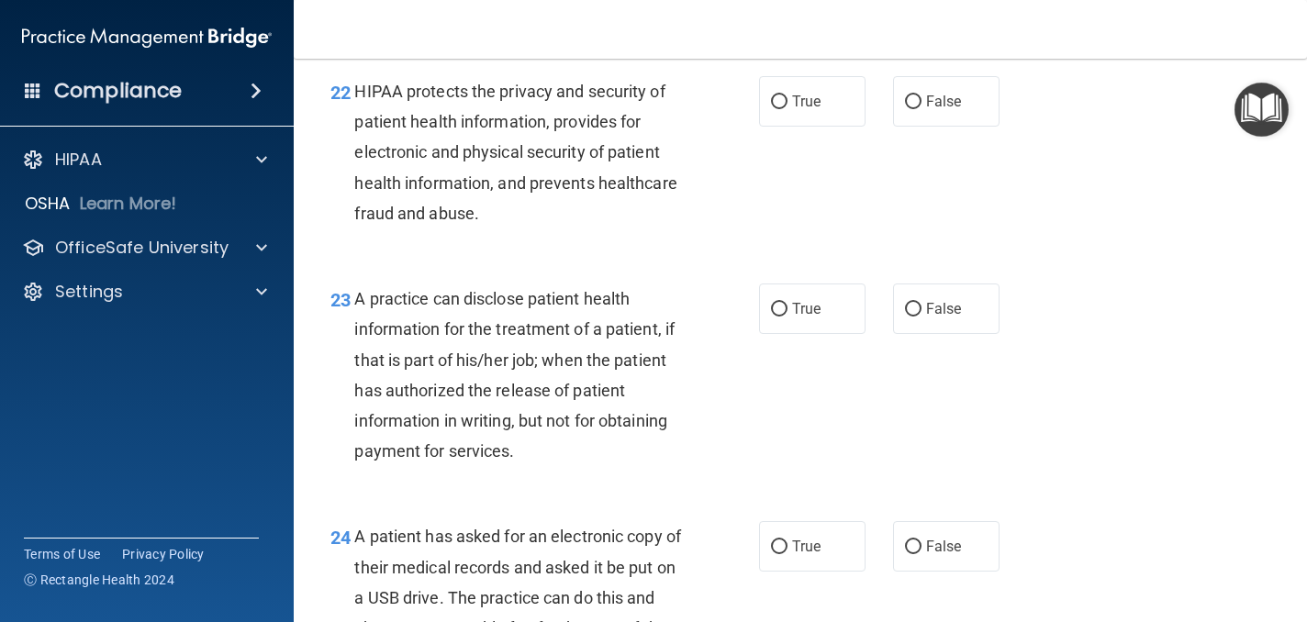
scroll to position [3549, 0]
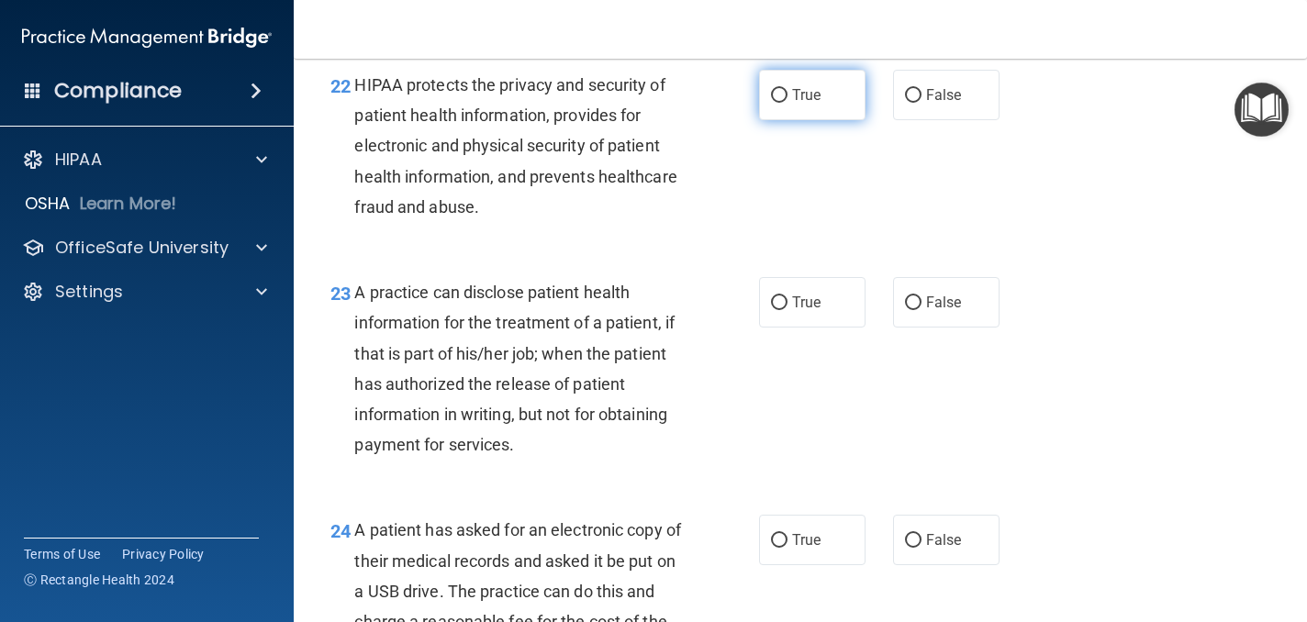
click at [835, 106] on label "True" at bounding box center [812, 95] width 106 height 50
click at [787, 103] on input "True" at bounding box center [779, 96] width 17 height 14
radio input "true"
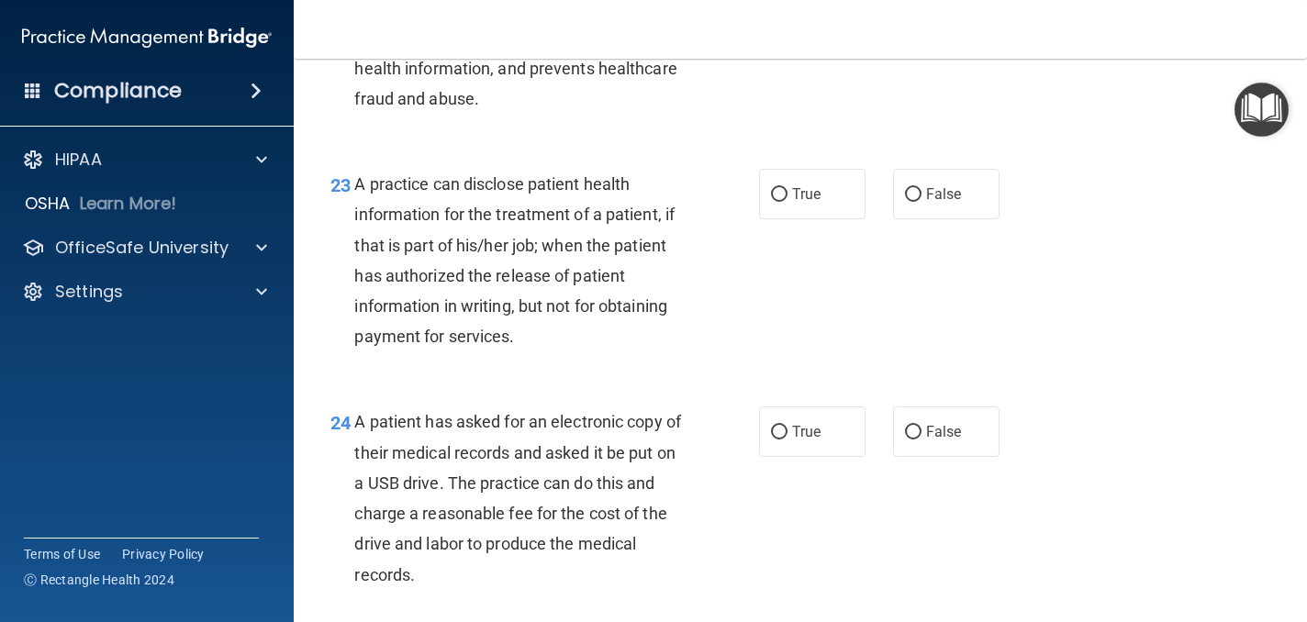
scroll to position [3659, 0]
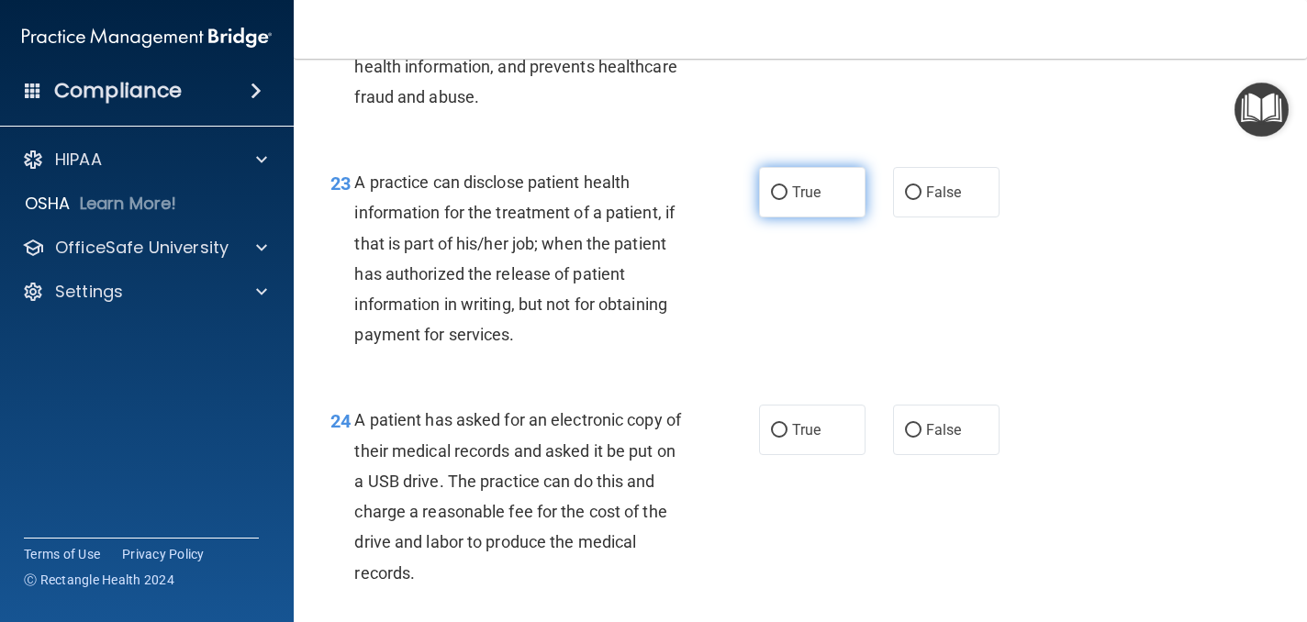
click at [849, 200] on label "True" at bounding box center [812, 192] width 106 height 50
click at [787, 200] on input "True" at bounding box center [779, 193] width 17 height 14
radio input "true"
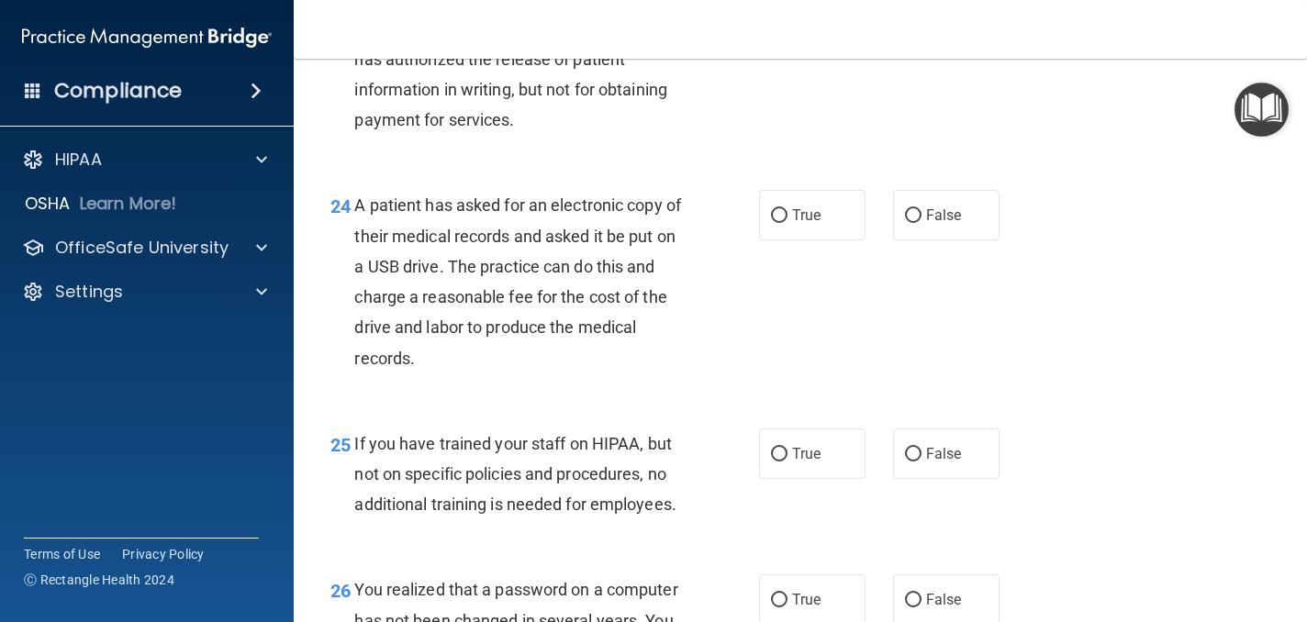
scroll to position [3874, 0]
click at [825, 218] on label "True" at bounding box center [812, 214] width 106 height 50
click at [787, 218] on input "True" at bounding box center [779, 215] width 17 height 14
radio input "true"
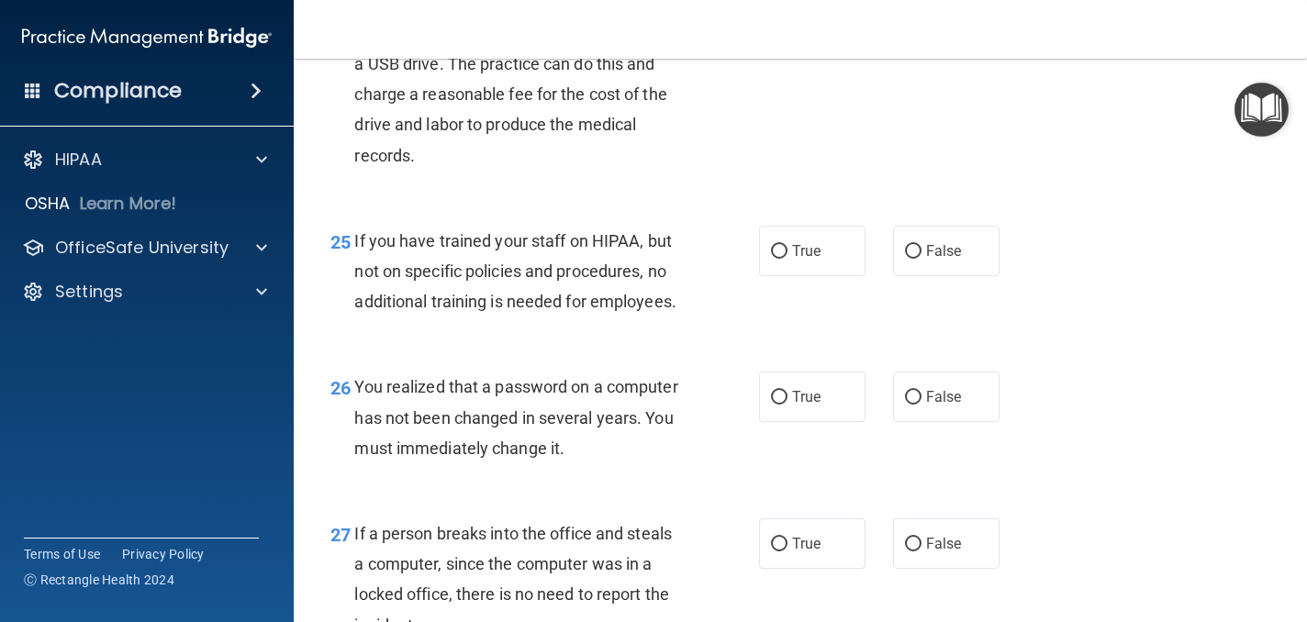
scroll to position [4079, 0]
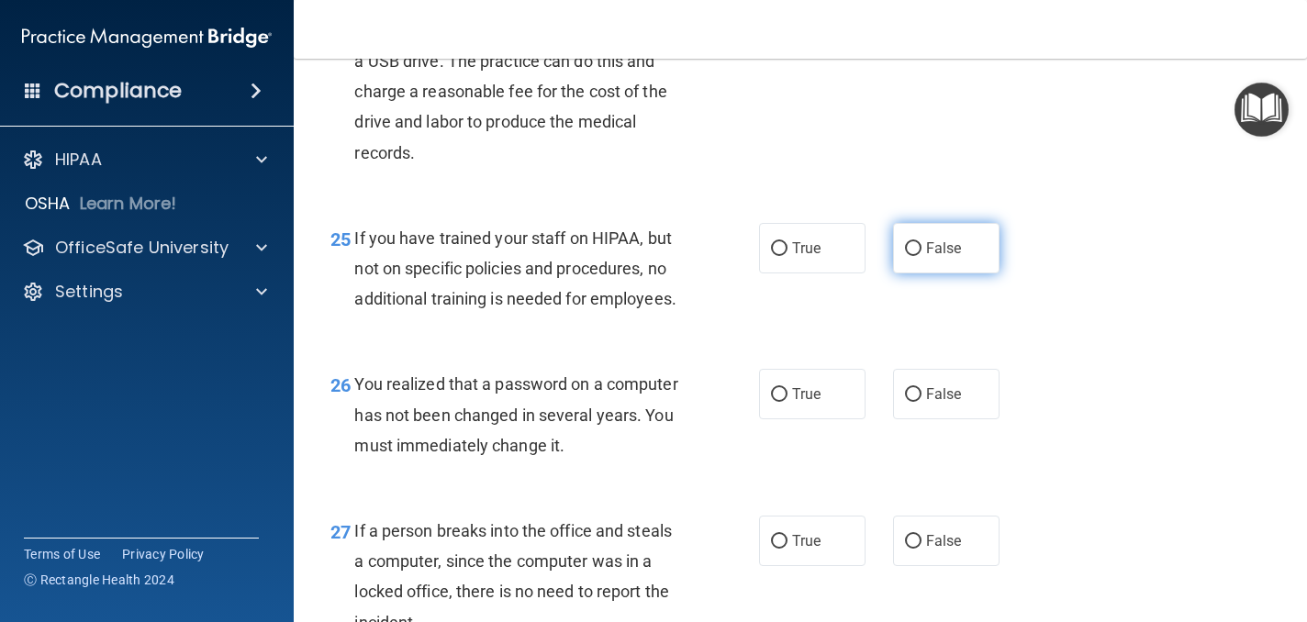
click at [943, 267] on label "False" at bounding box center [946, 248] width 106 height 50
click at [921, 256] on input "False" at bounding box center [913, 249] width 17 height 14
radio input "true"
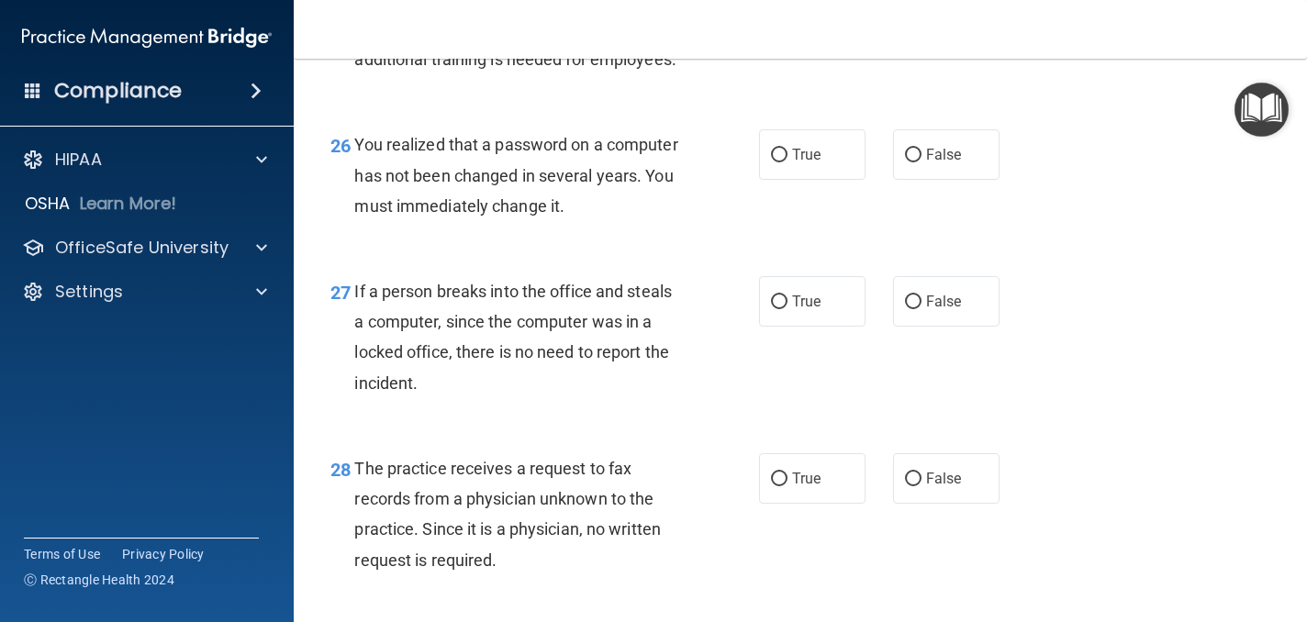
scroll to position [4325, 0]
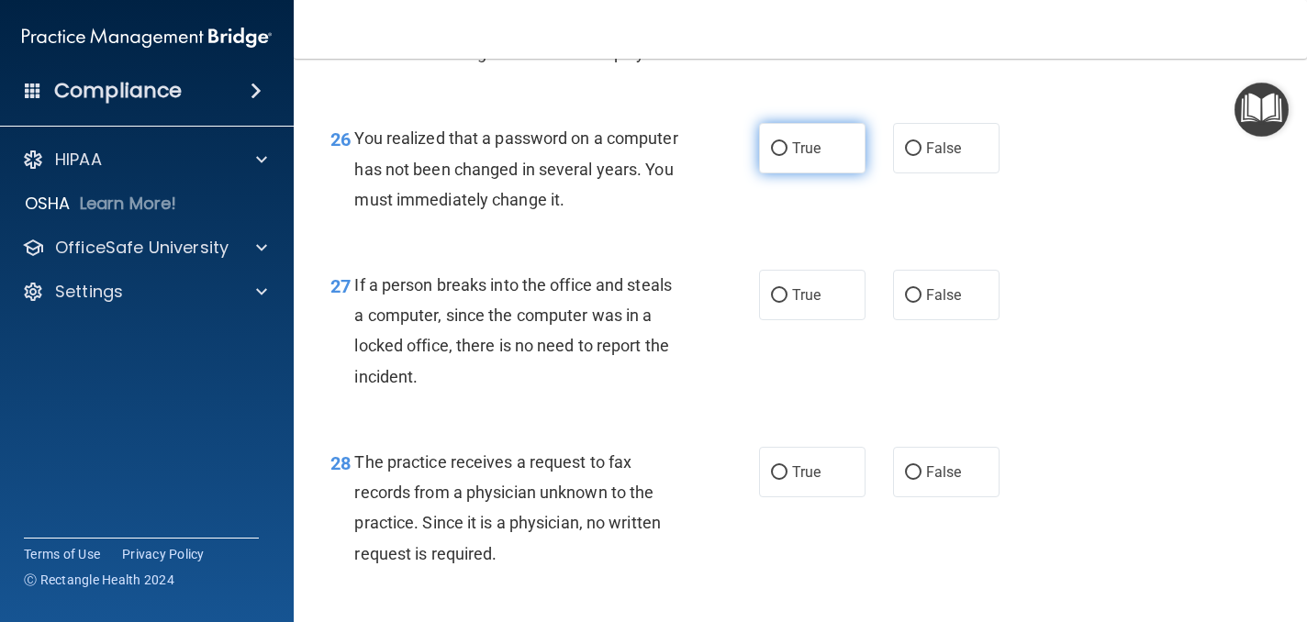
click at [844, 151] on label "True" at bounding box center [812, 148] width 106 height 50
click at [787, 151] on input "True" at bounding box center [779, 149] width 17 height 14
radio input "true"
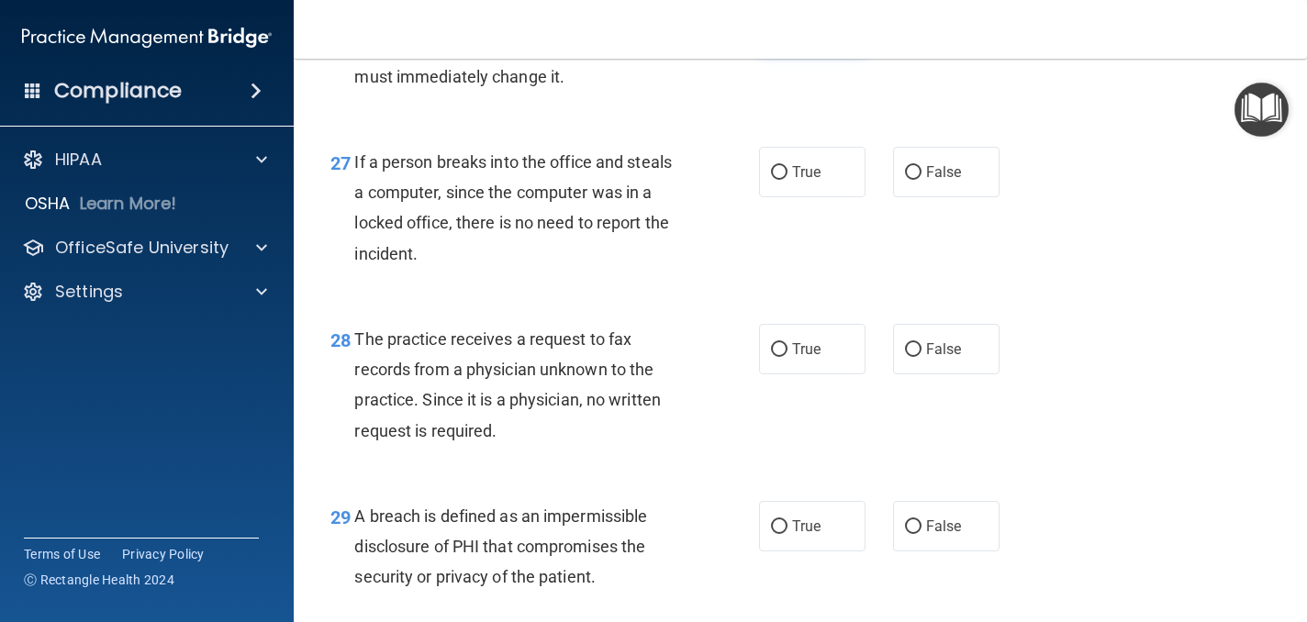
scroll to position [4449, 0]
click at [920, 194] on label "False" at bounding box center [946, 171] width 106 height 50
click at [920, 179] on input "False" at bounding box center [913, 172] width 17 height 14
radio input "true"
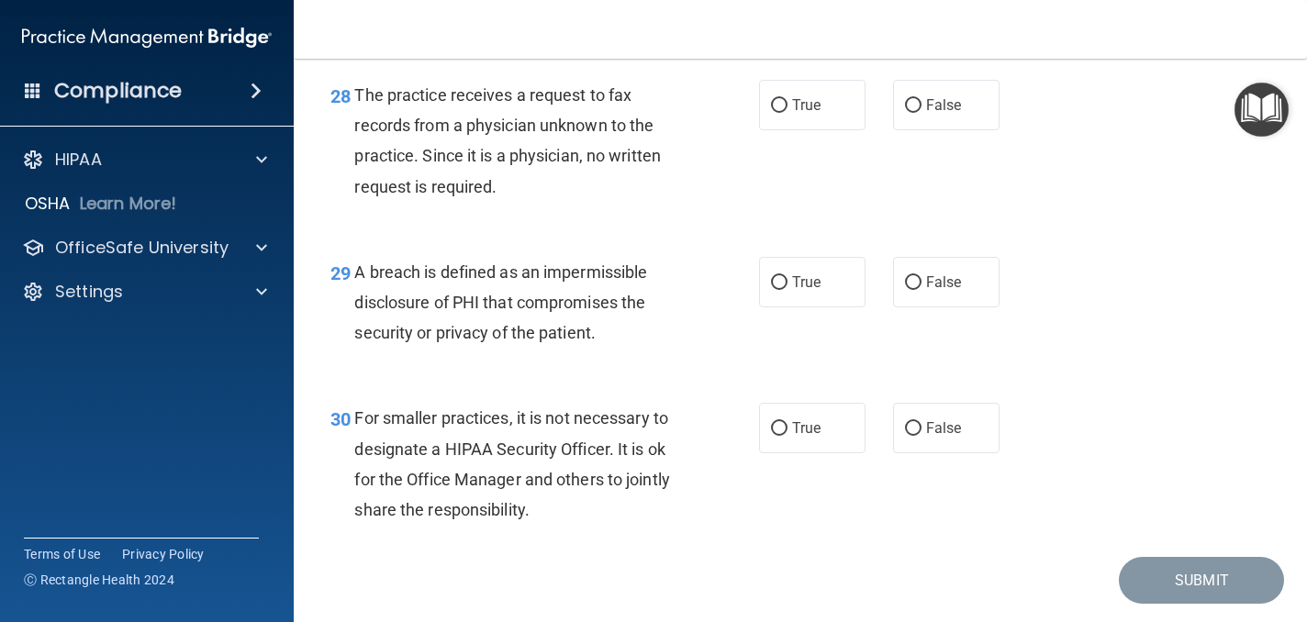
scroll to position [4698, 0]
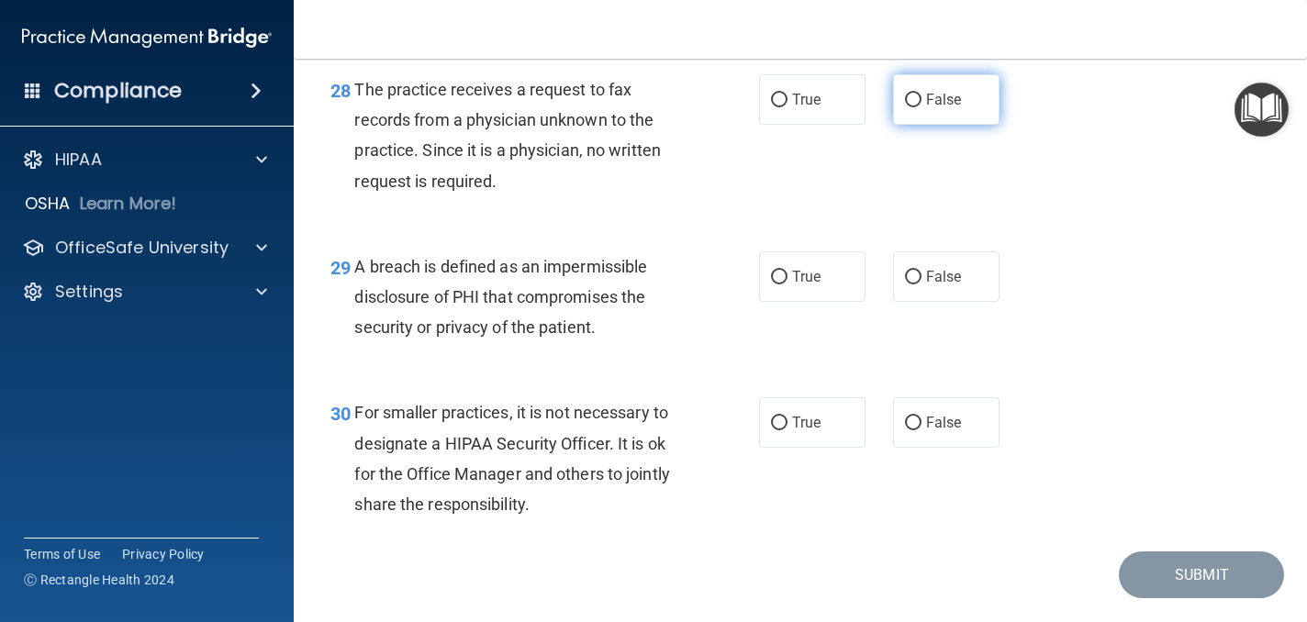
click at [960, 117] on label "False" at bounding box center [946, 99] width 106 height 50
click at [921, 107] on input "False" at bounding box center [913, 101] width 17 height 14
radio input "true"
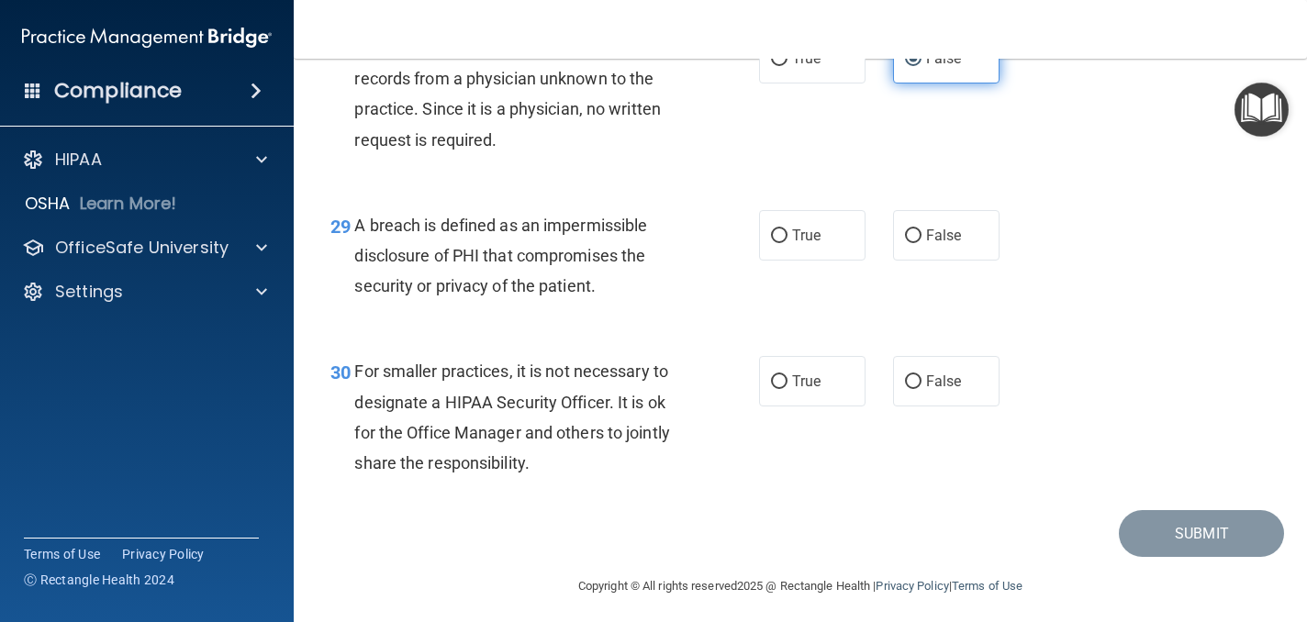
scroll to position [4748, 0]
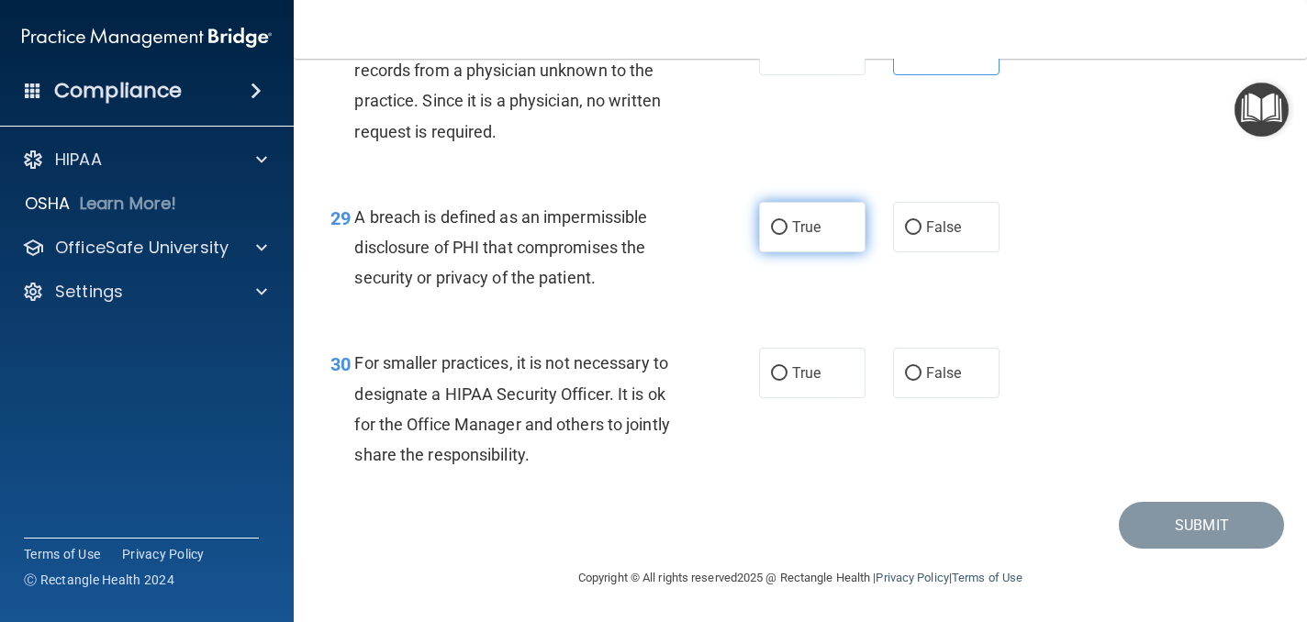
click at [842, 221] on label "True" at bounding box center [812, 227] width 106 height 50
click at [787, 221] on input "True" at bounding box center [779, 228] width 17 height 14
radio input "true"
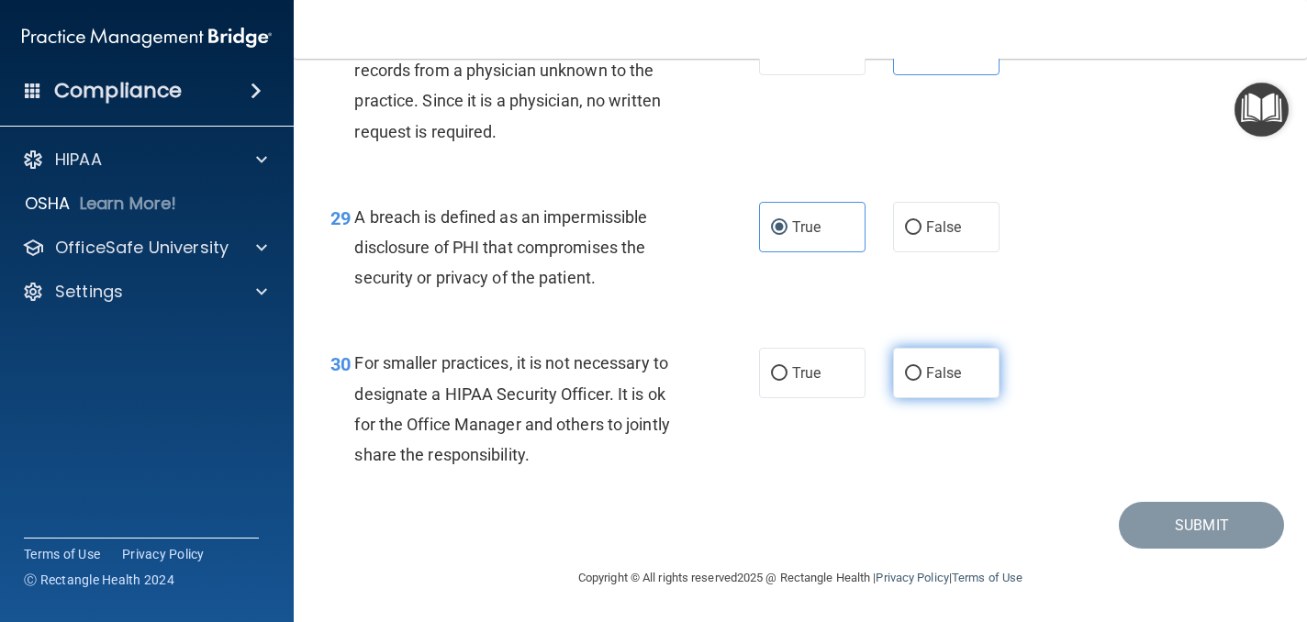
click at [931, 372] on span "False" at bounding box center [944, 372] width 36 height 17
click at [921, 372] on input "False" at bounding box center [913, 374] width 17 height 14
radio input "true"
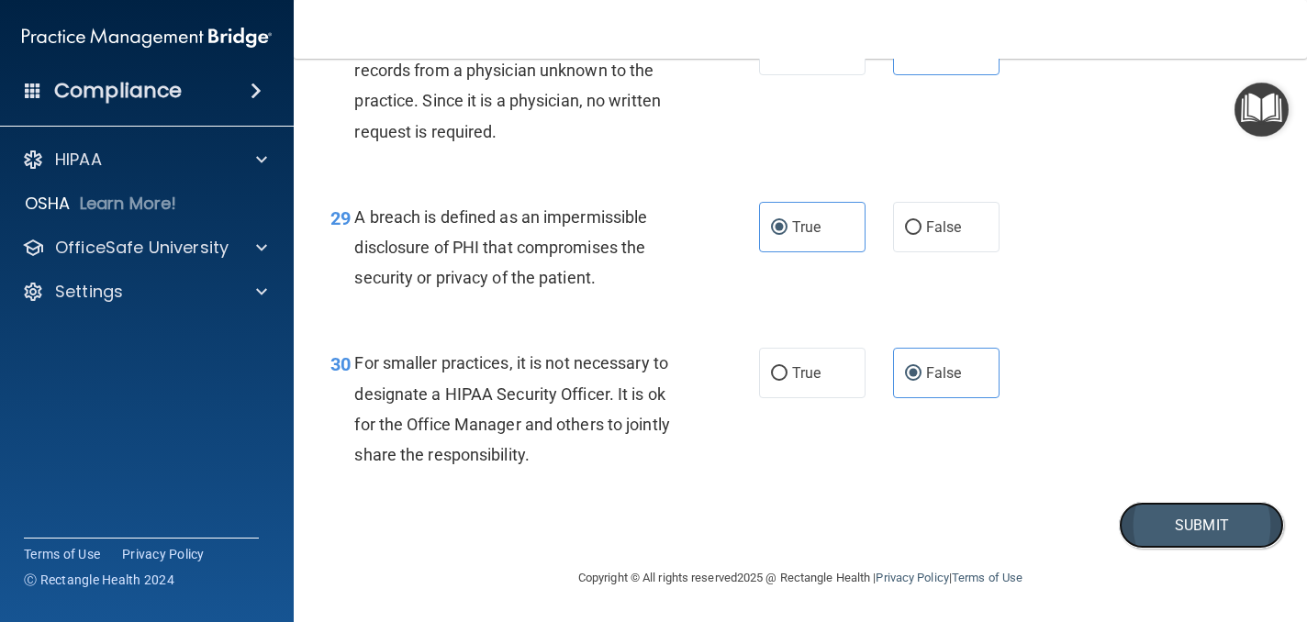
click at [1176, 526] on button "Submit" at bounding box center [1201, 525] width 165 height 47
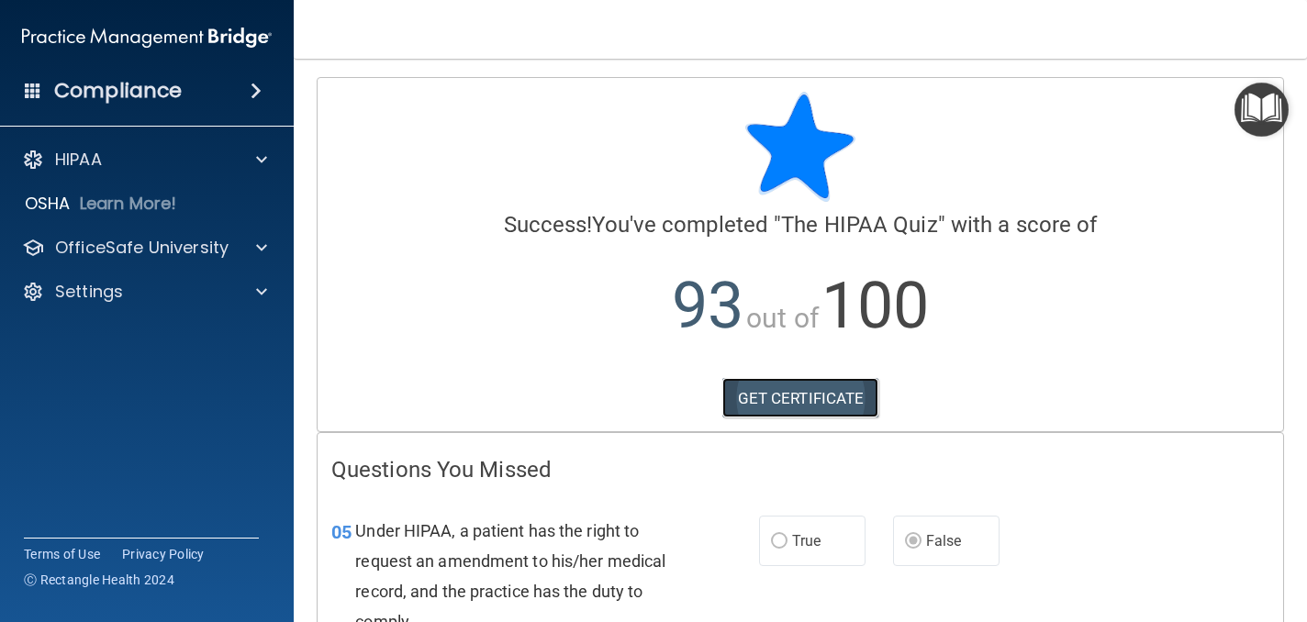
click at [841, 406] on link "GET CERTIFICATE" at bounding box center [800, 398] width 157 height 40
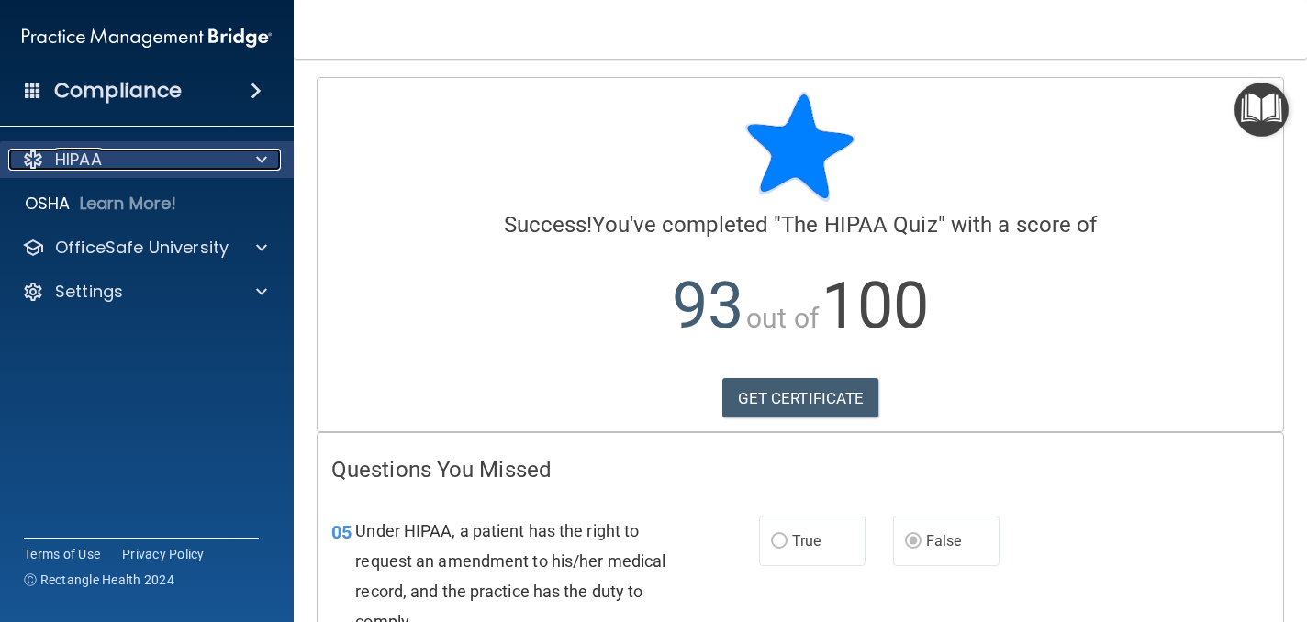
click at [260, 158] on span at bounding box center [261, 160] width 11 height 22
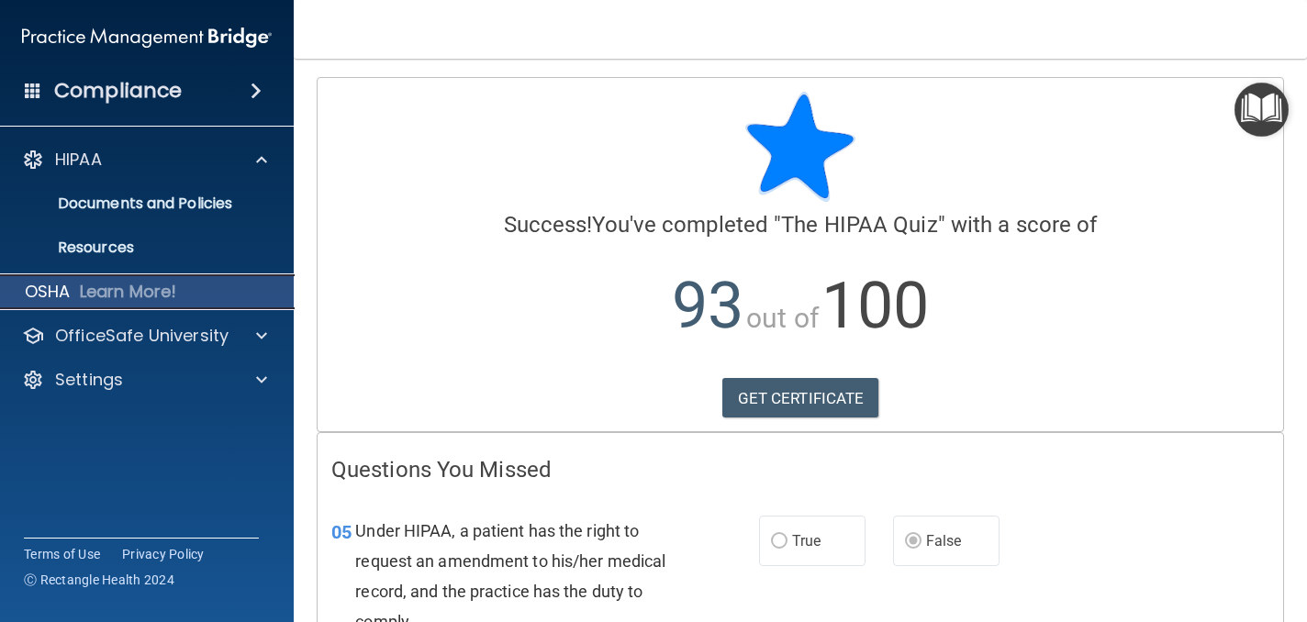
click at [200, 285] on div "OSHA Learn More!" at bounding box center [147, 291] width 322 height 37
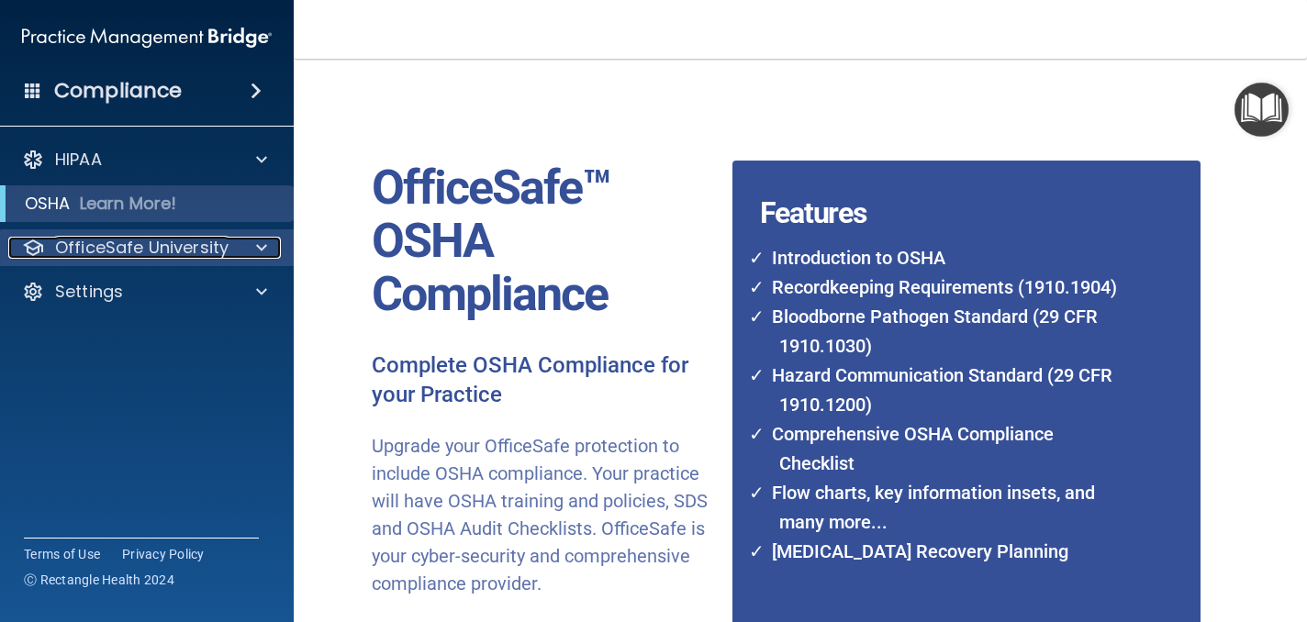
click at [198, 244] on p "OfficeSafe University" at bounding box center [141, 248] width 173 height 22
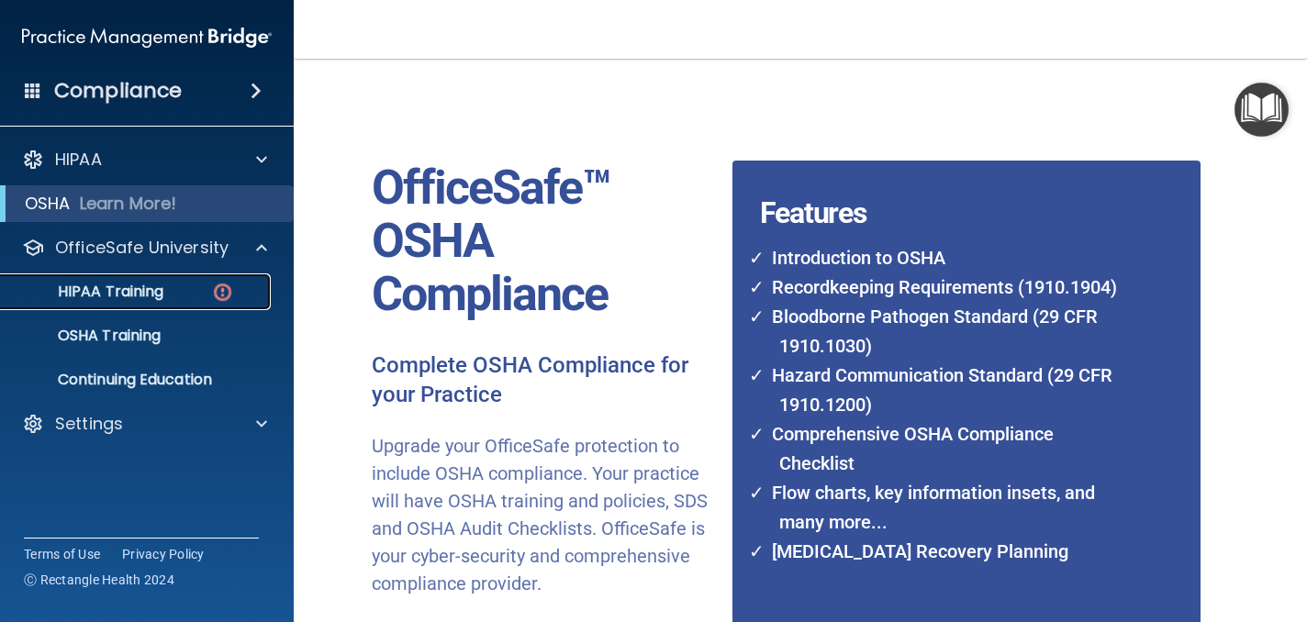
click at [128, 288] on p "HIPAA Training" at bounding box center [87, 292] width 151 height 18
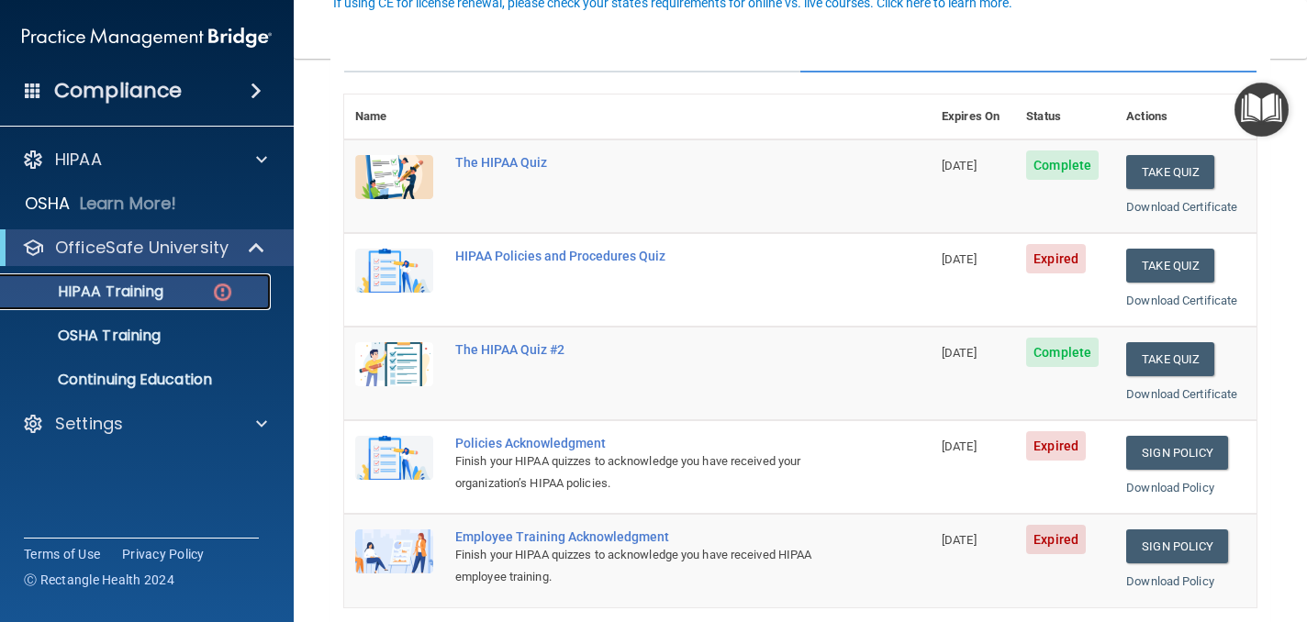
scroll to position [186, 0]
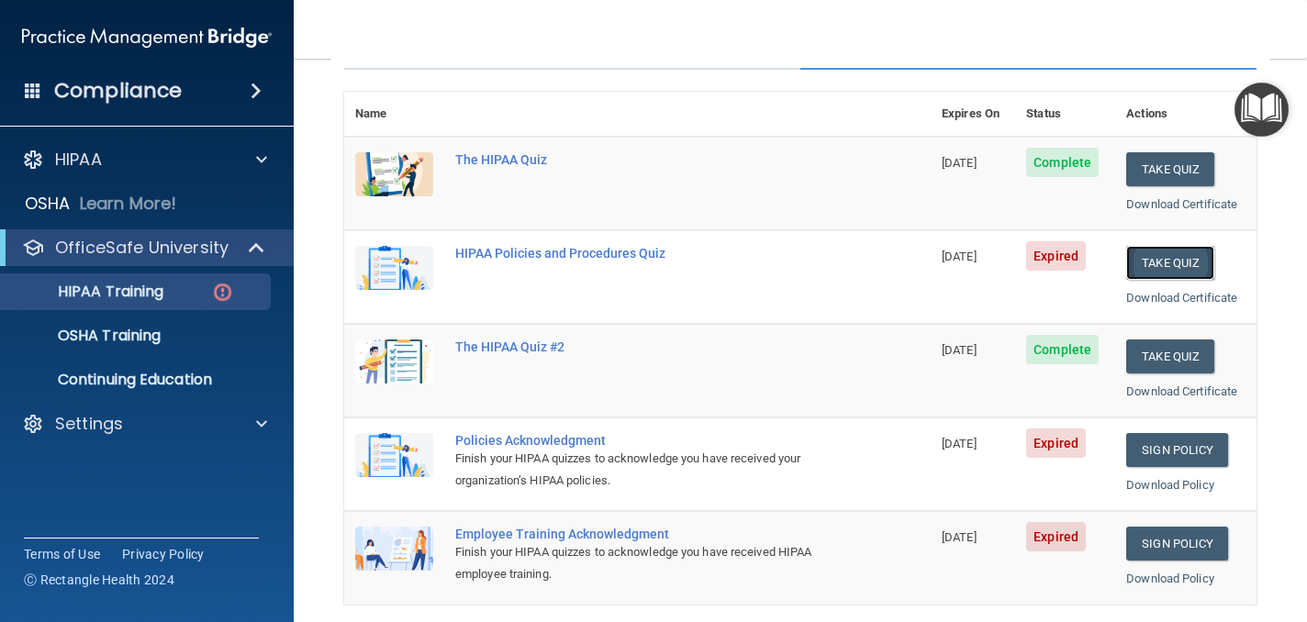
click at [1176, 258] on button "Take Quiz" at bounding box center [1170, 263] width 88 height 34
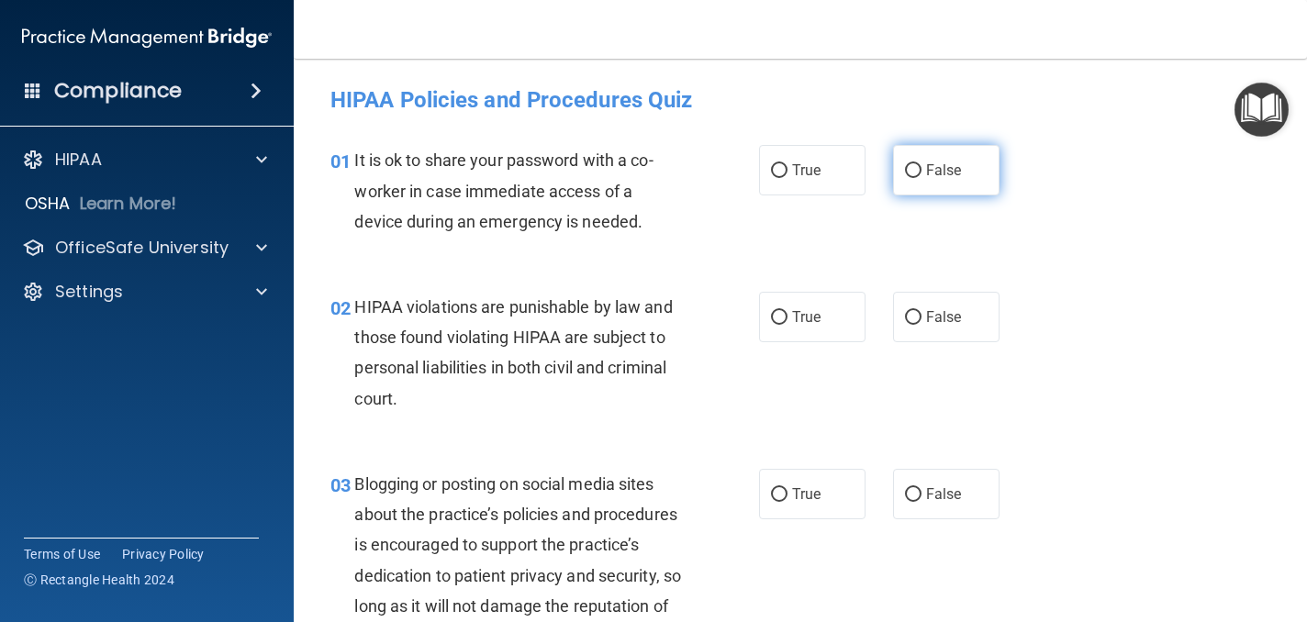
click at [975, 174] on label "False" at bounding box center [946, 170] width 106 height 50
click at [921, 174] on input "False" at bounding box center [913, 171] width 17 height 14
radio input "true"
click at [828, 307] on label "True" at bounding box center [812, 317] width 106 height 50
click at [787, 311] on input "True" at bounding box center [779, 318] width 17 height 14
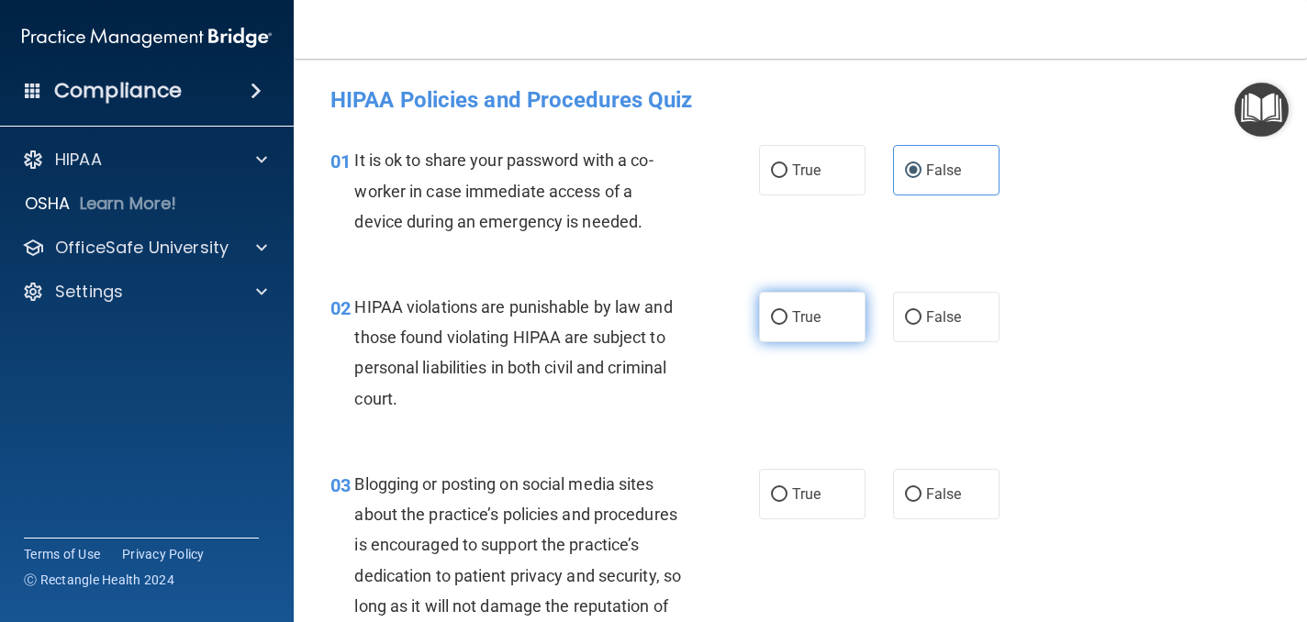
radio input "true"
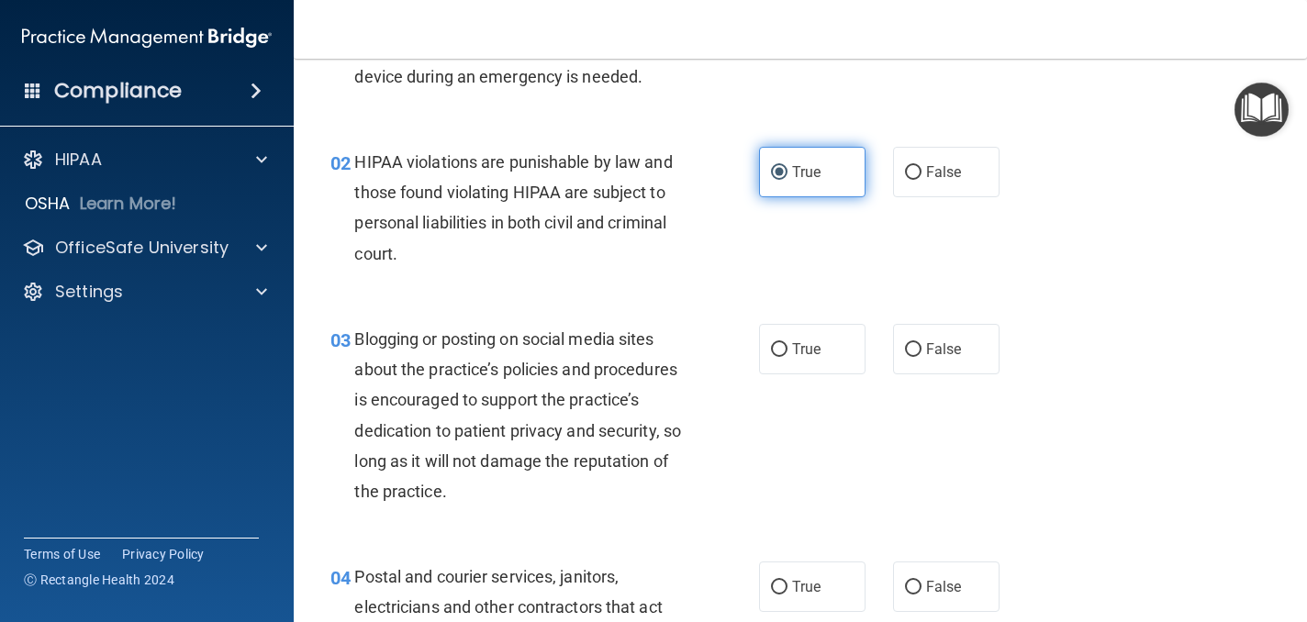
scroll to position [147, 0]
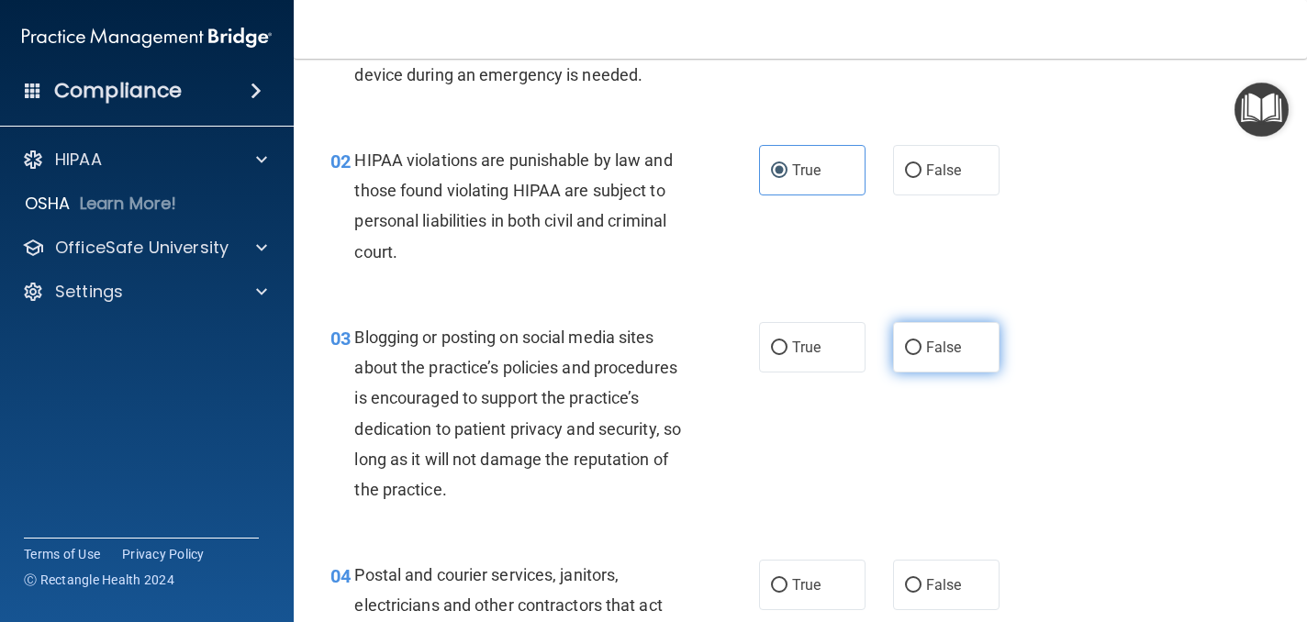
click at [952, 358] on label "False" at bounding box center [946, 347] width 106 height 50
click at [921, 355] on input "False" at bounding box center [913, 348] width 17 height 14
radio input "true"
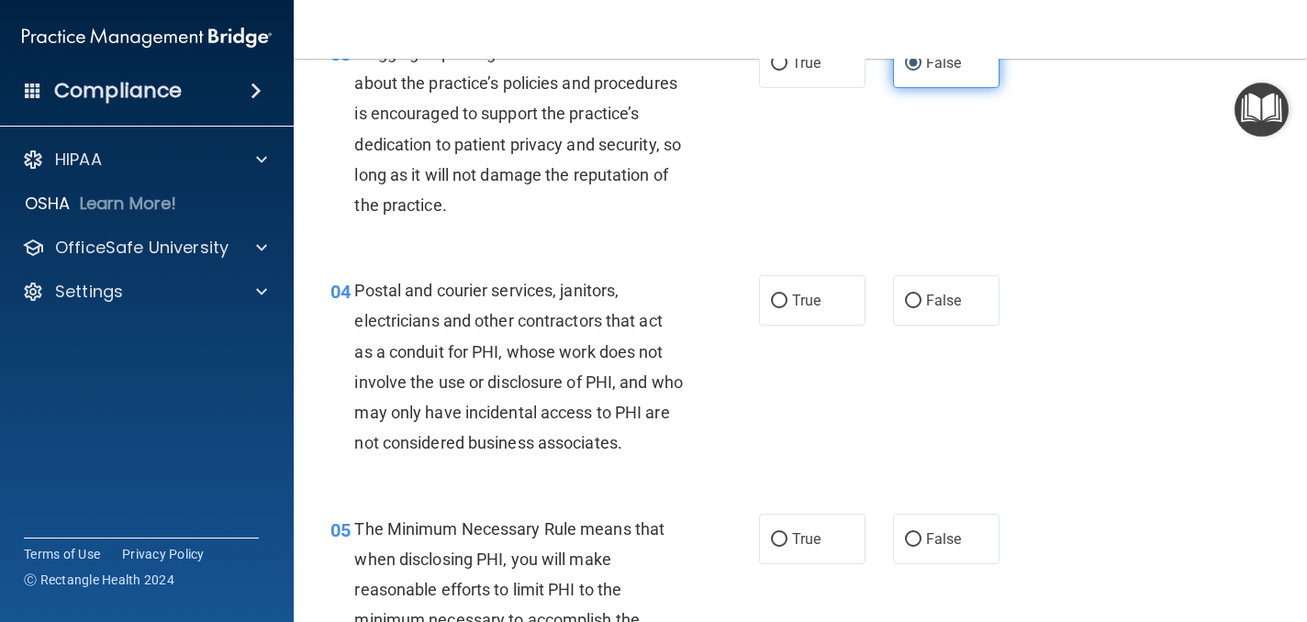
scroll to position [434, 0]
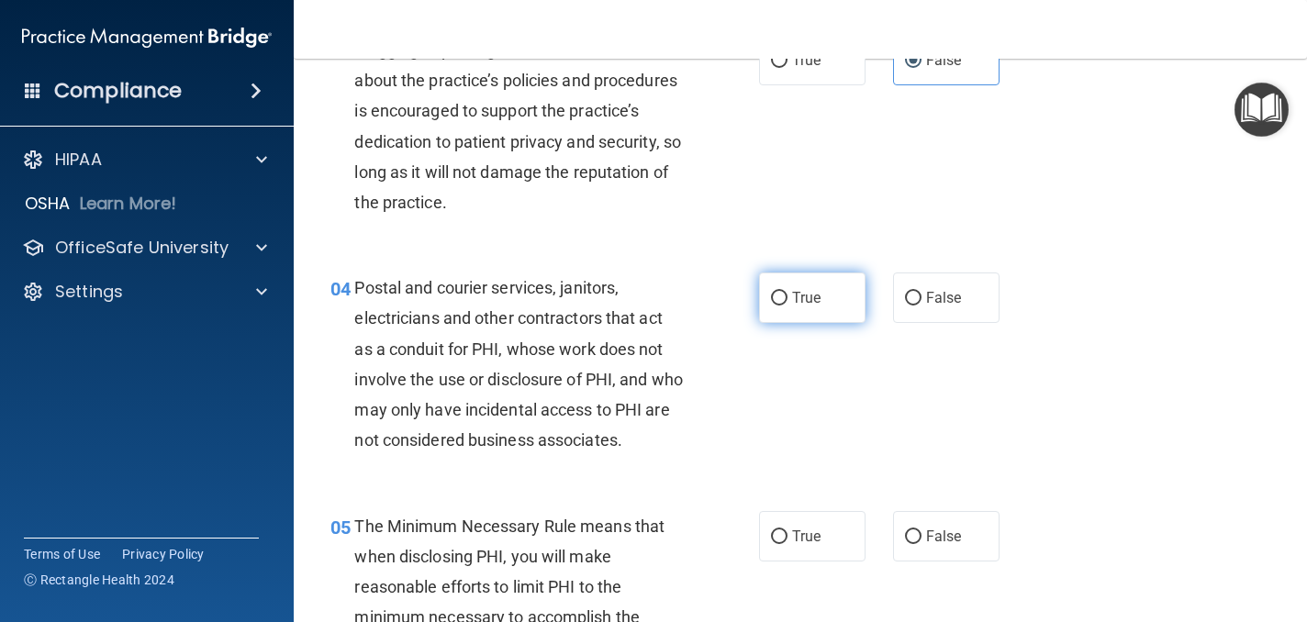
click at [842, 295] on label "True" at bounding box center [812, 298] width 106 height 50
click at [787, 295] on input "True" at bounding box center [779, 299] width 17 height 14
radio input "true"
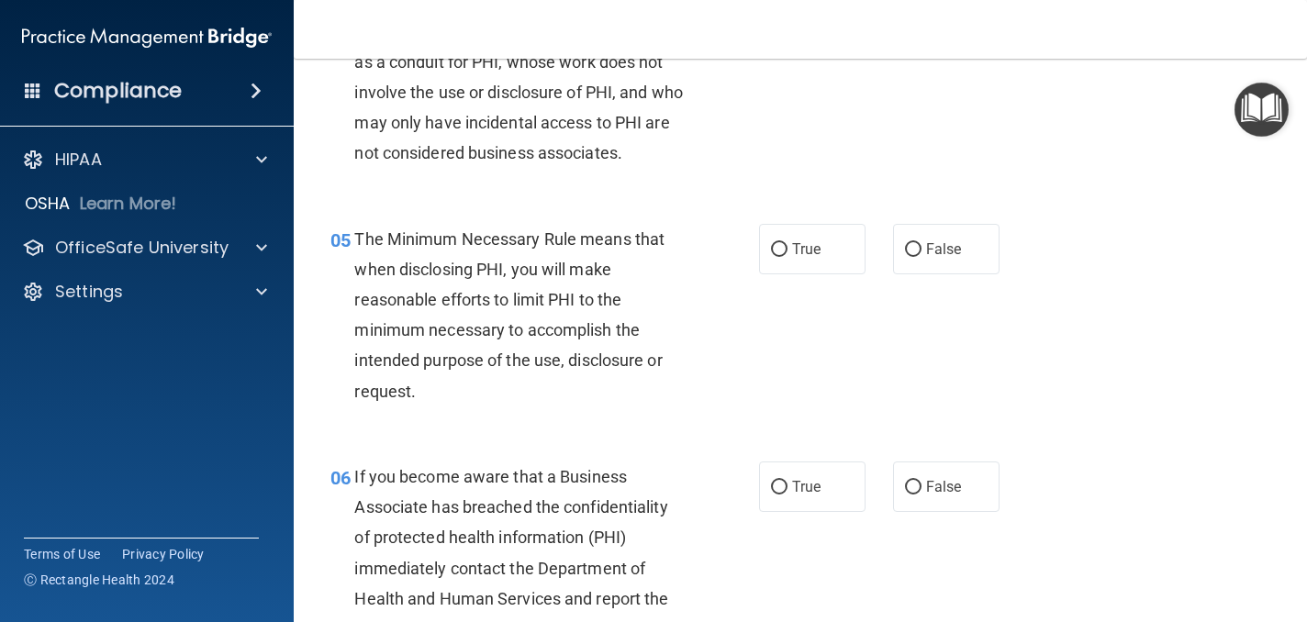
scroll to position [726, 0]
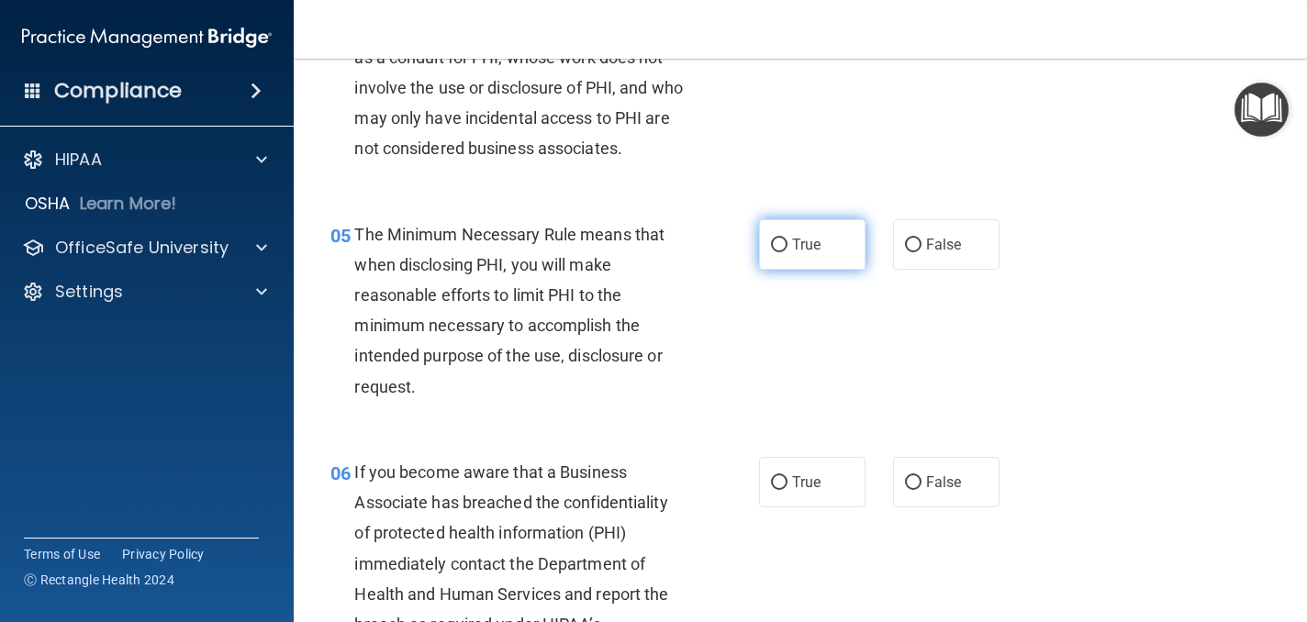
click at [819, 261] on label "True" at bounding box center [812, 244] width 106 height 50
click at [787, 252] on input "True" at bounding box center [779, 246] width 17 height 14
radio input "true"
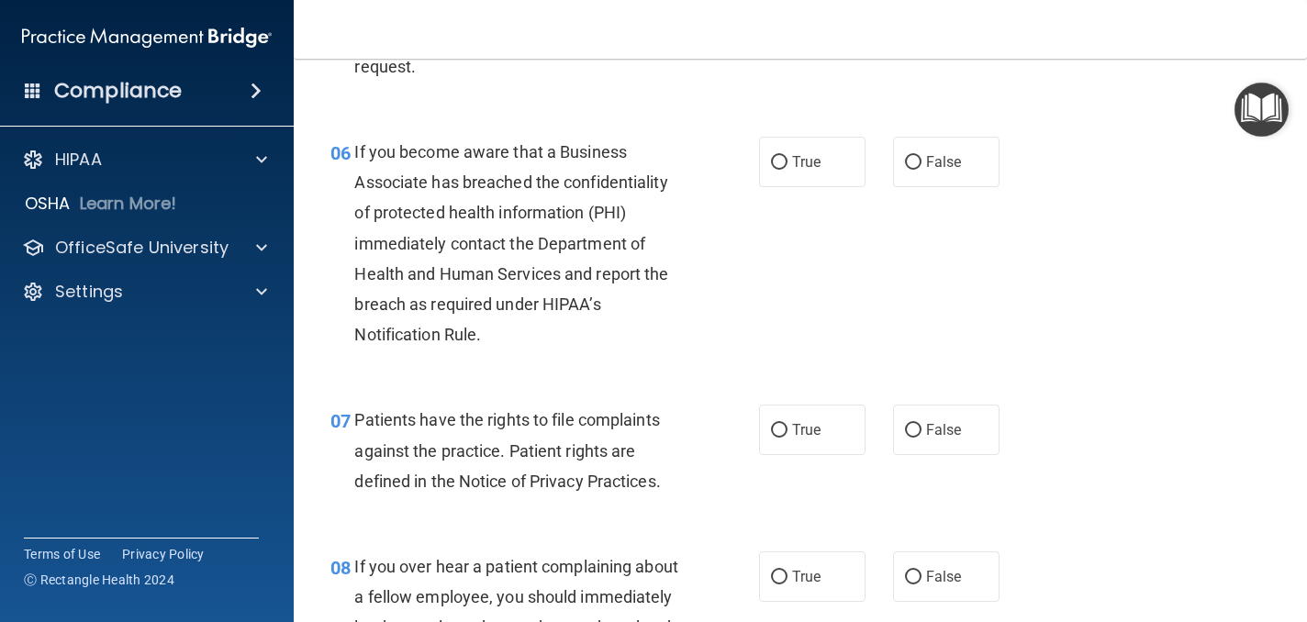
scroll to position [1049, 0]
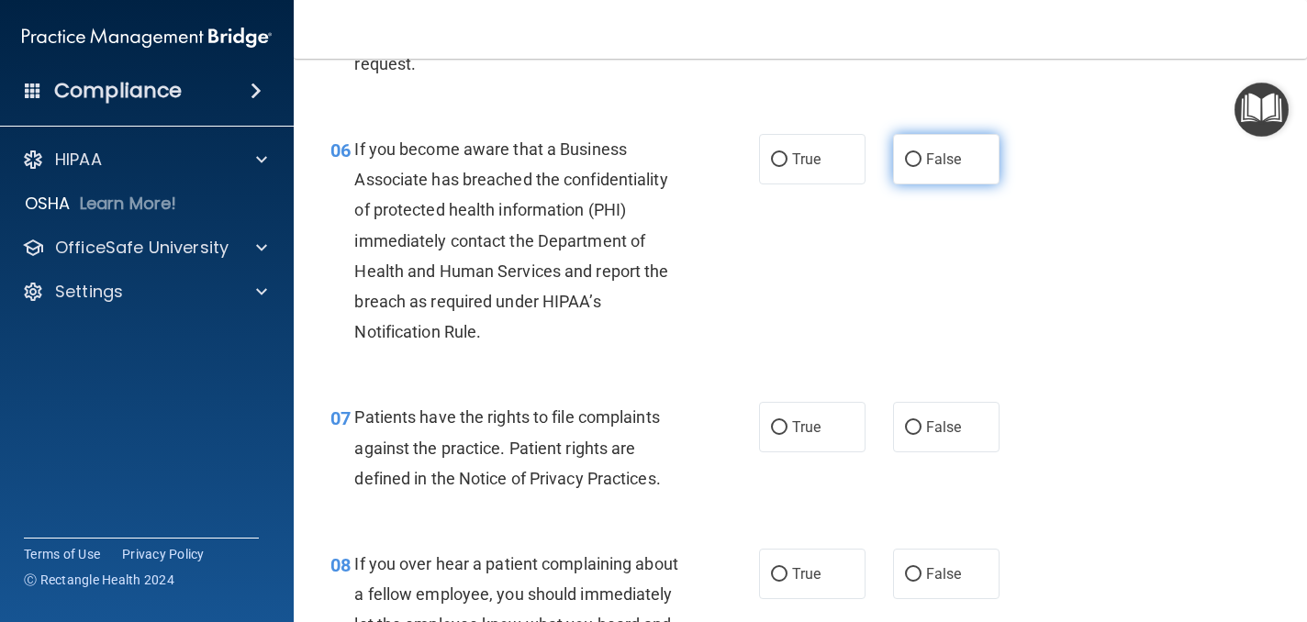
click at [964, 173] on label "False" at bounding box center [946, 159] width 106 height 50
click at [921, 167] on input "False" at bounding box center [913, 160] width 17 height 14
radio input "true"
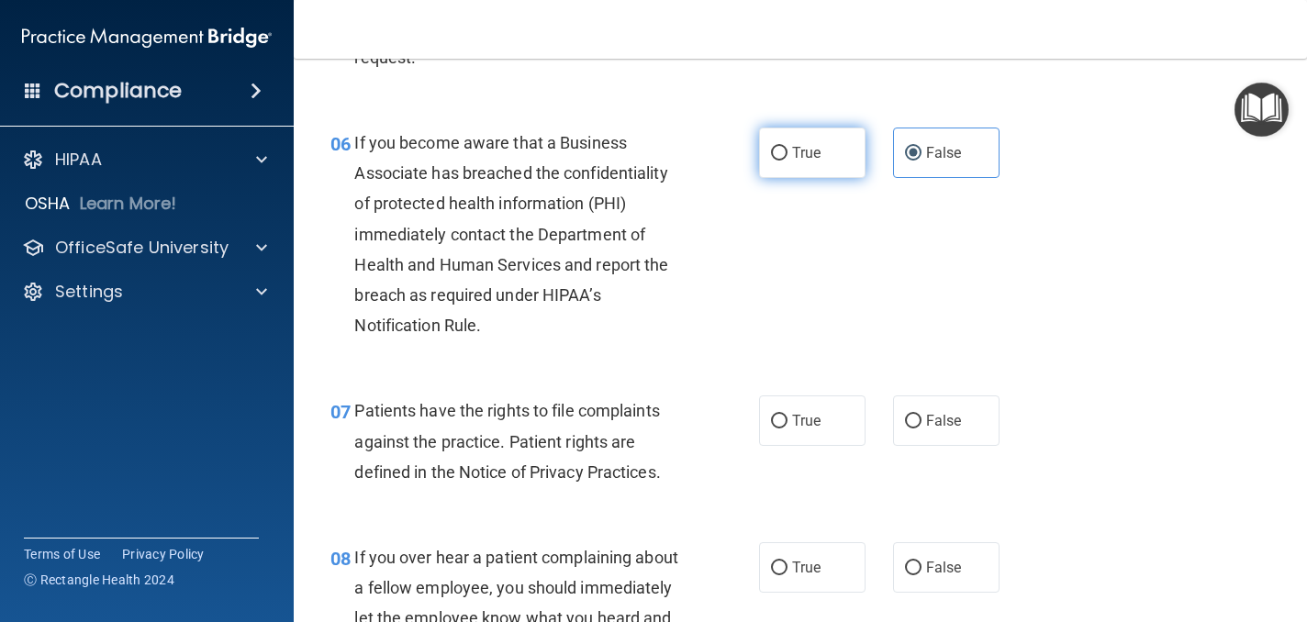
click at [784, 162] on label "True" at bounding box center [812, 153] width 106 height 50
click at [784, 161] on input "True" at bounding box center [779, 154] width 17 height 14
radio input "true"
radio input "false"
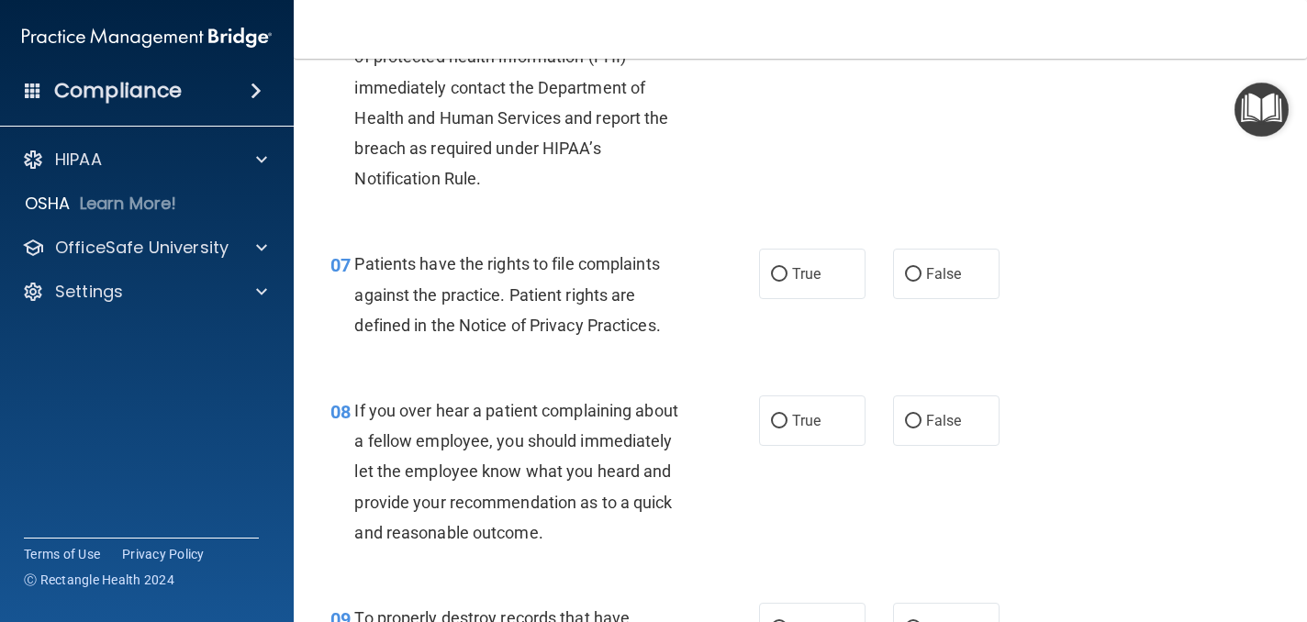
scroll to position [1225, 0]
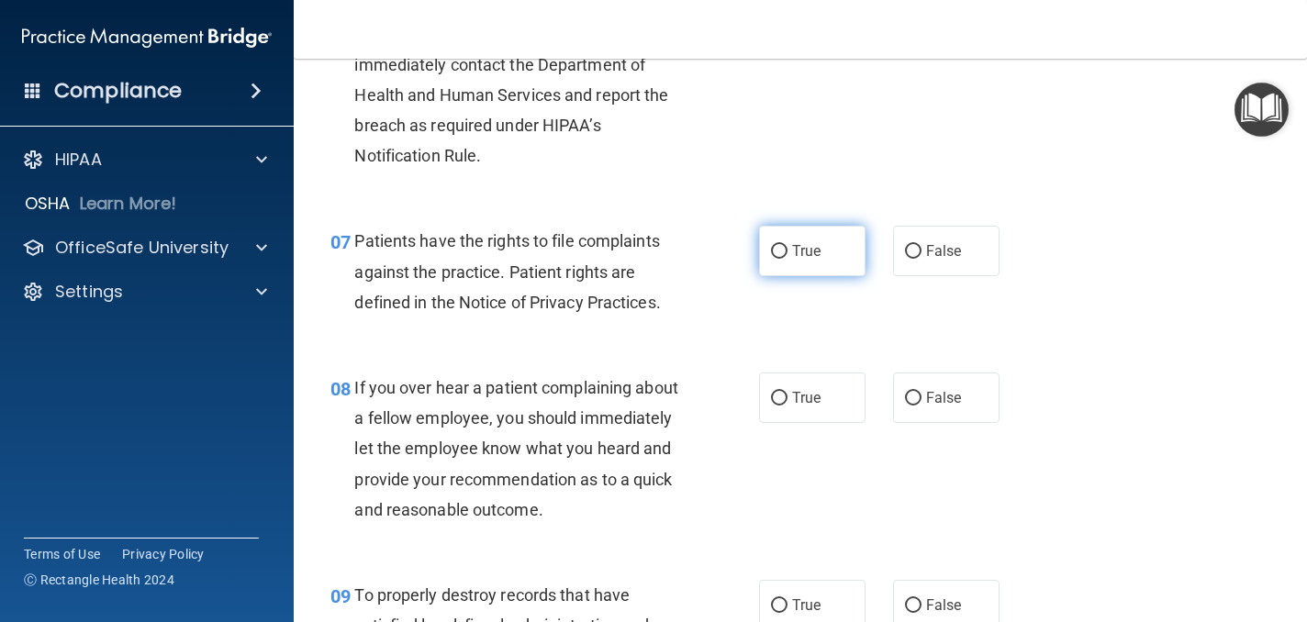
click at [835, 255] on label "True" at bounding box center [812, 251] width 106 height 50
click at [787, 255] on input "True" at bounding box center [779, 252] width 17 height 14
radio input "true"
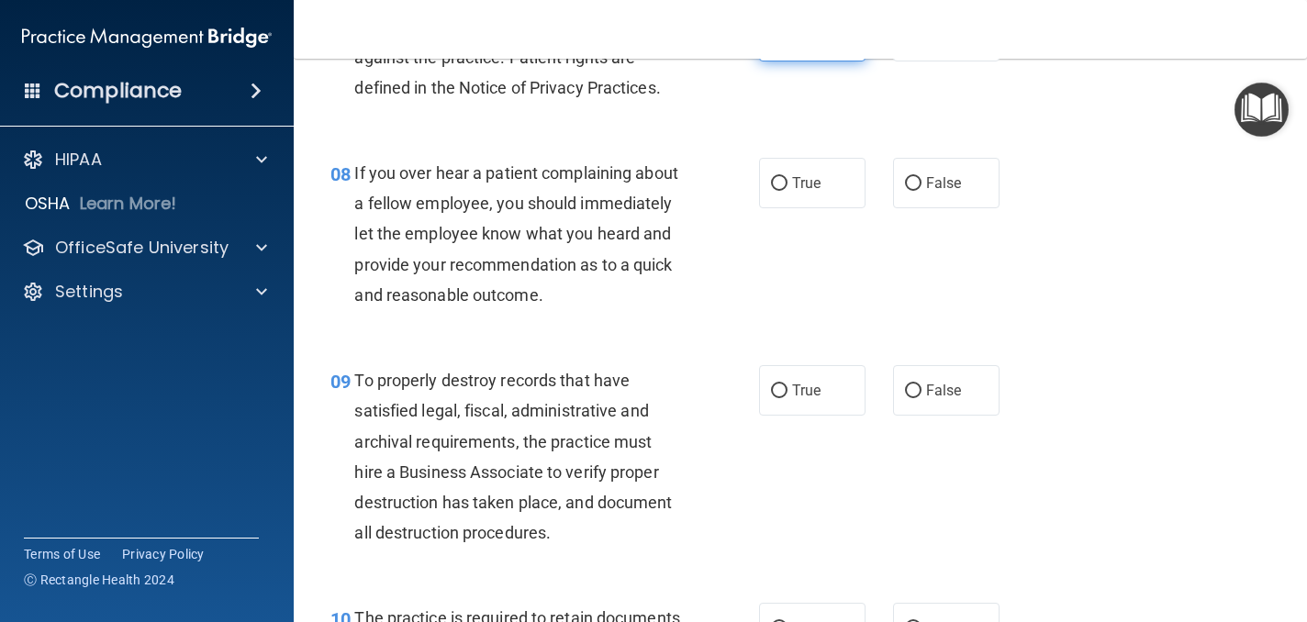
scroll to position [1443, 0]
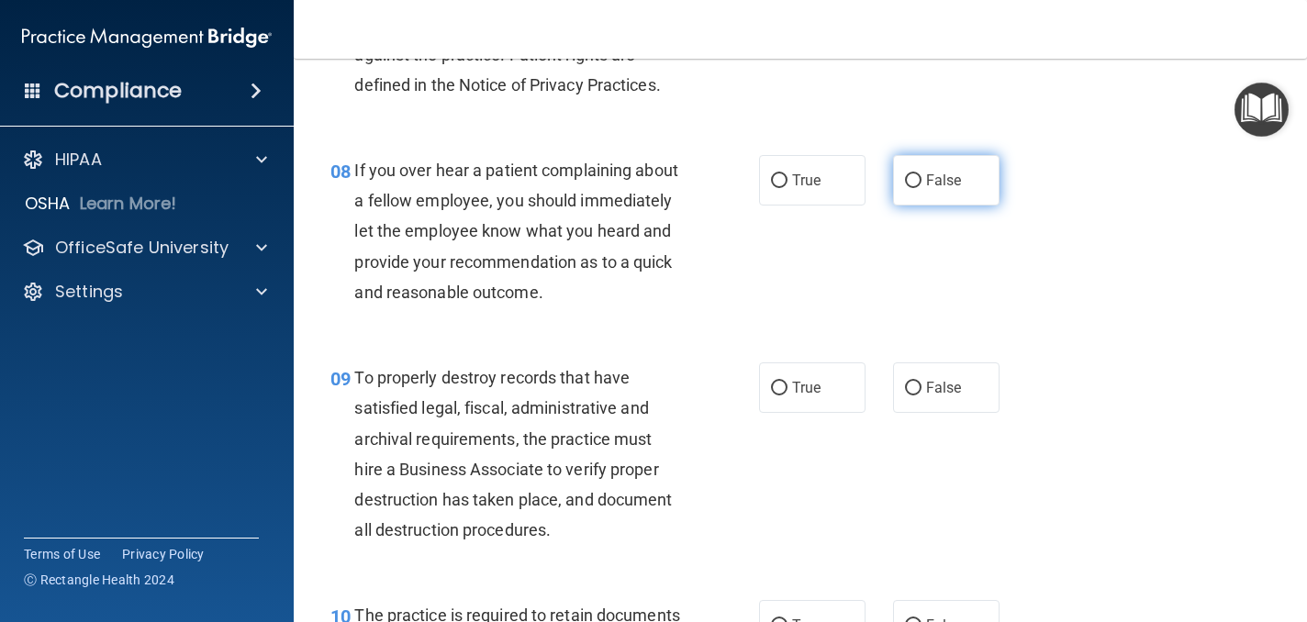
click at [930, 195] on label "False" at bounding box center [946, 180] width 106 height 50
click at [921, 188] on input "False" at bounding box center [913, 181] width 17 height 14
radio input "true"
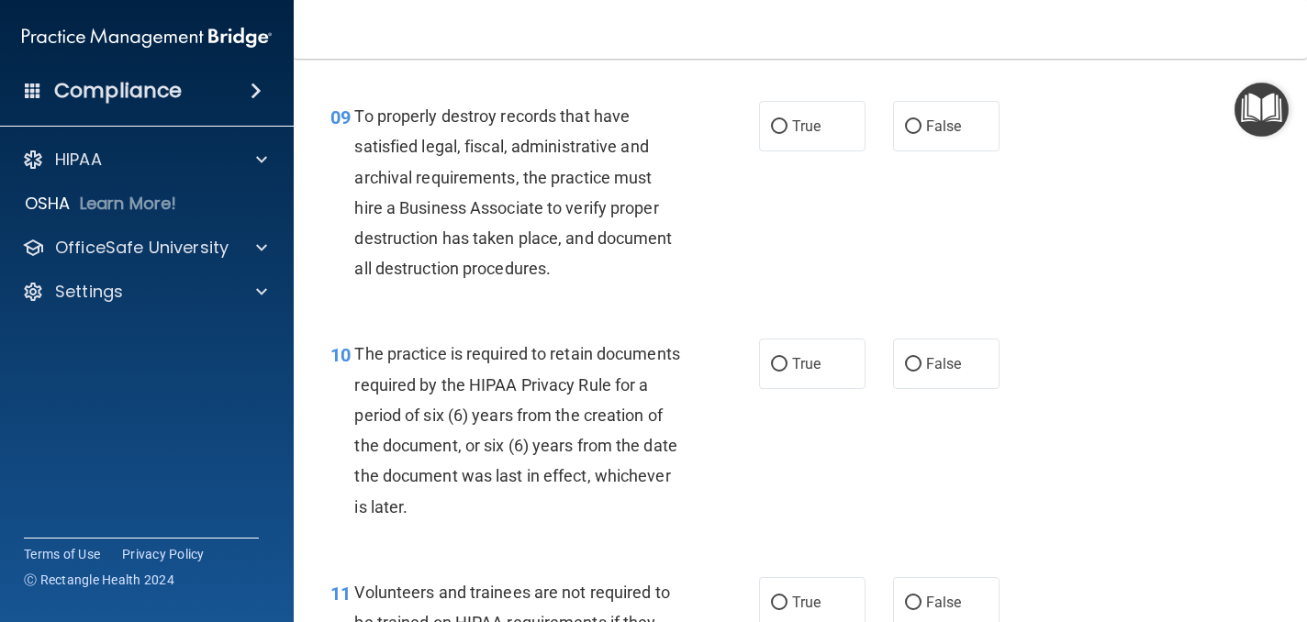
scroll to position [1708, 0]
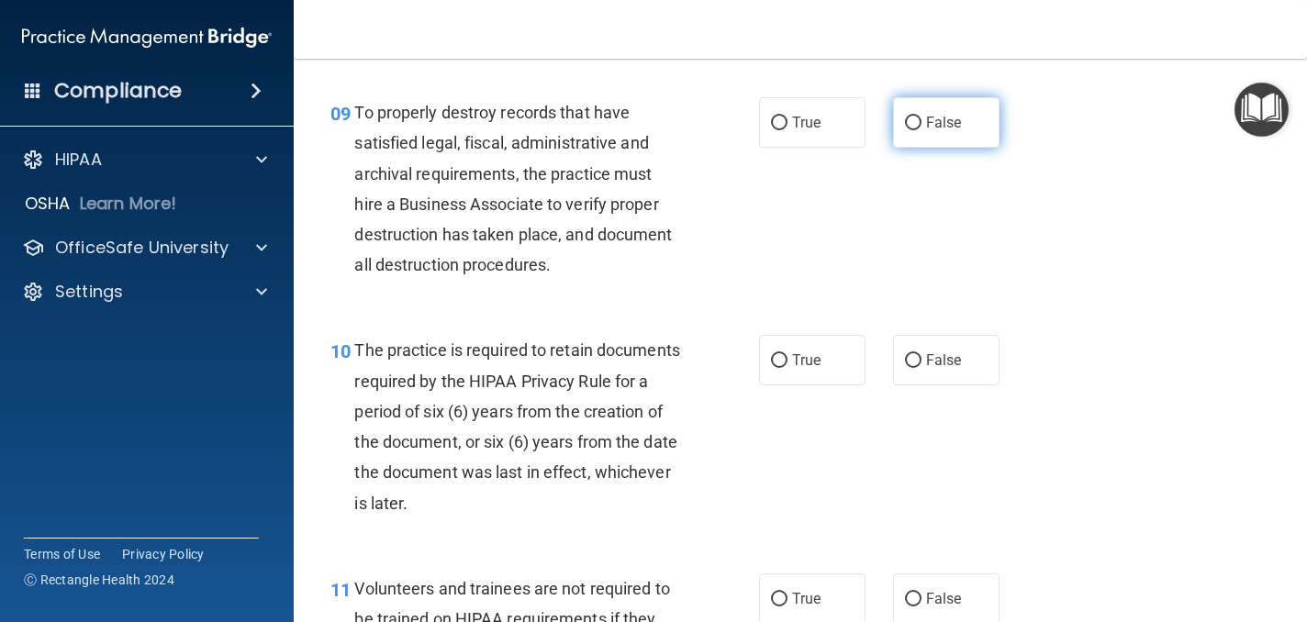
click at [942, 134] on label "False" at bounding box center [946, 122] width 106 height 50
click at [921, 130] on input "False" at bounding box center [913, 124] width 17 height 14
radio input "true"
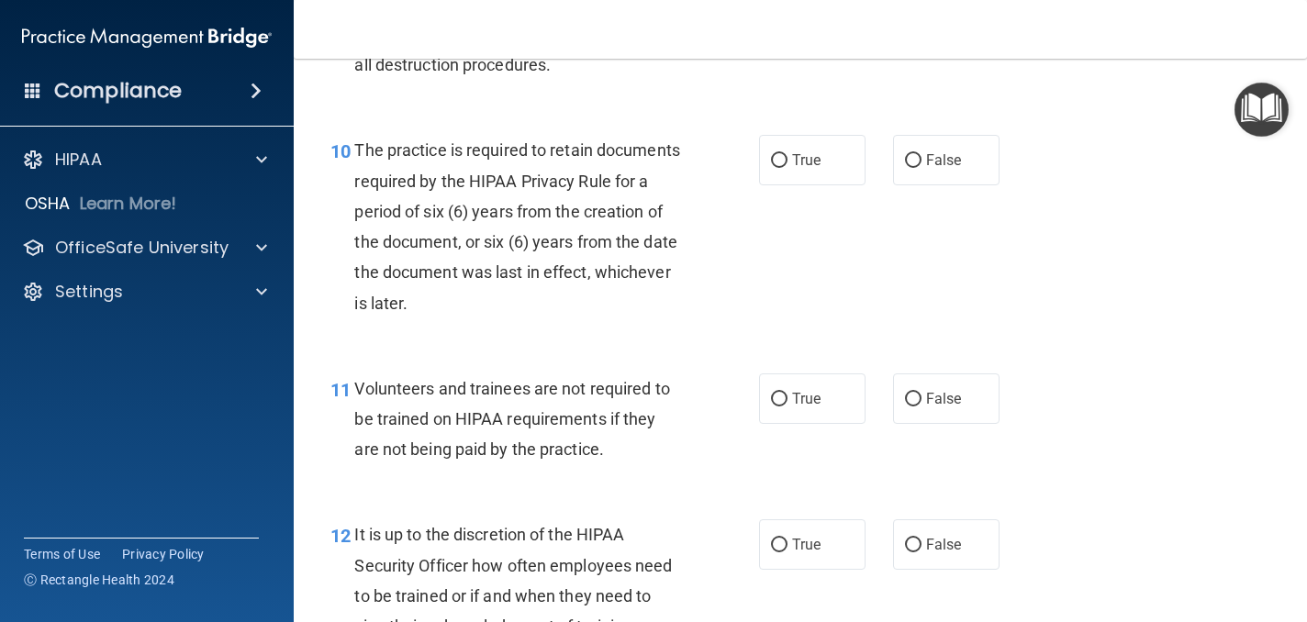
scroll to position [1913, 0]
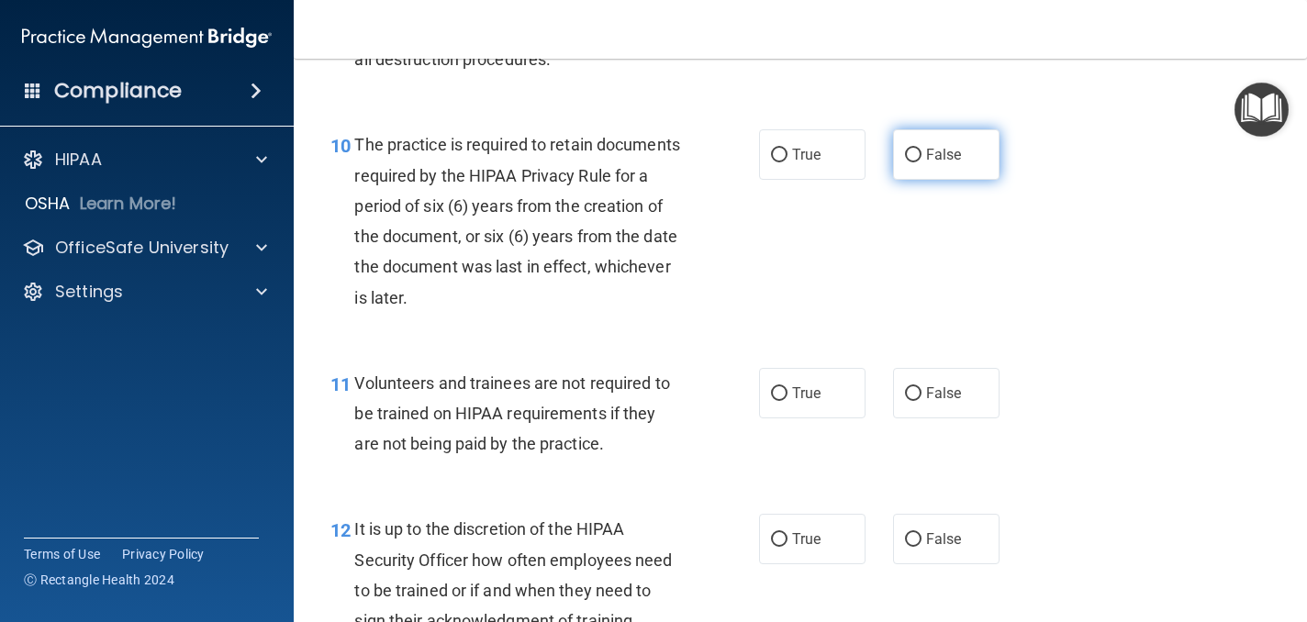
click at [942, 151] on span "False" at bounding box center [944, 154] width 36 height 17
click at [921, 151] on input "False" at bounding box center [913, 156] width 17 height 14
radio input "true"
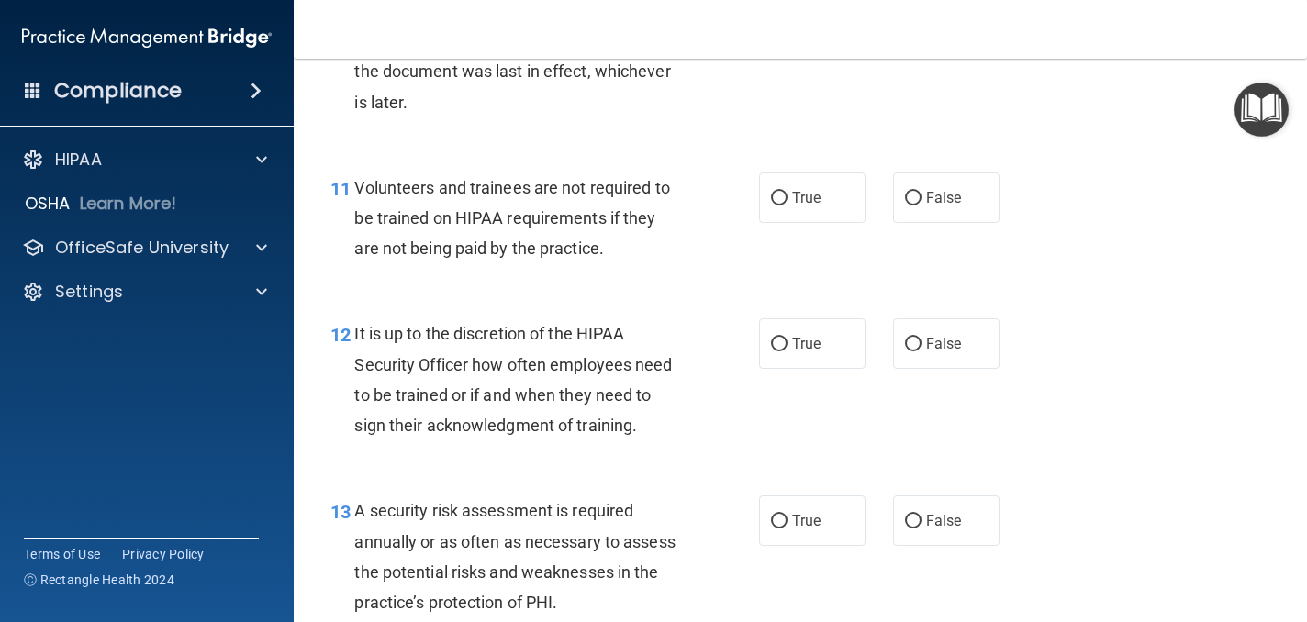
scroll to position [2110, 0]
click at [955, 217] on label "False" at bounding box center [946, 197] width 106 height 50
click at [921, 205] on input "False" at bounding box center [913, 198] width 17 height 14
radio input "true"
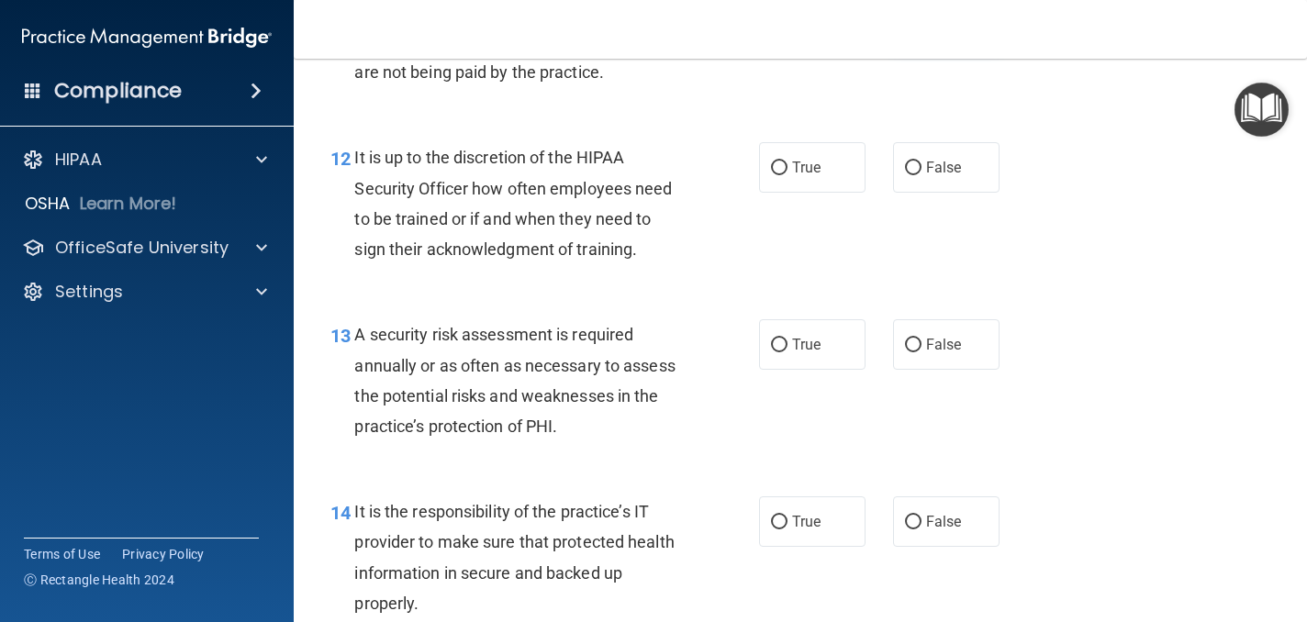
scroll to position [2288, 0]
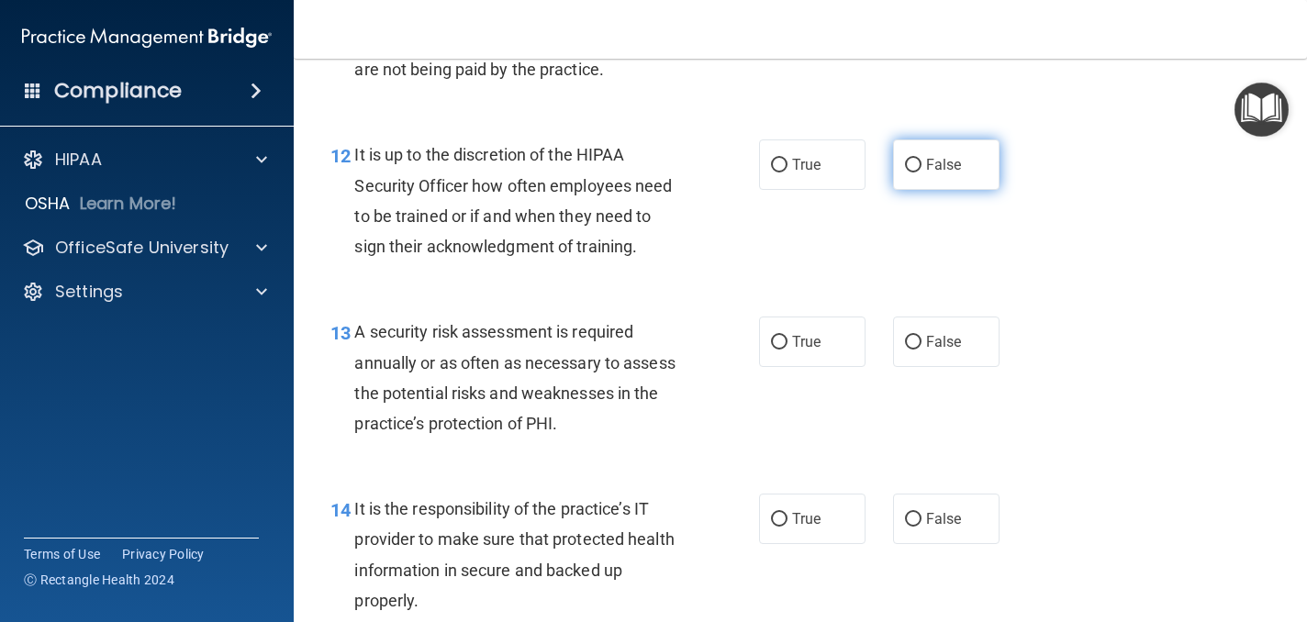
click at [943, 183] on label "False" at bounding box center [946, 164] width 106 height 50
click at [921, 173] on input "False" at bounding box center [913, 166] width 17 height 14
radio input "true"
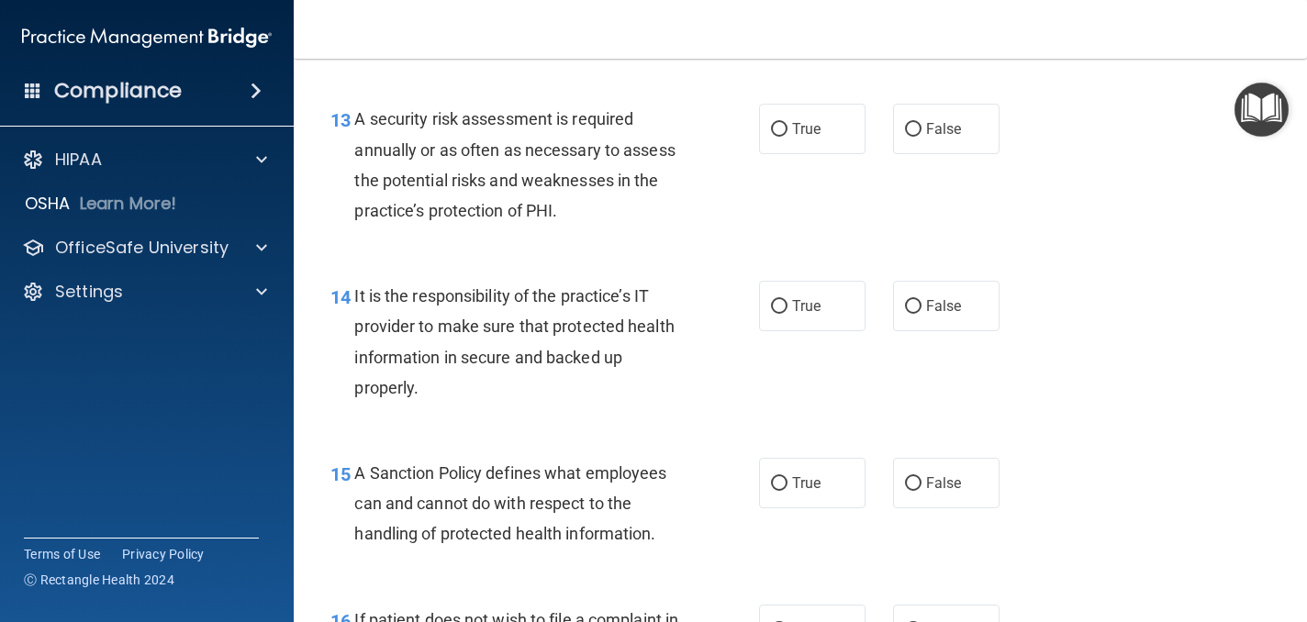
scroll to position [2505, 0]
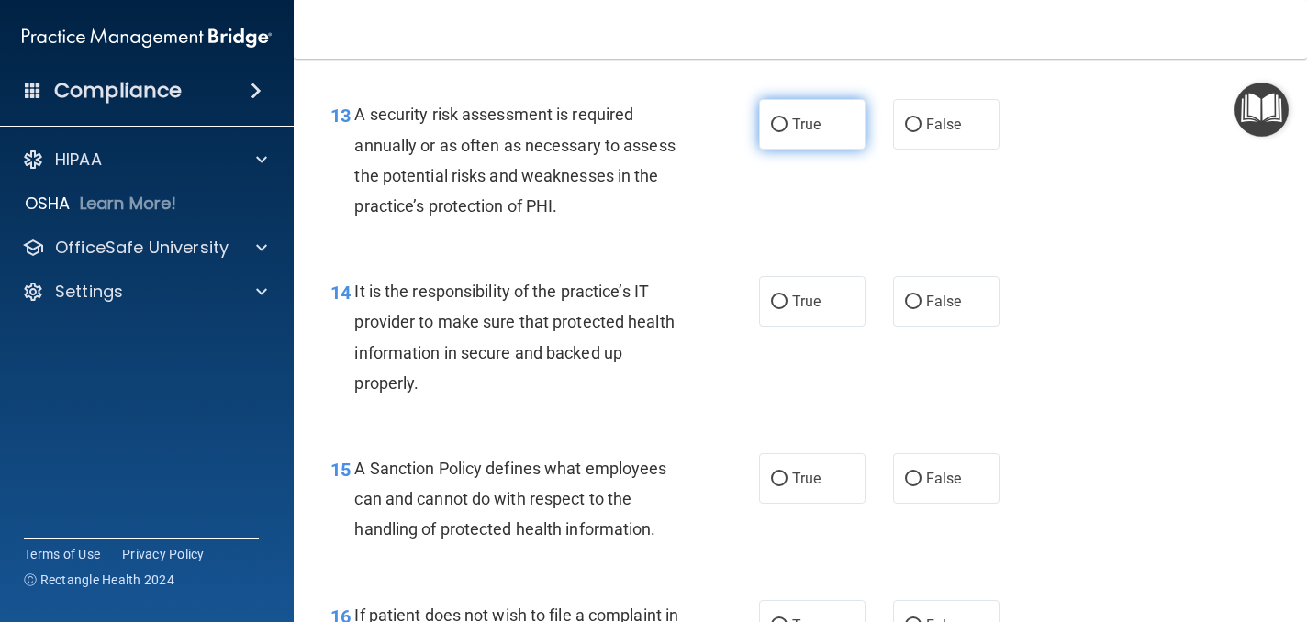
click at [839, 145] on label "True" at bounding box center [812, 124] width 106 height 50
click at [787, 132] on input "True" at bounding box center [779, 125] width 17 height 14
radio input "true"
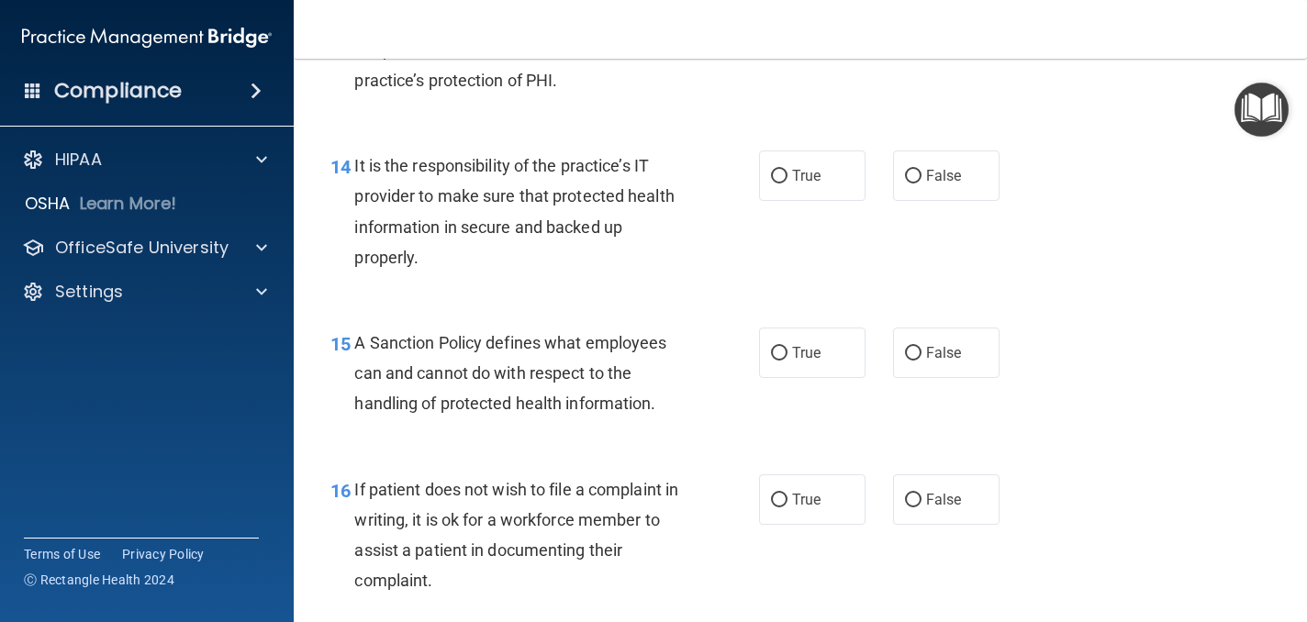
scroll to position [2636, 0]
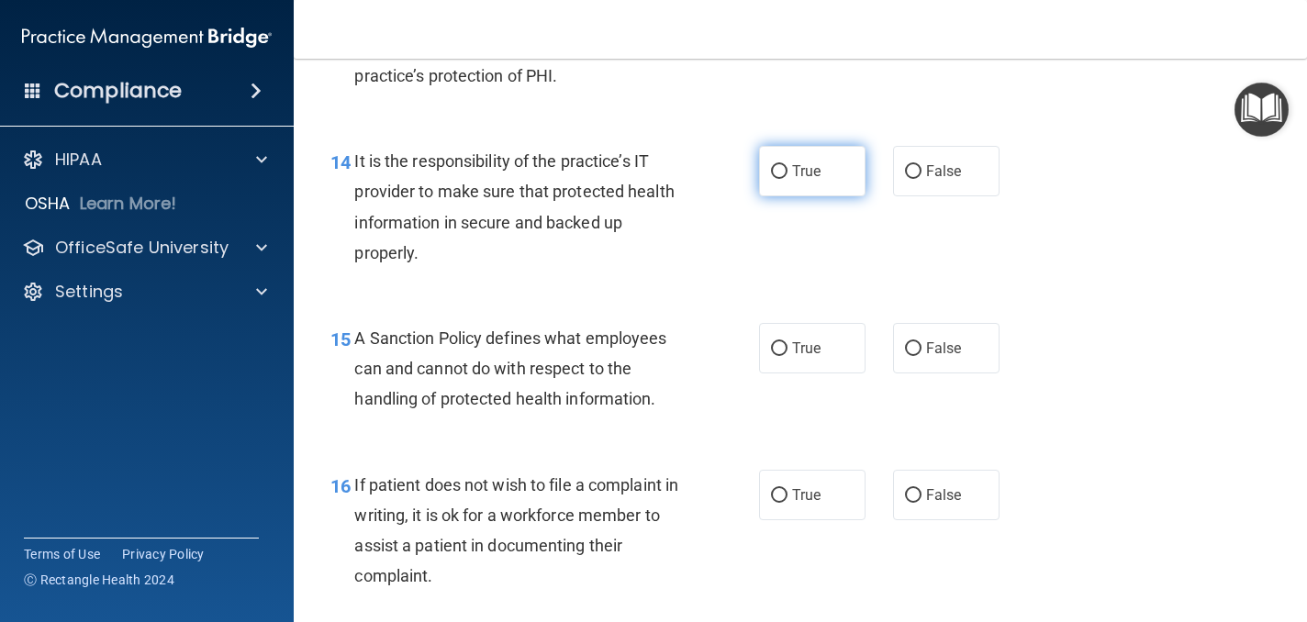
click at [835, 176] on label "True" at bounding box center [812, 171] width 106 height 50
click at [787, 176] on input "True" at bounding box center [779, 172] width 17 height 14
radio input "true"
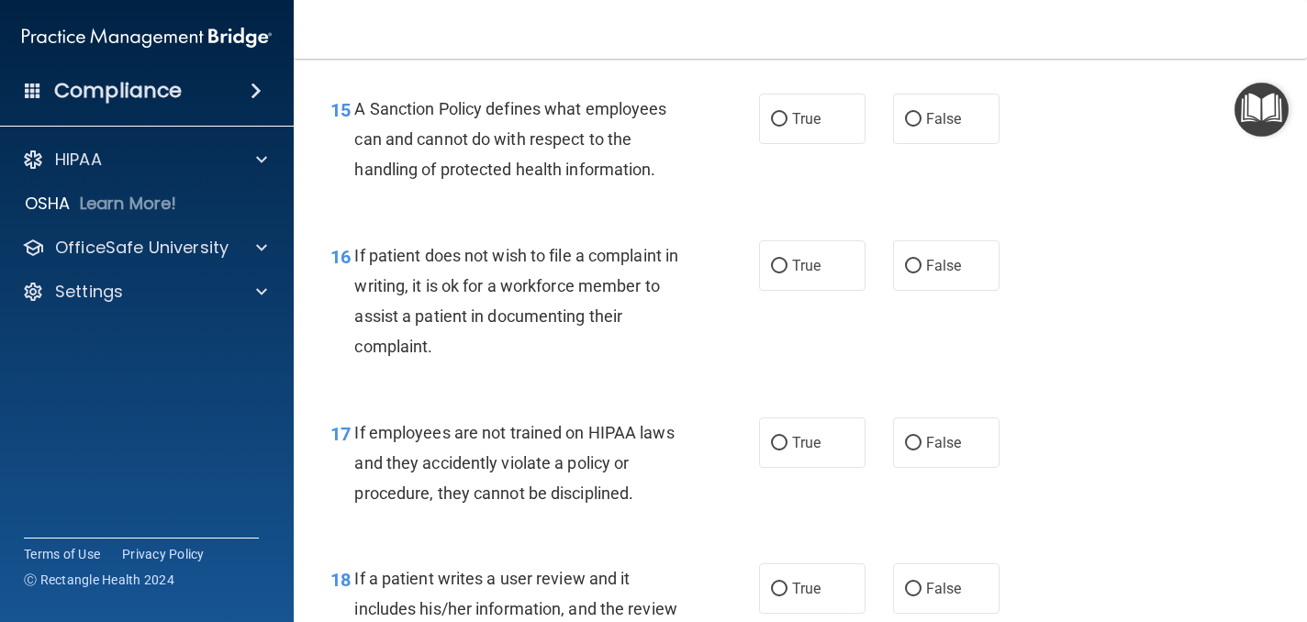
scroll to position [2867, 0]
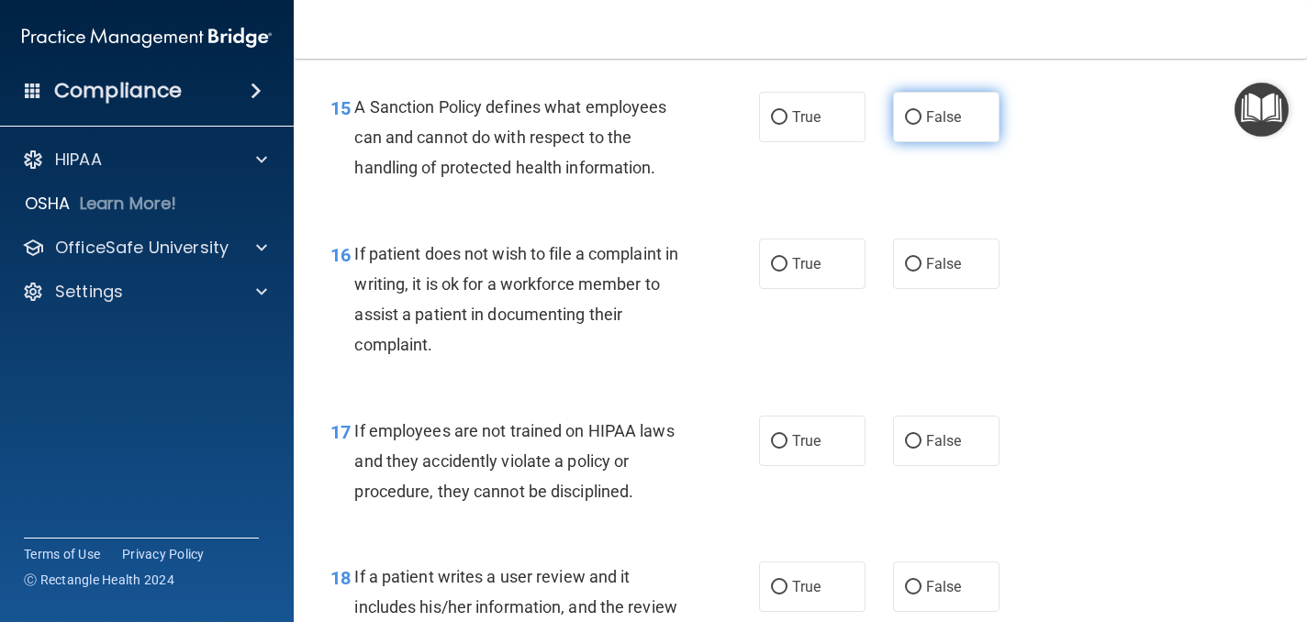
click at [926, 126] on label "False" at bounding box center [946, 117] width 106 height 50
click at [921, 125] on input "False" at bounding box center [913, 118] width 17 height 14
radio input "true"
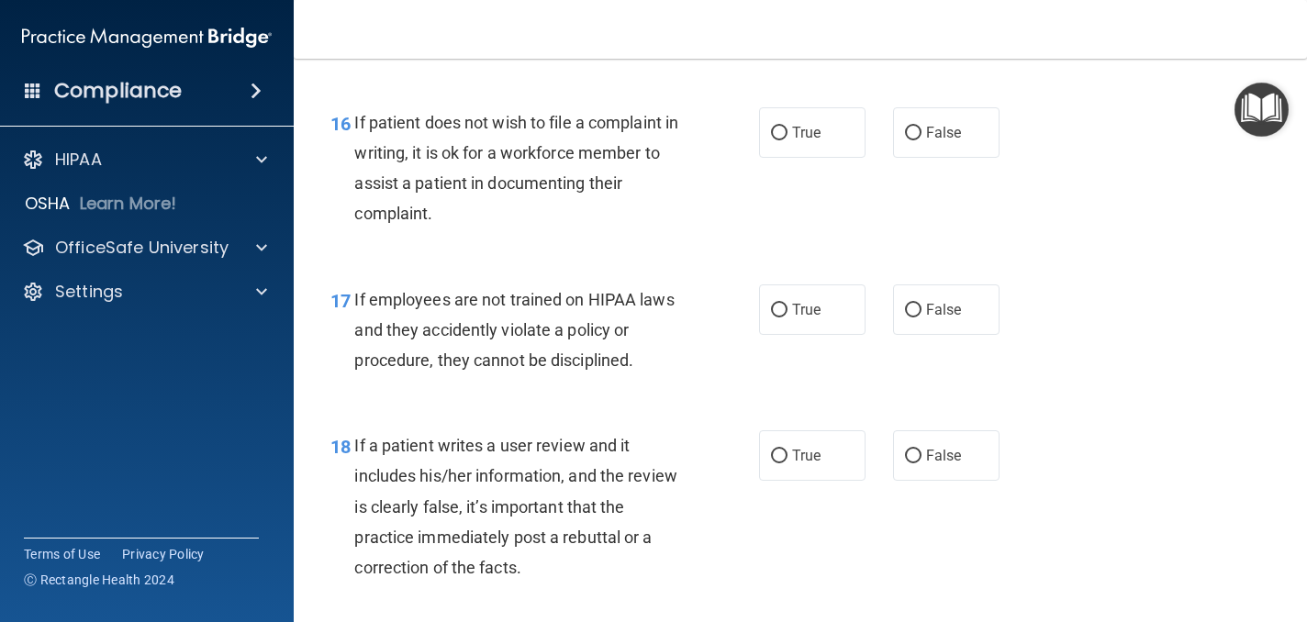
scroll to position [3002, 0]
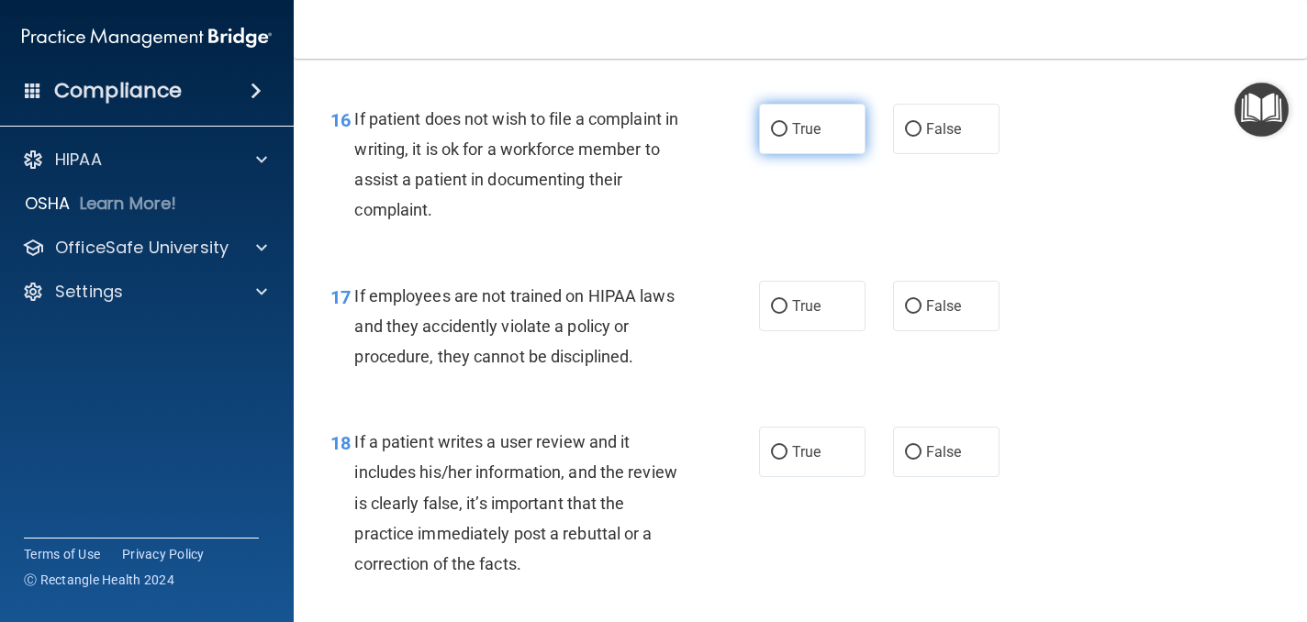
click at [841, 139] on label "True" at bounding box center [812, 129] width 106 height 50
click at [787, 137] on input "True" at bounding box center [779, 130] width 17 height 14
radio input "true"
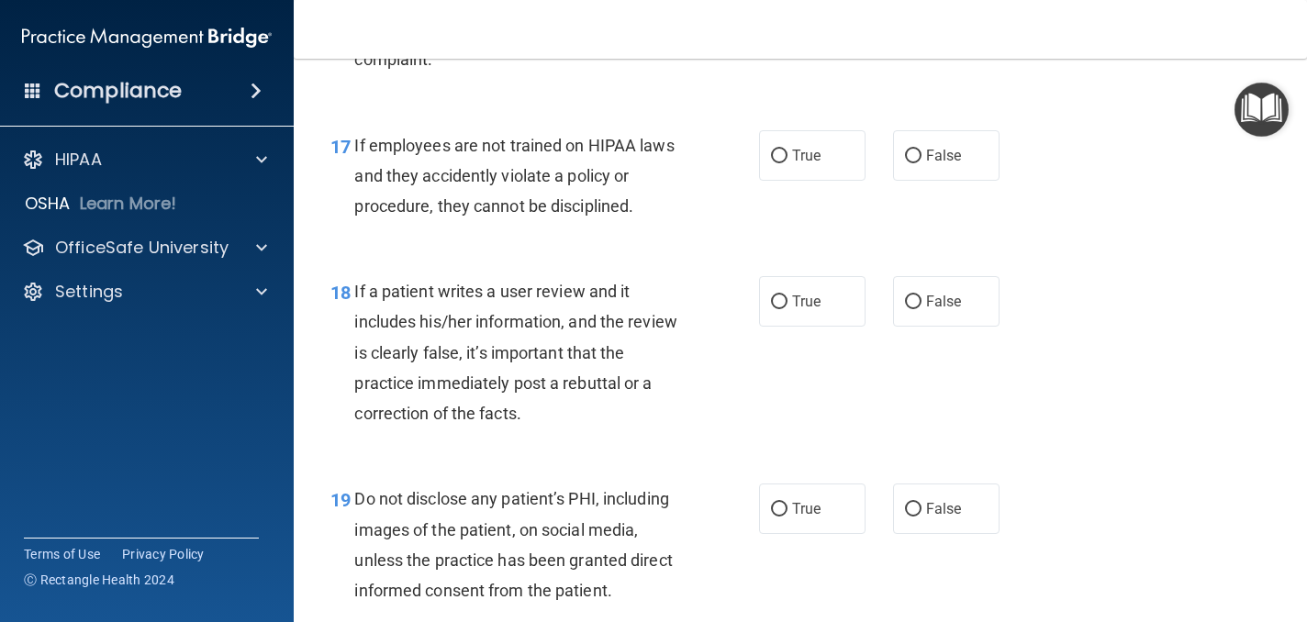
scroll to position [3159, 0]
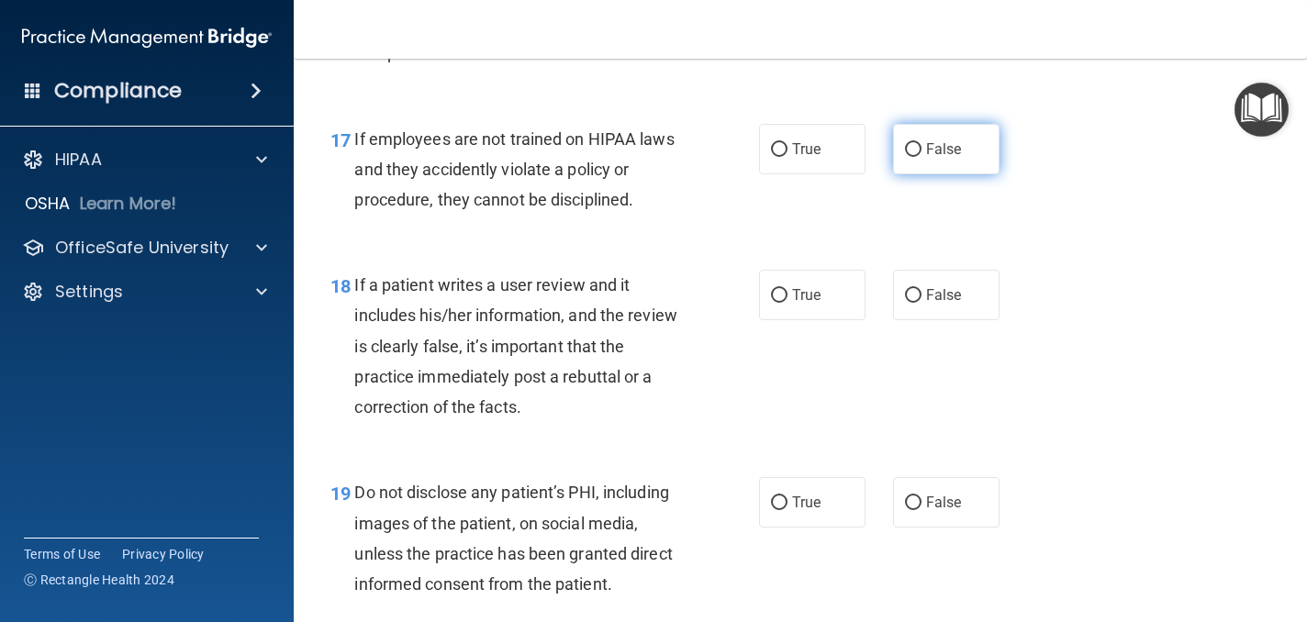
click at [938, 157] on span "False" at bounding box center [944, 148] width 36 height 17
click at [921, 157] on input "False" at bounding box center [913, 150] width 17 height 14
radio input "true"
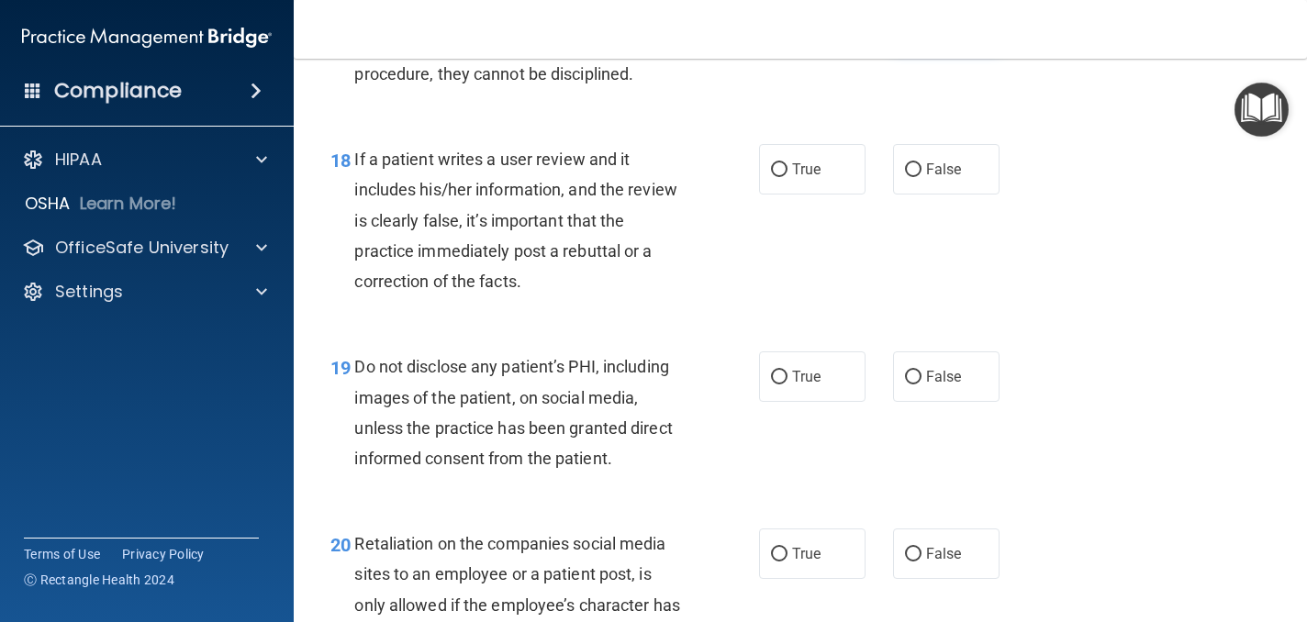
scroll to position [3300, 0]
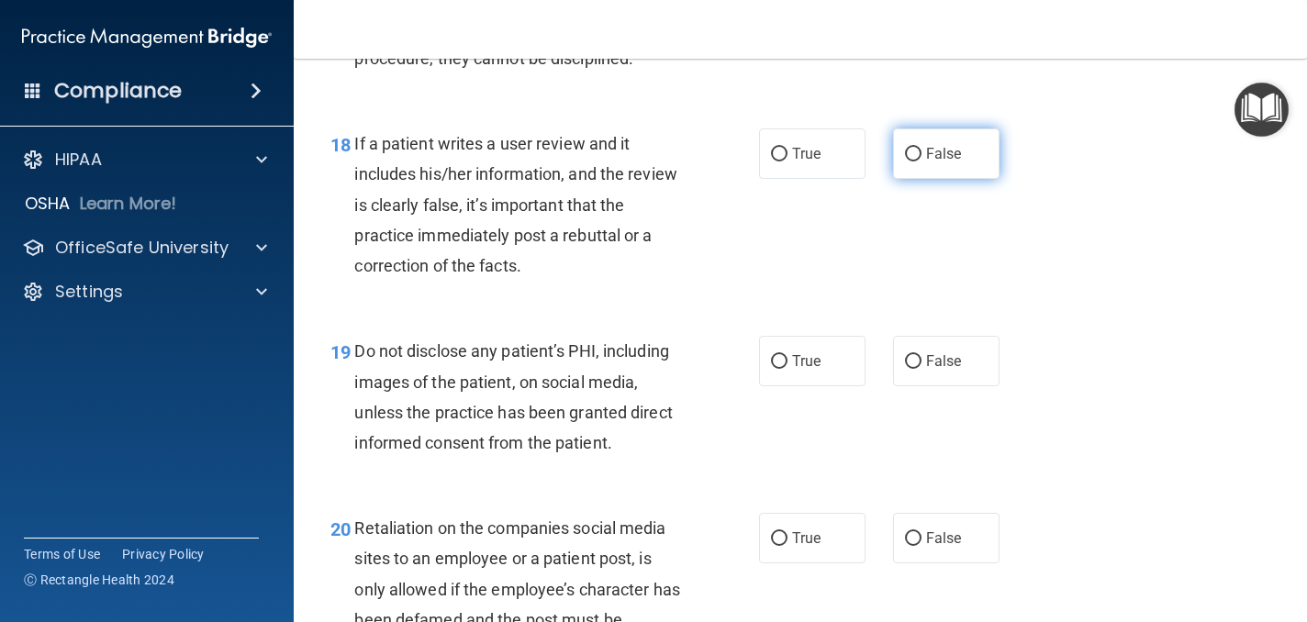
click at [968, 164] on label "False" at bounding box center [946, 153] width 106 height 50
click at [921, 162] on input "False" at bounding box center [913, 155] width 17 height 14
radio input "true"
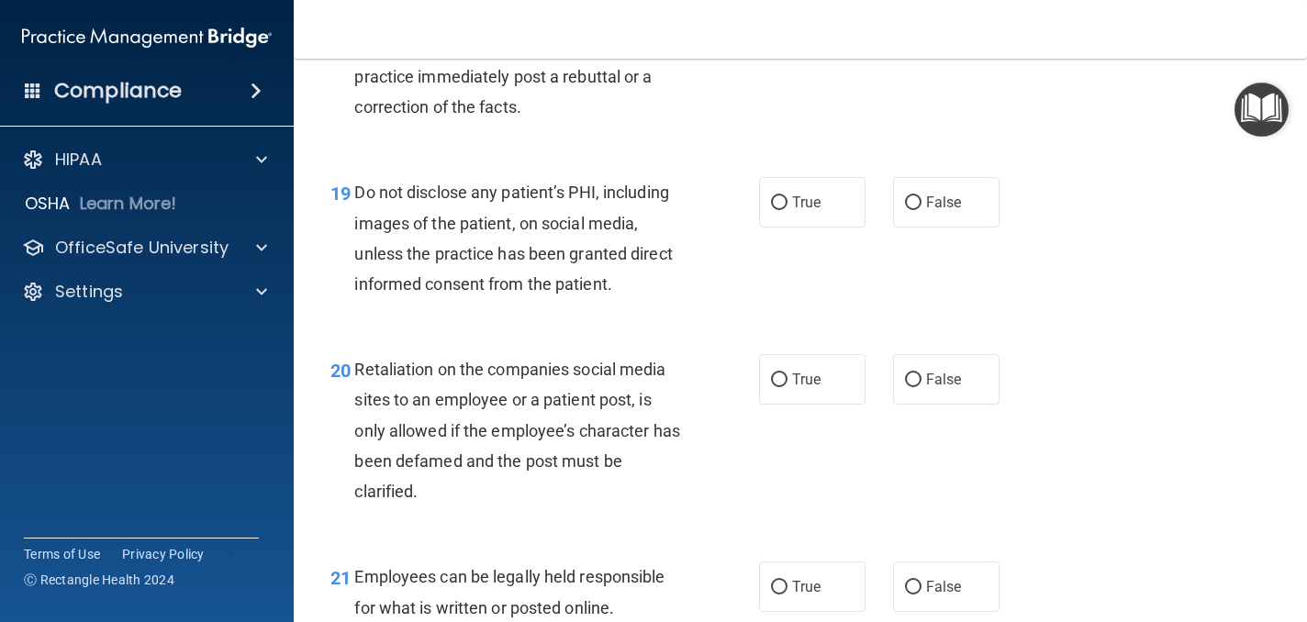
scroll to position [3466, 0]
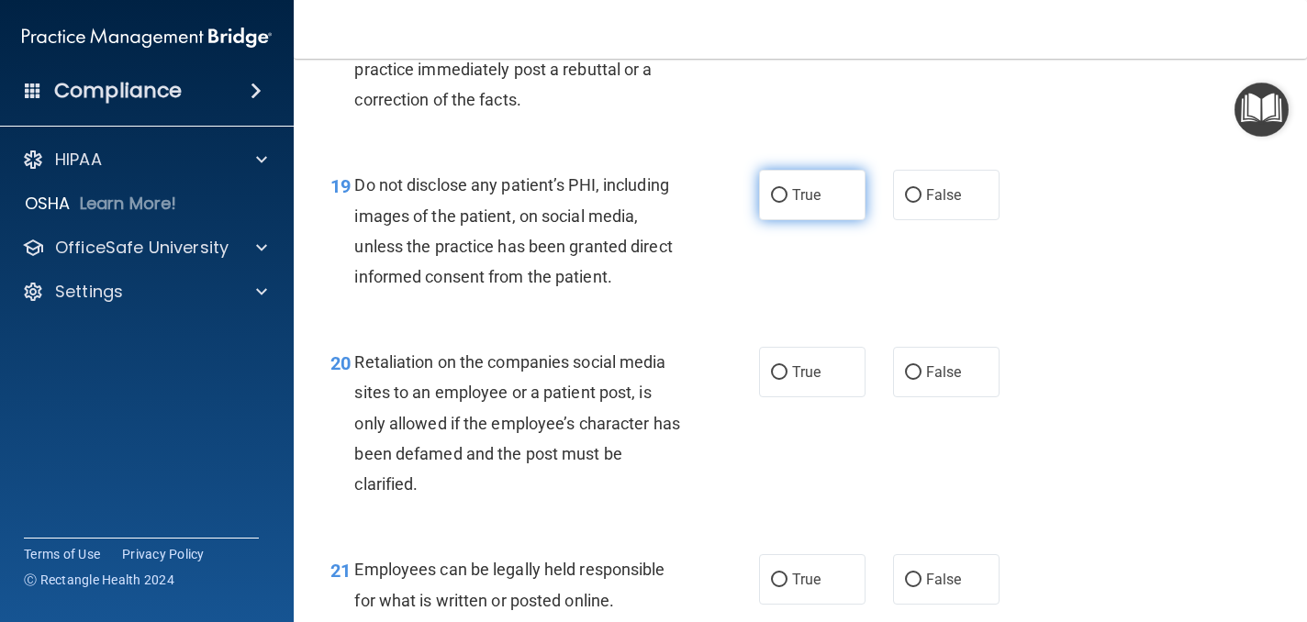
click at [823, 202] on label "True" at bounding box center [812, 195] width 106 height 50
click at [787, 202] on input "True" at bounding box center [779, 196] width 17 height 14
radio input "true"
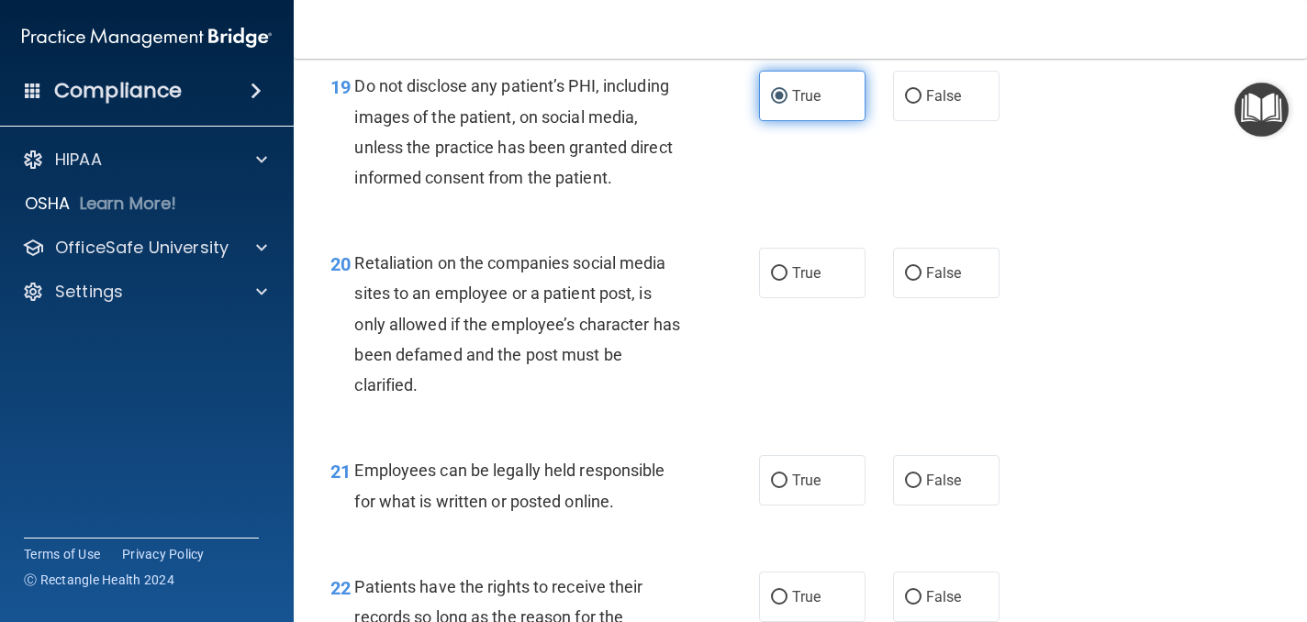
scroll to position [3571, 0]
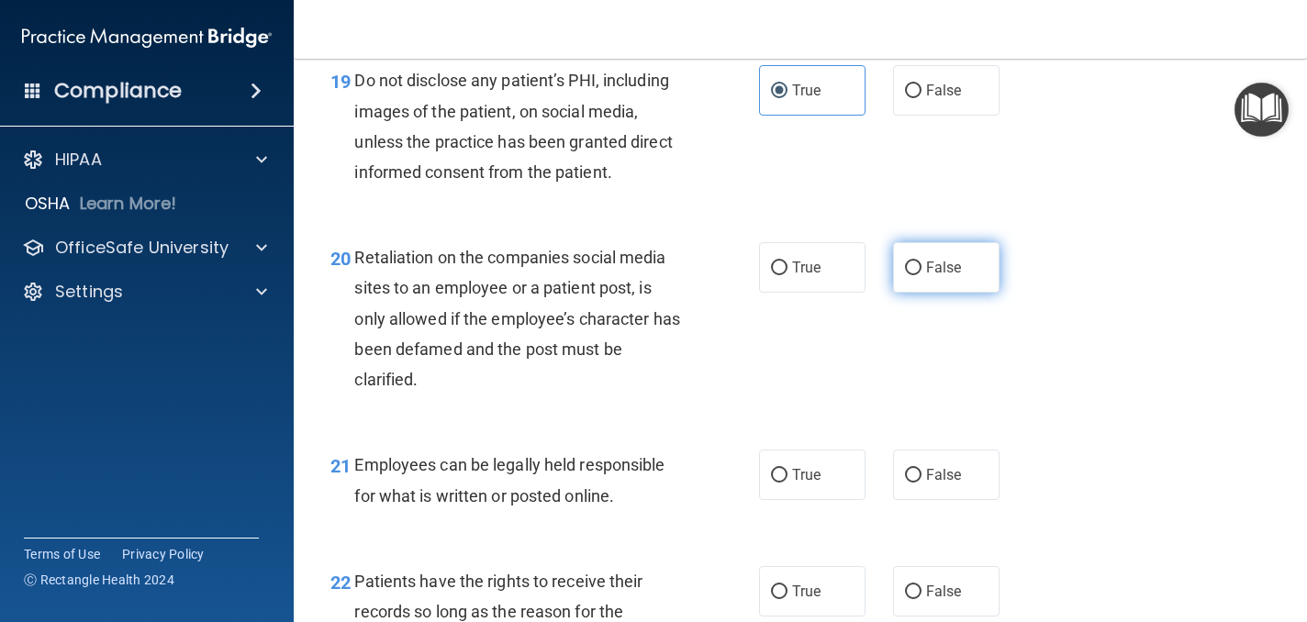
click at [942, 284] on label "False" at bounding box center [946, 267] width 106 height 50
click at [921, 275] on input "False" at bounding box center [913, 269] width 17 height 14
radio input "true"
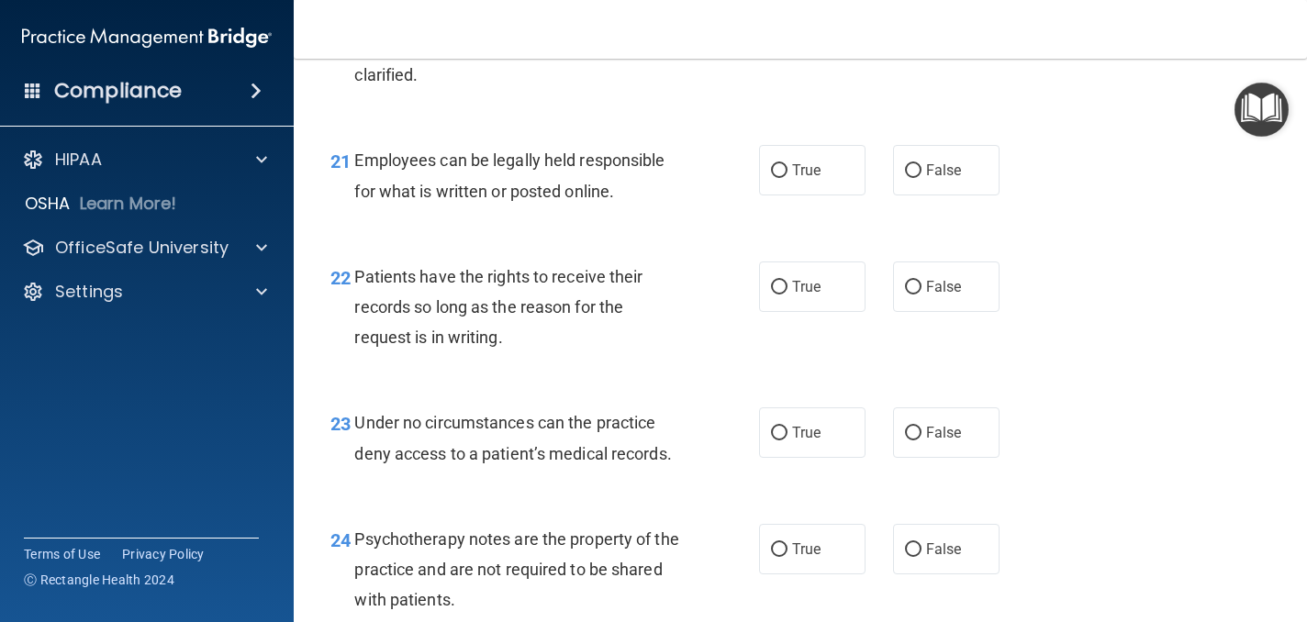
scroll to position [3873, 0]
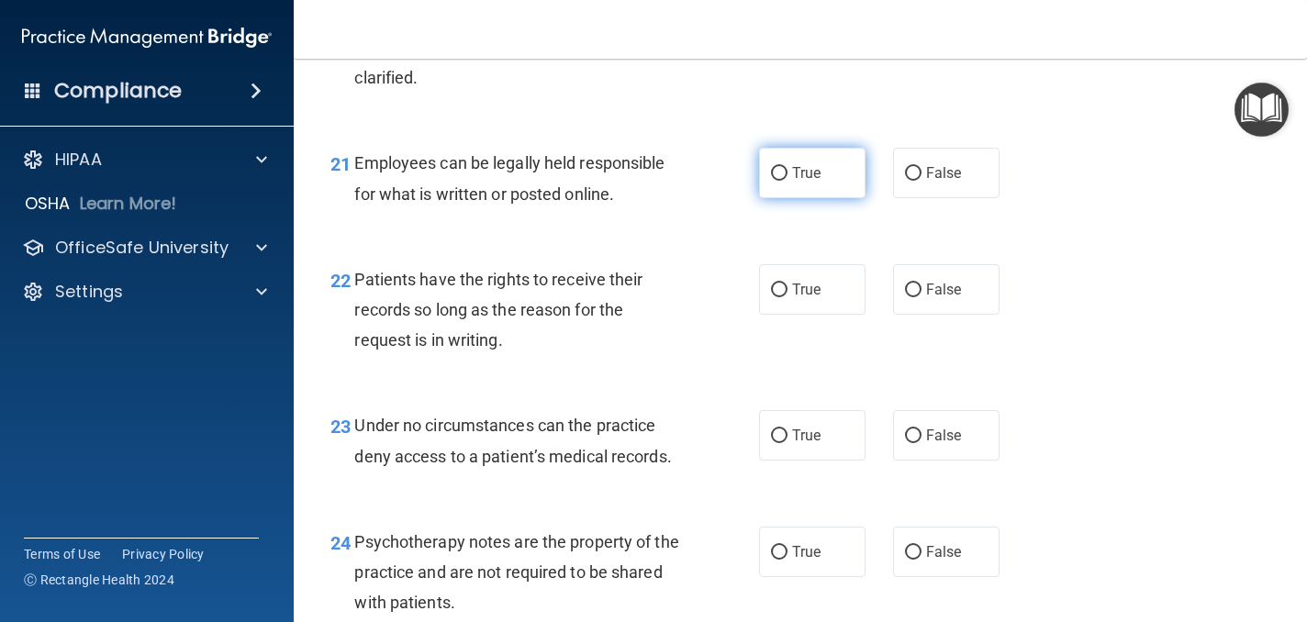
click at [811, 190] on label "True" at bounding box center [812, 173] width 106 height 50
click at [787, 181] on input "True" at bounding box center [779, 174] width 17 height 14
radio input "true"
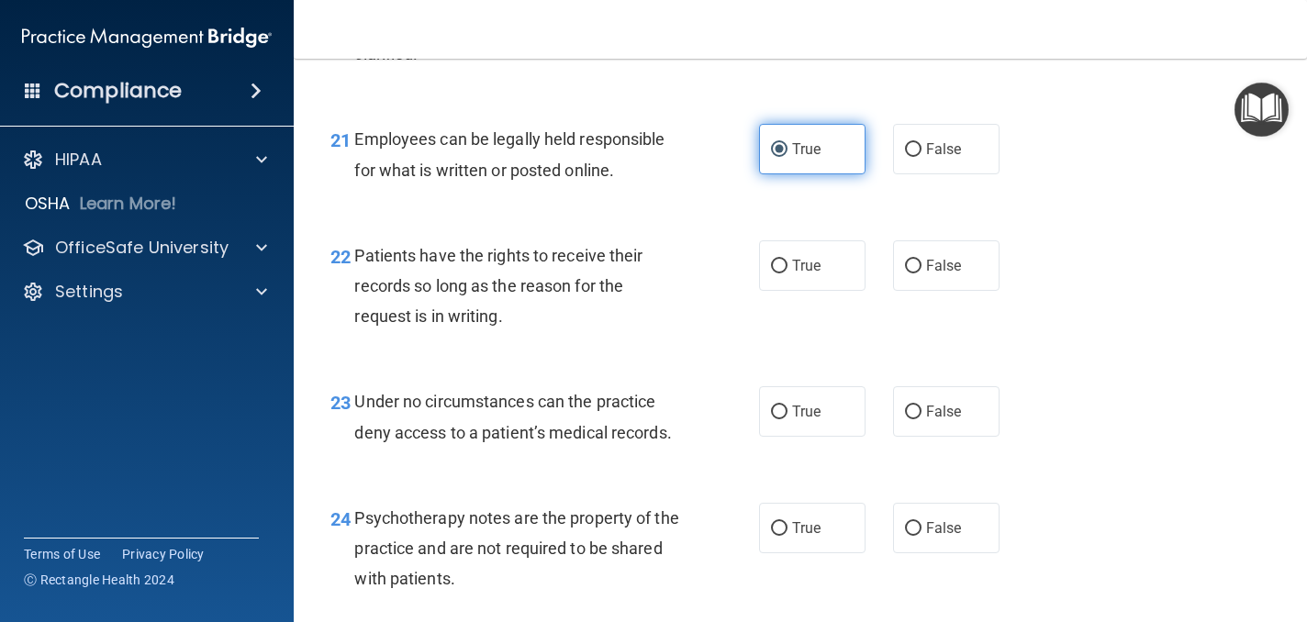
scroll to position [3897, 0]
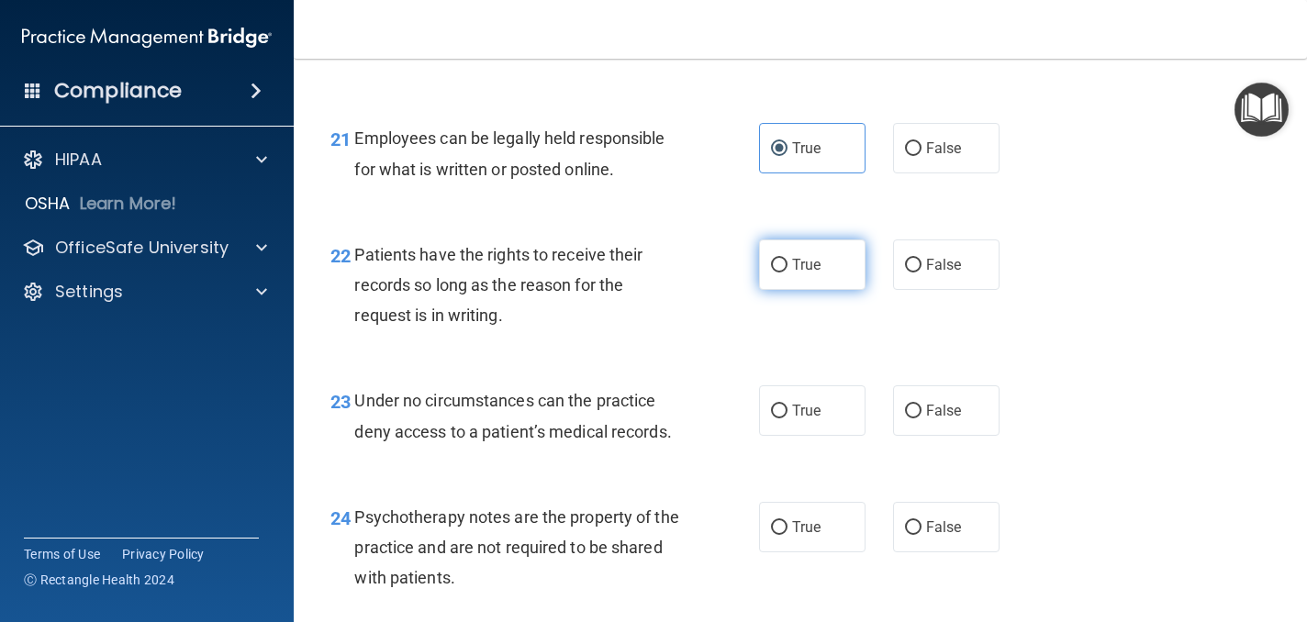
click at [838, 267] on label "True" at bounding box center [812, 265] width 106 height 50
click at [787, 267] on input "True" at bounding box center [779, 266] width 17 height 14
radio input "true"
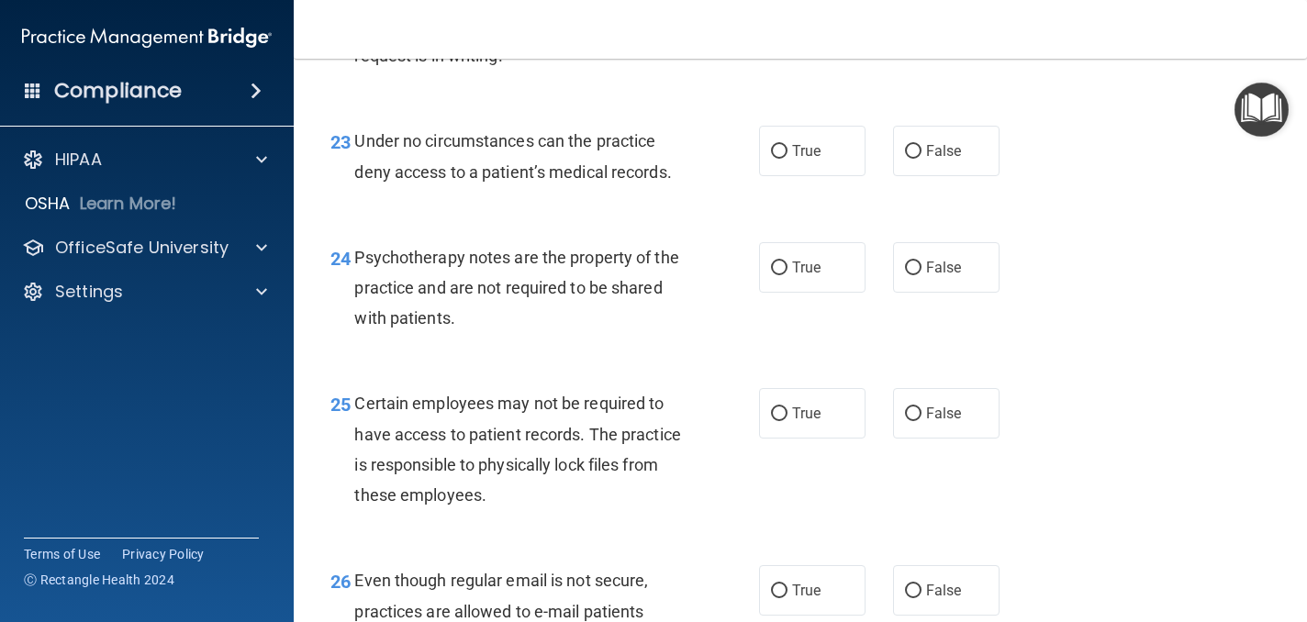
scroll to position [4160, 0]
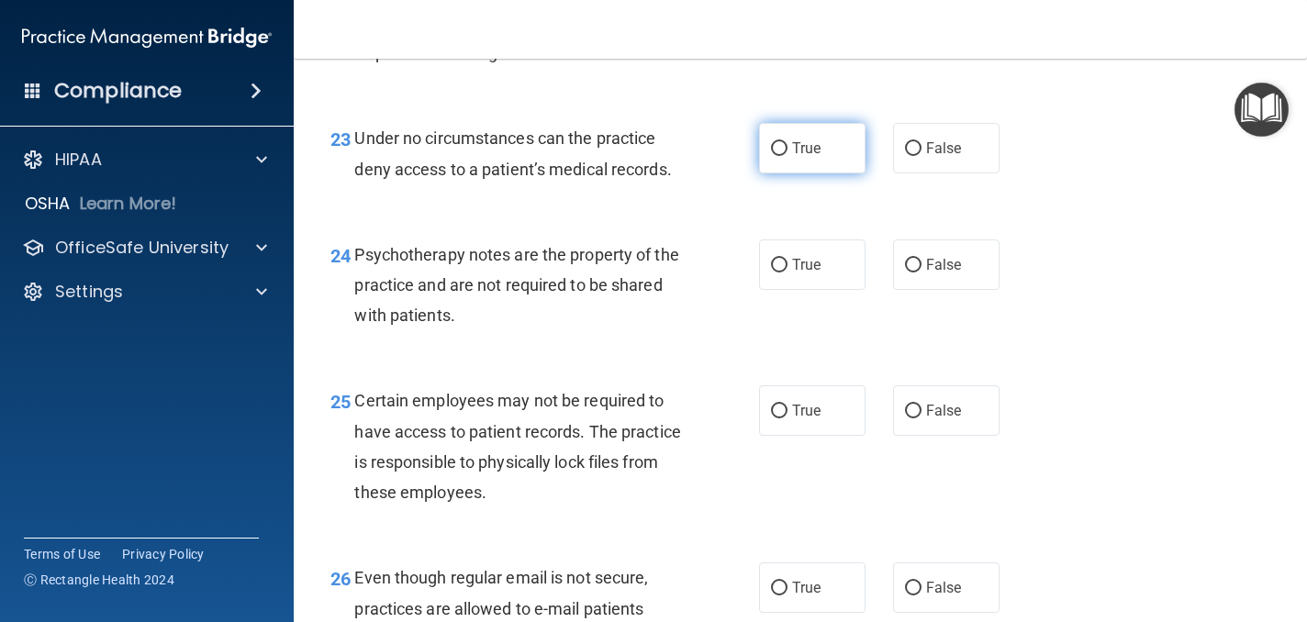
click at [828, 160] on label "True" at bounding box center [812, 148] width 106 height 50
click at [787, 156] on input "True" at bounding box center [779, 149] width 17 height 14
radio input "true"
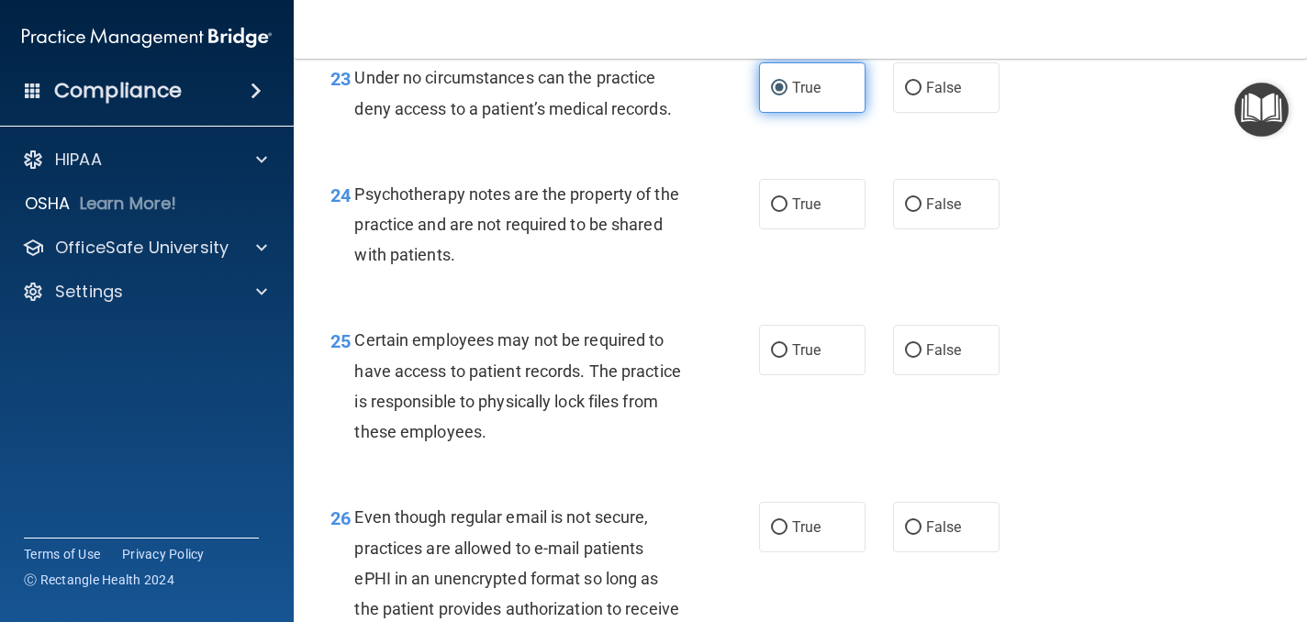
scroll to position [4221, 0]
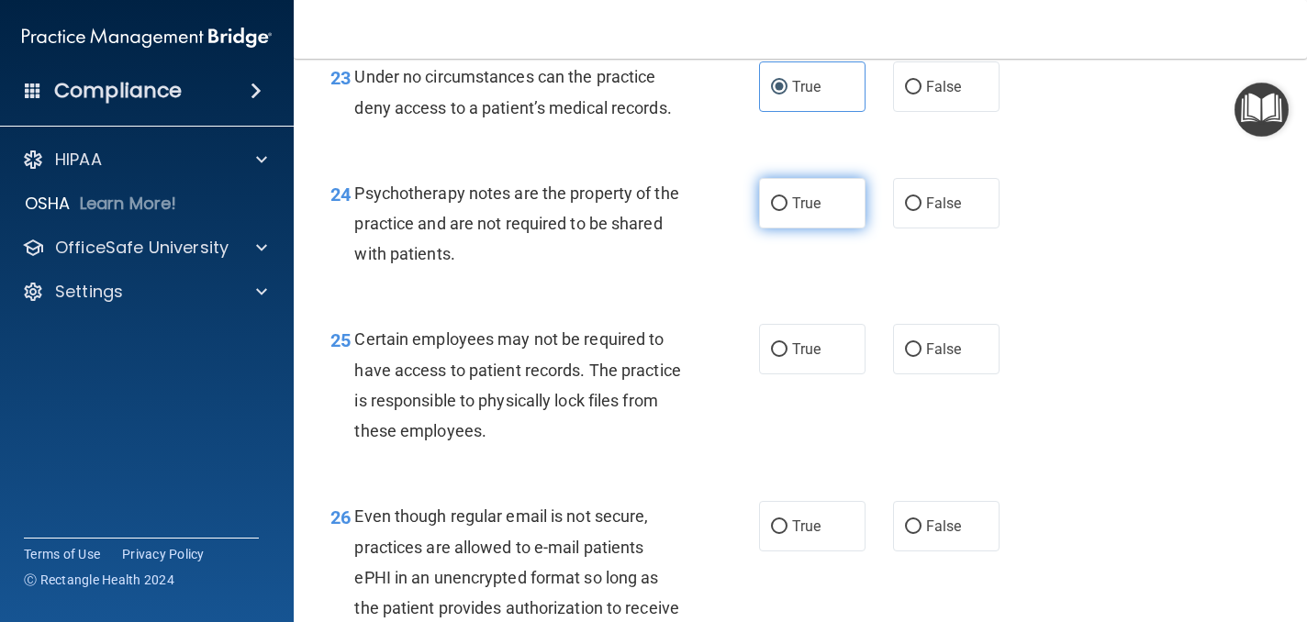
click at [854, 225] on label "True" at bounding box center [812, 203] width 106 height 50
click at [787, 211] on input "True" at bounding box center [779, 204] width 17 height 14
radio input "true"
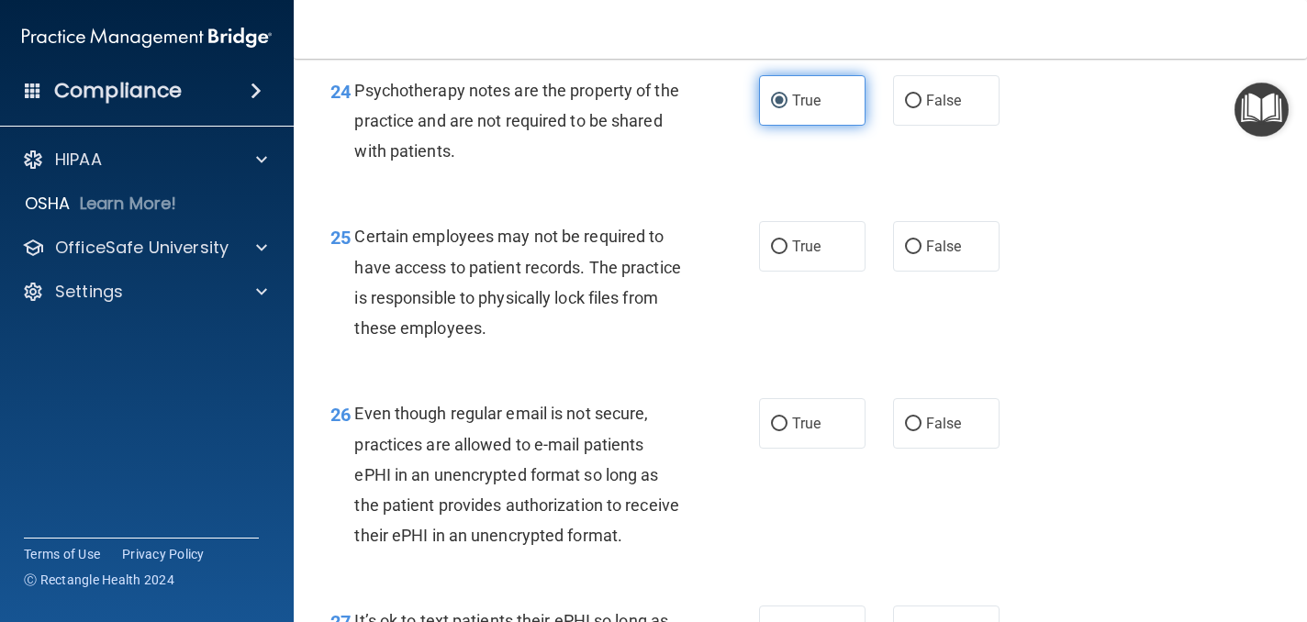
scroll to position [4325, 0]
click at [835, 253] on label "True" at bounding box center [812, 245] width 106 height 50
click at [787, 253] on input "True" at bounding box center [779, 247] width 17 height 14
radio input "true"
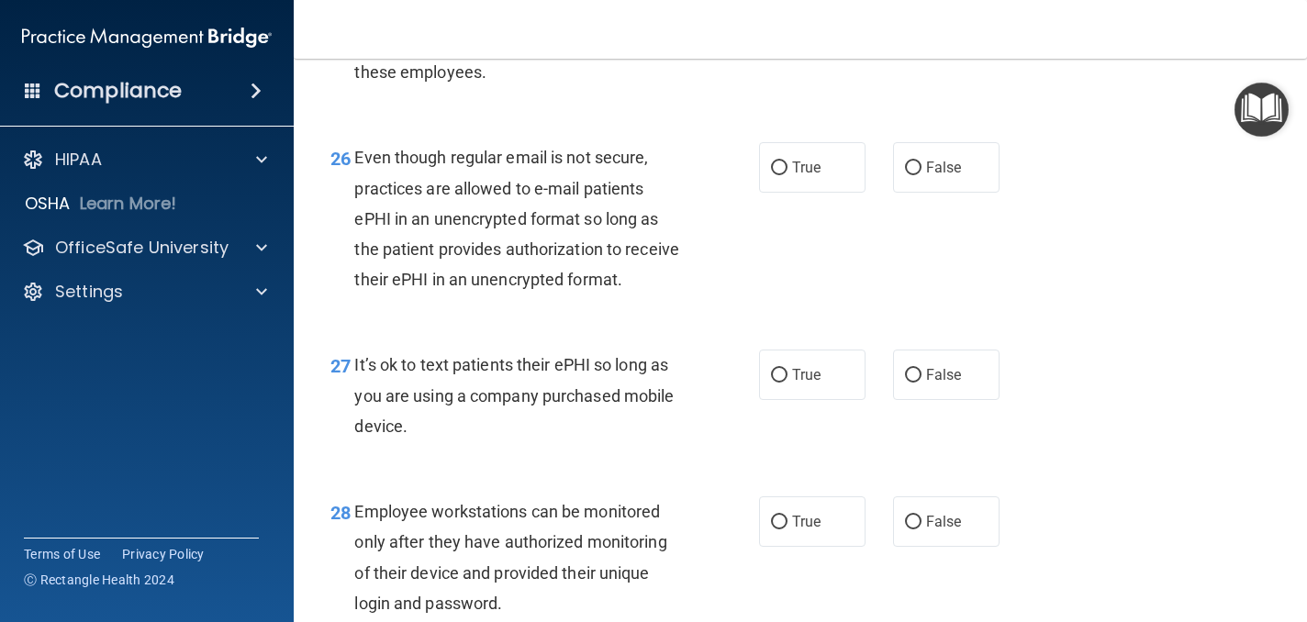
scroll to position [4586, 0]
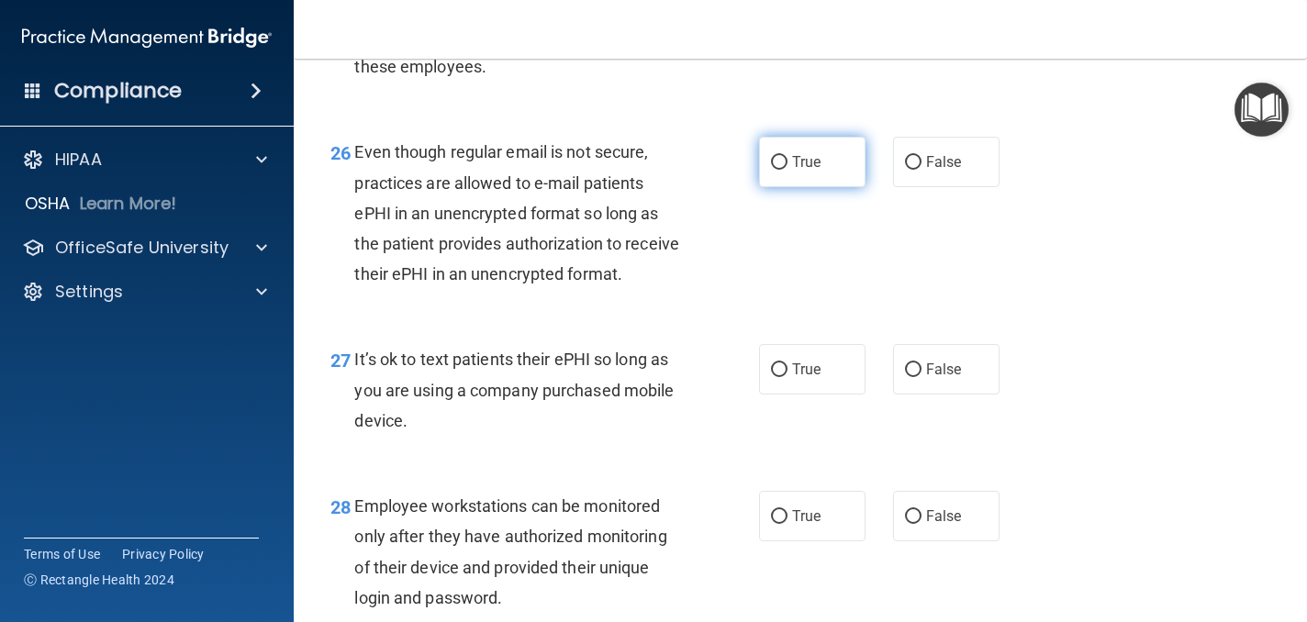
click at [801, 180] on label "True" at bounding box center [812, 162] width 106 height 50
click at [787, 170] on input "True" at bounding box center [779, 163] width 17 height 14
radio input "true"
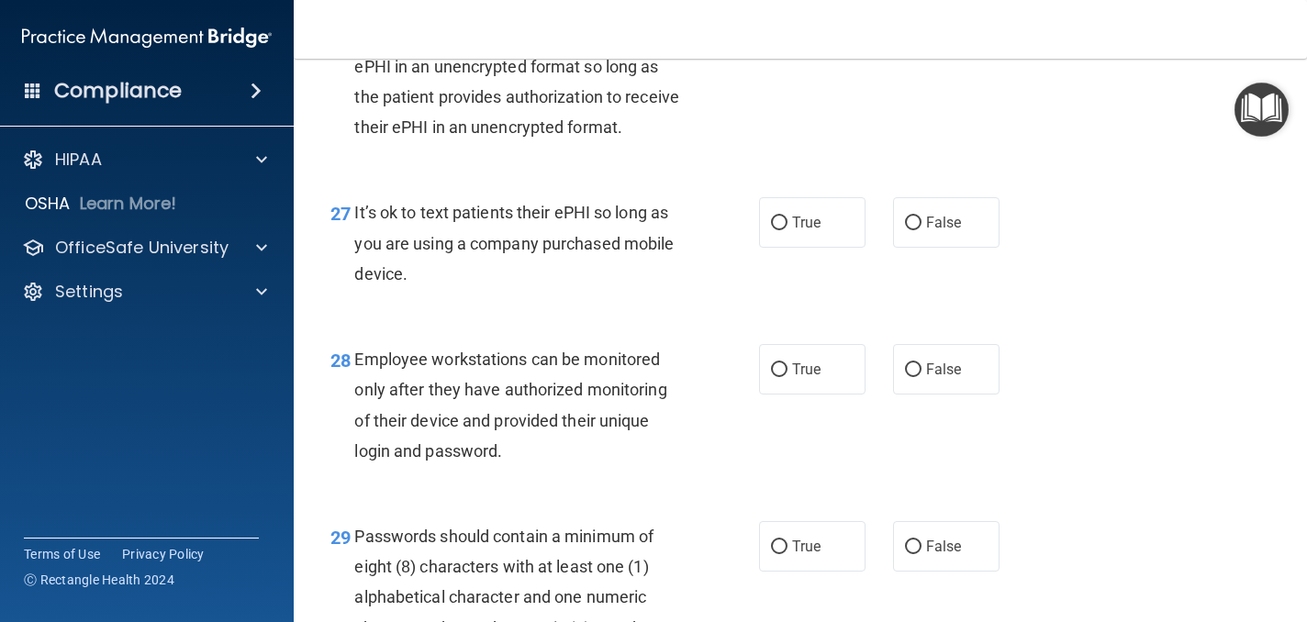
scroll to position [4741, 0]
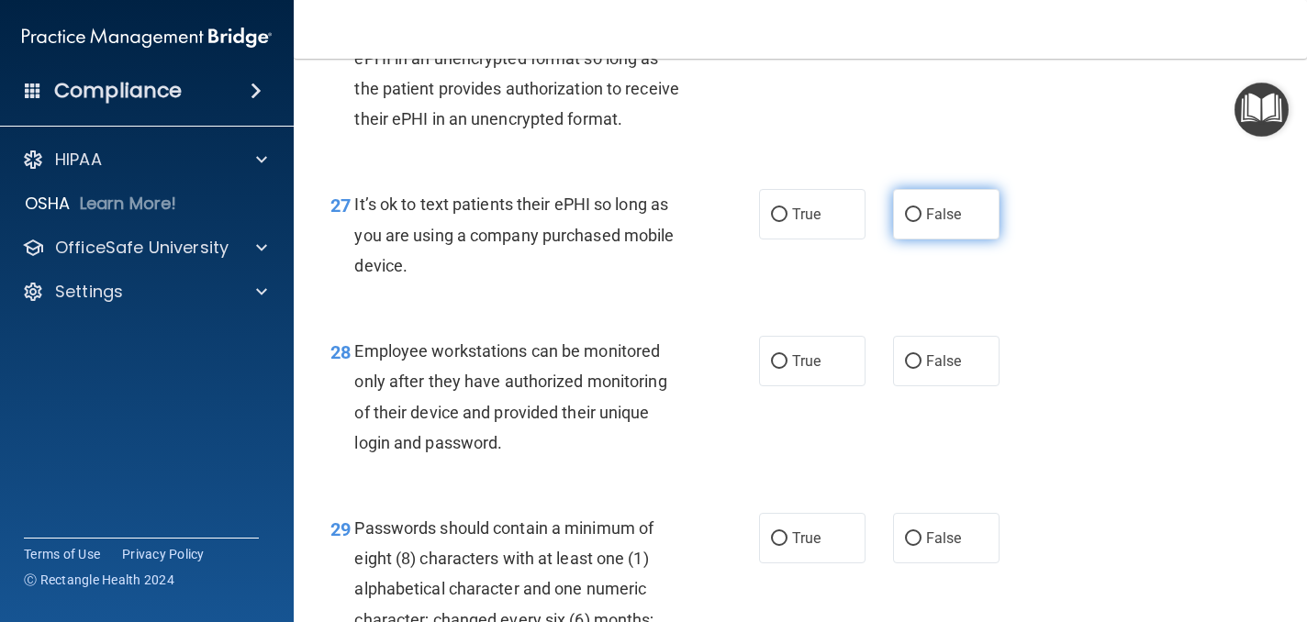
click at [922, 232] on label "False" at bounding box center [946, 214] width 106 height 50
click at [921, 222] on input "False" at bounding box center [913, 215] width 17 height 14
radio input "true"
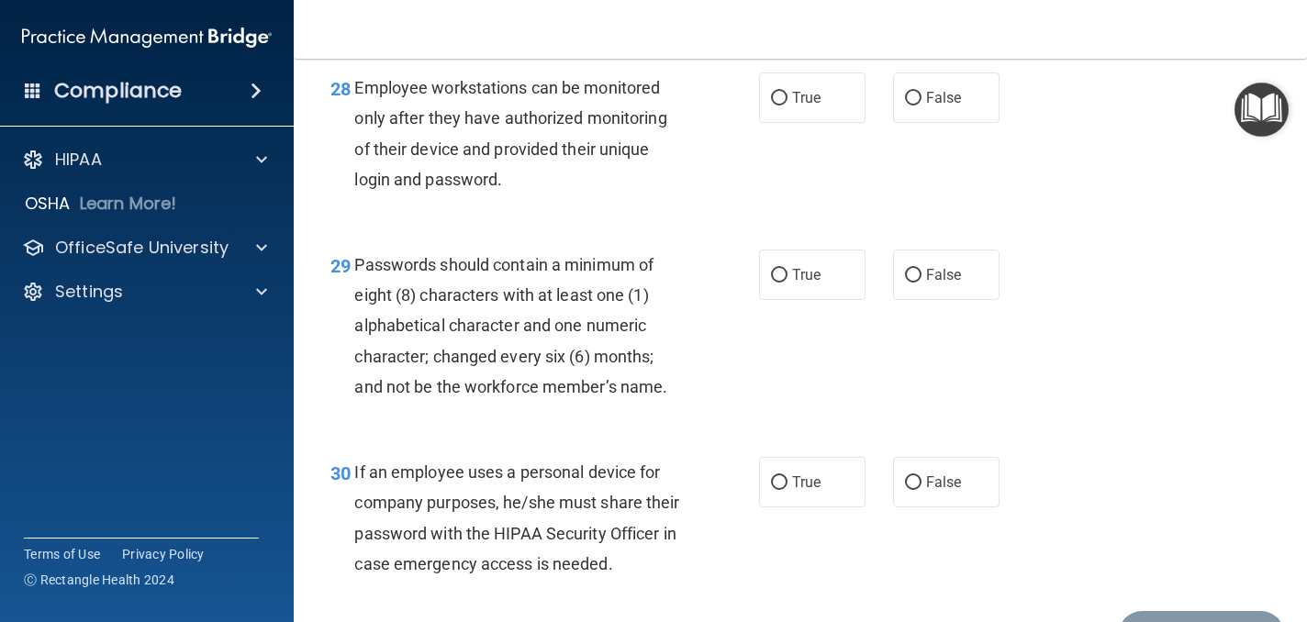
scroll to position [4997, 0]
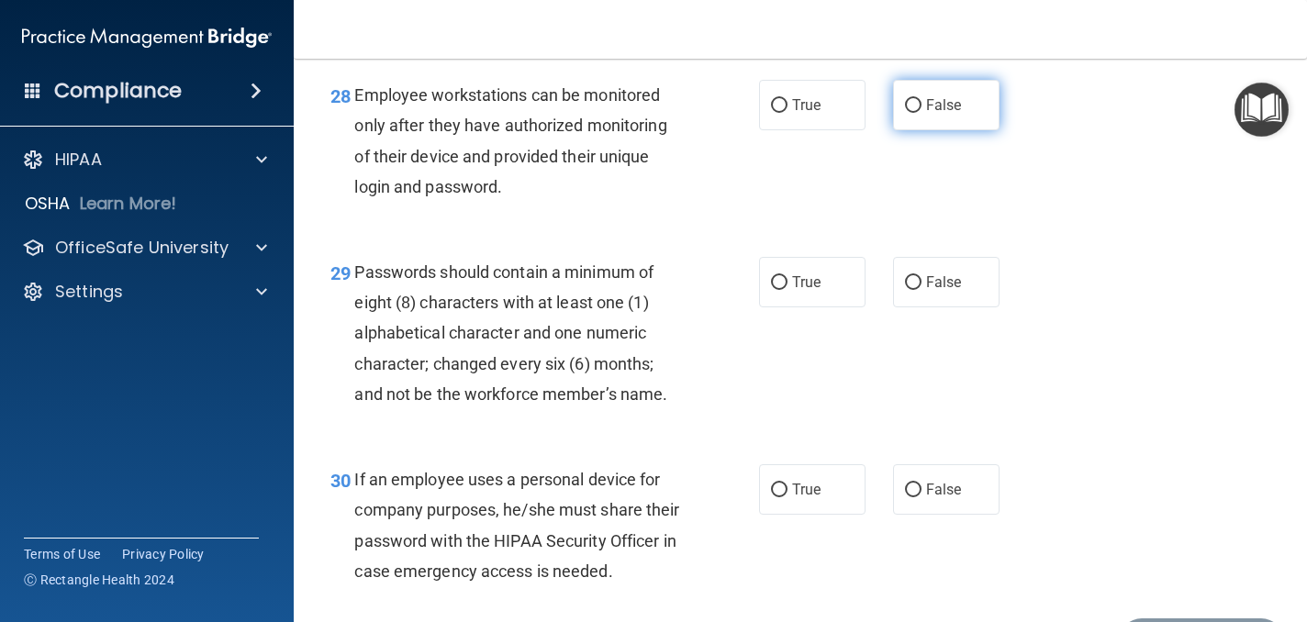
click at [925, 123] on label "False" at bounding box center [946, 105] width 106 height 50
click at [921, 113] on input "False" at bounding box center [913, 106] width 17 height 14
radio input "true"
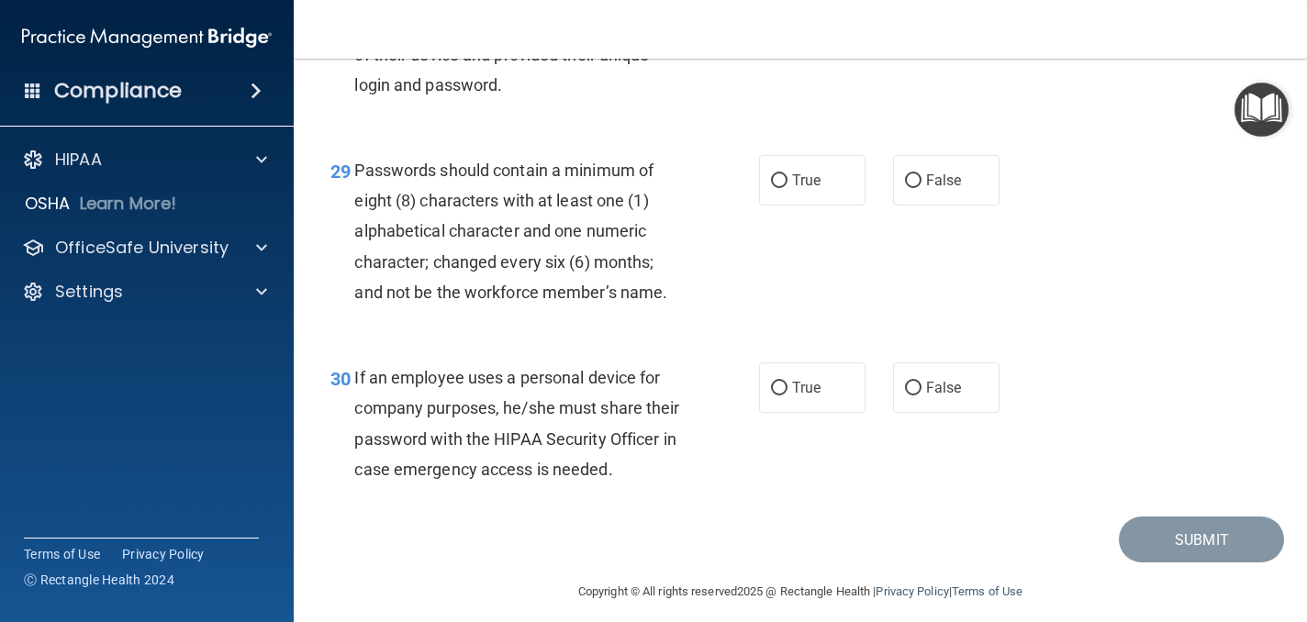
scroll to position [5100, 0]
click at [823, 186] on label "True" at bounding box center [812, 179] width 106 height 50
click at [787, 186] on input "True" at bounding box center [779, 180] width 17 height 14
radio input "true"
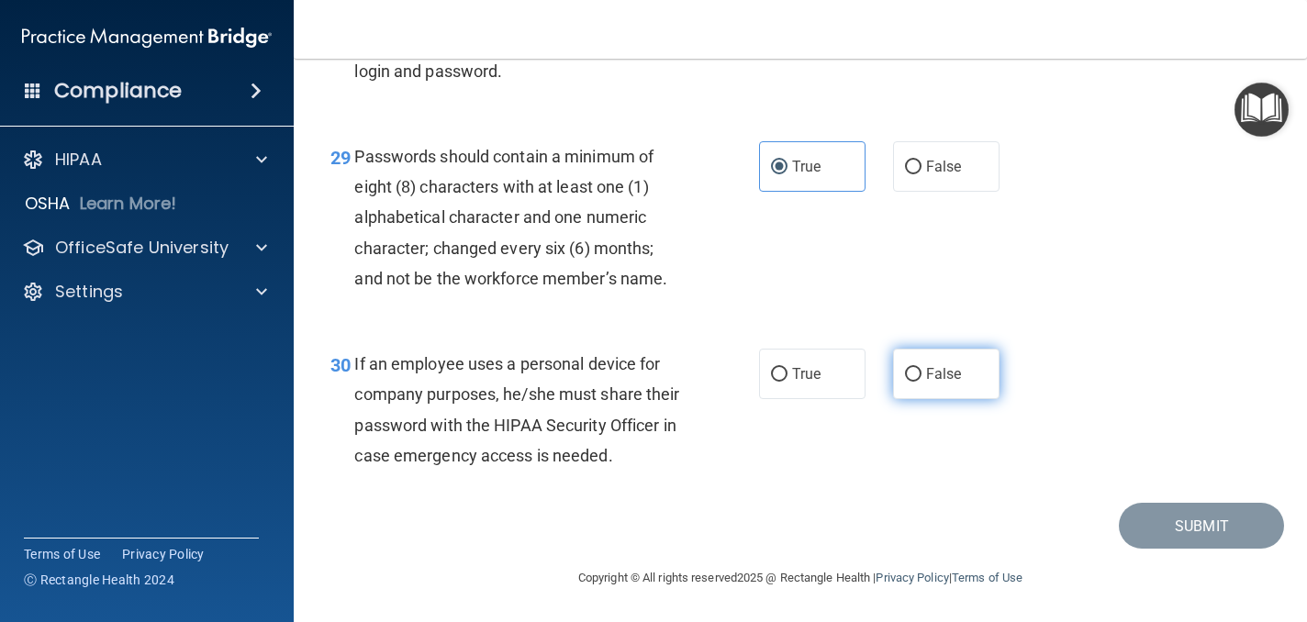
click at [913, 377] on input "False" at bounding box center [913, 375] width 17 height 14
radio input "true"
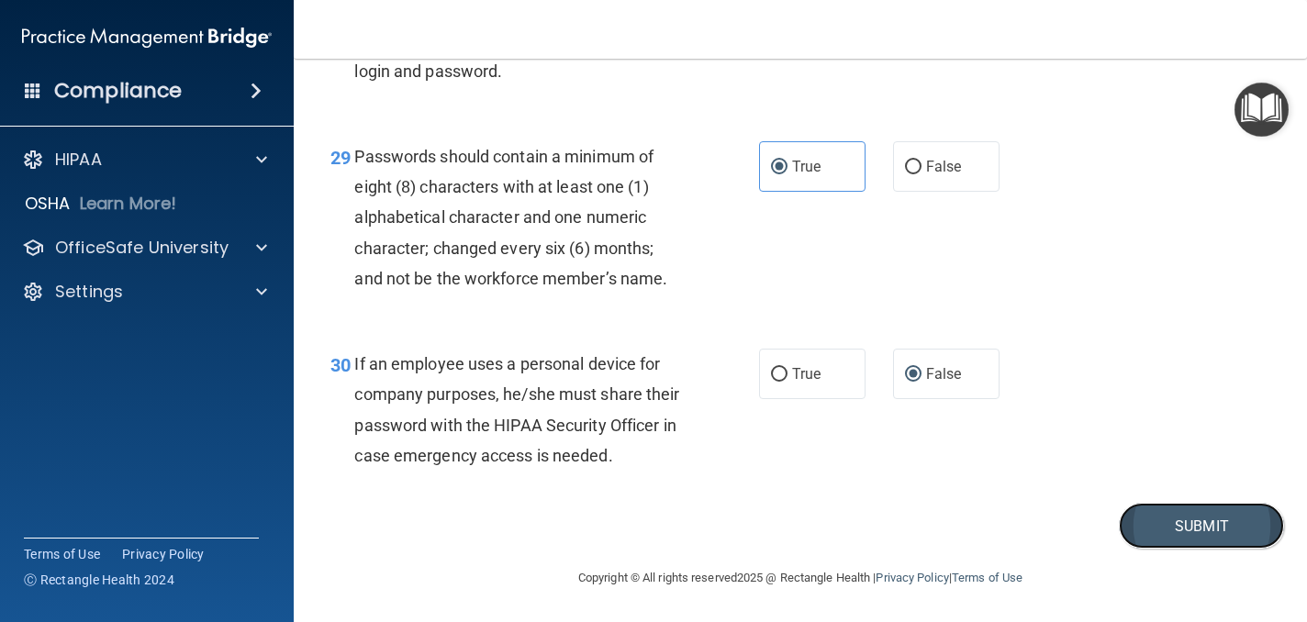
click at [1167, 523] on button "Submit" at bounding box center [1201, 526] width 165 height 47
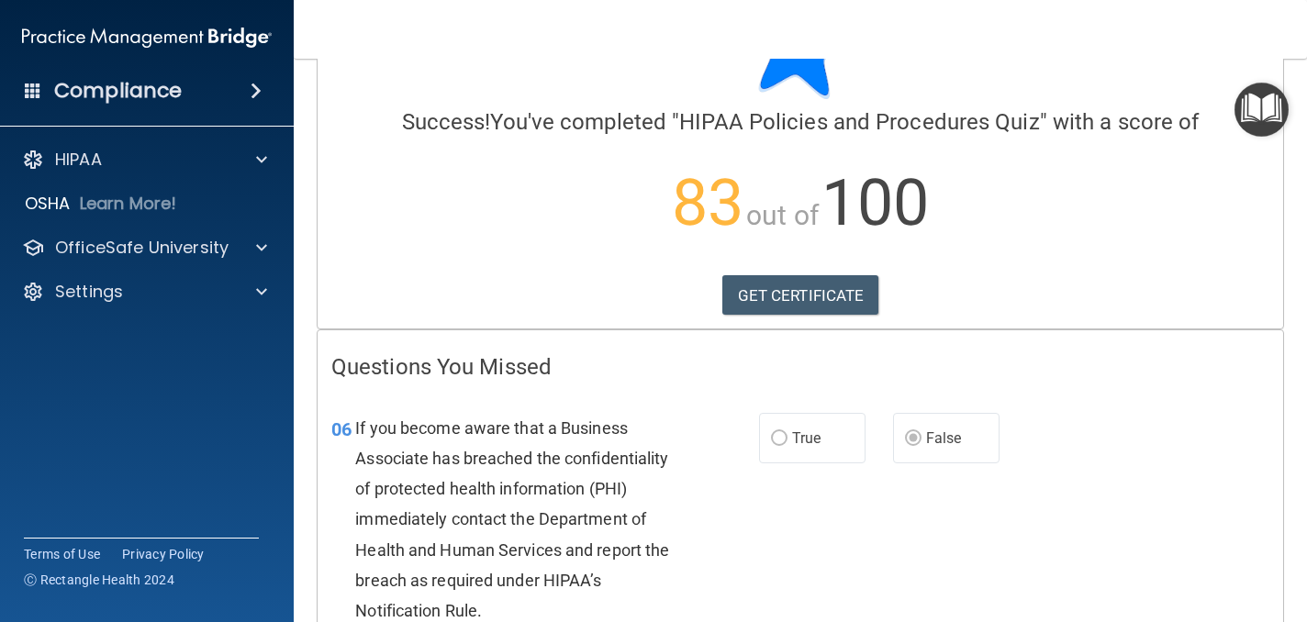
scroll to position [110, 0]
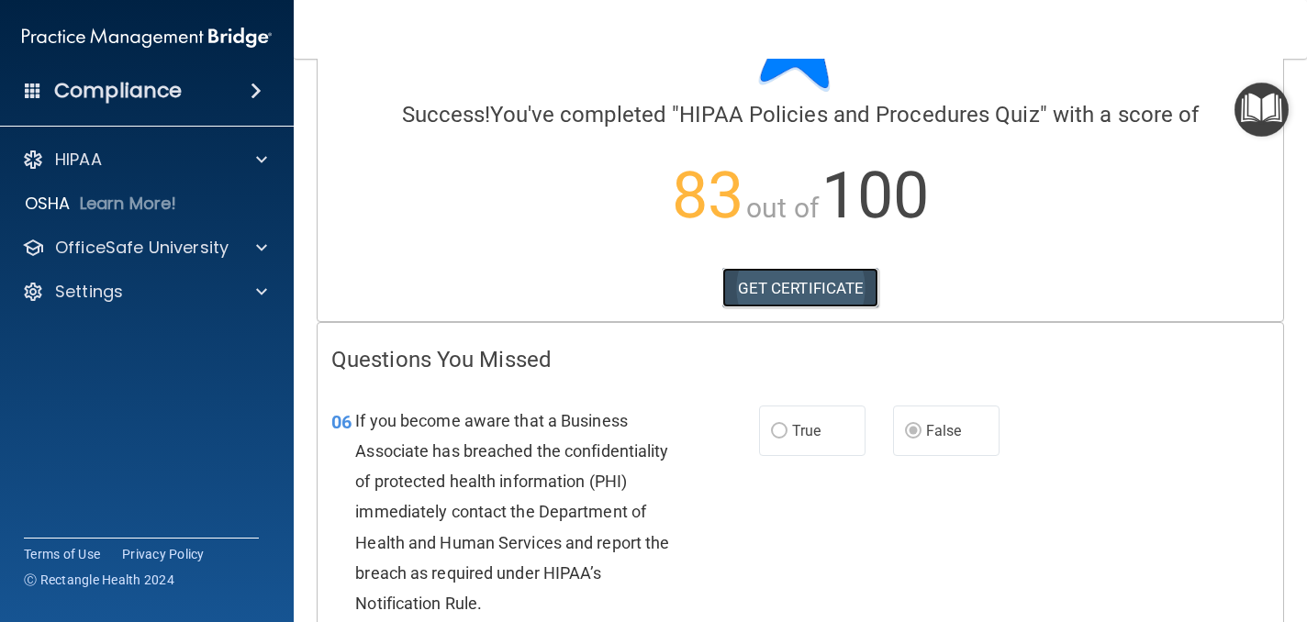
click at [837, 292] on link "GET CERTIFICATE" at bounding box center [800, 288] width 157 height 40
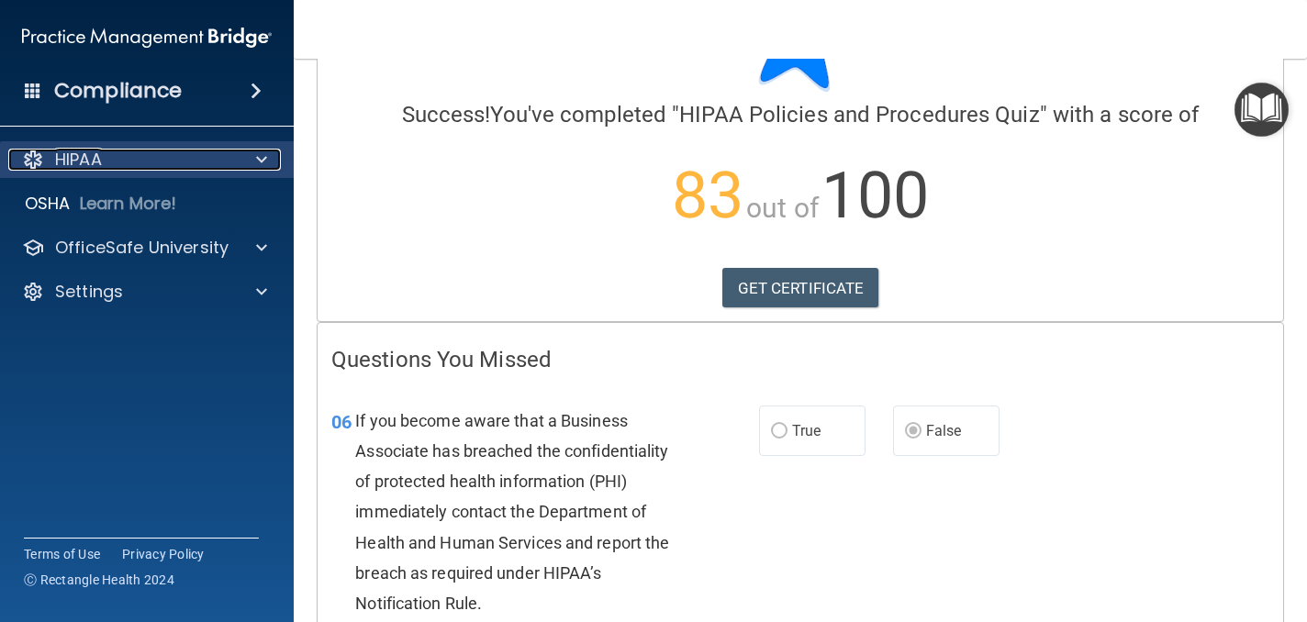
click at [258, 159] on span at bounding box center [261, 160] width 11 height 22
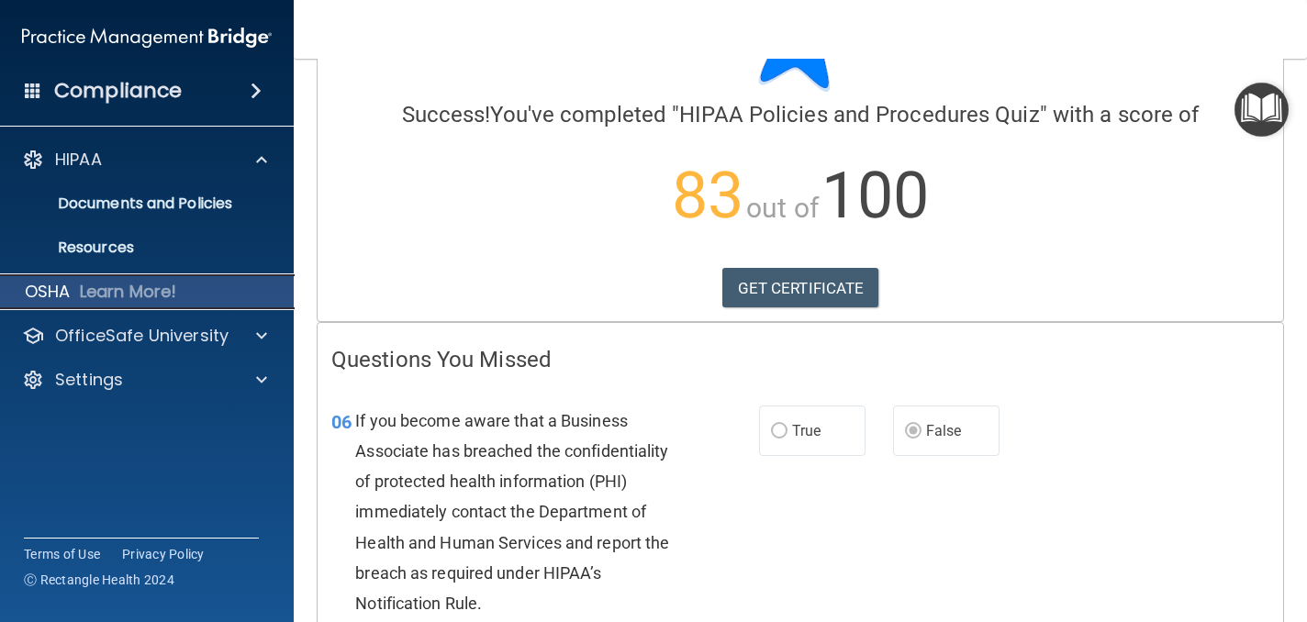
click at [200, 287] on div "OSHA Learn More!" at bounding box center [147, 291] width 322 height 37
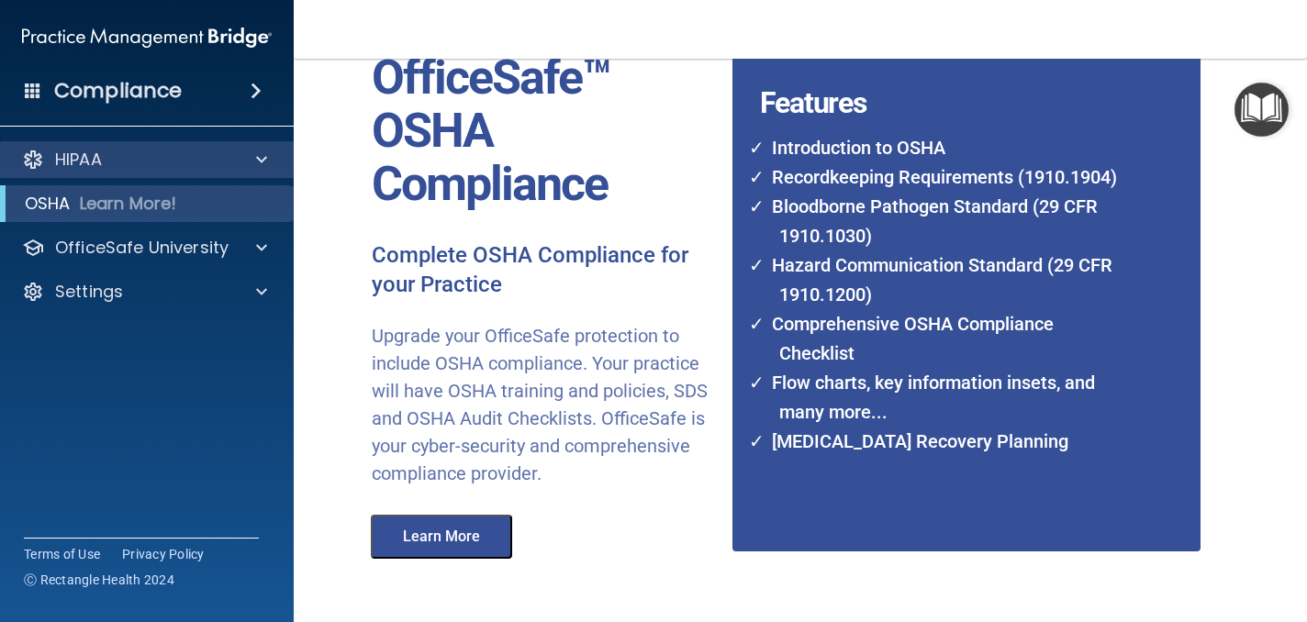
click at [259, 170] on div "HIPAA" at bounding box center [147, 159] width 295 height 37
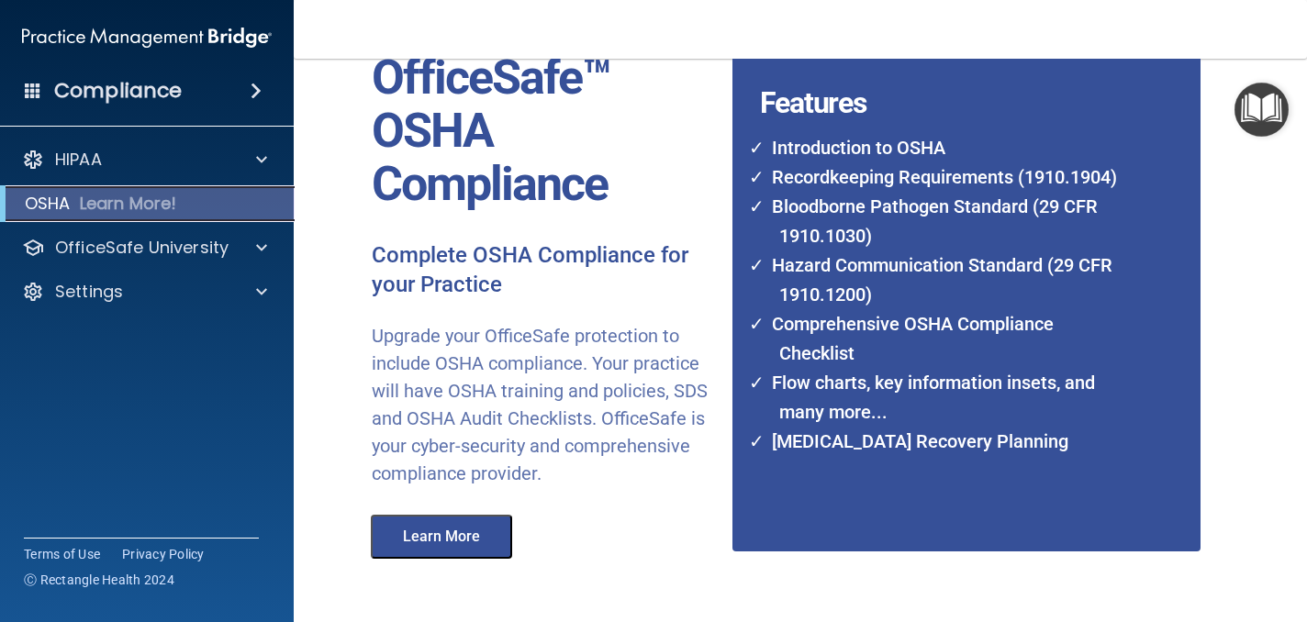
click at [245, 202] on div "OSHA Learn More!" at bounding box center [147, 203] width 322 height 37
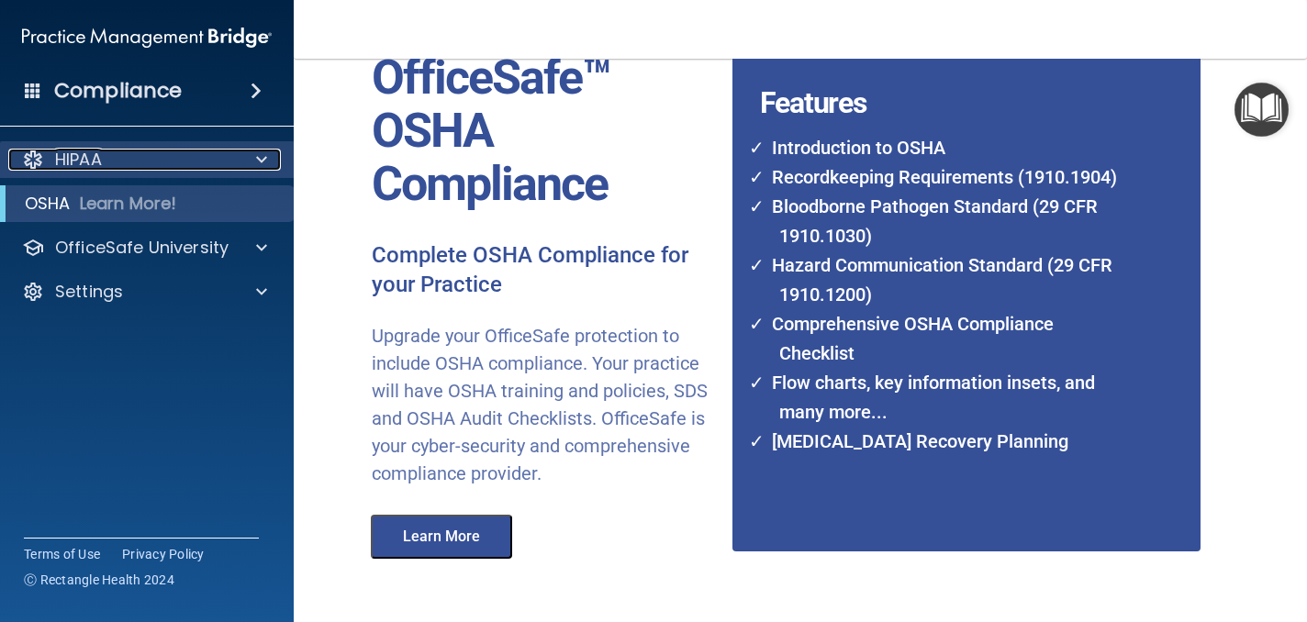
click at [127, 159] on div "HIPAA" at bounding box center [122, 160] width 228 height 22
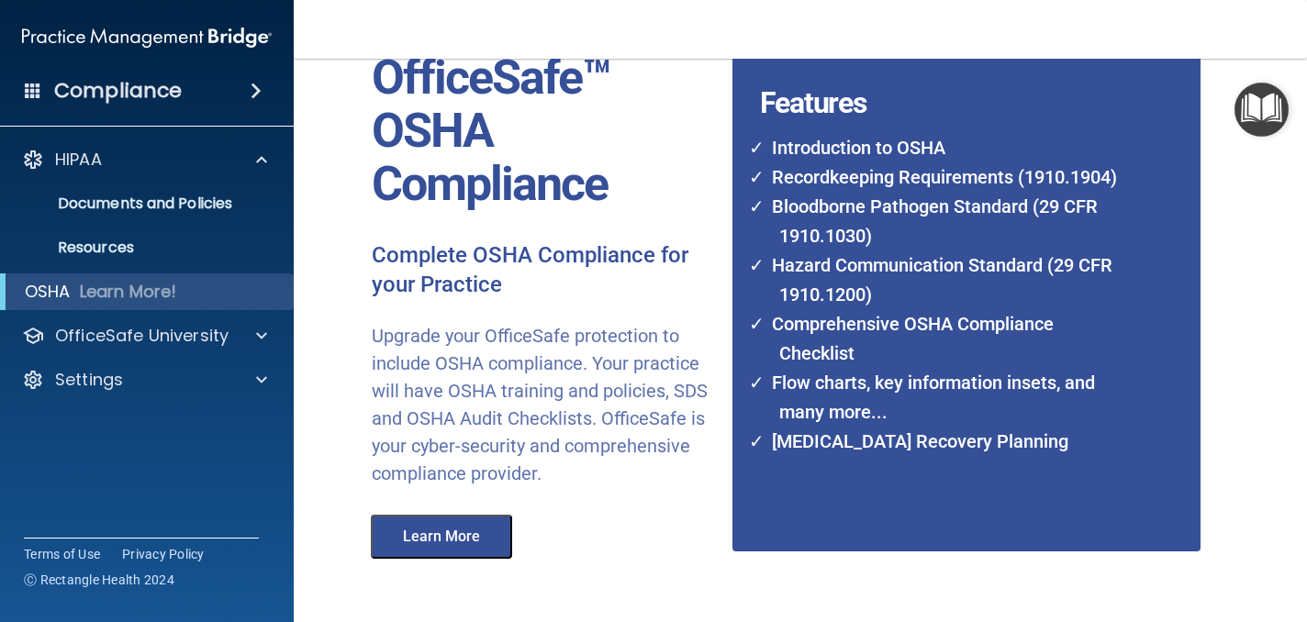
click at [262, 85] on span at bounding box center [256, 91] width 11 height 22
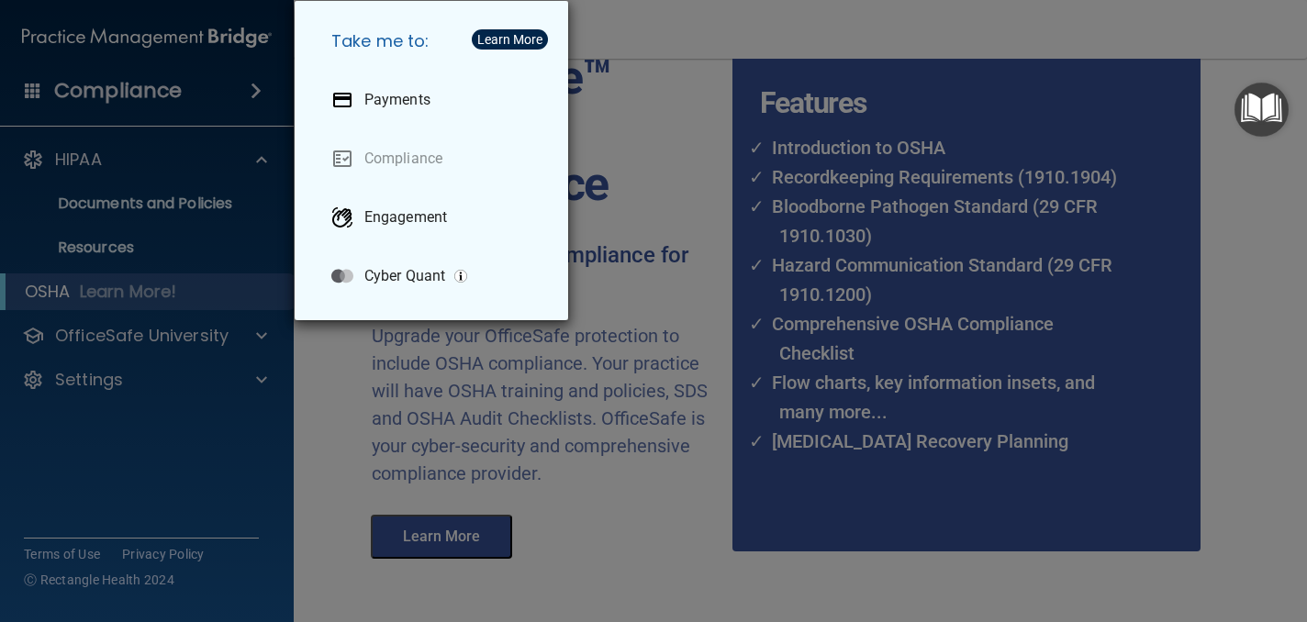
click at [206, 88] on div "Take me to: Payments Compliance Engagement Cyber Quant" at bounding box center [653, 311] width 1307 height 622
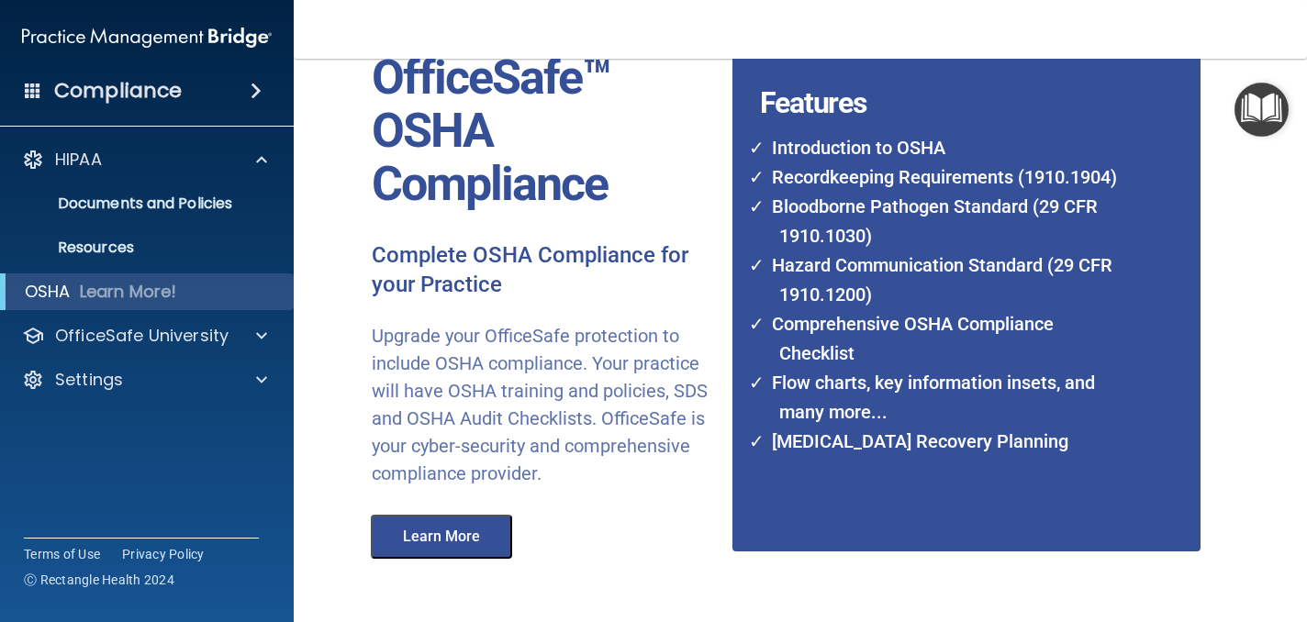
click at [142, 95] on h4 "Compliance" at bounding box center [118, 91] width 128 height 26
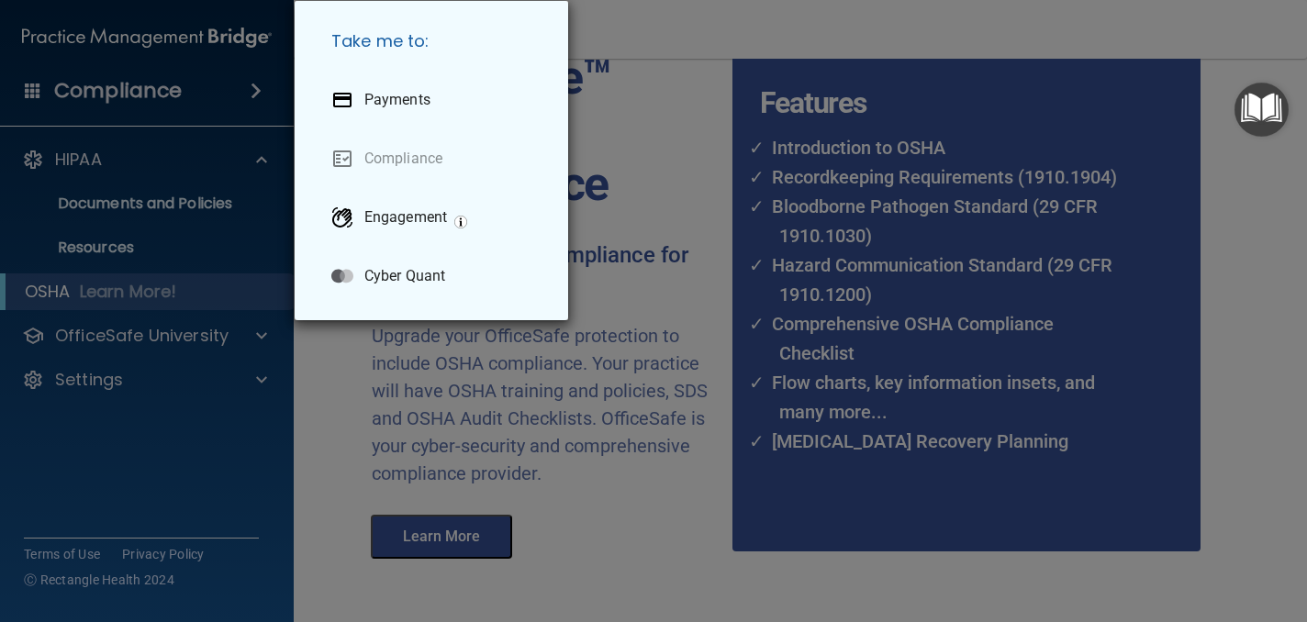
click at [142, 95] on div "Take me to: Payments Compliance Engagement Cyber Quant" at bounding box center [653, 311] width 1307 height 622
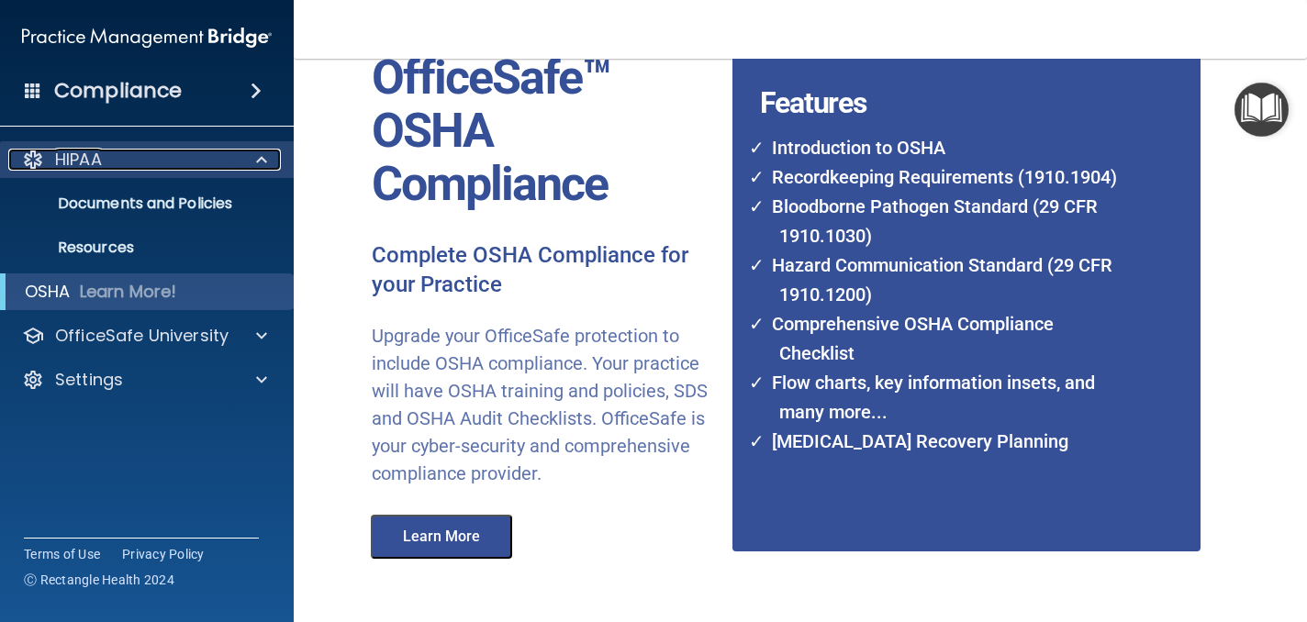
click at [267, 163] on div at bounding box center [259, 160] width 46 height 22
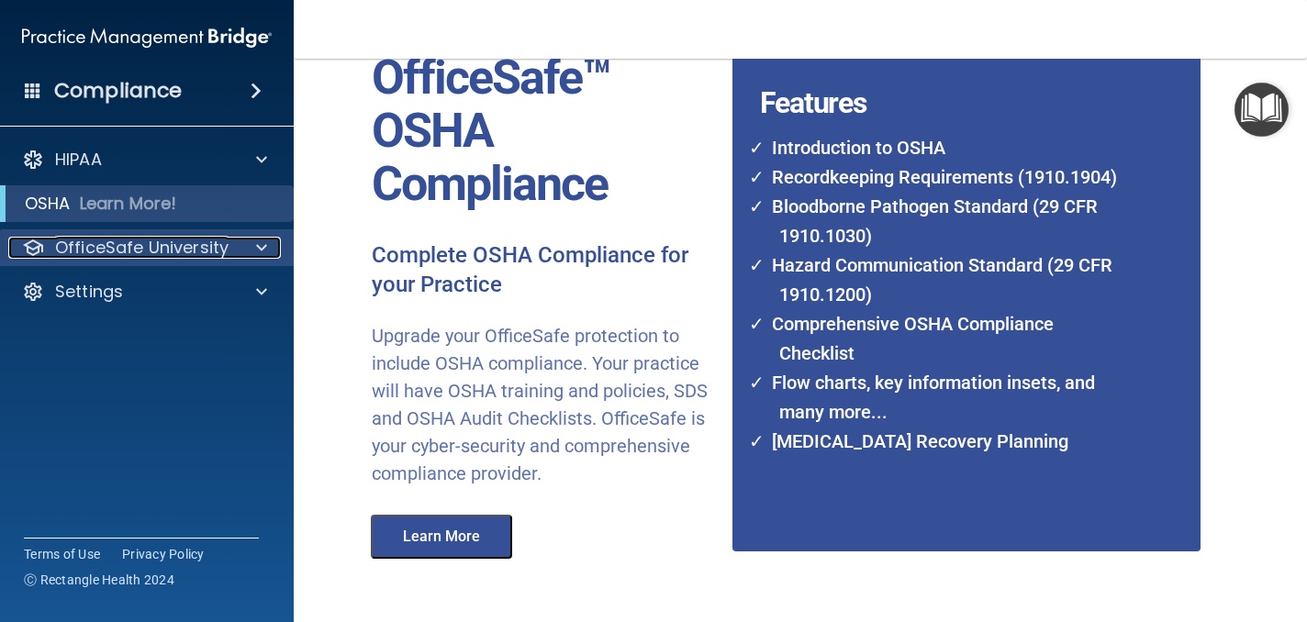
click at [266, 249] on span at bounding box center [261, 248] width 11 height 22
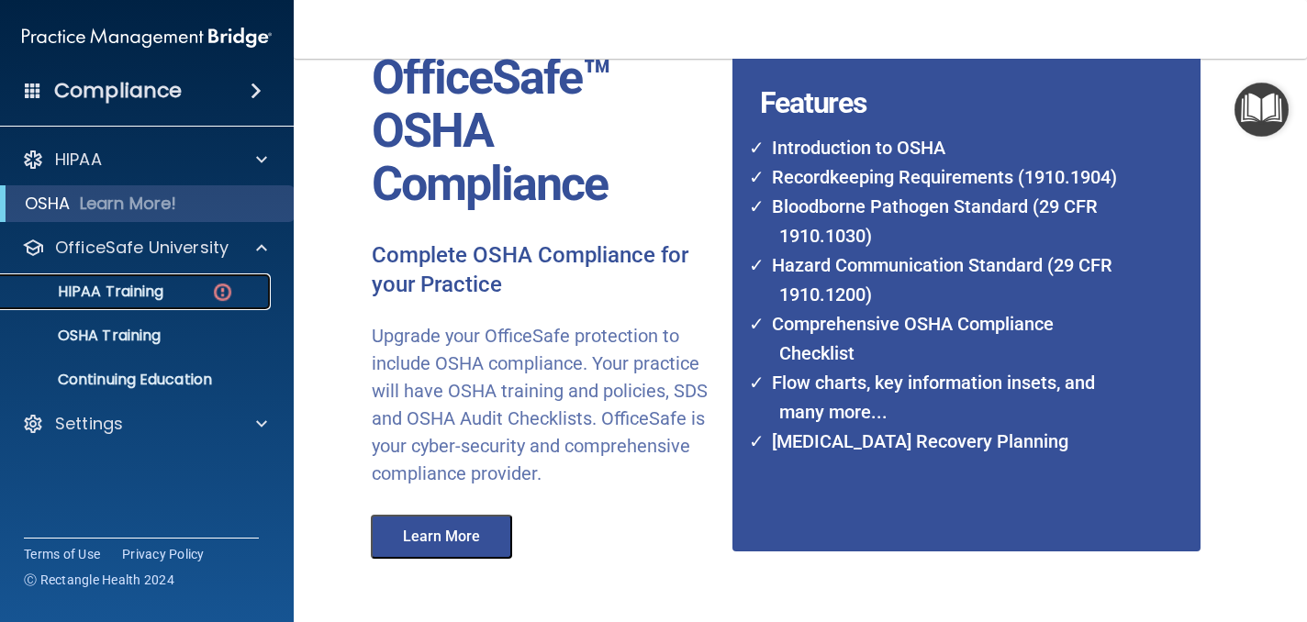
click at [147, 287] on p "HIPAA Training" at bounding box center [87, 292] width 151 height 18
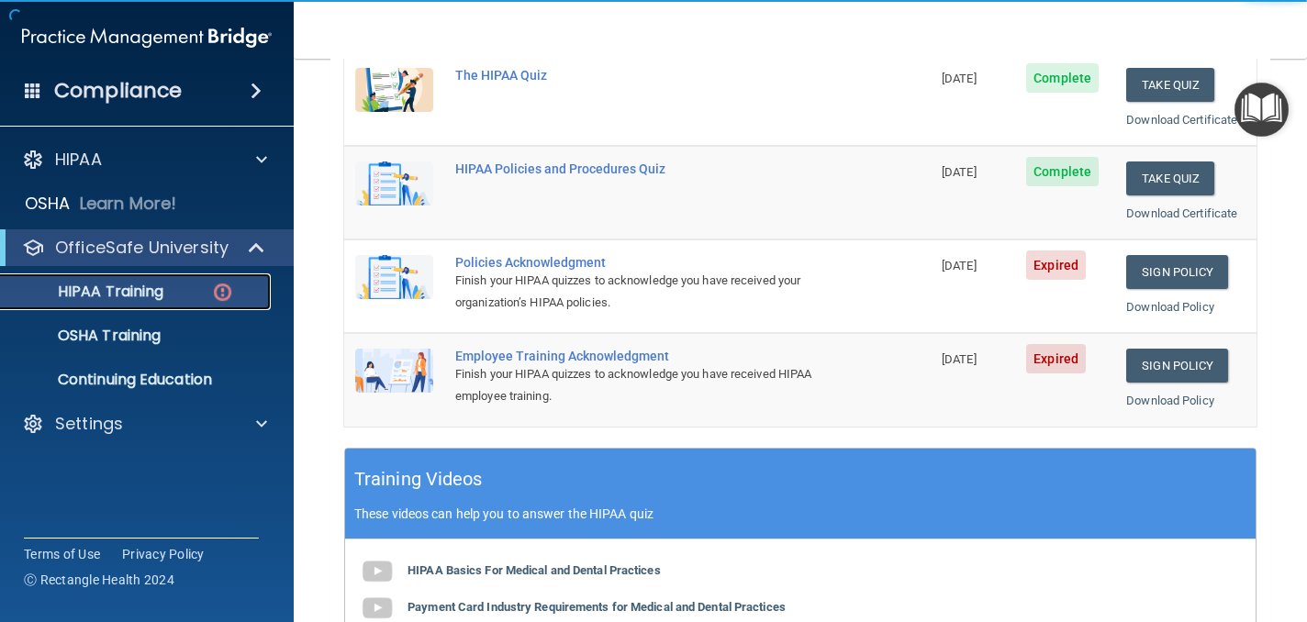
scroll to position [370, 0]
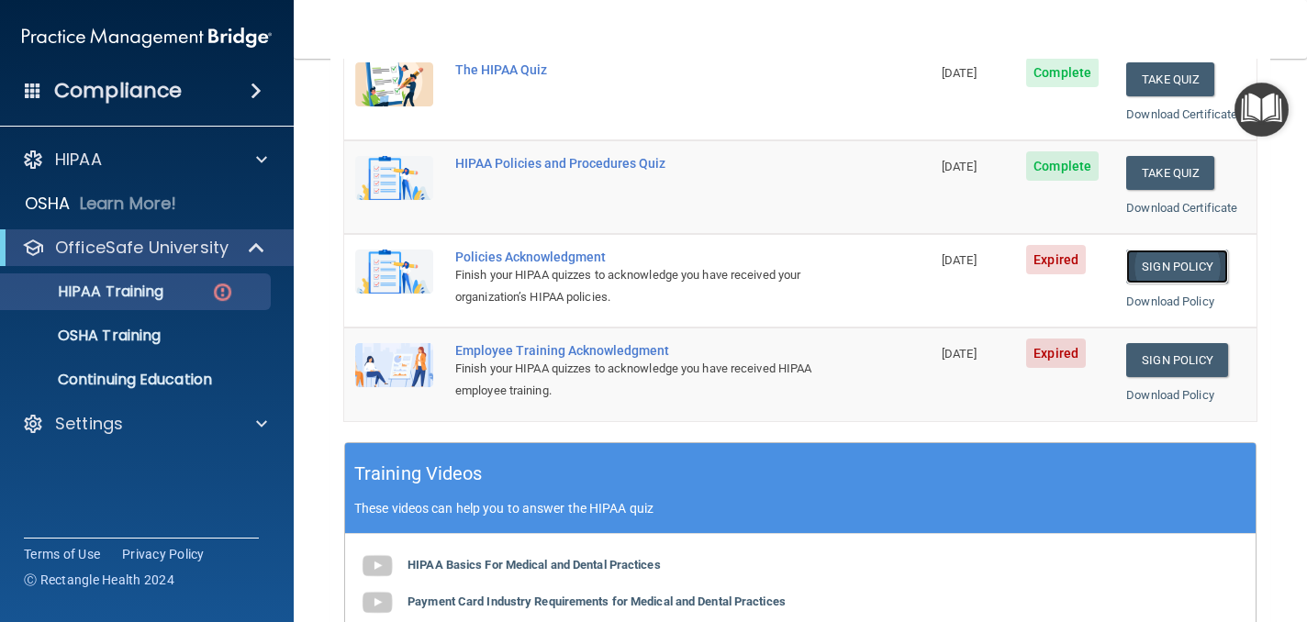
click at [1187, 264] on link "Sign Policy" at bounding box center [1177, 267] width 102 height 34
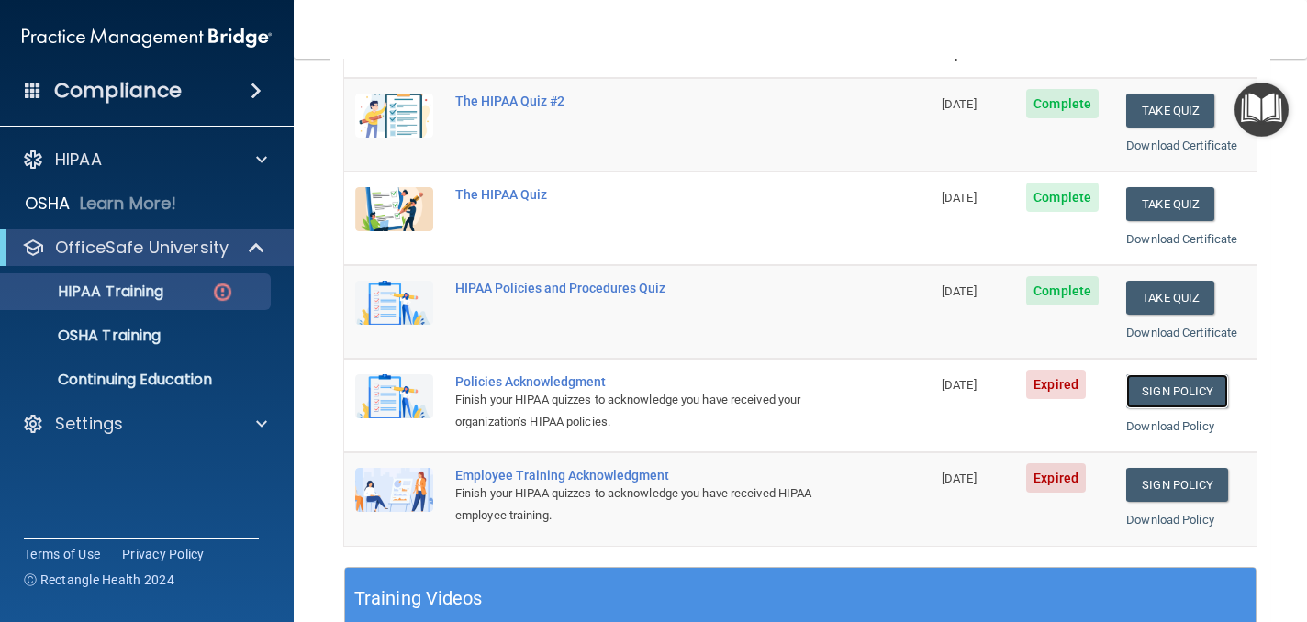
scroll to position [238, 0]
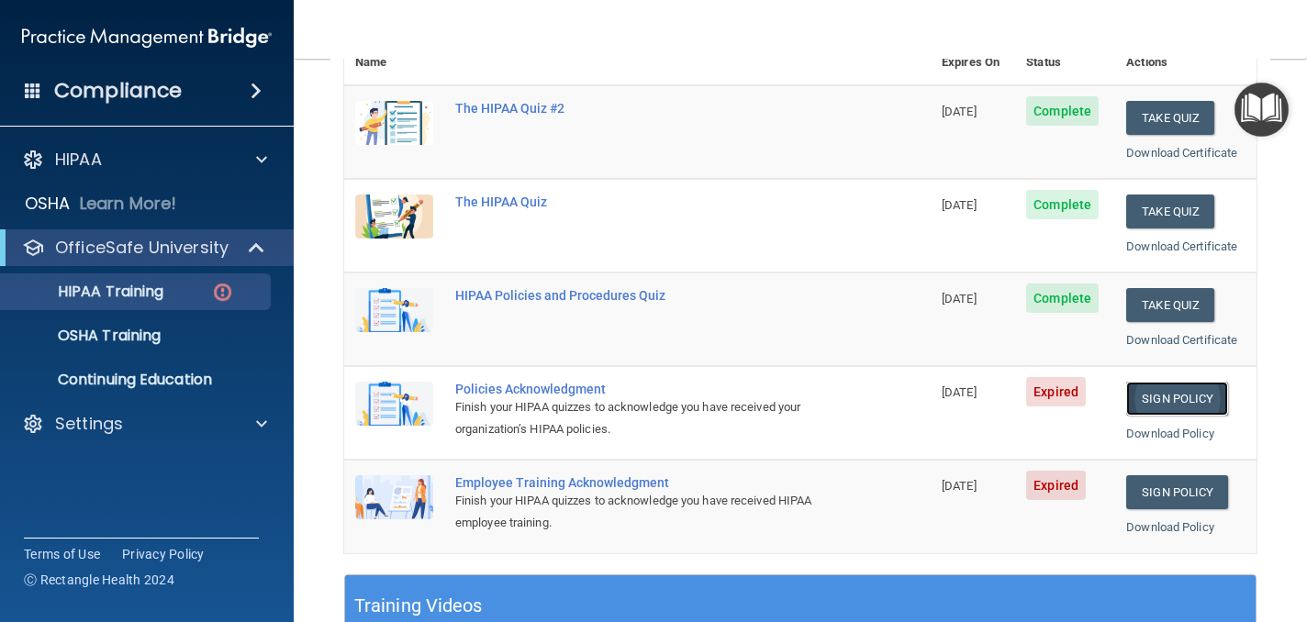
click at [1166, 398] on link "Sign Policy" at bounding box center [1177, 399] width 102 height 34
click at [1182, 495] on link "Sign Policy" at bounding box center [1177, 492] width 102 height 34
click at [128, 347] on link "OSHA Training" at bounding box center [126, 336] width 289 height 37
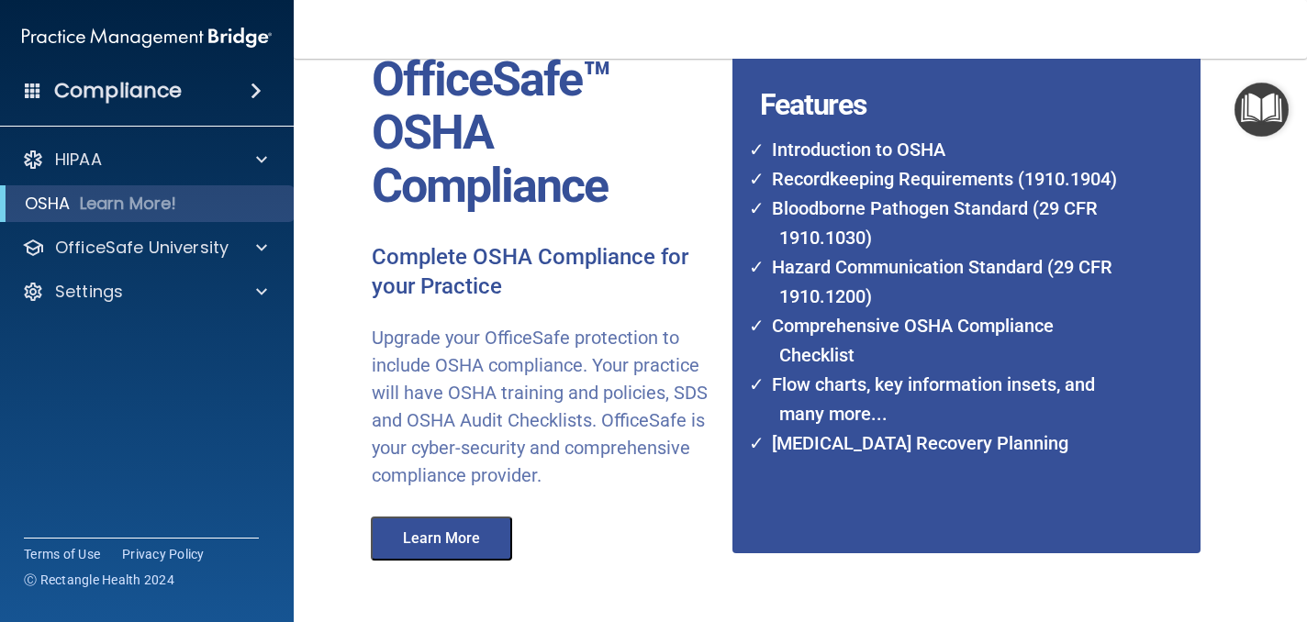
scroll to position [90, 0]
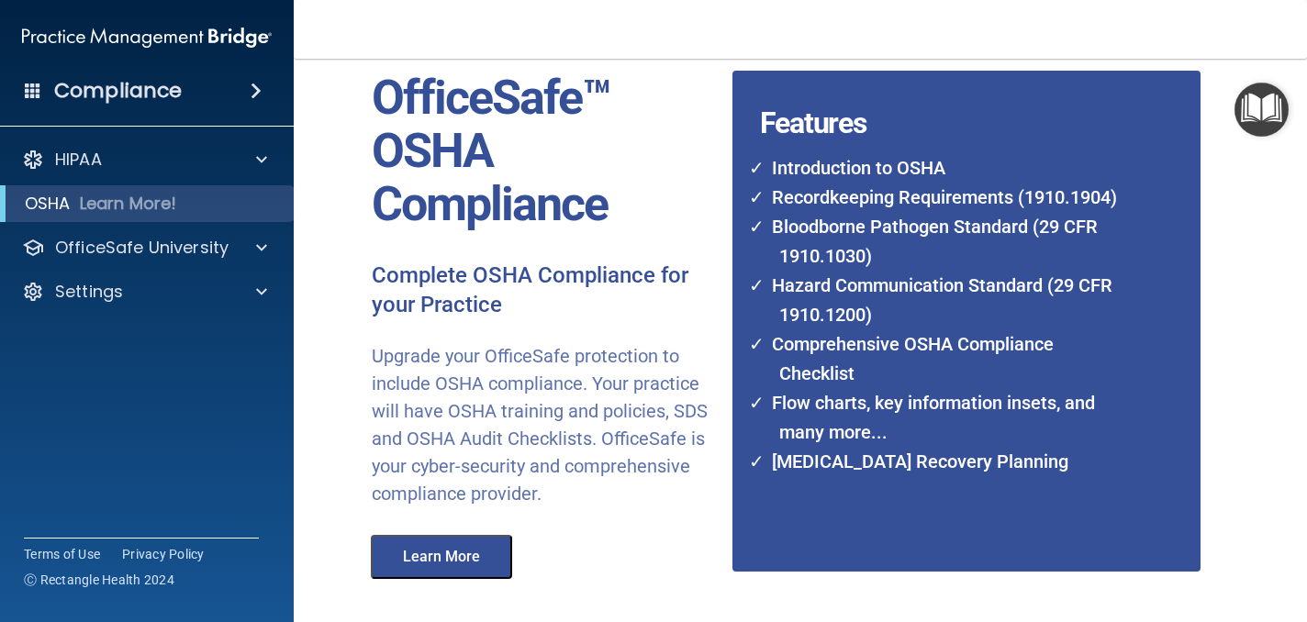
click at [440, 546] on button "Learn More" at bounding box center [441, 557] width 141 height 44
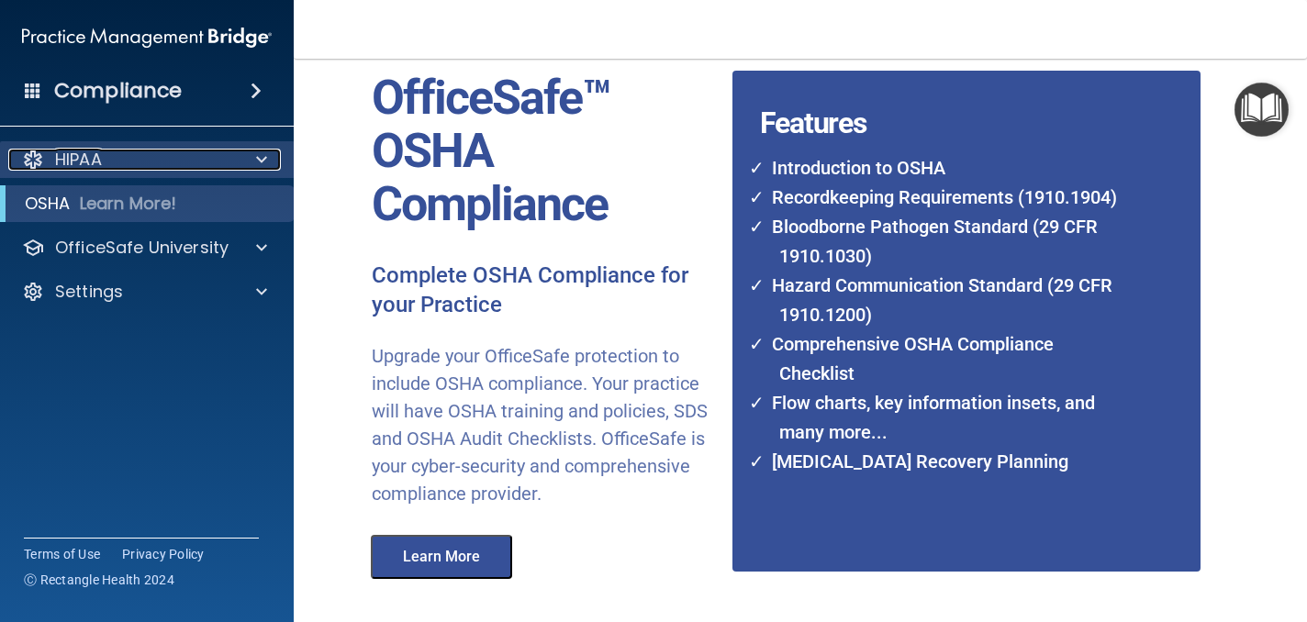
click at [254, 154] on div at bounding box center [259, 160] width 46 height 22
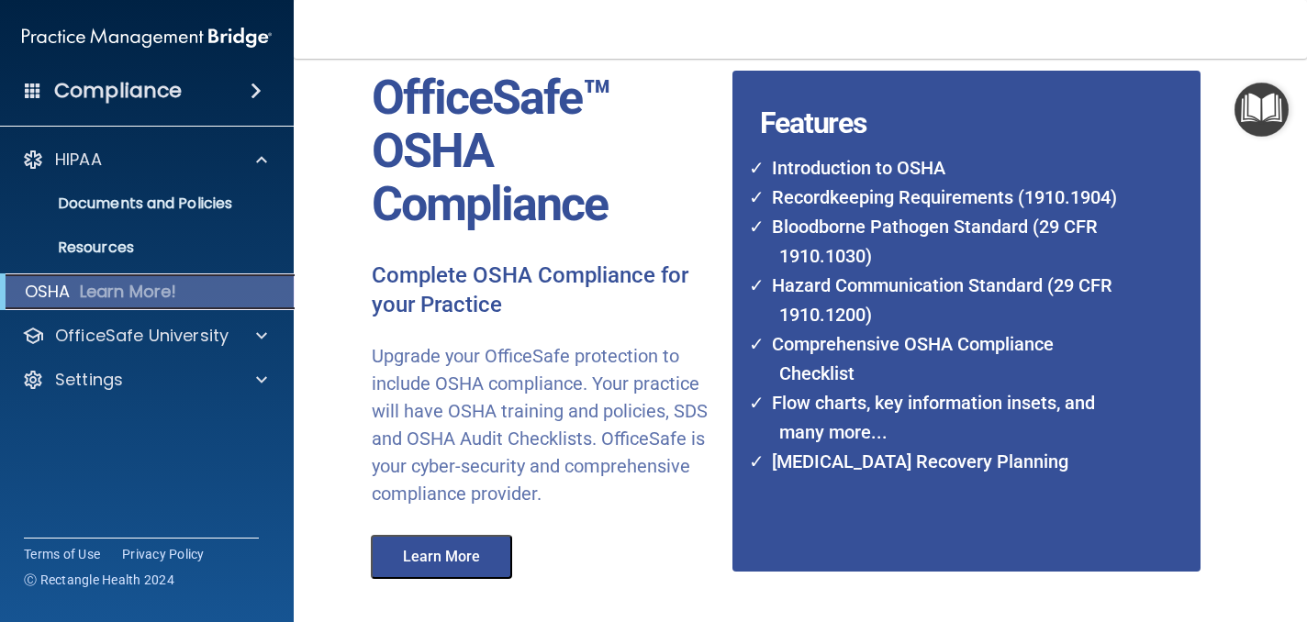
click at [209, 293] on div "OSHA Learn More!" at bounding box center [147, 291] width 322 height 37
click at [112, 285] on p "Learn More!" at bounding box center [128, 292] width 97 height 22
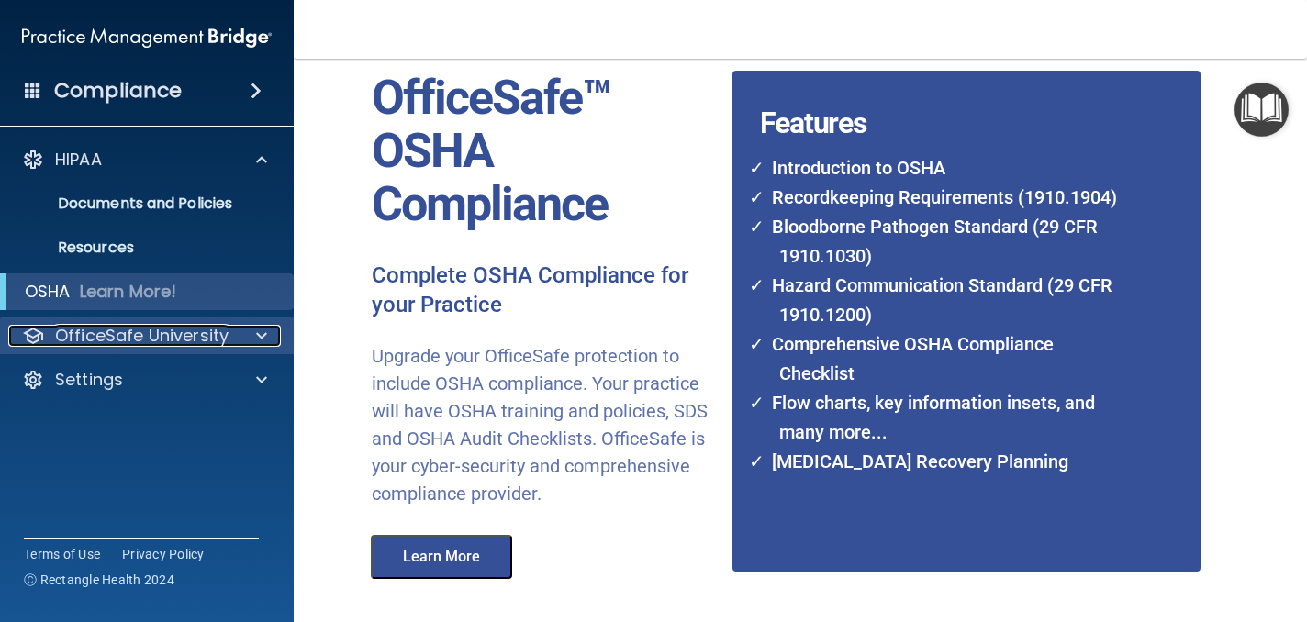
click at [262, 333] on span at bounding box center [261, 336] width 11 height 22
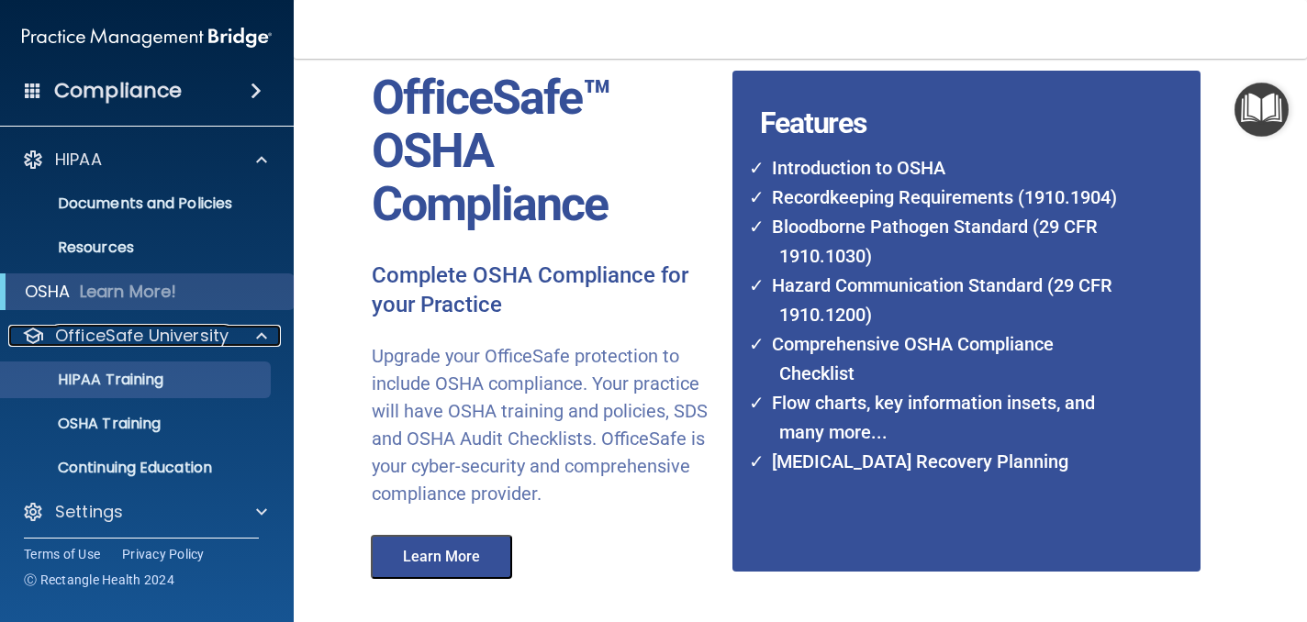
scroll to position [7, 0]
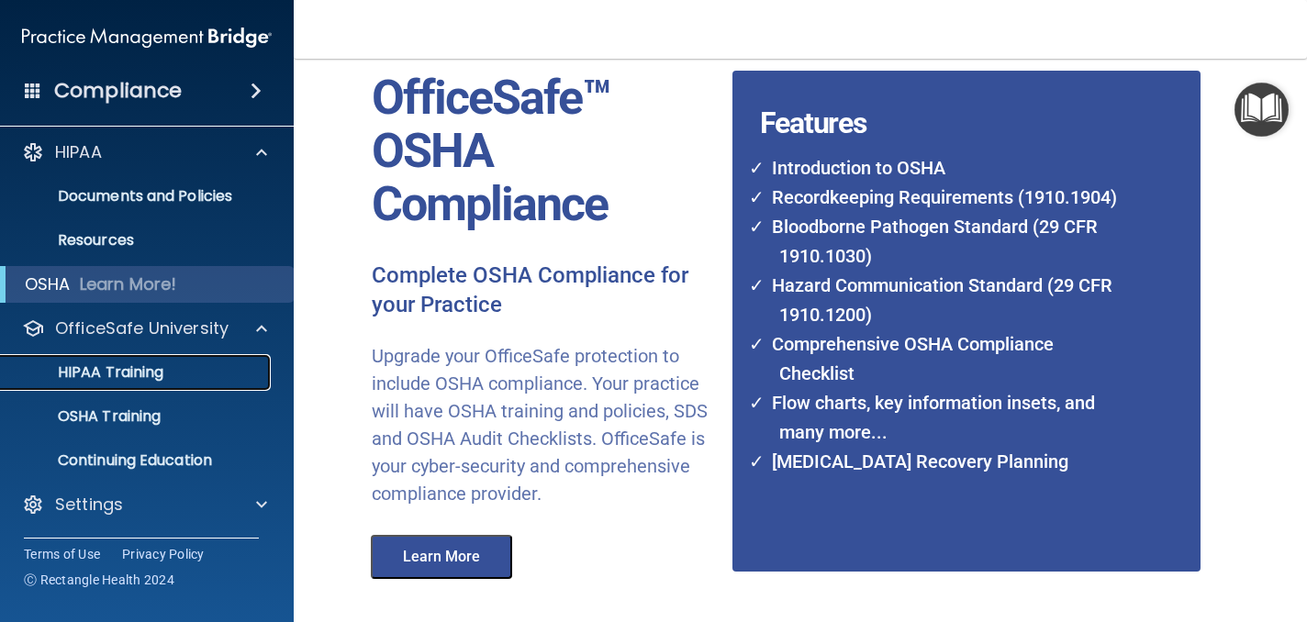
click at [173, 373] on div "HIPAA Training" at bounding box center [137, 372] width 251 height 18
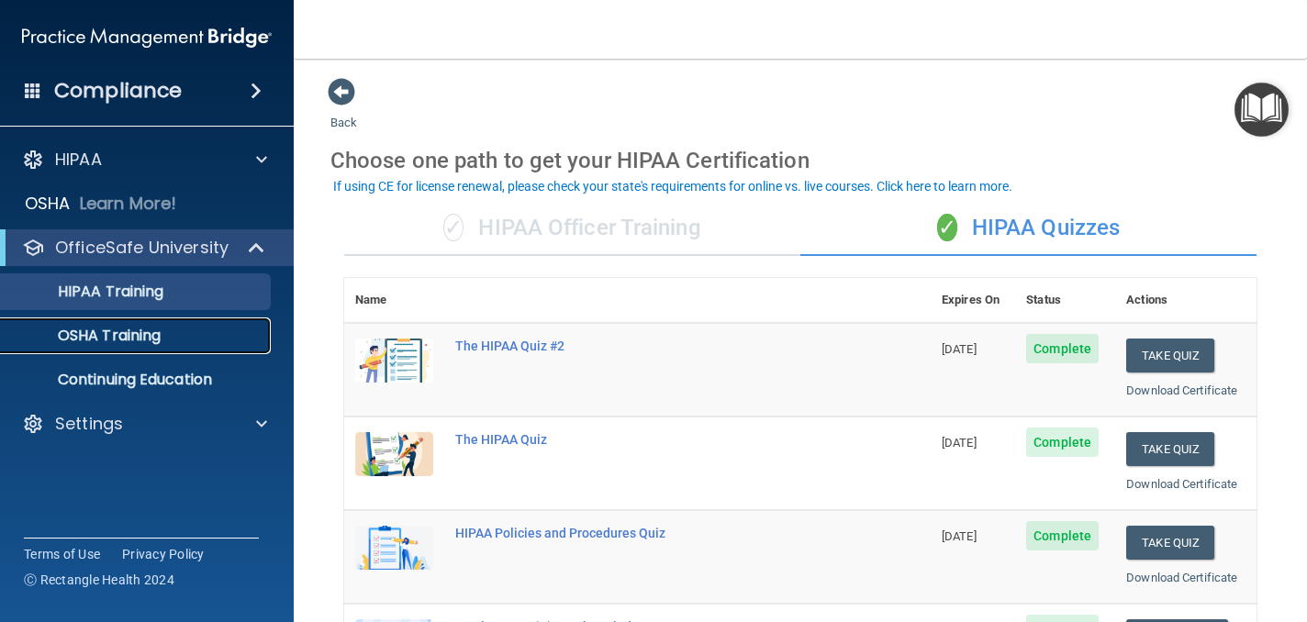
click at [148, 331] on p "OSHA Training" at bounding box center [86, 336] width 149 height 18
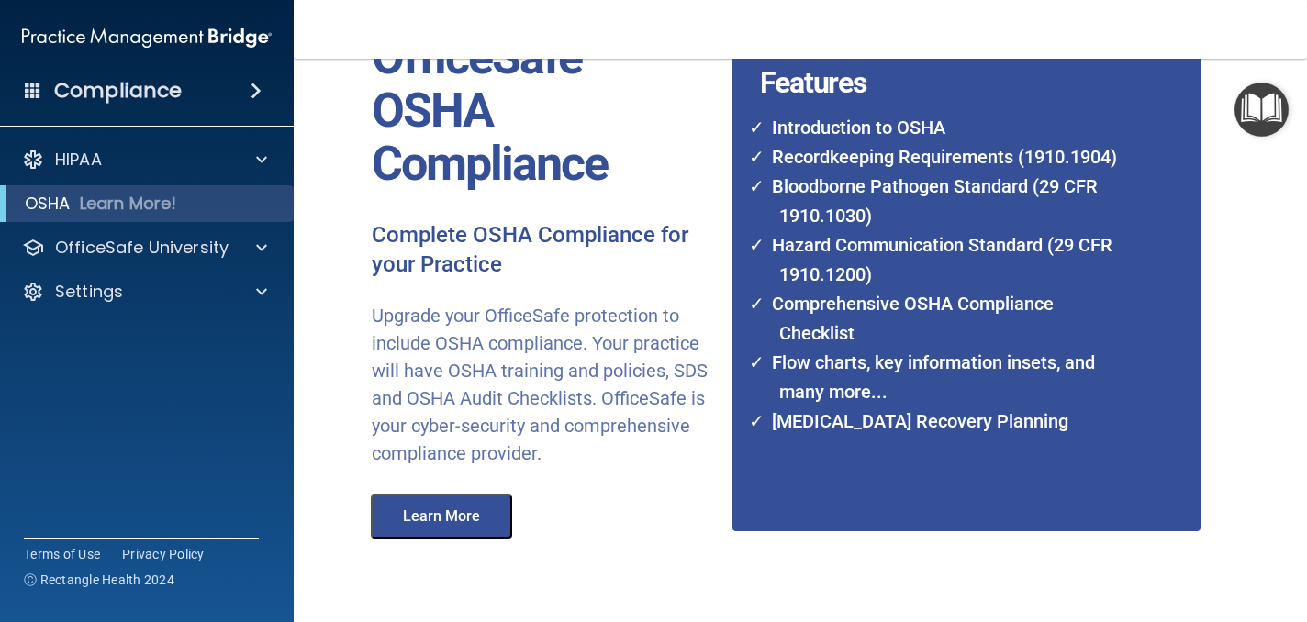
scroll to position [144, 0]
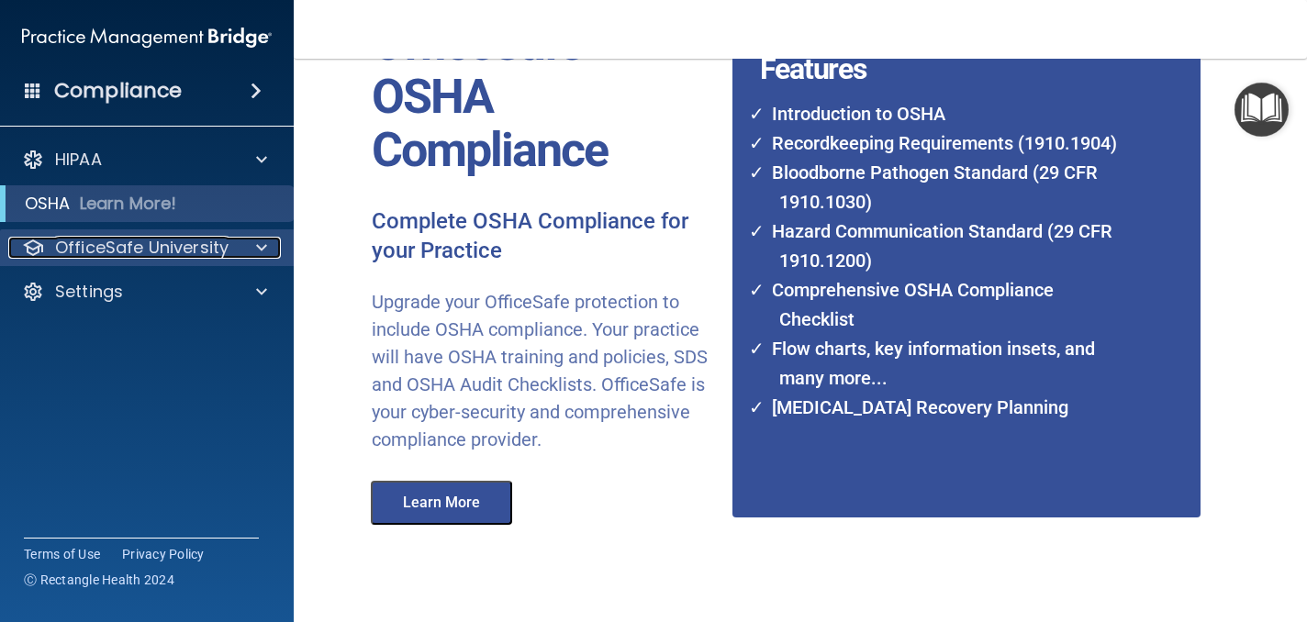
click at [256, 256] on span at bounding box center [261, 248] width 11 height 22
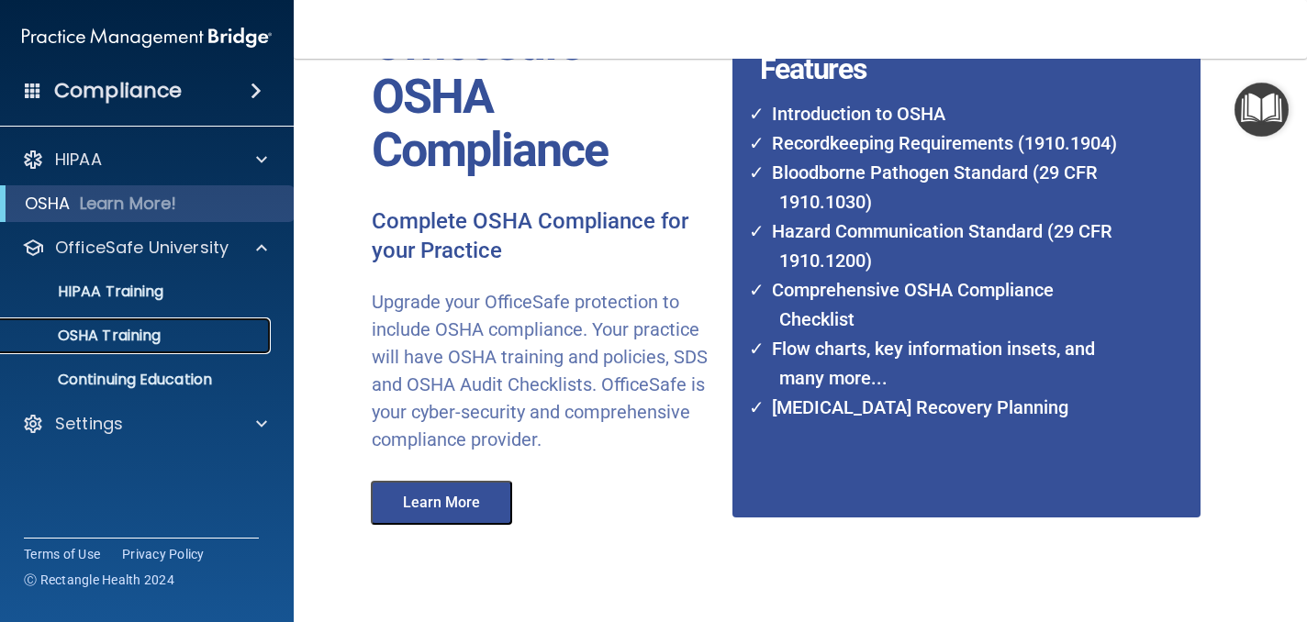
click at [139, 327] on p "OSHA Training" at bounding box center [86, 336] width 149 height 18
click at [136, 331] on p "OSHA Training" at bounding box center [86, 336] width 149 height 18
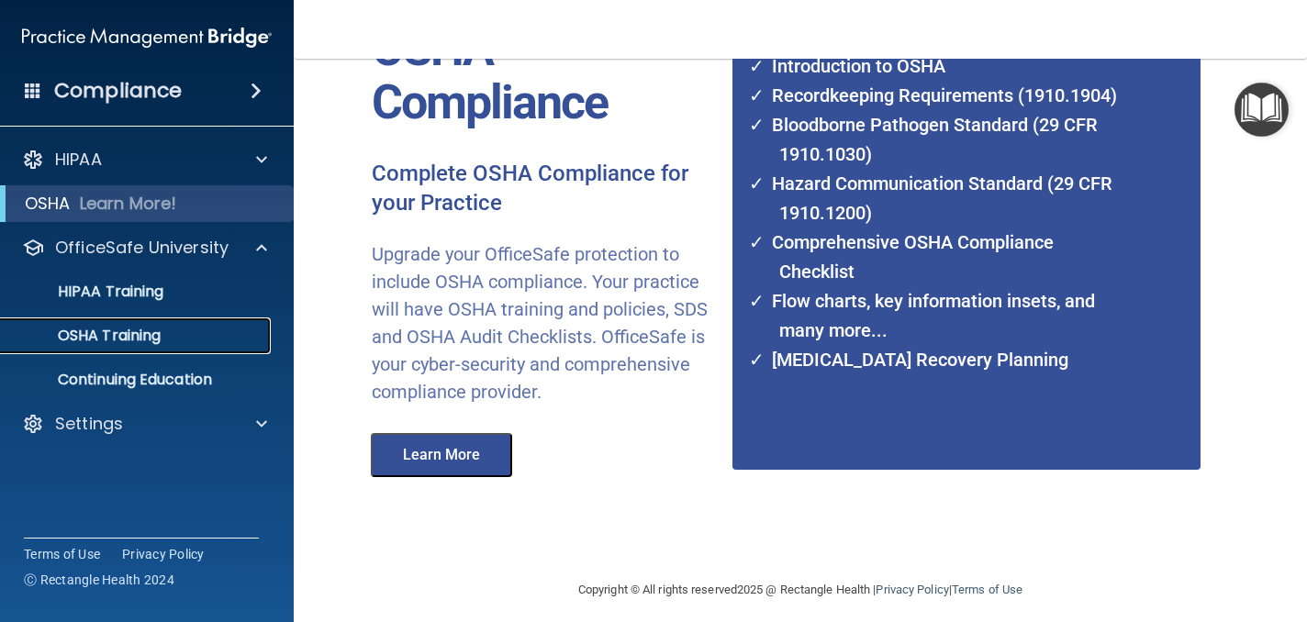
scroll to position [203, 0]
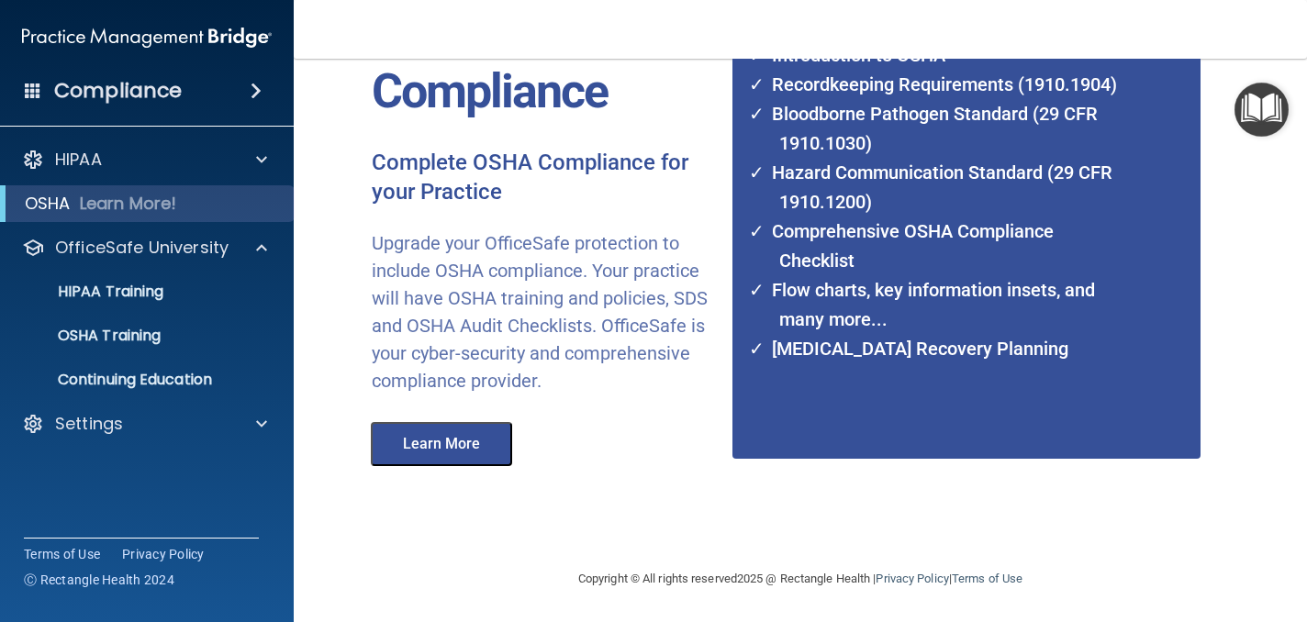
click at [470, 442] on button "Learn More" at bounding box center [441, 444] width 141 height 44
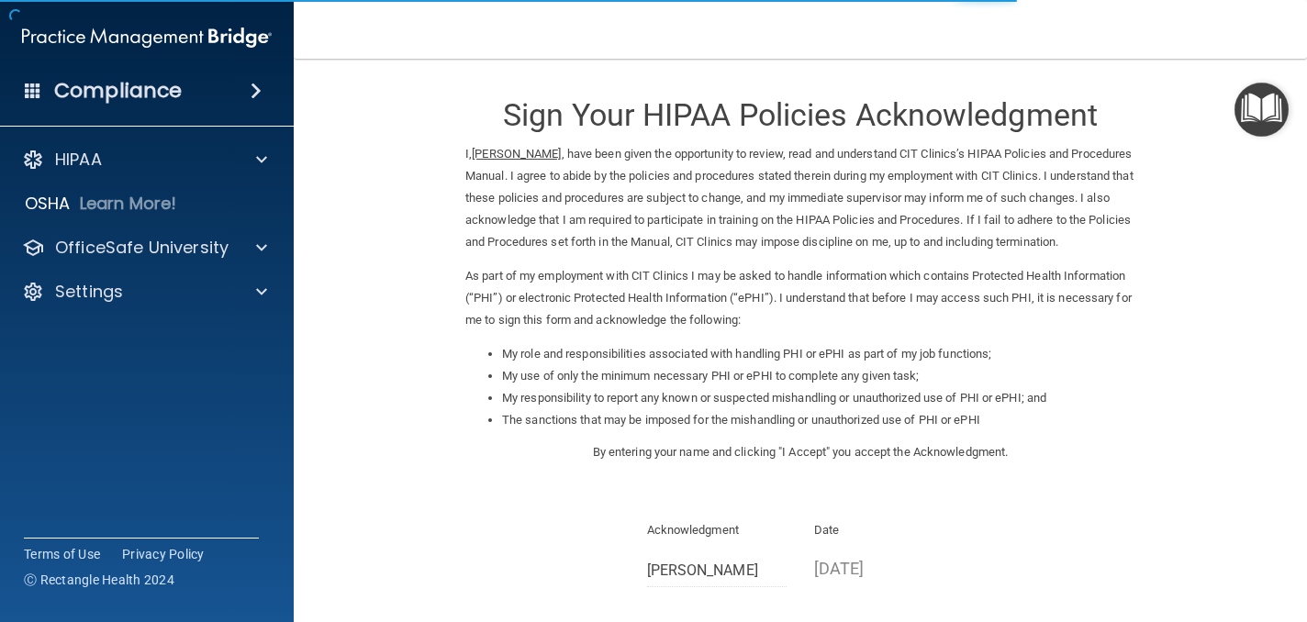
scroll to position [218, 0]
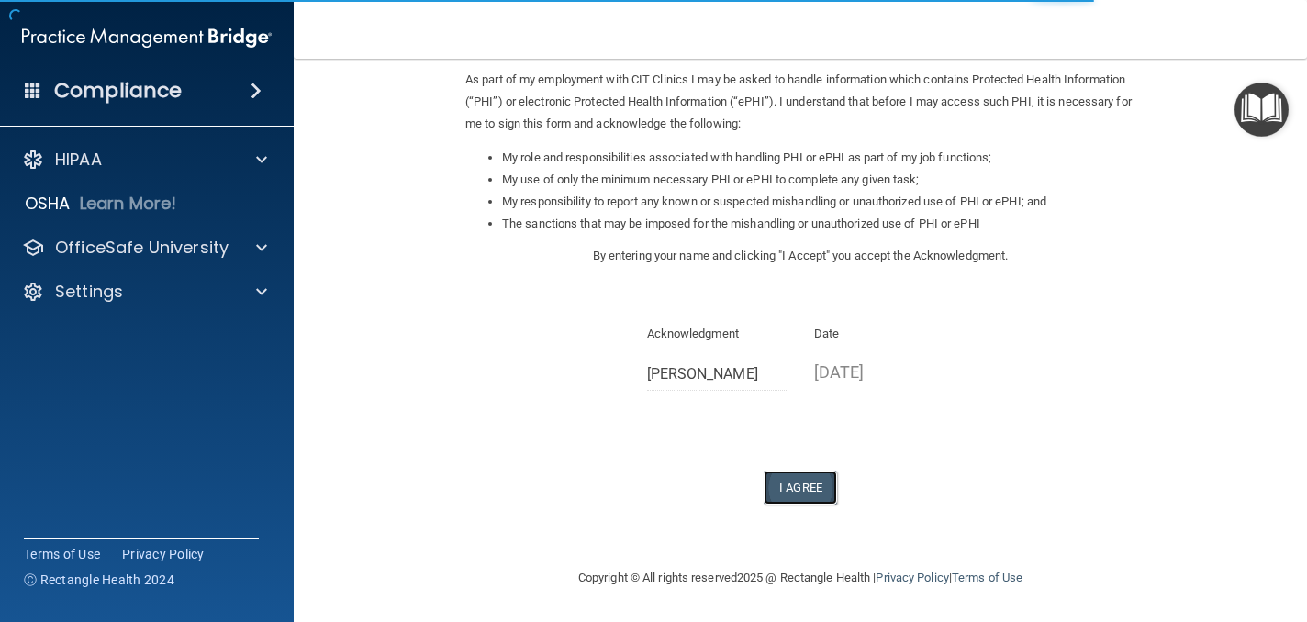
click at [805, 485] on button "I Agree" at bounding box center [800, 488] width 73 height 34
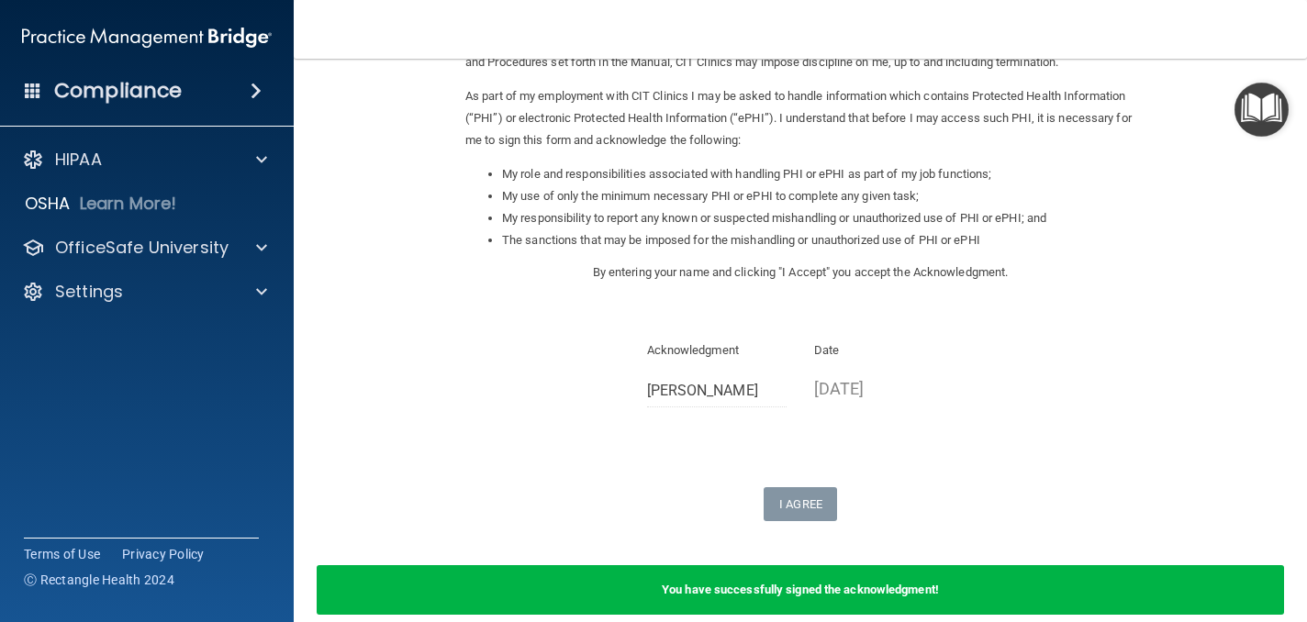
scroll to position [0, 0]
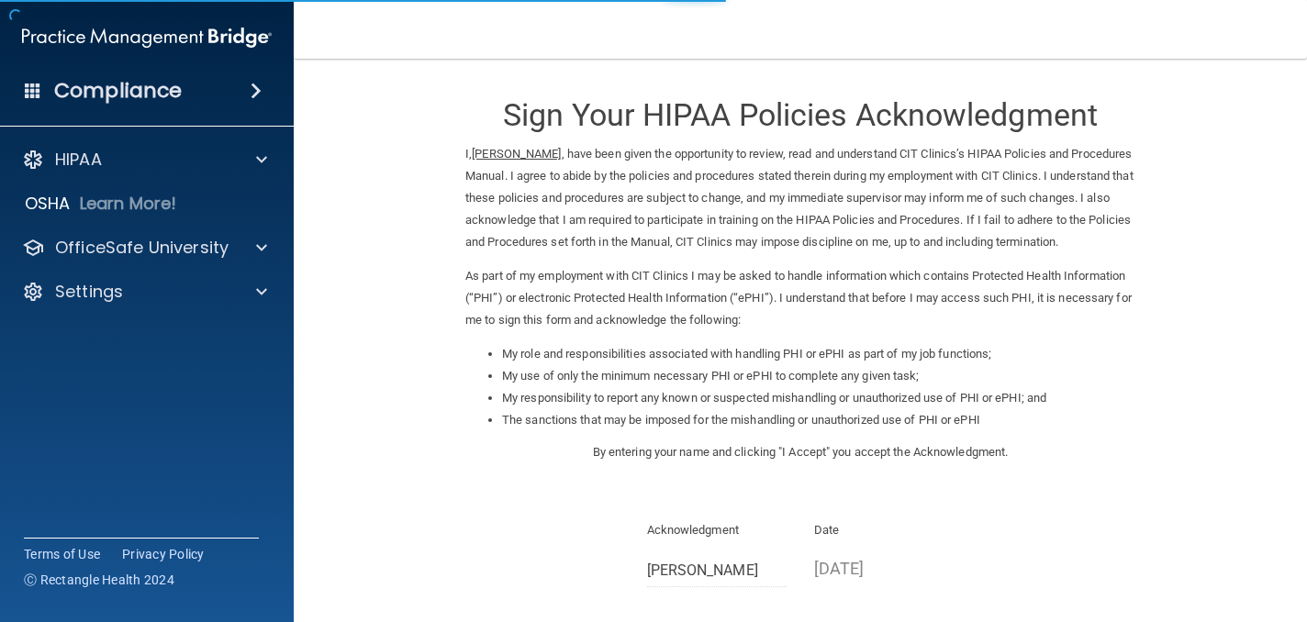
scroll to position [218, 0]
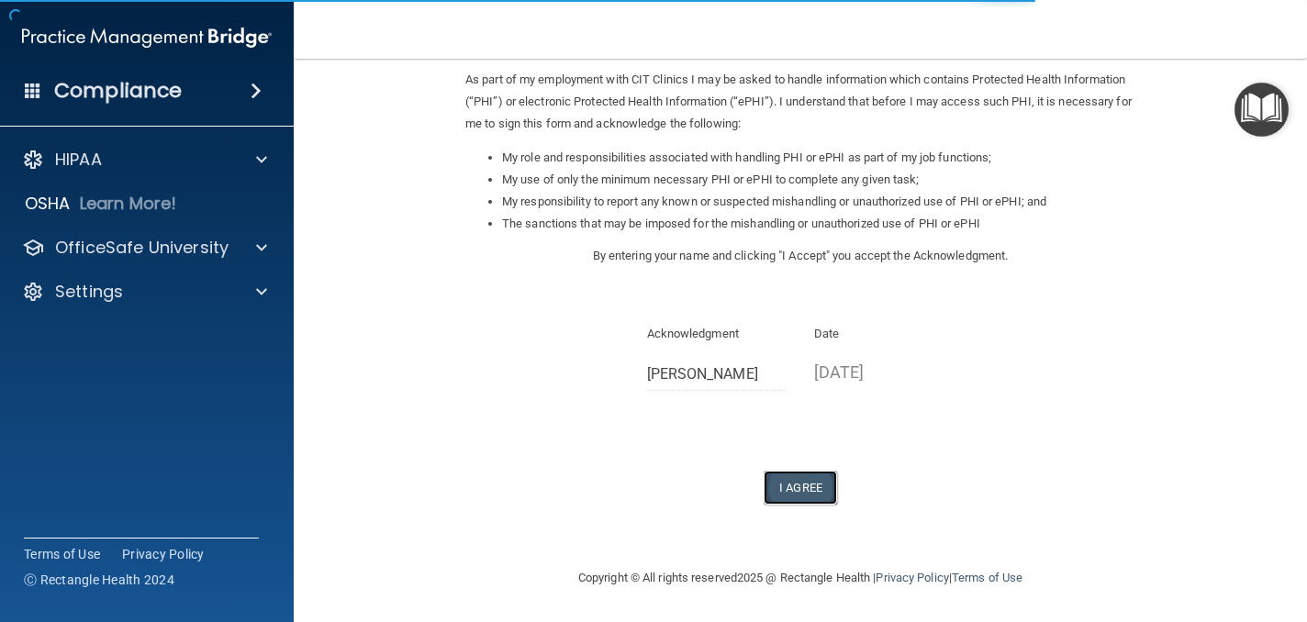
click at [808, 489] on button "I Agree" at bounding box center [800, 488] width 73 height 34
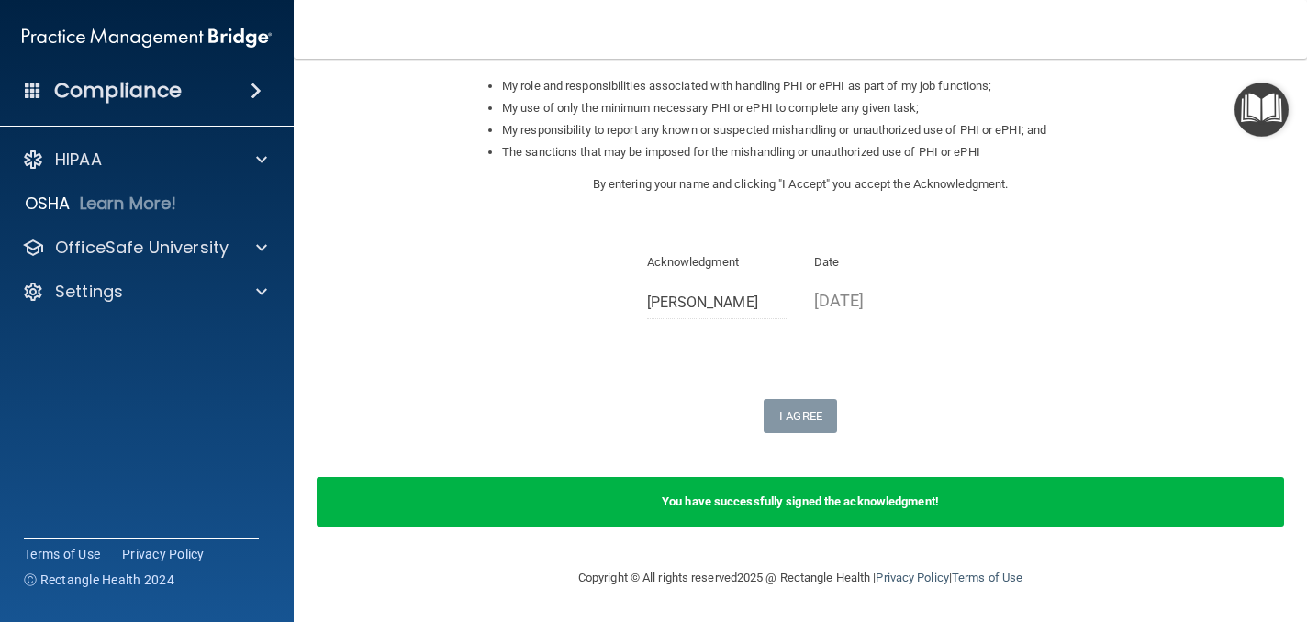
scroll to position [290, 0]
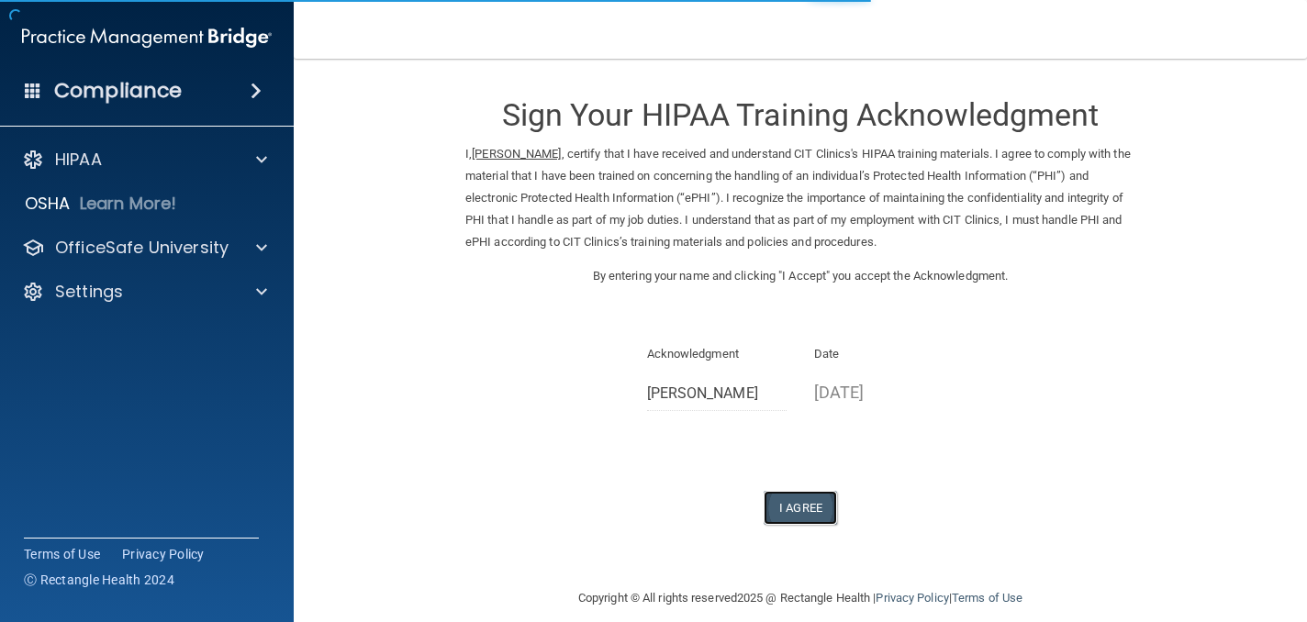
click at [797, 507] on button "I Agree" at bounding box center [800, 508] width 73 height 34
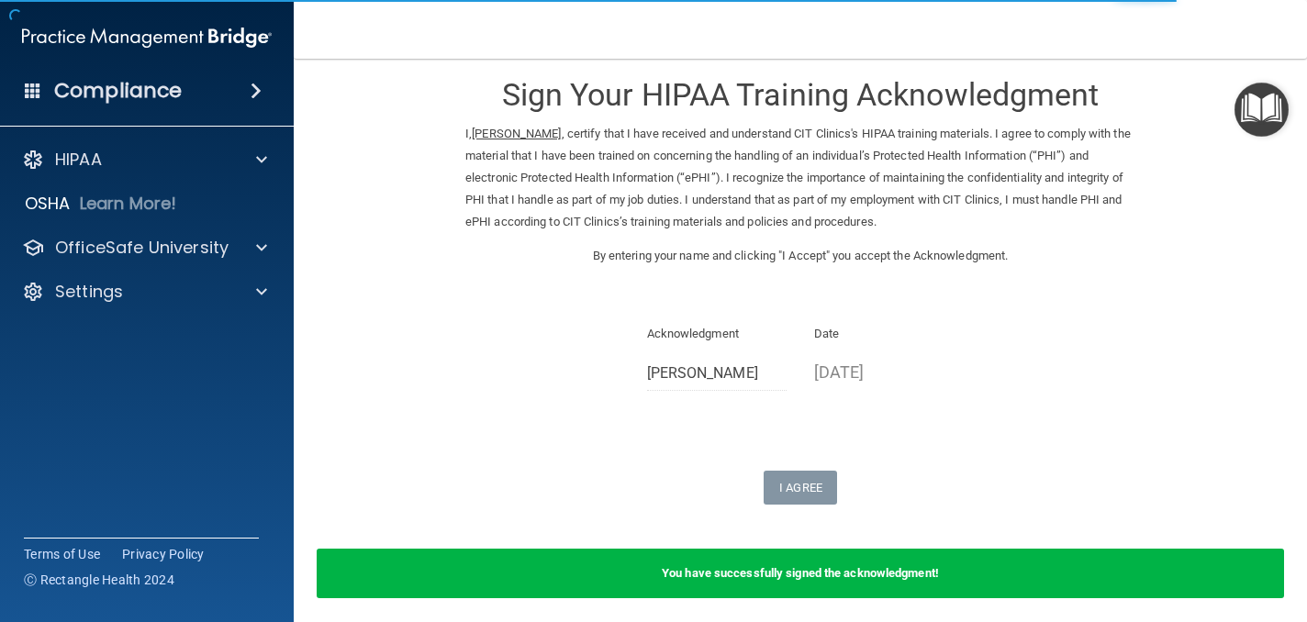
scroll to position [92, 0]
